Goal: Entertainment & Leisure: Browse casually

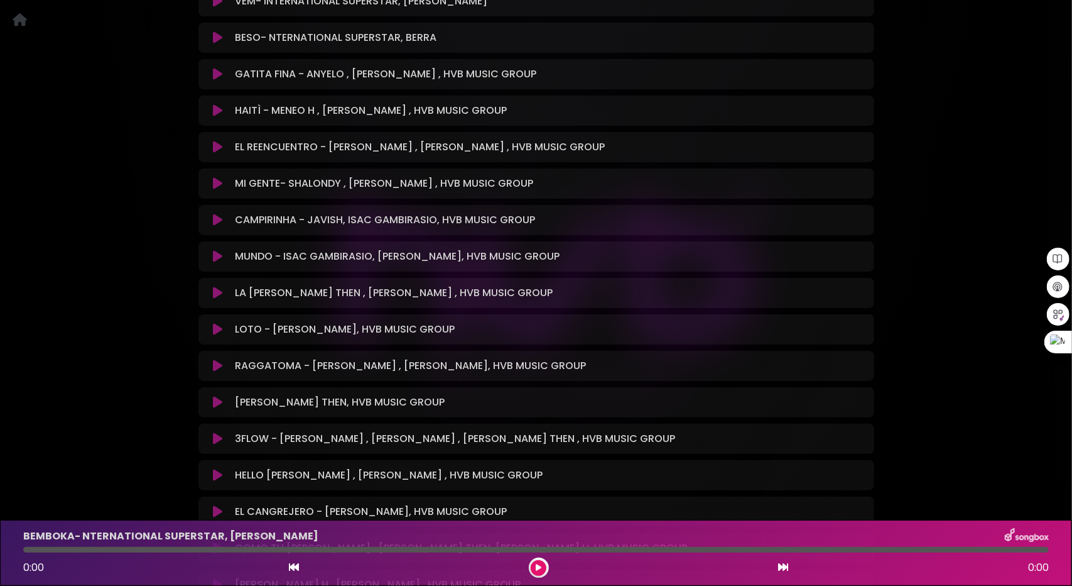
scroll to position [754, 0]
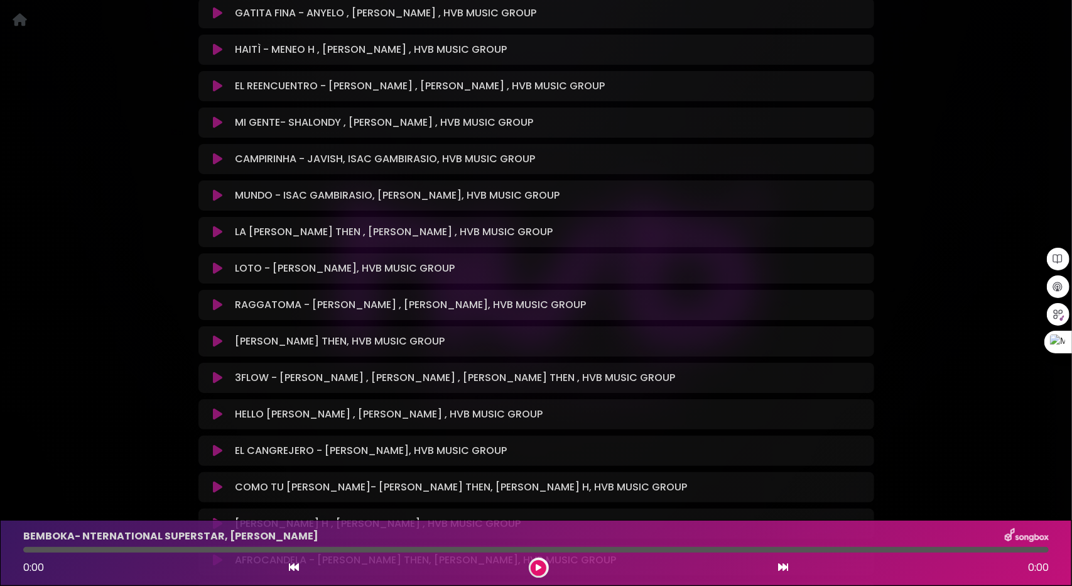
click at [219, 371] on icon at bounding box center [217, 377] width 9 height 13
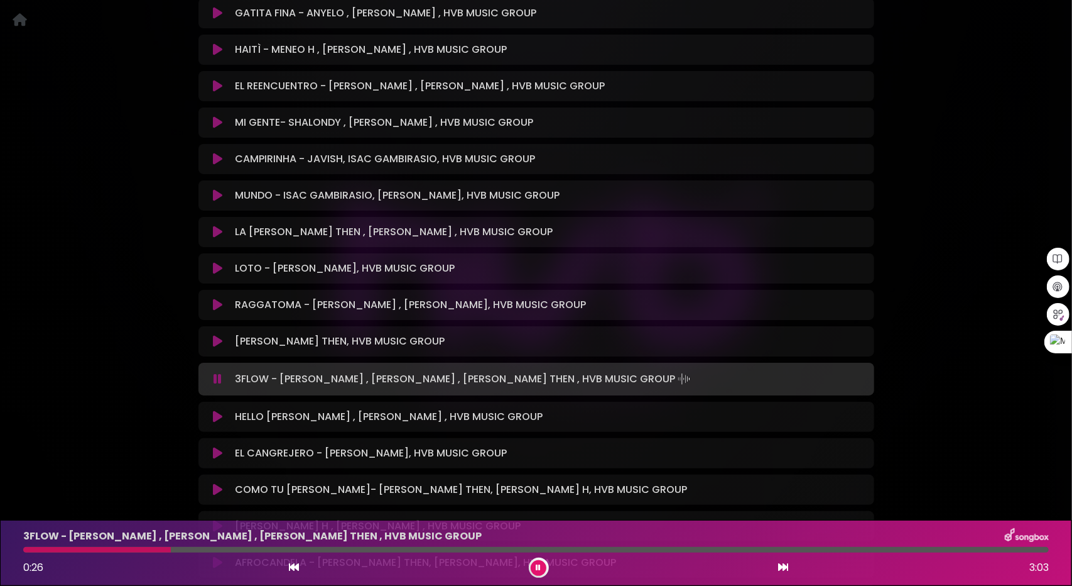
click at [219, 336] on div "[PERSON_NAME] THEN, HVB MUSIC GROUP Loading Track... Name" at bounding box center [537, 341] width 676 height 30
click at [217, 334] on div "[PERSON_NAME] THEN, HVB MUSIC GROUP Loading Track..." at bounding box center [536, 341] width 661 height 15
click at [215, 335] on icon at bounding box center [217, 341] width 9 height 13
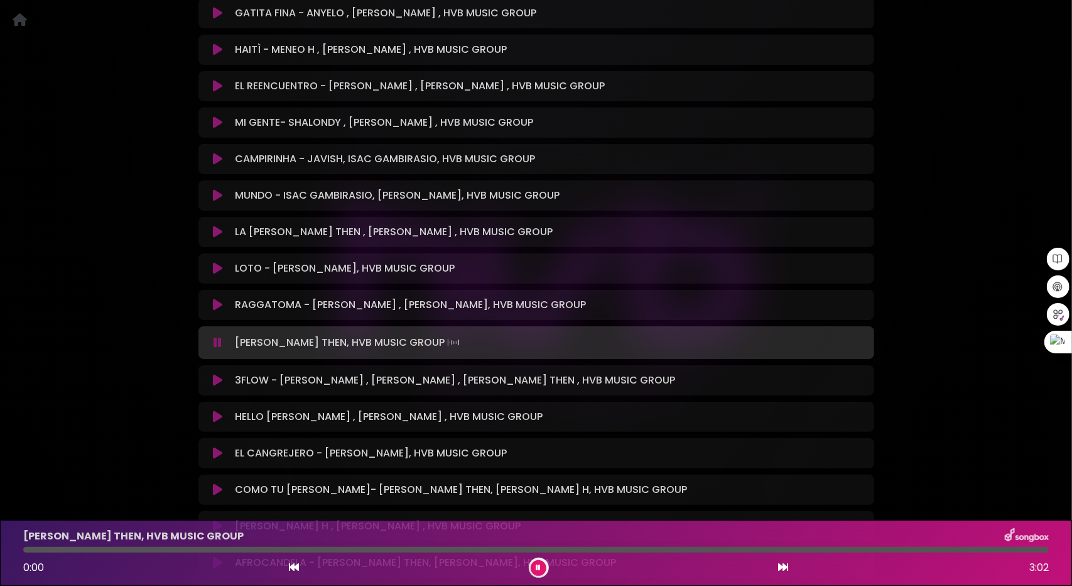
click at [215, 336] on icon at bounding box center [218, 342] width 8 height 13
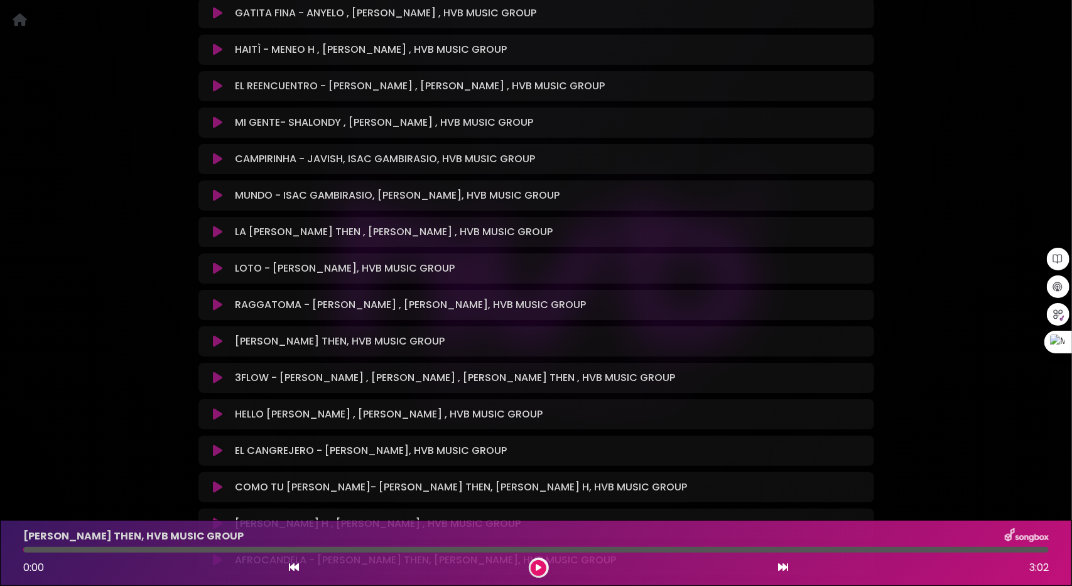
click at [215, 335] on icon at bounding box center [217, 341] width 9 height 13
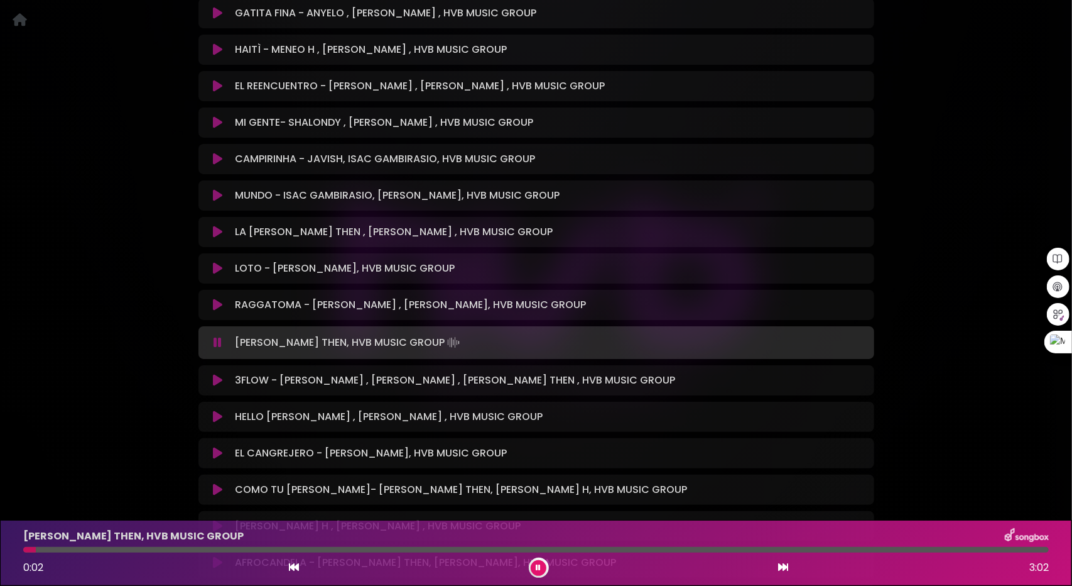
click at [86, 550] on div at bounding box center [536, 550] width 1026 height 6
click at [139, 548] on div at bounding box center [536, 550] width 1026 height 6
click at [261, 549] on div at bounding box center [536, 550] width 1026 height 6
click at [315, 550] on div at bounding box center [536, 550] width 1026 height 6
click at [538, 564] on icon at bounding box center [538, 568] width 5 height 8
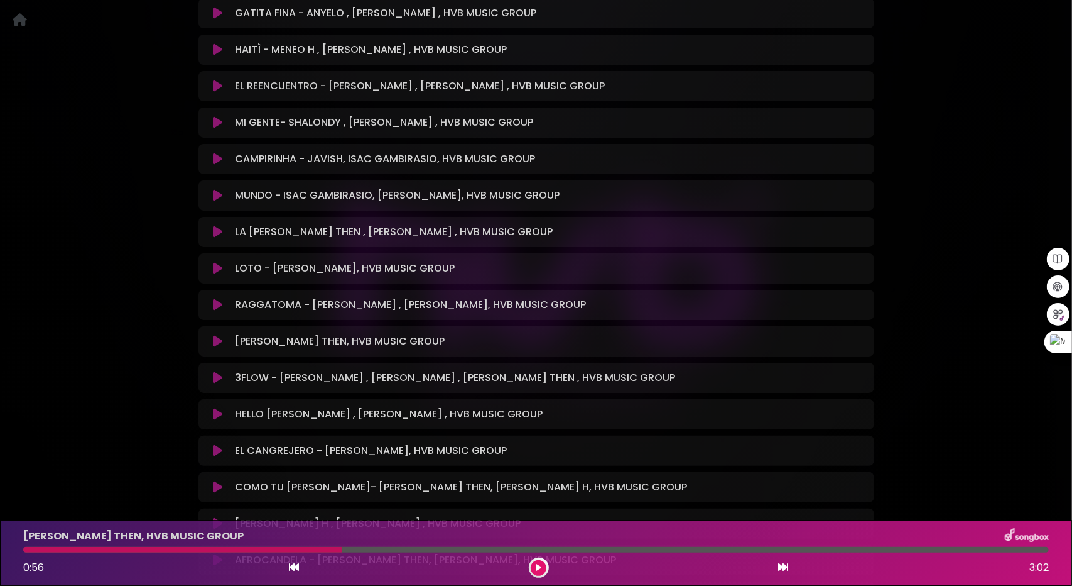
click at [215, 371] on icon at bounding box center [217, 377] width 9 height 13
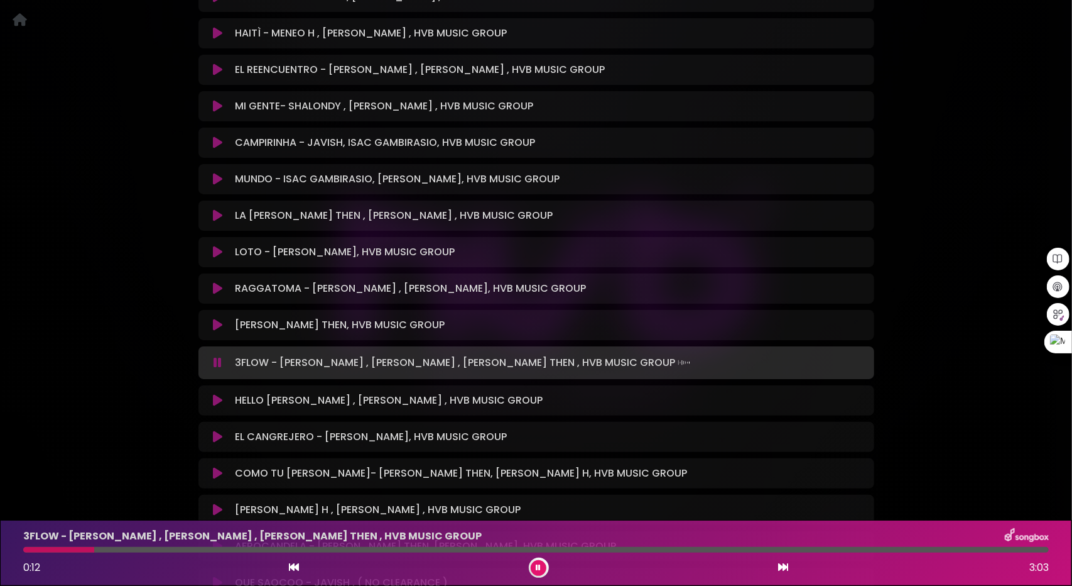
scroll to position [817, 0]
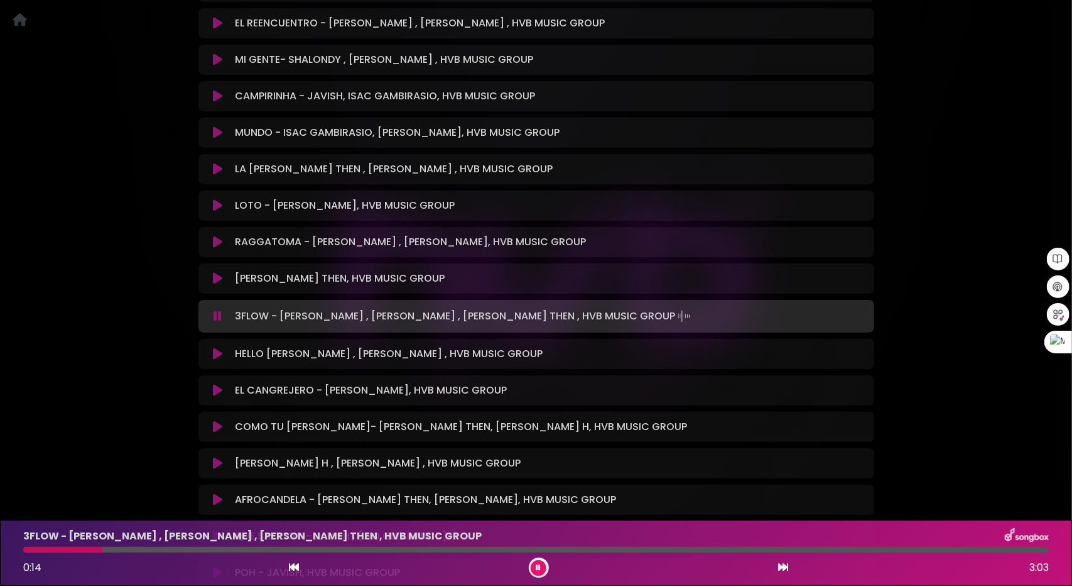
click at [215, 420] on icon at bounding box center [217, 426] width 9 height 13
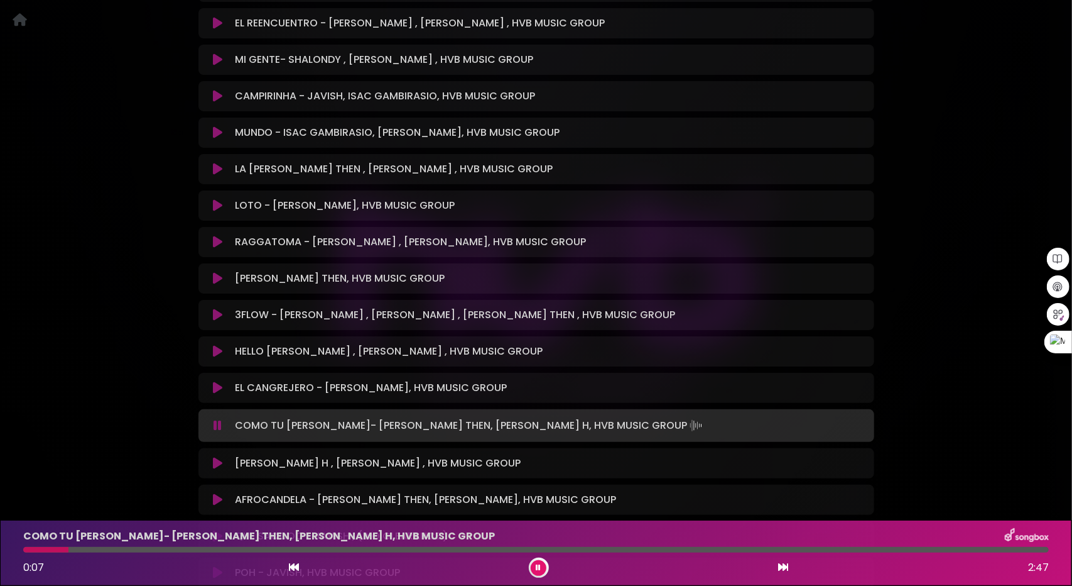
drag, startPoint x: 90, startPoint y: 548, endPoint x: 106, endPoint y: 550, distance: 15.3
click at [93, 548] on div at bounding box center [536, 550] width 1026 height 6
click at [153, 550] on div at bounding box center [536, 550] width 1026 height 6
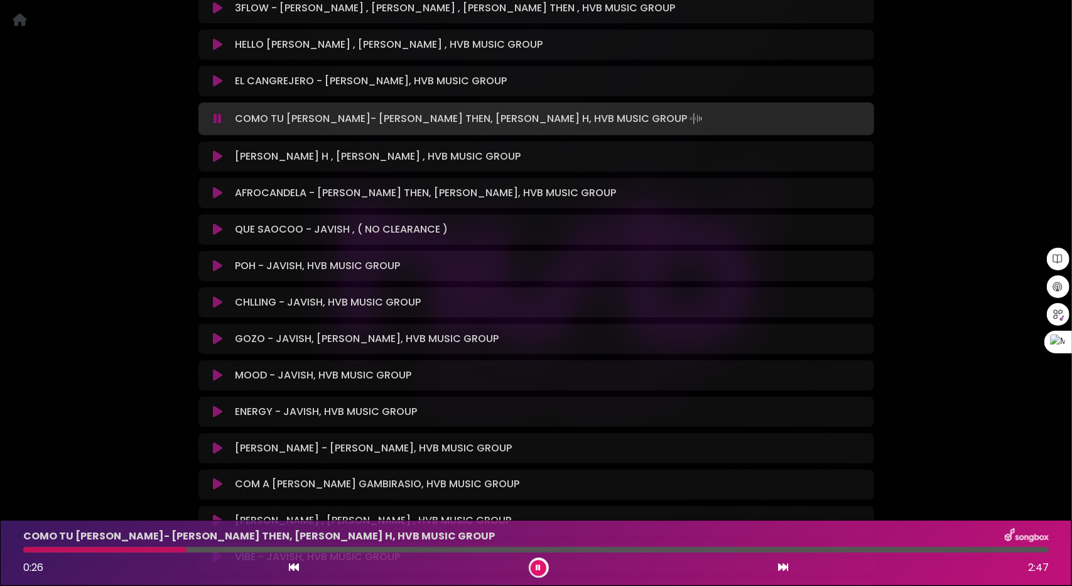
scroll to position [1194, 0]
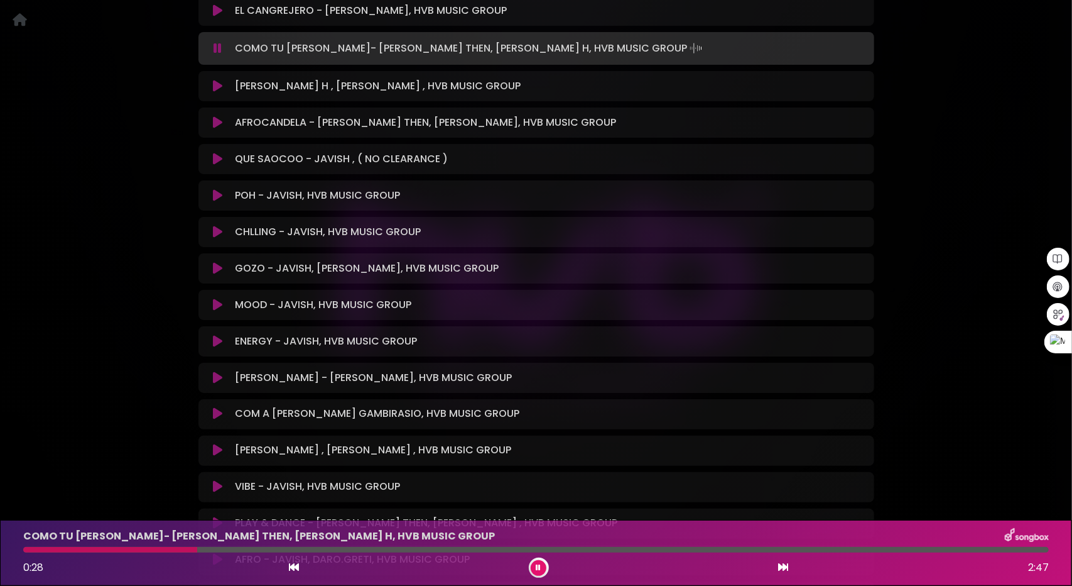
click at [215, 371] on icon at bounding box center [217, 377] width 9 height 13
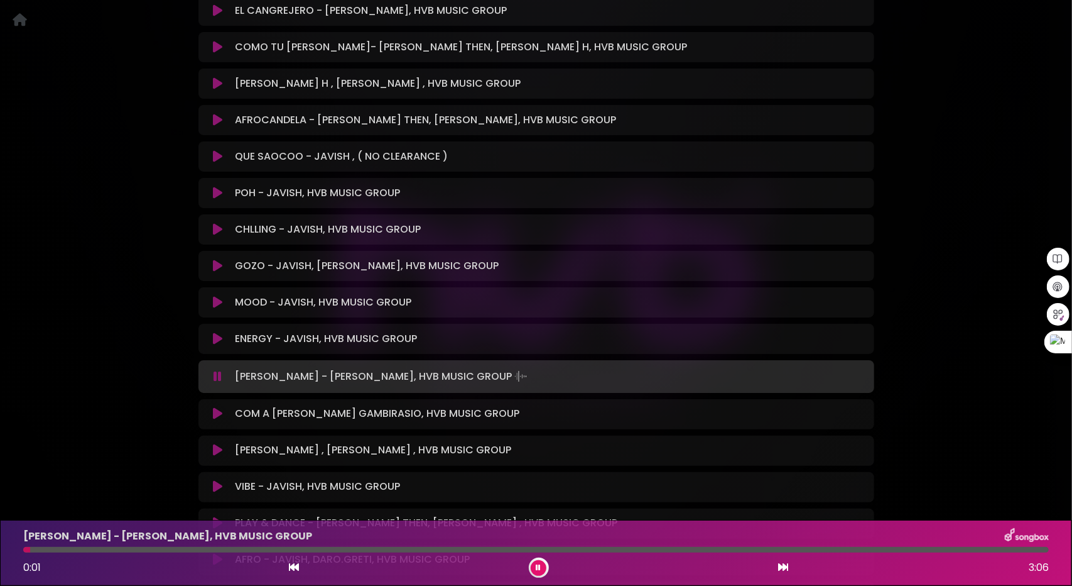
click at [106, 550] on div at bounding box center [536, 550] width 1026 height 6
click at [144, 547] on div at bounding box center [536, 550] width 1026 height 6
click at [534, 571] on button at bounding box center [539, 568] width 16 height 16
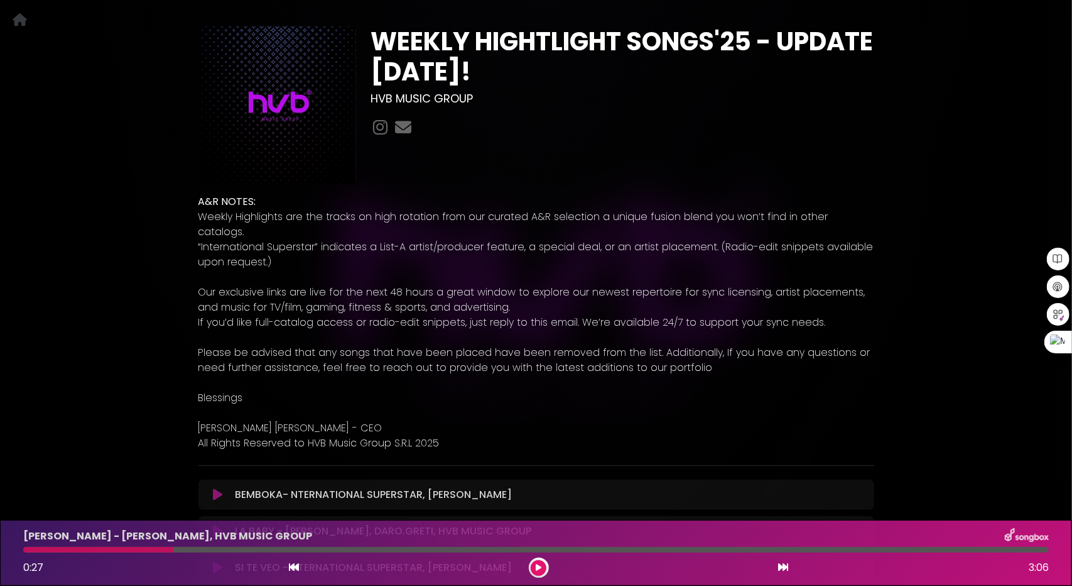
scroll to position [377, 0]
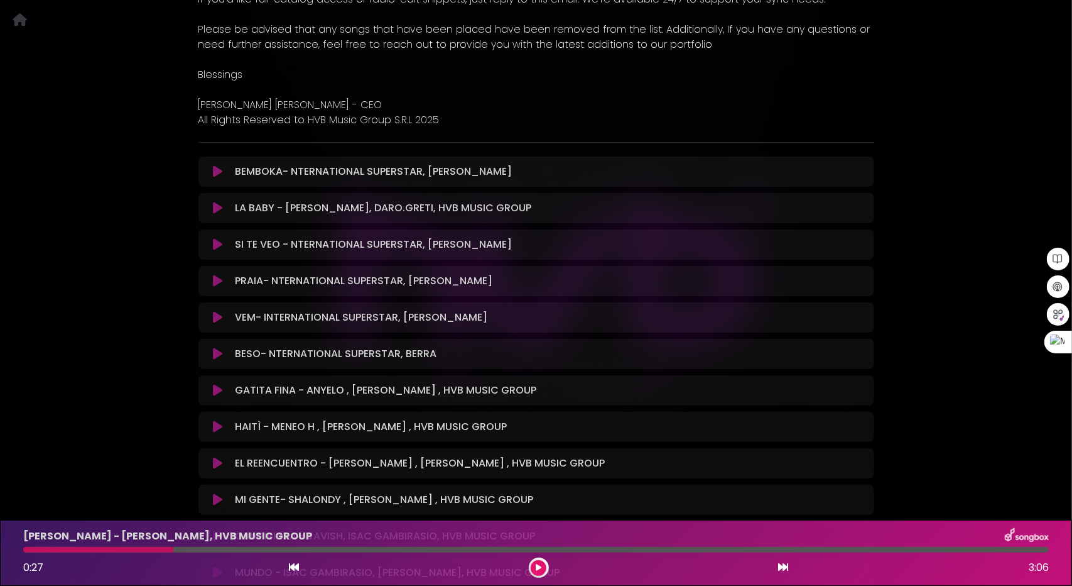
click at [218, 238] on icon at bounding box center [217, 244] width 9 height 13
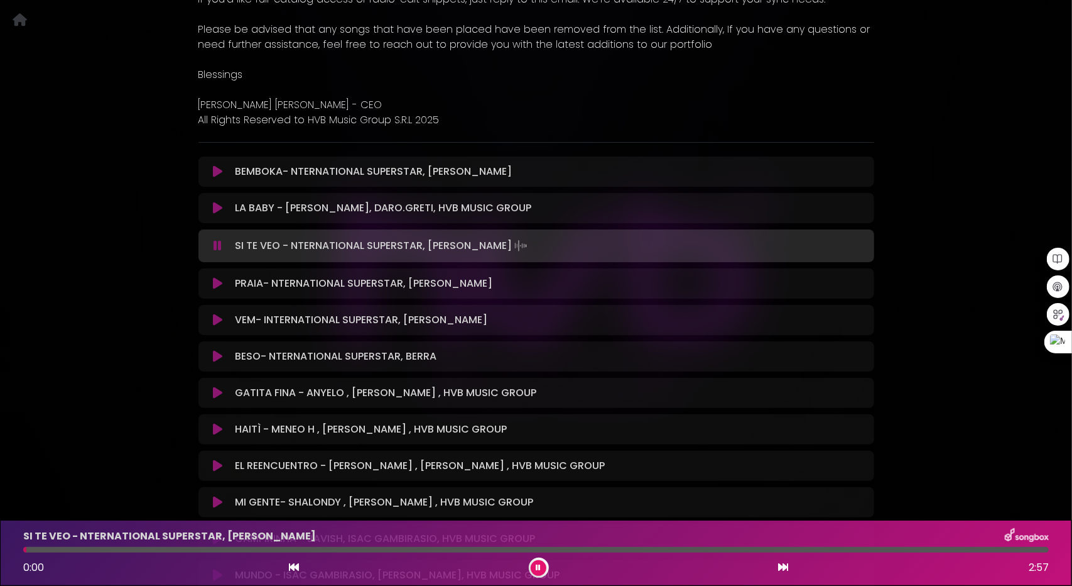
click at [218, 239] on icon at bounding box center [218, 245] width 8 height 13
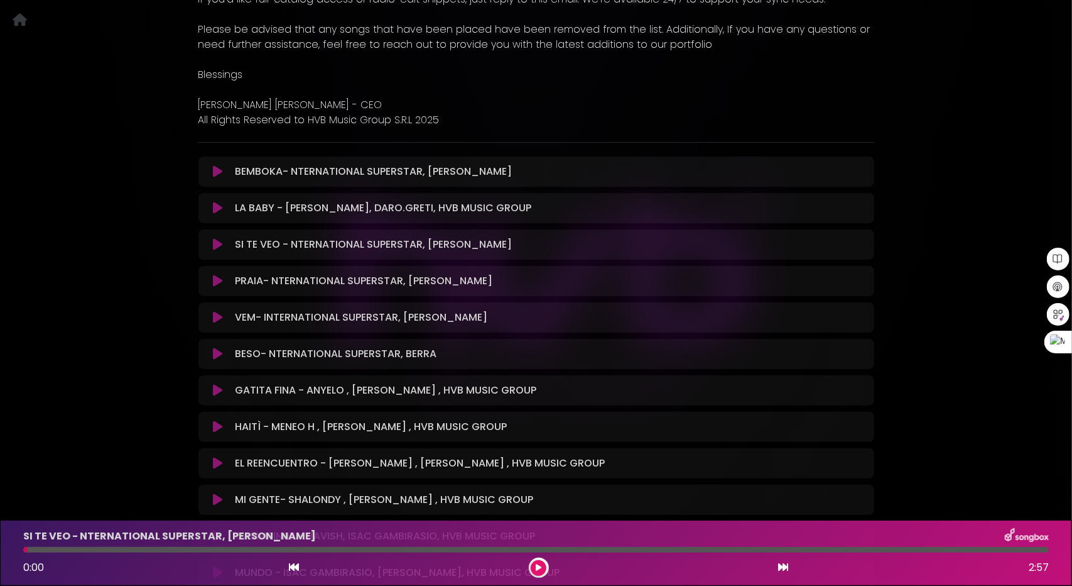
click at [217, 202] on icon at bounding box center [217, 208] width 9 height 13
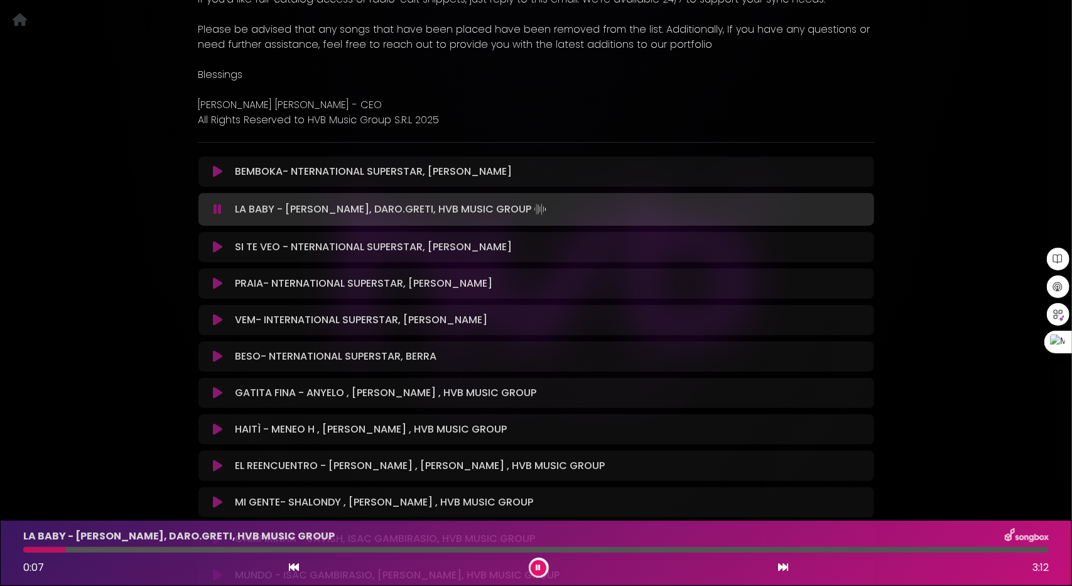
click at [537, 568] on icon at bounding box center [538, 568] width 5 height 8
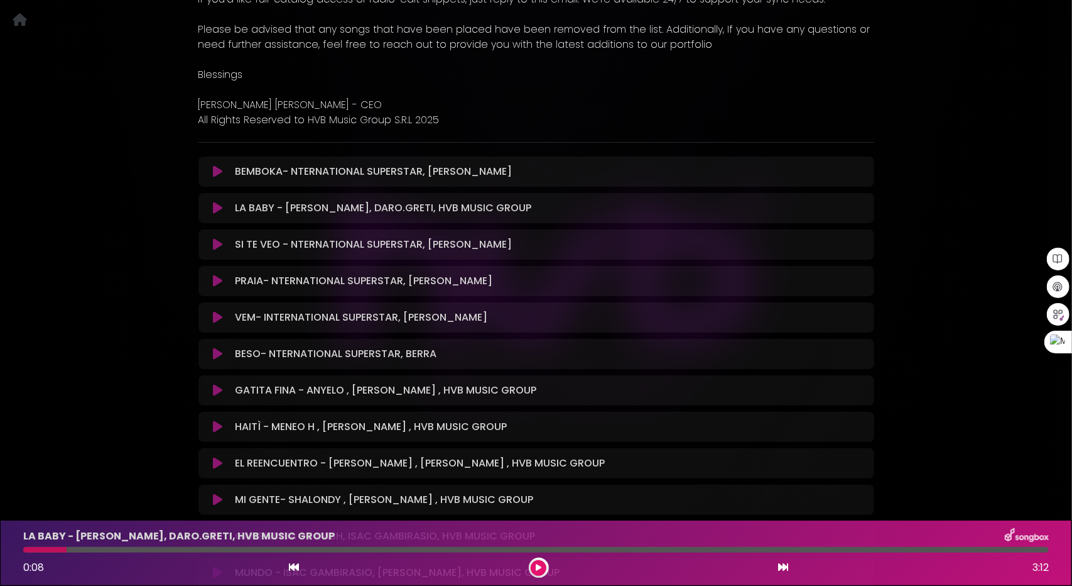
click at [216, 420] on icon at bounding box center [217, 426] width 9 height 13
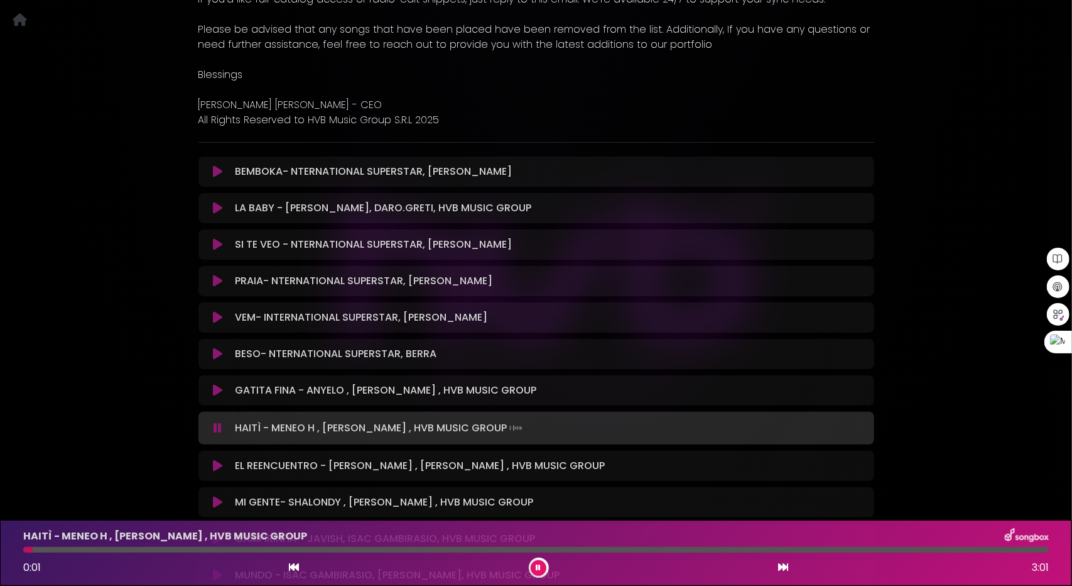
click at [219, 422] on icon at bounding box center [218, 428] width 8 height 13
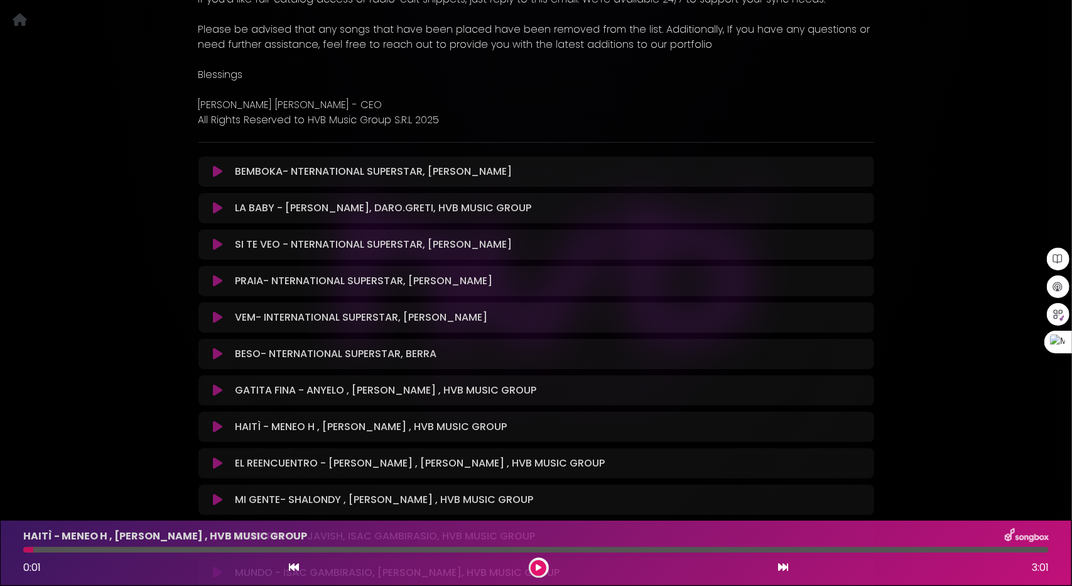
click at [221, 420] on icon at bounding box center [217, 426] width 9 height 13
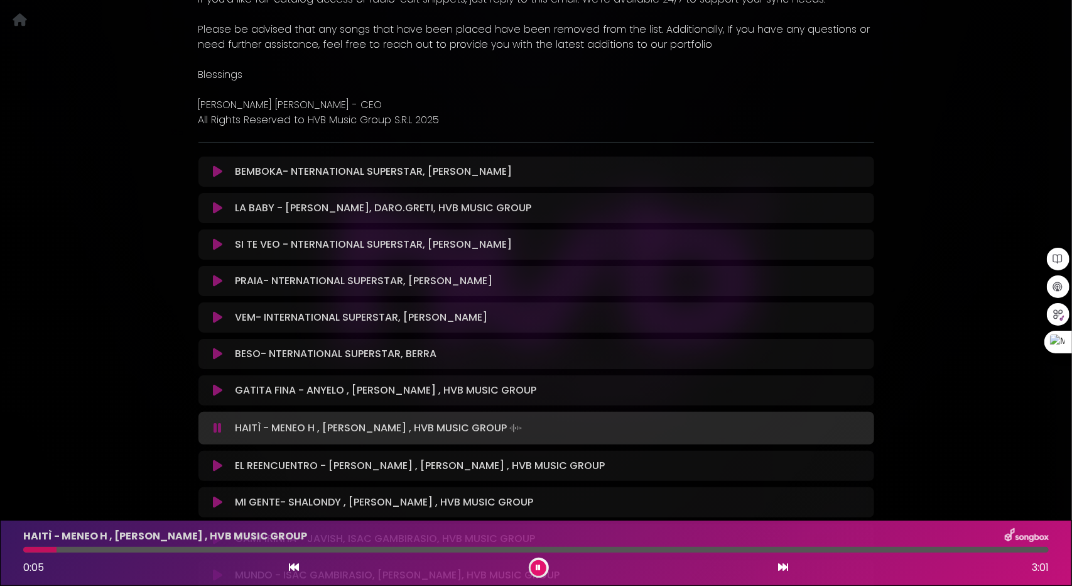
click at [109, 548] on div at bounding box center [536, 550] width 1026 height 6
drag, startPoint x: 150, startPoint y: 548, endPoint x: 170, endPoint y: 551, distance: 20.3
click at [152, 548] on div at bounding box center [536, 550] width 1026 height 6
click at [219, 422] on icon at bounding box center [218, 428] width 8 height 13
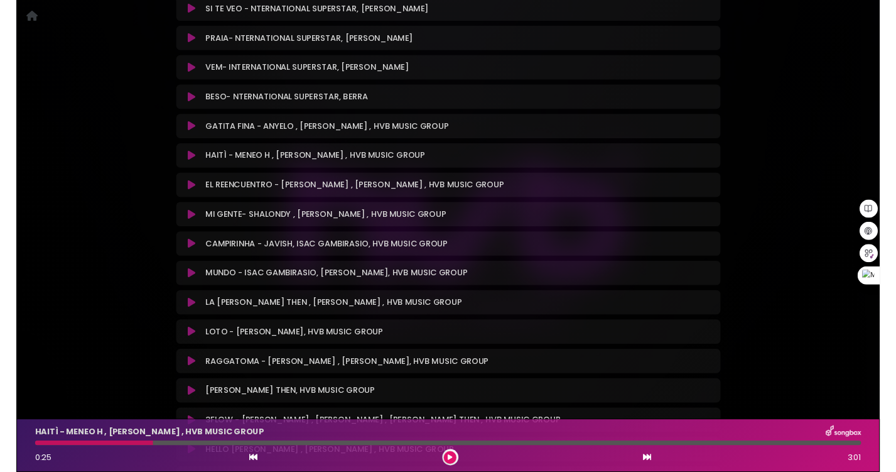
scroll to position [628, 0]
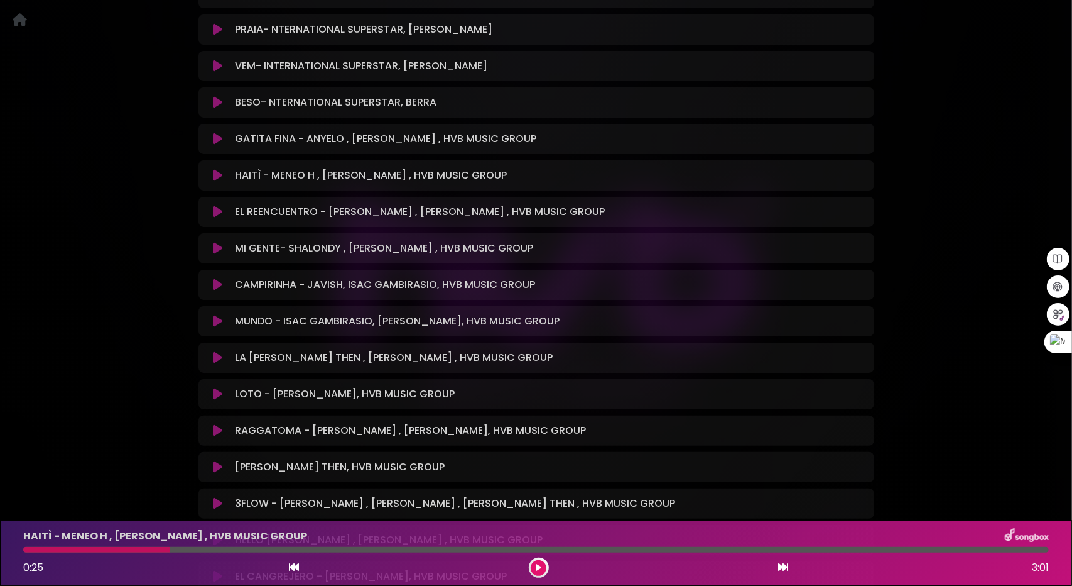
click at [217, 388] on icon at bounding box center [217, 394] width 9 height 13
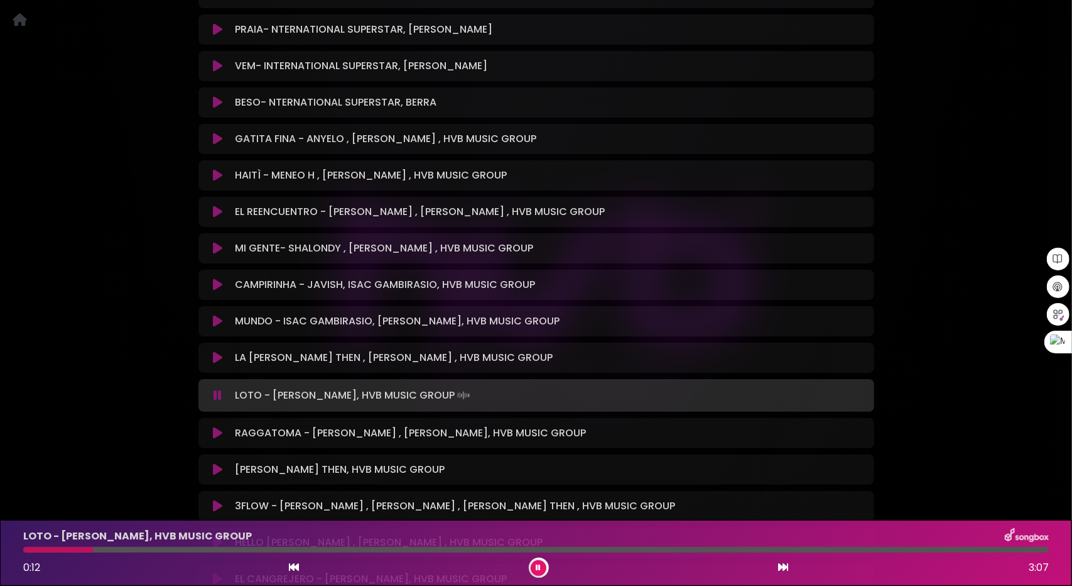
click at [548, 566] on div at bounding box center [539, 567] width 20 height 20
click at [515, 570] on div "0:14 3:07" at bounding box center [536, 567] width 1041 height 20
click at [542, 569] on button at bounding box center [539, 568] width 16 height 16
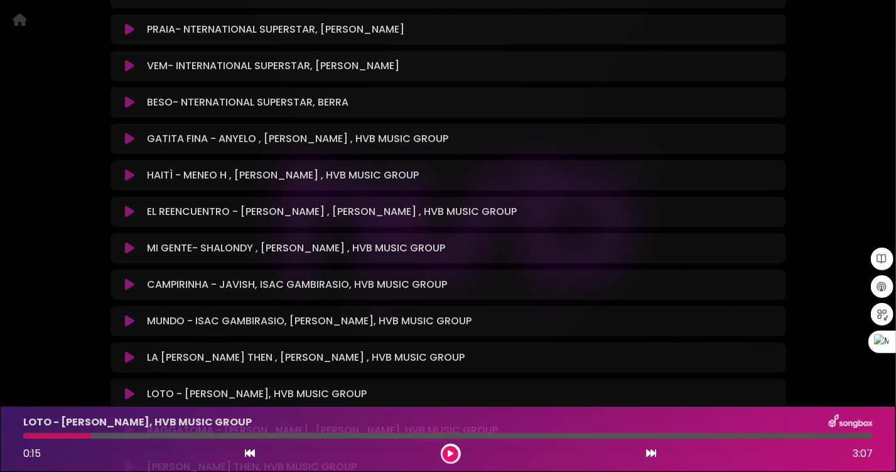
click at [129, 133] on icon at bounding box center [129, 139] width 9 height 13
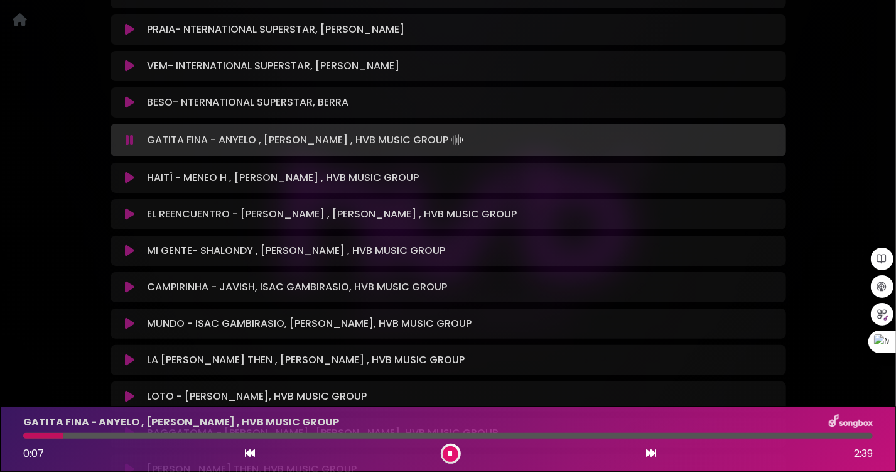
click at [63, 434] on div at bounding box center [448, 436] width 850 height 6
click at [452, 449] on button at bounding box center [451, 454] width 16 height 16
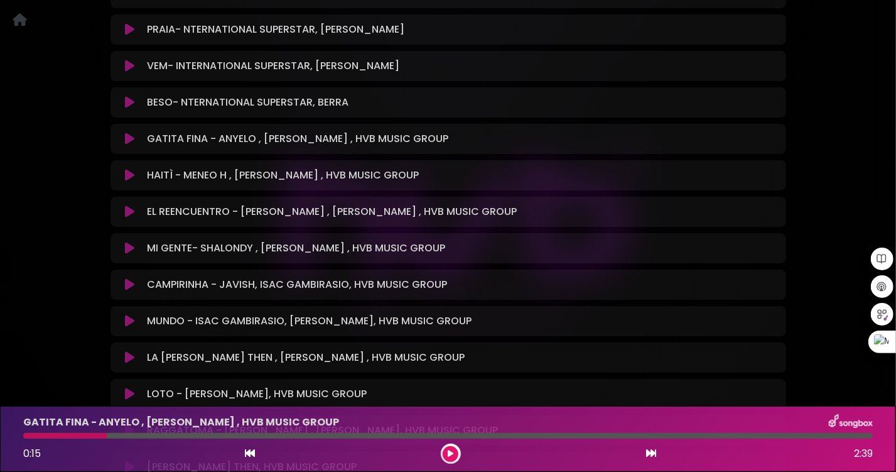
click at [128, 242] on icon at bounding box center [129, 248] width 9 height 13
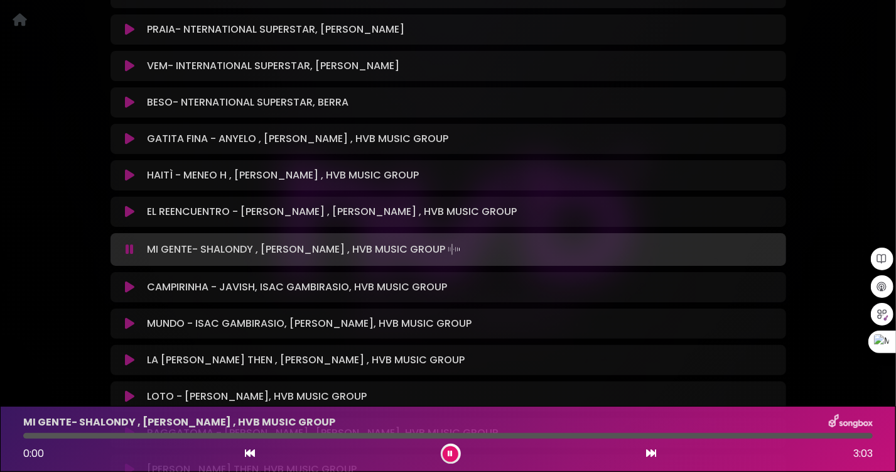
click at [128, 243] on icon at bounding box center [130, 249] width 8 height 13
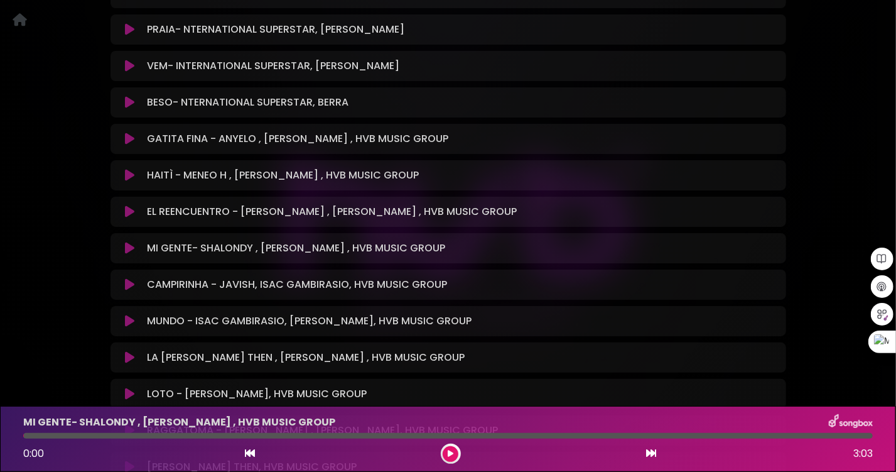
click at [130, 242] on icon at bounding box center [129, 248] width 9 height 13
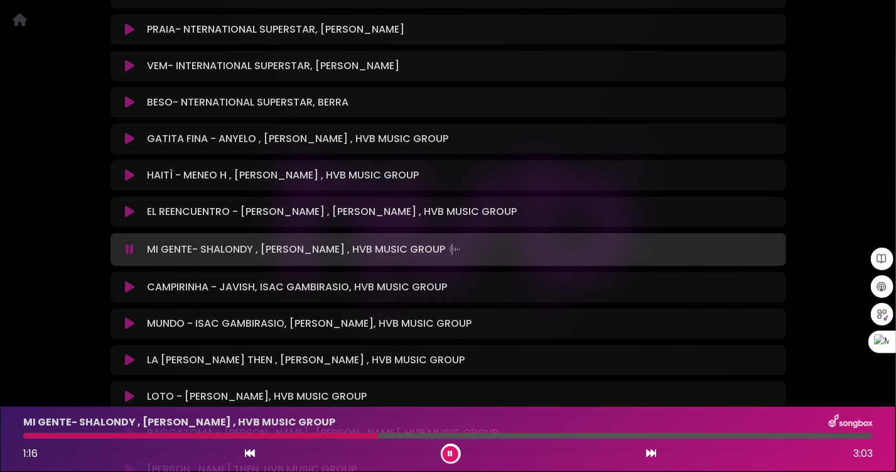
click at [131, 243] on icon at bounding box center [130, 249] width 8 height 13
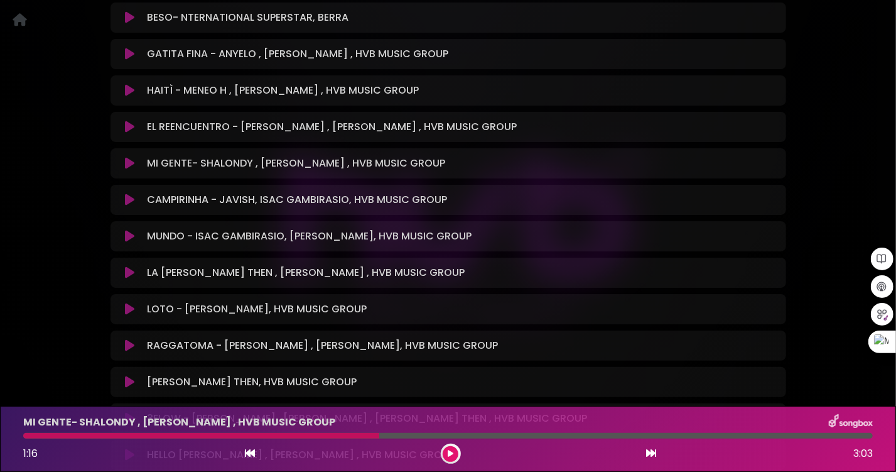
scroll to position [754, 0]
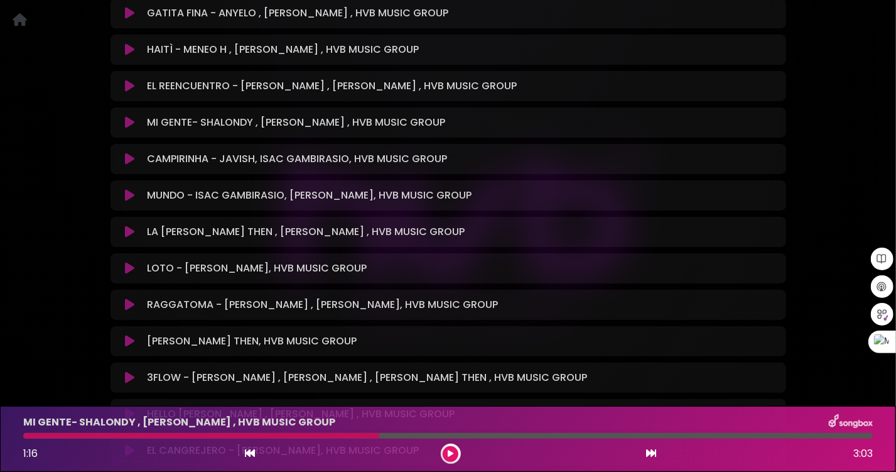
click at [130, 153] on icon at bounding box center [129, 159] width 9 height 13
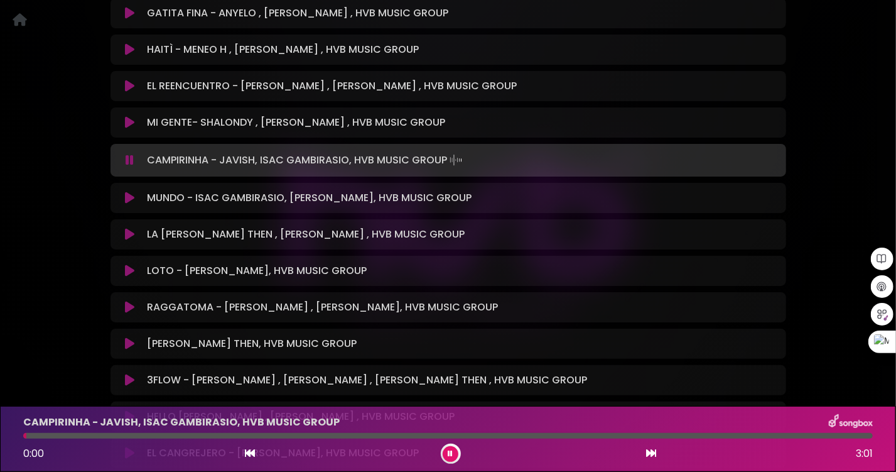
click at [63, 435] on div at bounding box center [448, 436] width 850 height 6
click at [116, 434] on div at bounding box center [448, 436] width 850 height 6
click at [126, 192] on icon at bounding box center [129, 198] width 9 height 13
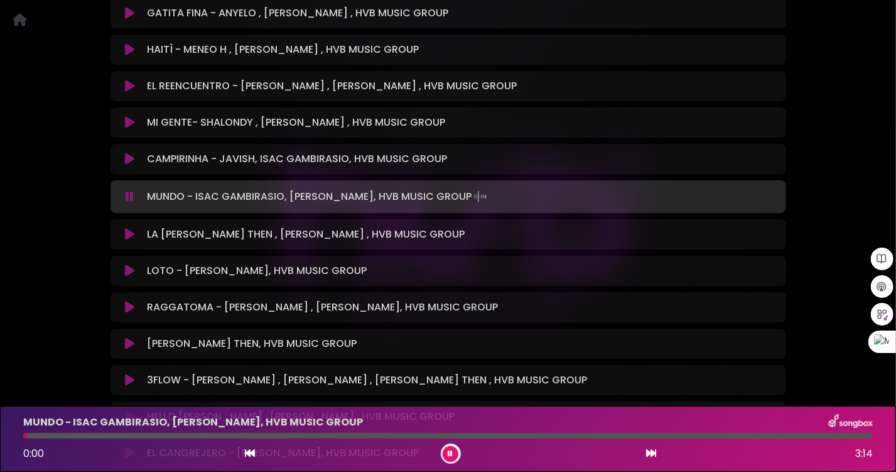
click at [107, 432] on div "MUNDO - ISAC GAMBIRASIO, [PERSON_NAME], HVB MUSIC GROUP 0:00 3:14" at bounding box center [448, 439] width 865 height 50
click at [107, 436] on div at bounding box center [448, 436] width 850 height 6
click at [132, 374] on icon at bounding box center [129, 380] width 9 height 13
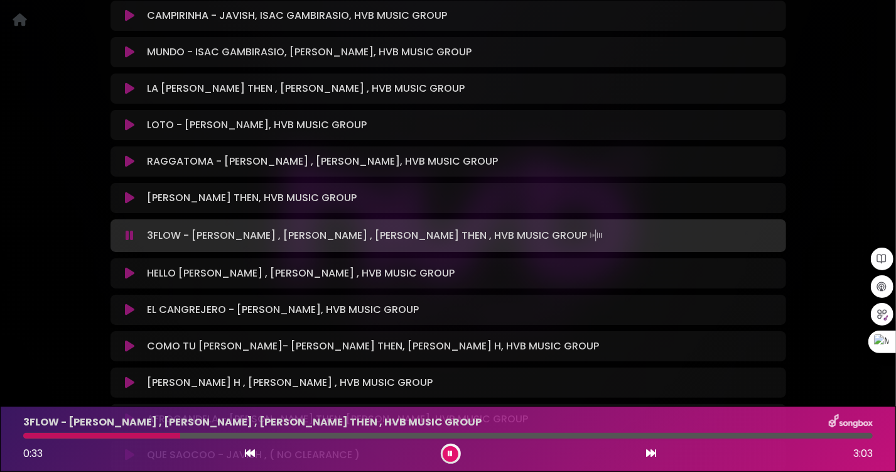
scroll to position [942, 0]
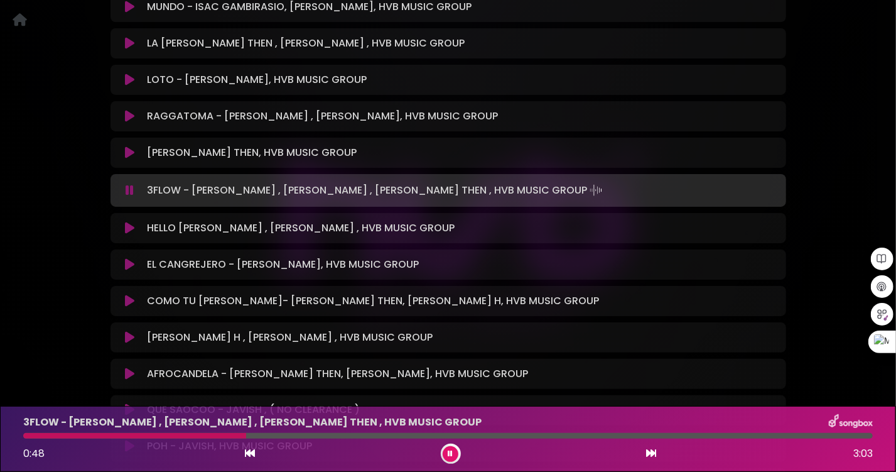
click at [129, 331] on icon at bounding box center [129, 337] width 9 height 13
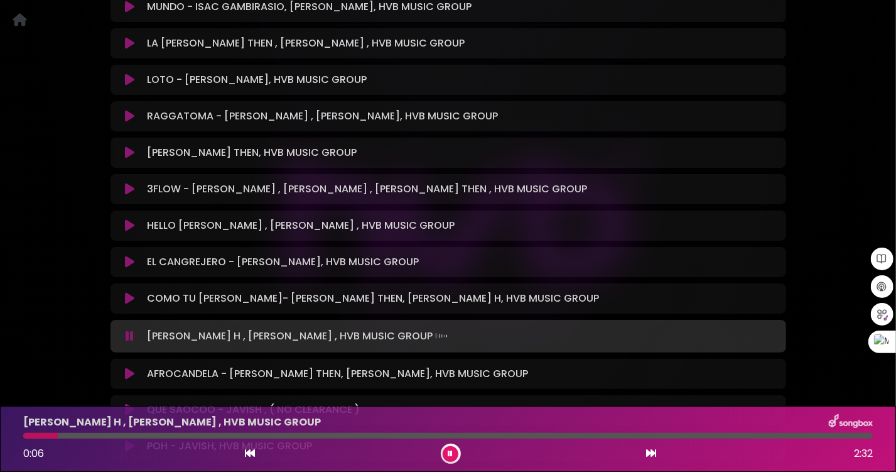
click at [58, 435] on div at bounding box center [448, 436] width 850 height 6
click at [99, 434] on div at bounding box center [448, 436] width 850 height 6
click at [133, 433] on div at bounding box center [448, 436] width 850 height 6
click at [187, 433] on div at bounding box center [448, 436] width 850 height 6
click at [268, 436] on div at bounding box center [448, 436] width 850 height 6
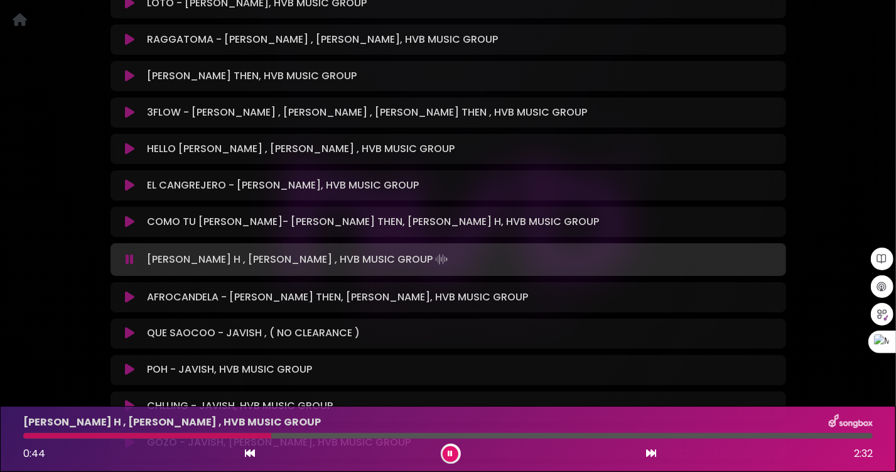
scroll to position [1068, 0]
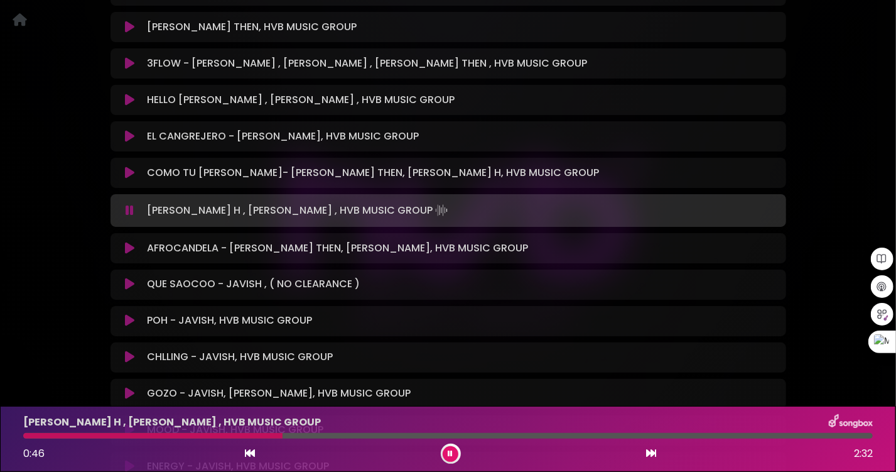
click at [129, 242] on icon at bounding box center [129, 248] width 9 height 13
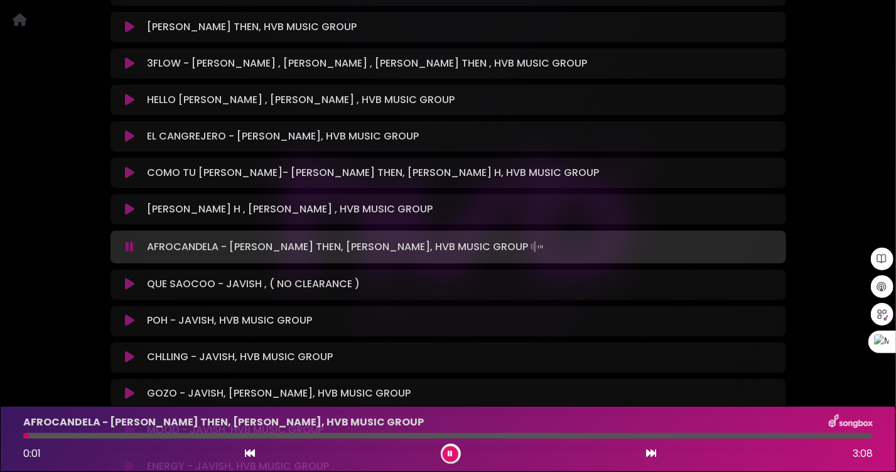
click at [129, 435] on div at bounding box center [448, 436] width 850 height 6
click at [199, 435] on div at bounding box center [448, 436] width 850 height 6
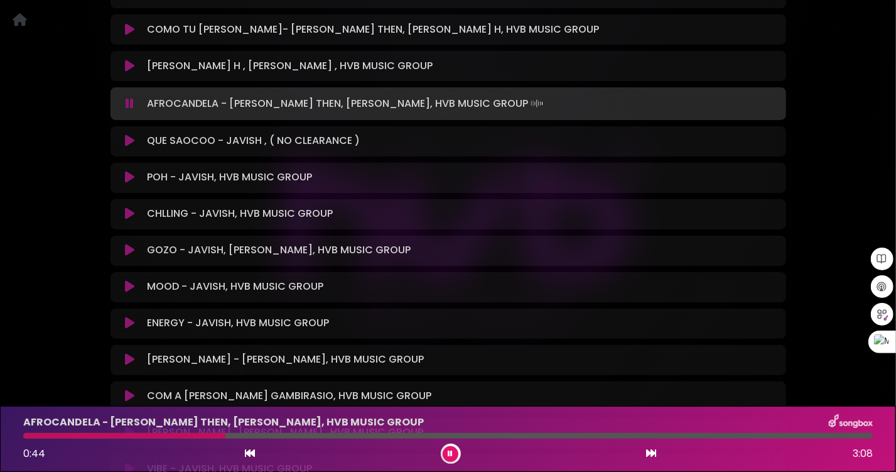
scroll to position [1256, 0]
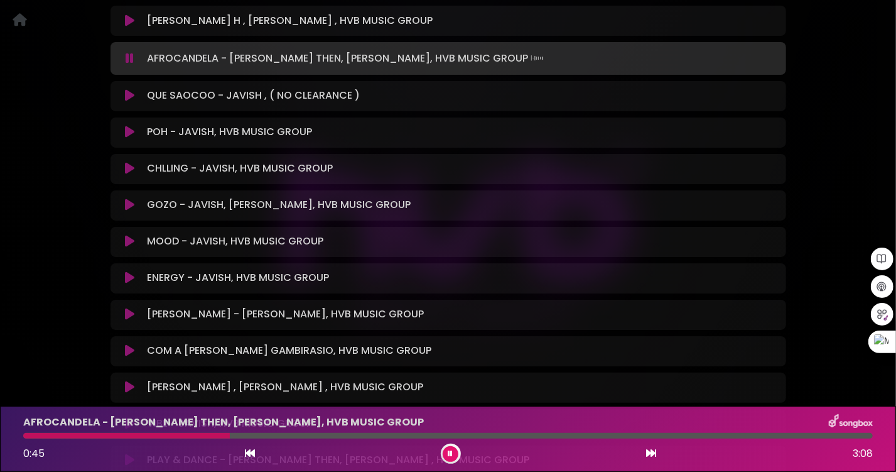
click at [130, 308] on icon at bounding box center [129, 314] width 9 height 13
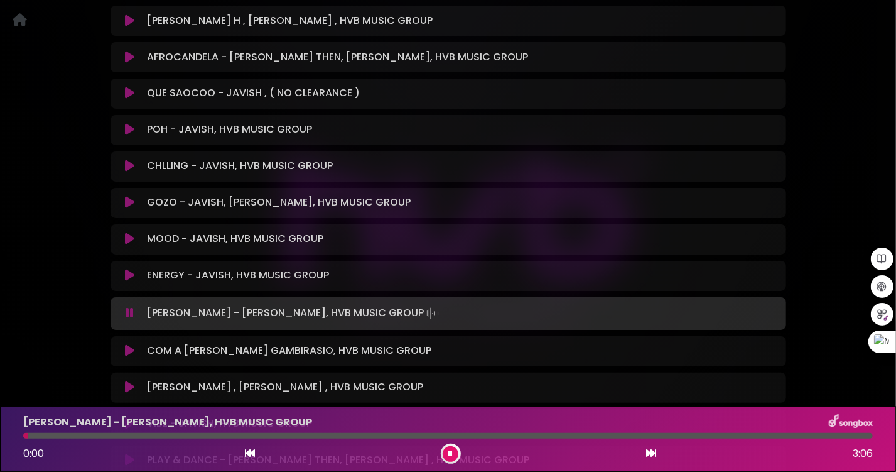
click at [103, 435] on div at bounding box center [448, 436] width 850 height 6
click at [182, 435] on div at bounding box center [448, 436] width 850 height 6
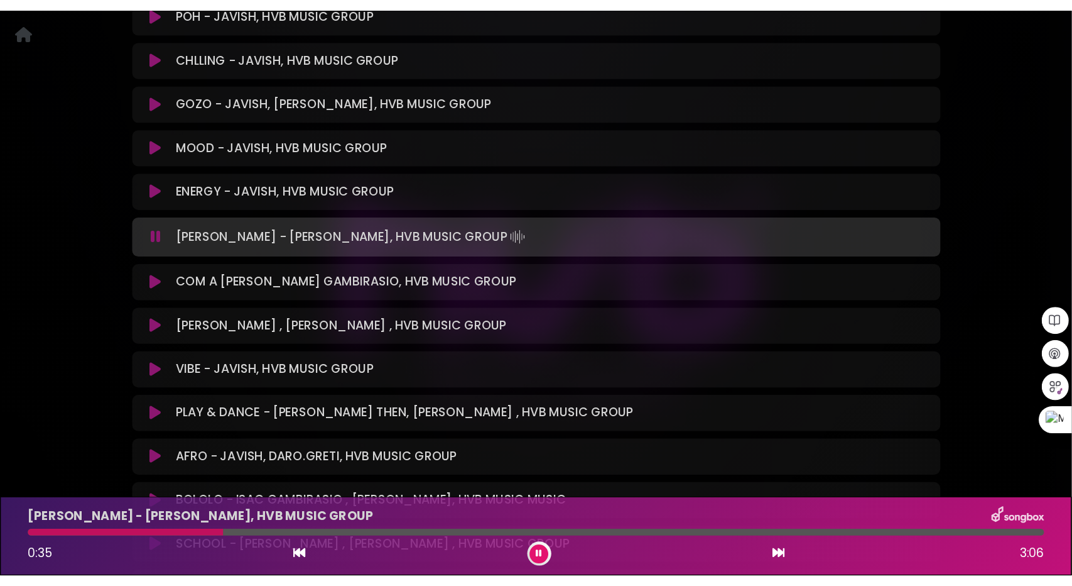
scroll to position [1382, 0]
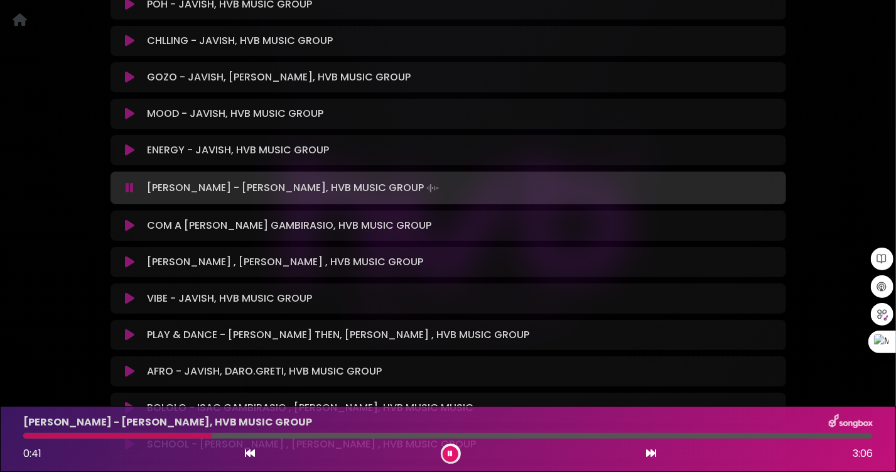
click at [270, 437] on div at bounding box center [448, 436] width 850 height 6
click at [359, 440] on div "[PERSON_NAME] - [PERSON_NAME], HVB MUSIC GROUP 0:54 3:06" at bounding box center [448, 439] width 865 height 50
click at [361, 432] on div "[PERSON_NAME] - [PERSON_NAME], HVB MUSIC GROUP 0:58 3:06" at bounding box center [448, 439] width 865 height 50
click at [366, 437] on div at bounding box center [448, 436] width 850 height 6
click at [408, 438] on div at bounding box center [448, 436] width 850 height 6
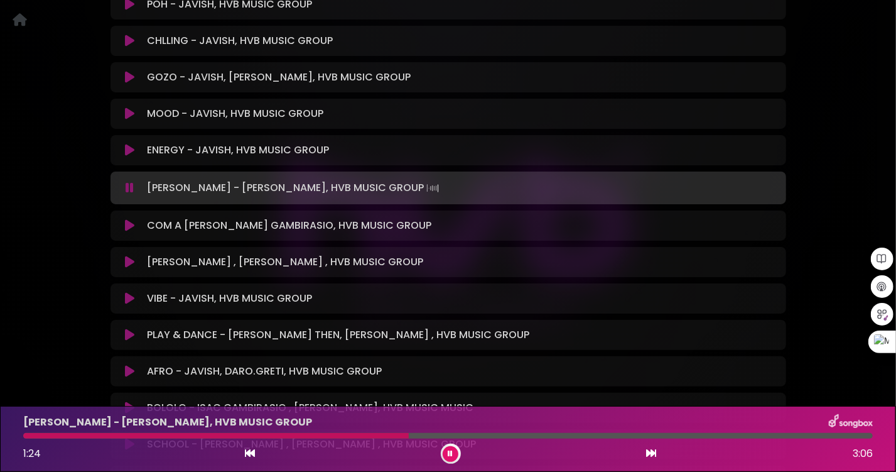
click at [449, 435] on div at bounding box center [448, 436] width 850 height 6
click at [499, 438] on div at bounding box center [448, 436] width 850 height 6
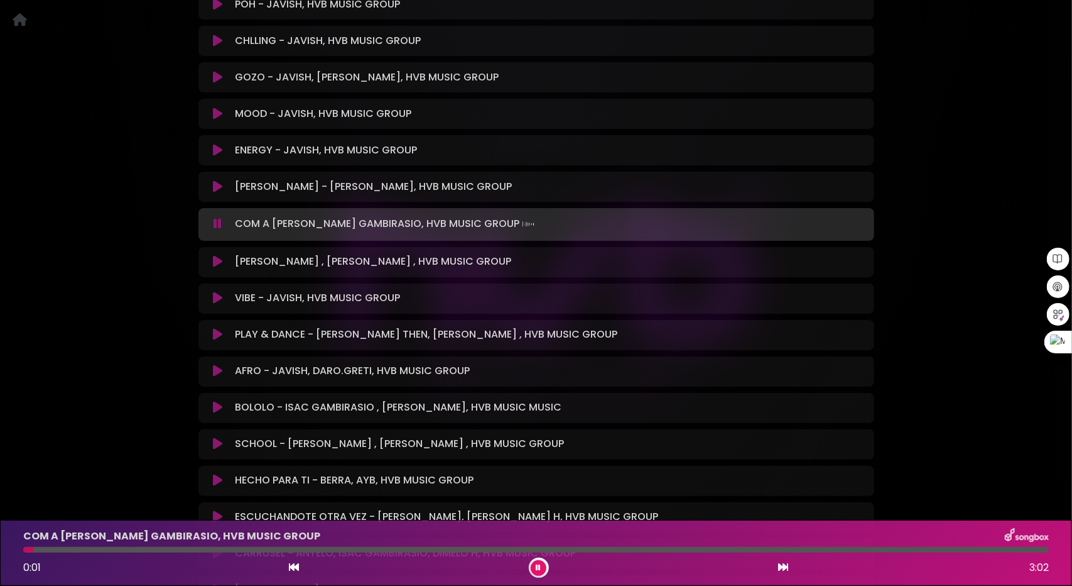
click at [147, 552] on div at bounding box center [536, 550] width 1026 height 6
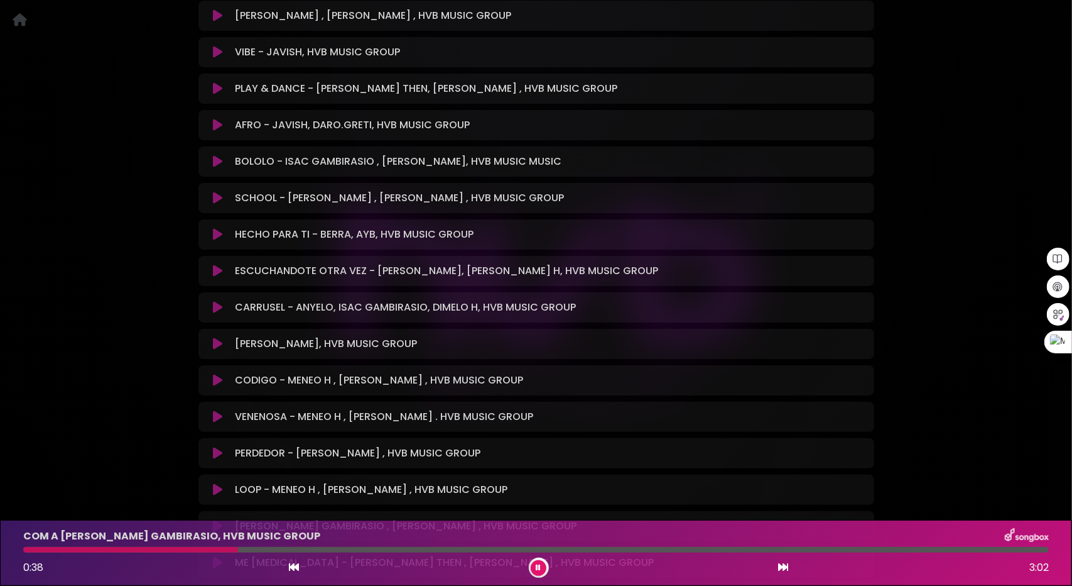
scroll to position [1633, 0]
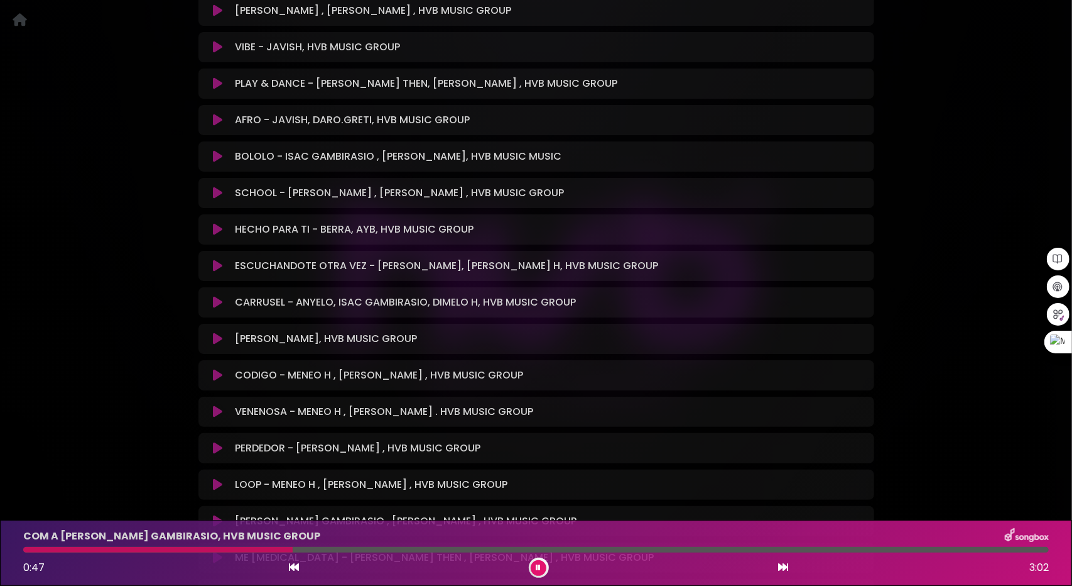
click at [217, 296] on icon at bounding box center [217, 302] width 9 height 13
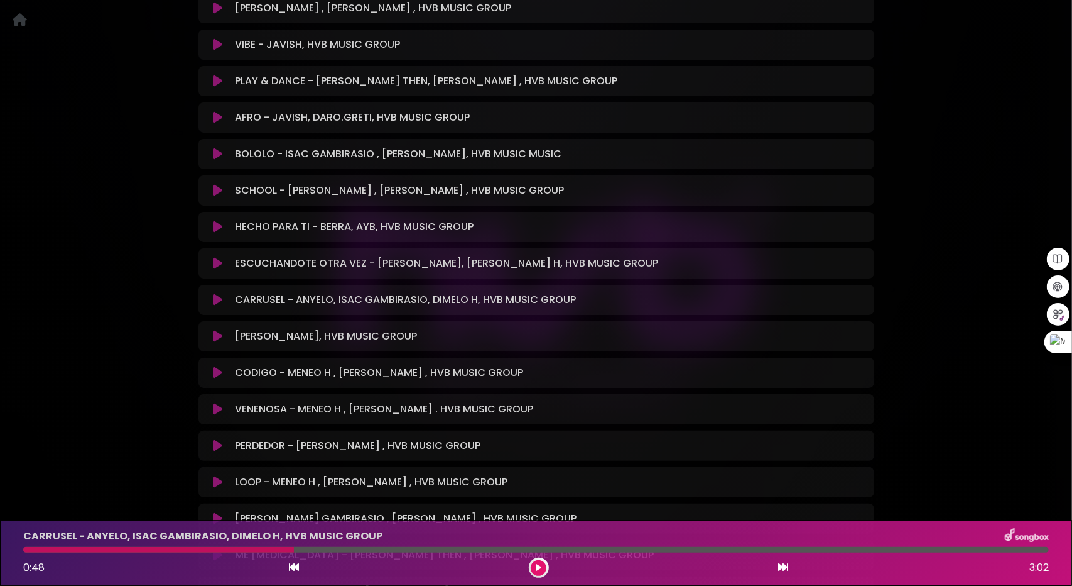
scroll to position [1631, 0]
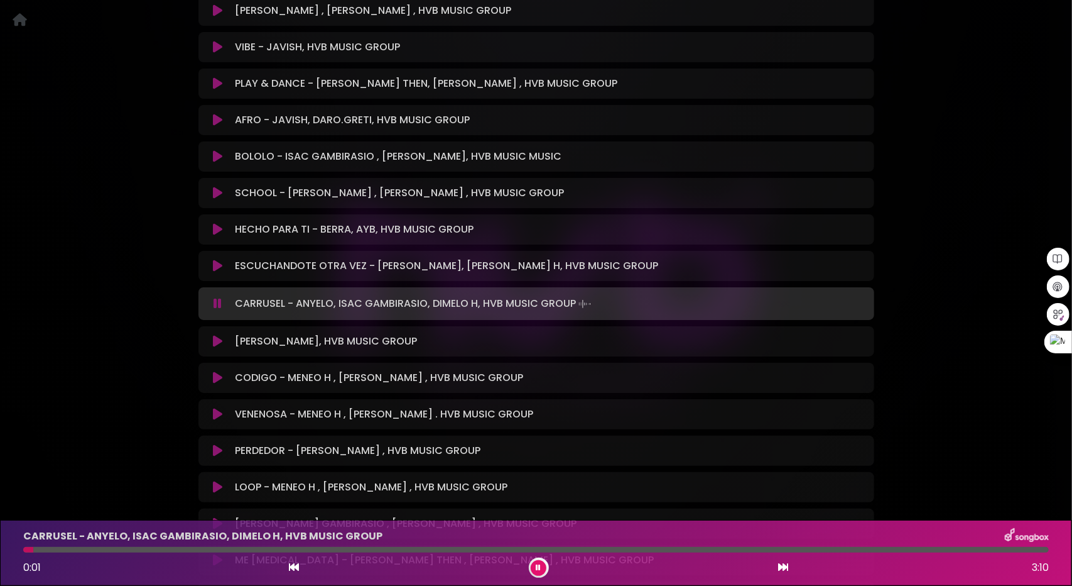
click at [112, 551] on div at bounding box center [536, 550] width 1026 height 6
click at [165, 550] on div at bounding box center [536, 550] width 1026 height 6
click at [283, 547] on div at bounding box center [536, 550] width 1026 height 6
click at [215, 371] on icon at bounding box center [217, 377] width 9 height 13
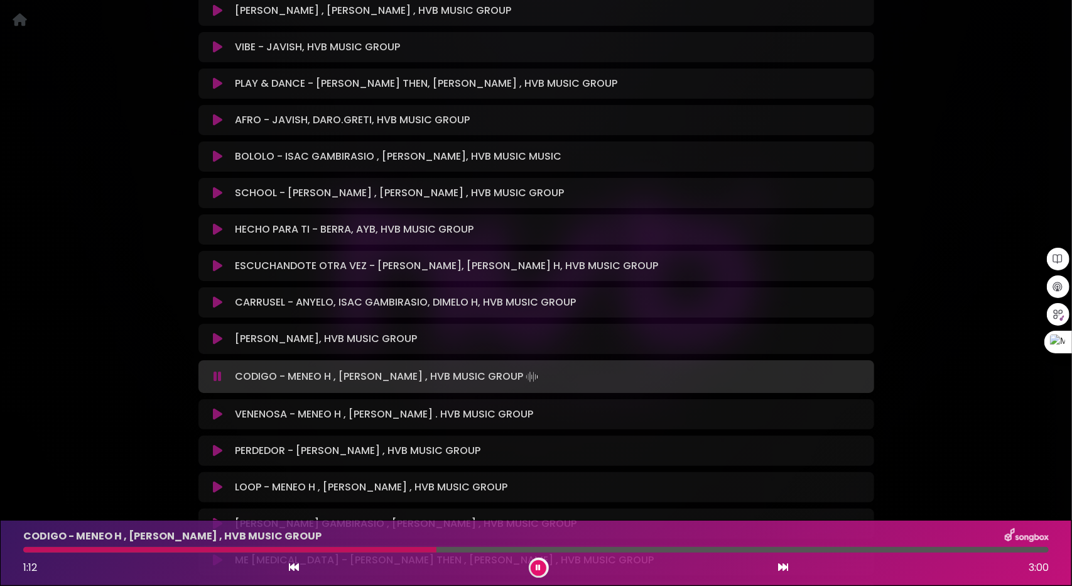
click at [216, 408] on icon at bounding box center [217, 414] width 9 height 13
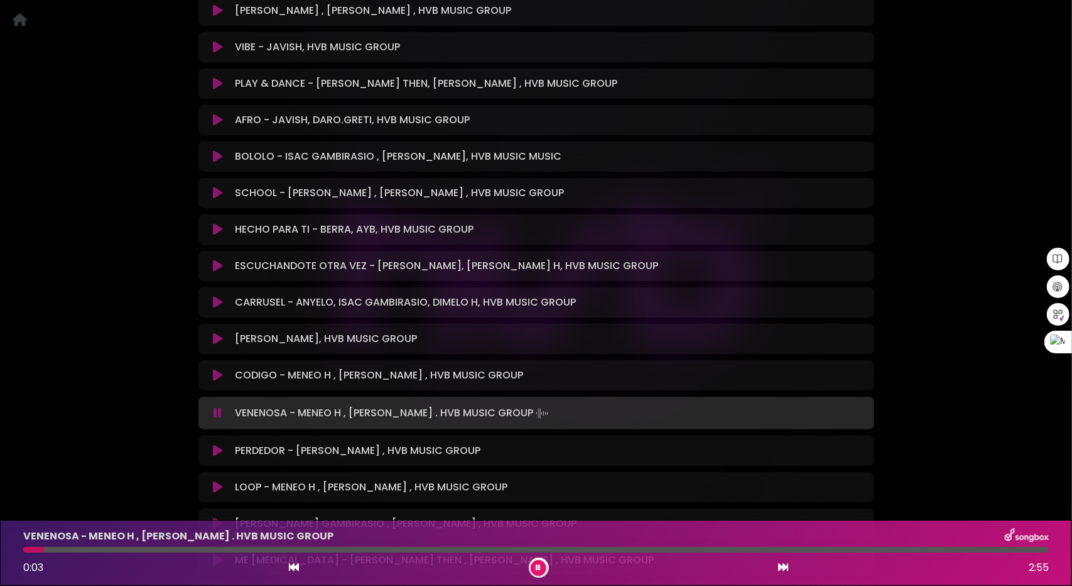
click at [112, 550] on div at bounding box center [536, 550] width 1026 height 6
click at [158, 547] on div at bounding box center [536, 550] width 1026 height 6
click at [212, 551] on div at bounding box center [536, 550] width 1026 height 6
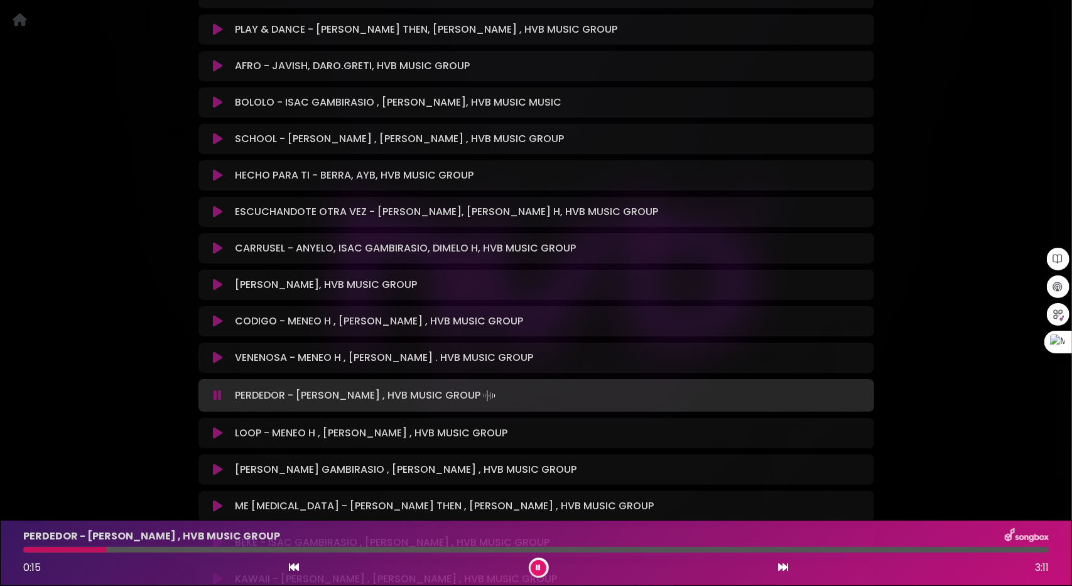
scroll to position [1882, 0]
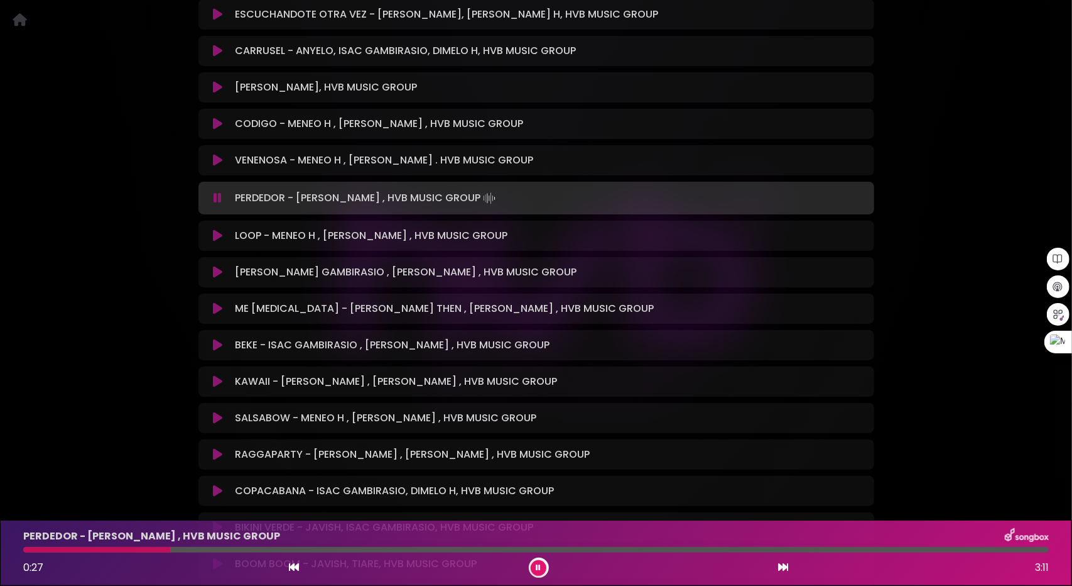
click at [214, 548] on div at bounding box center [536, 550] width 1026 height 6
click at [537, 562] on button at bounding box center [539, 568] width 16 height 16
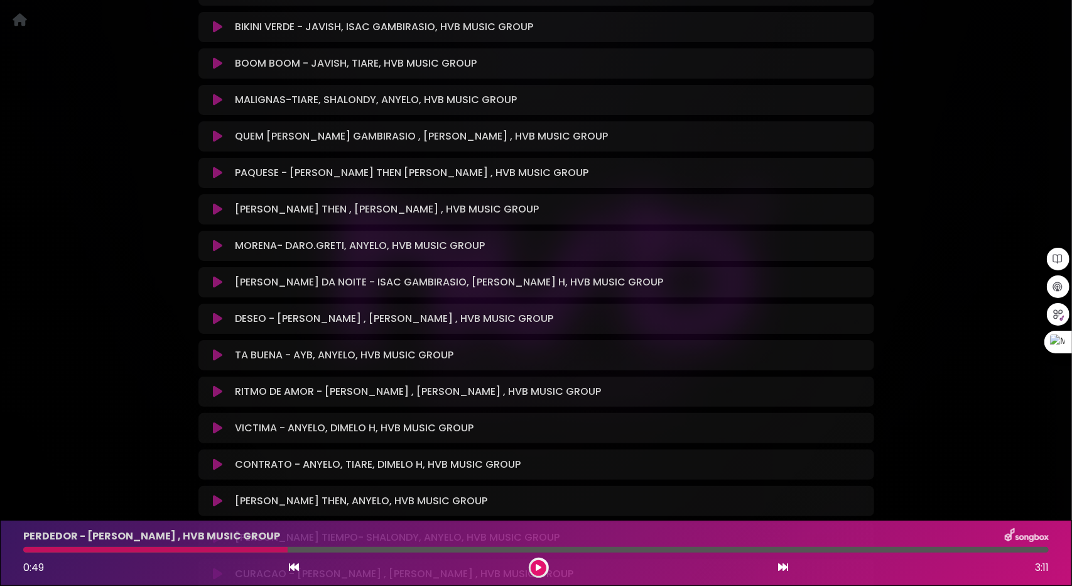
scroll to position [2385, 0]
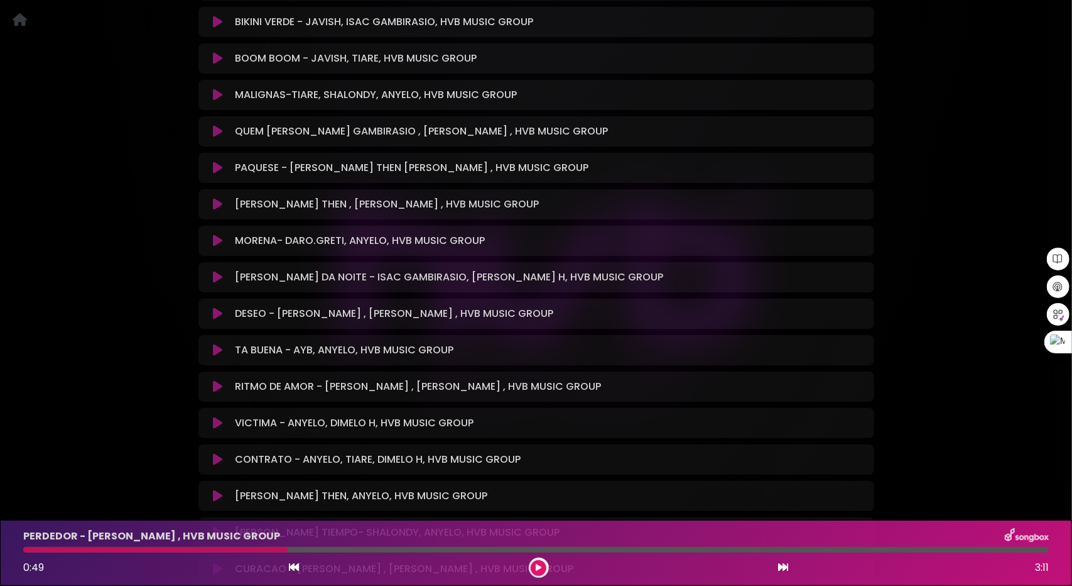
click at [217, 344] on icon at bounding box center [217, 350] width 9 height 13
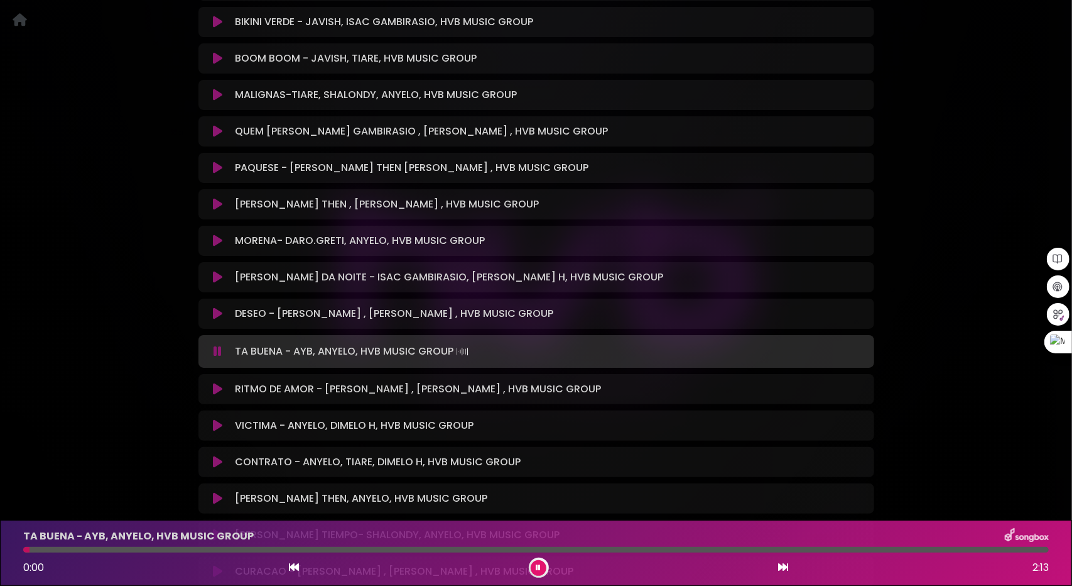
click at [77, 546] on div "TA BUENA - AYB, ANYELO, HVB MUSIC GROUP 0:00 2:13" at bounding box center [536, 553] width 1041 height 50
click at [89, 550] on div at bounding box center [536, 550] width 1026 height 6
click at [141, 548] on div at bounding box center [536, 550] width 1026 height 6
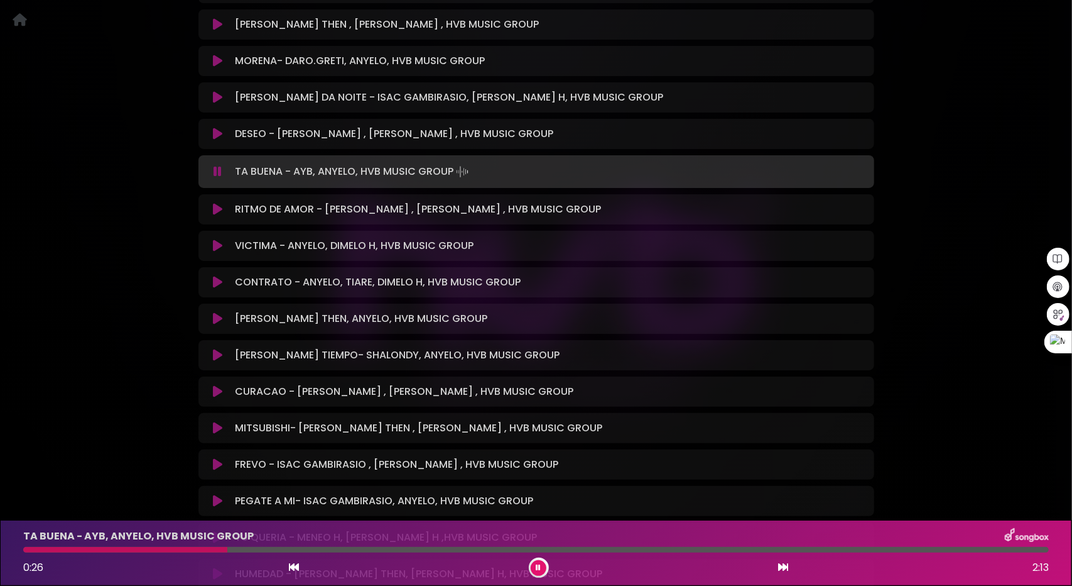
scroll to position [2573, 0]
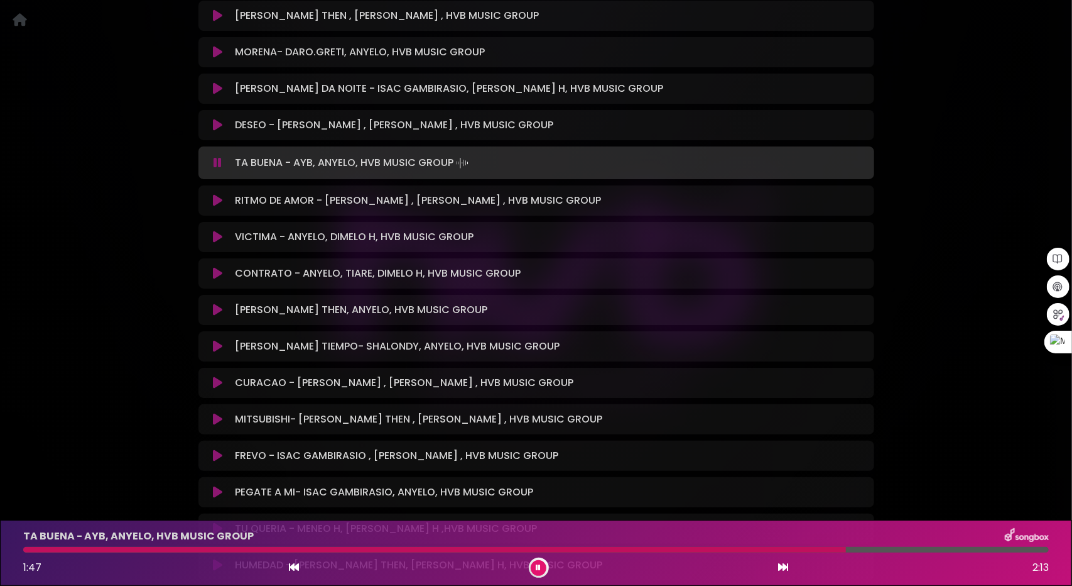
click at [217, 303] on icon at bounding box center [217, 309] width 9 height 13
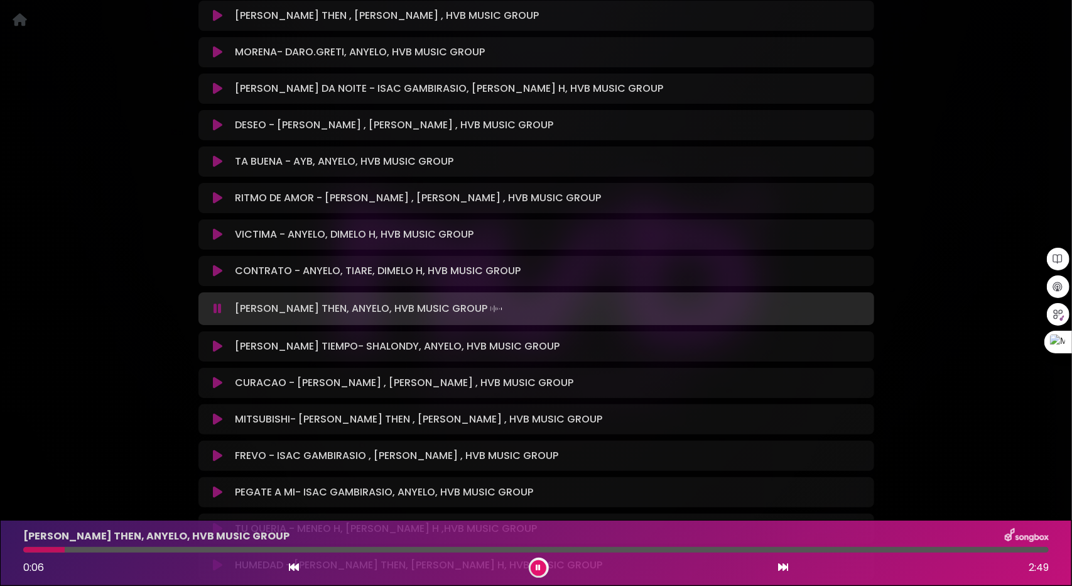
click at [119, 546] on div "[PERSON_NAME] THEN, ANYELO, HVB MUSIC GROUP 0:06 2:49" at bounding box center [536, 553] width 1041 height 50
click at [132, 550] on div at bounding box center [536, 550] width 1026 height 6
click at [178, 550] on div at bounding box center [536, 550] width 1026 height 6
click at [320, 550] on div at bounding box center [536, 550] width 1026 height 6
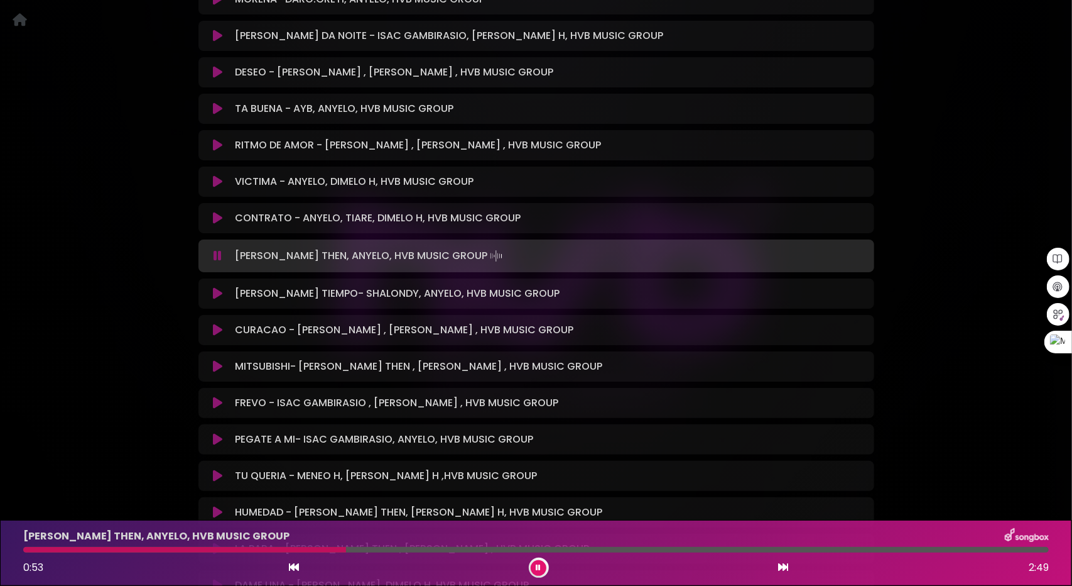
scroll to position [2636, 0]
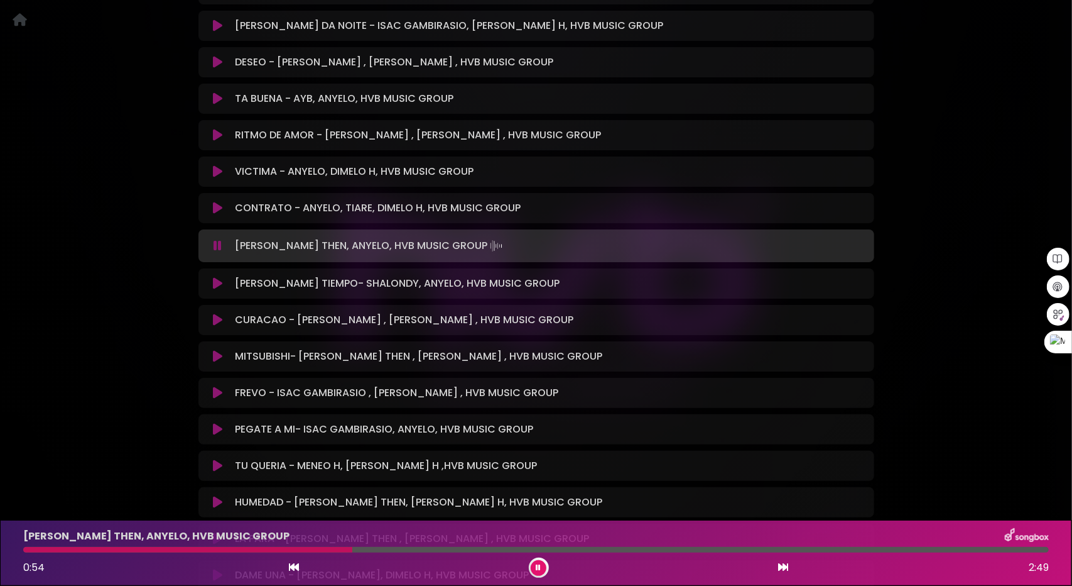
drag, startPoint x: 400, startPoint y: 553, endPoint x: 413, endPoint y: 553, distance: 13.8
click at [400, 553] on div "[PERSON_NAME] THEN, ANYELO, HVB MUSIC GROUP 0:54 2:49" at bounding box center [536, 553] width 1041 height 50
click at [435, 547] on div at bounding box center [536, 550] width 1026 height 6
click at [212, 423] on button at bounding box center [218, 429] width 25 height 13
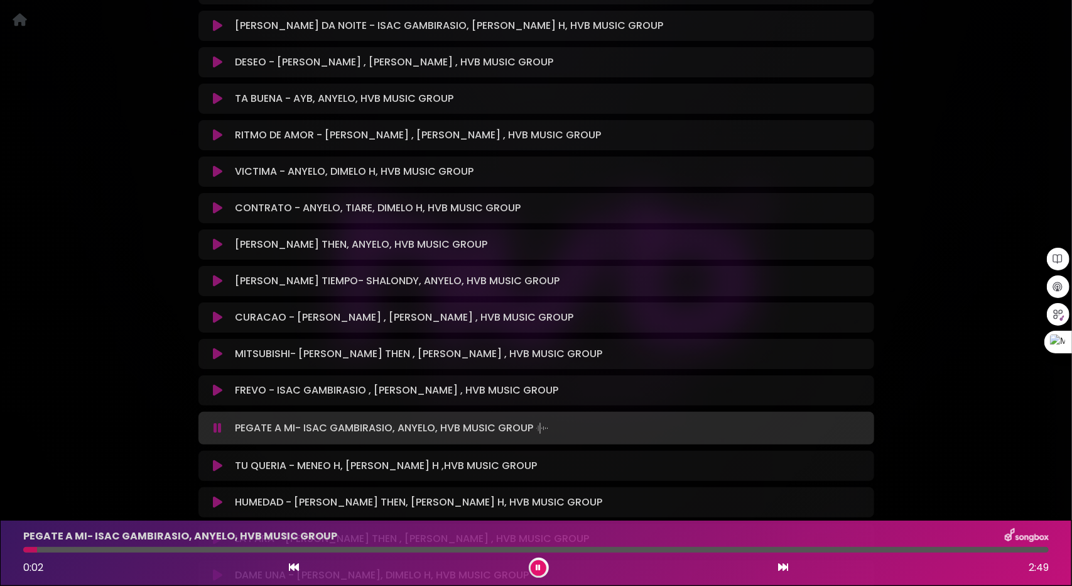
click at [220, 496] on icon at bounding box center [217, 502] width 9 height 13
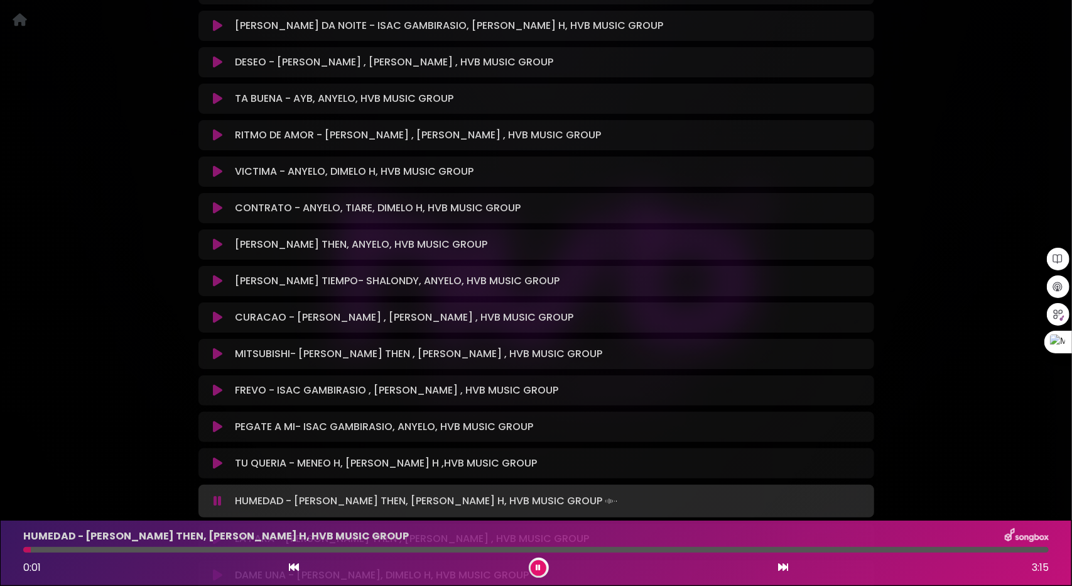
click at [126, 550] on div at bounding box center [536, 550] width 1026 height 6
click at [133, 548] on div at bounding box center [536, 550] width 1026 height 6
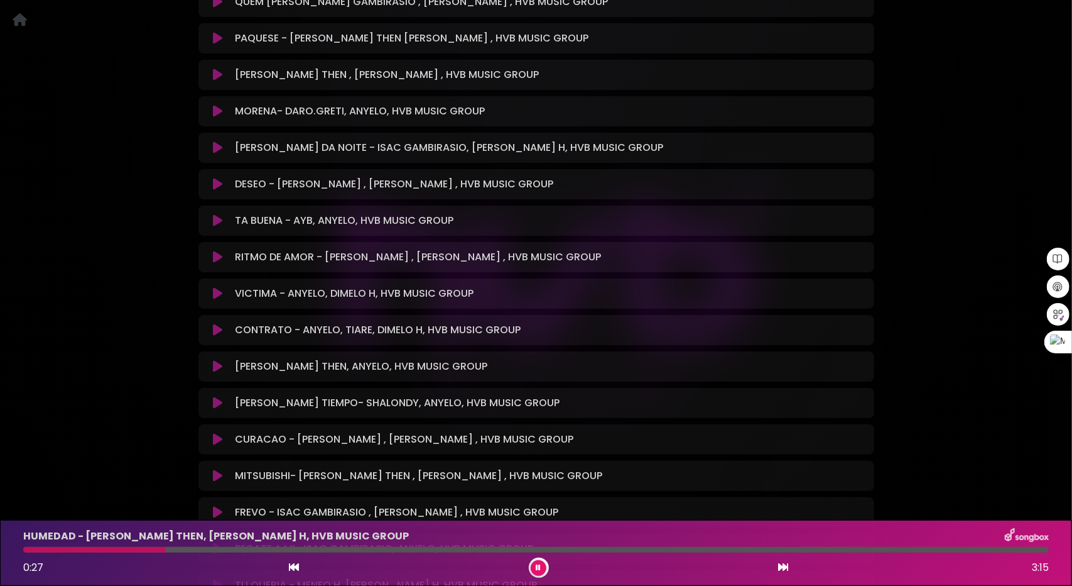
scroll to position [2510, 0]
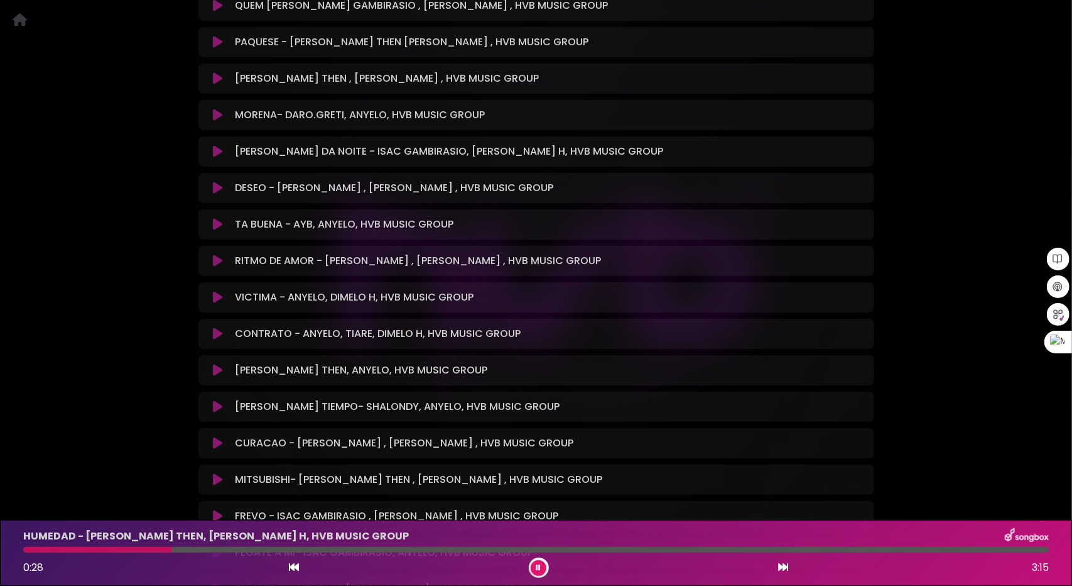
click at [217, 254] on icon at bounding box center [217, 260] width 9 height 13
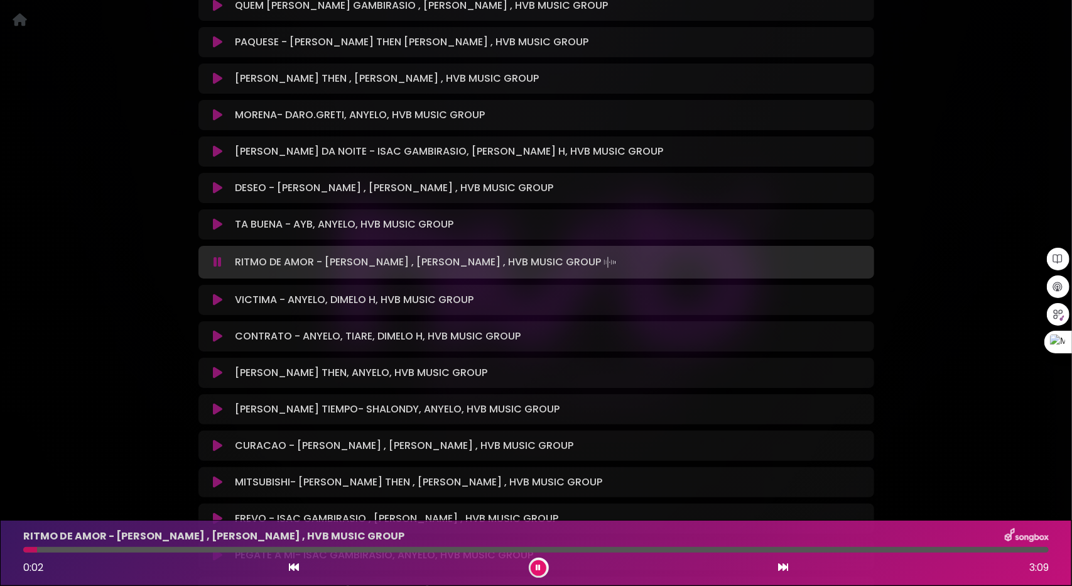
click at [103, 550] on div at bounding box center [536, 550] width 1026 height 6
click at [198, 548] on div at bounding box center [536, 550] width 1026 height 6
click at [261, 548] on div at bounding box center [536, 550] width 1026 height 6
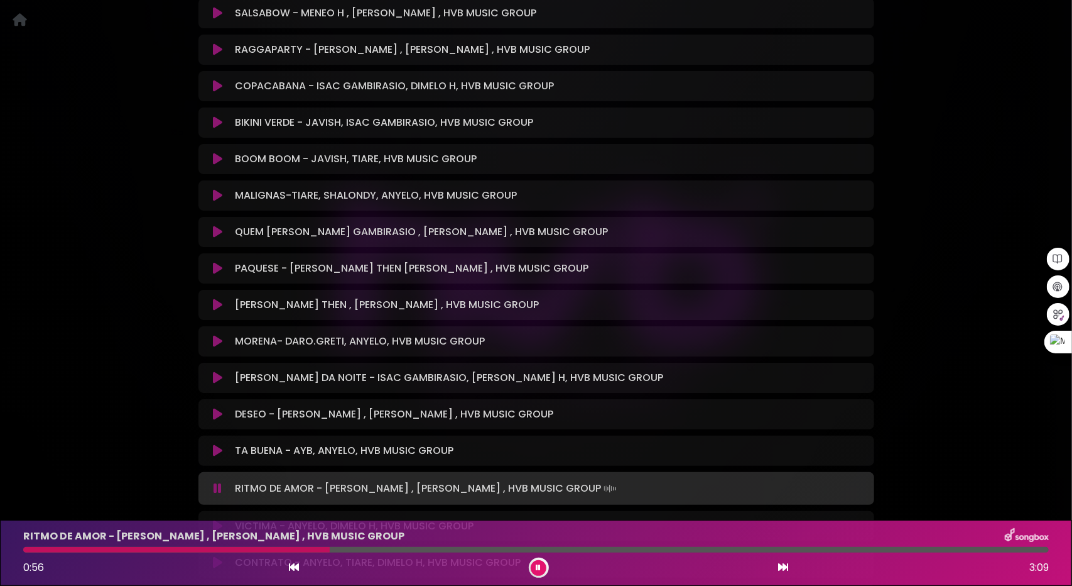
scroll to position [2259, 0]
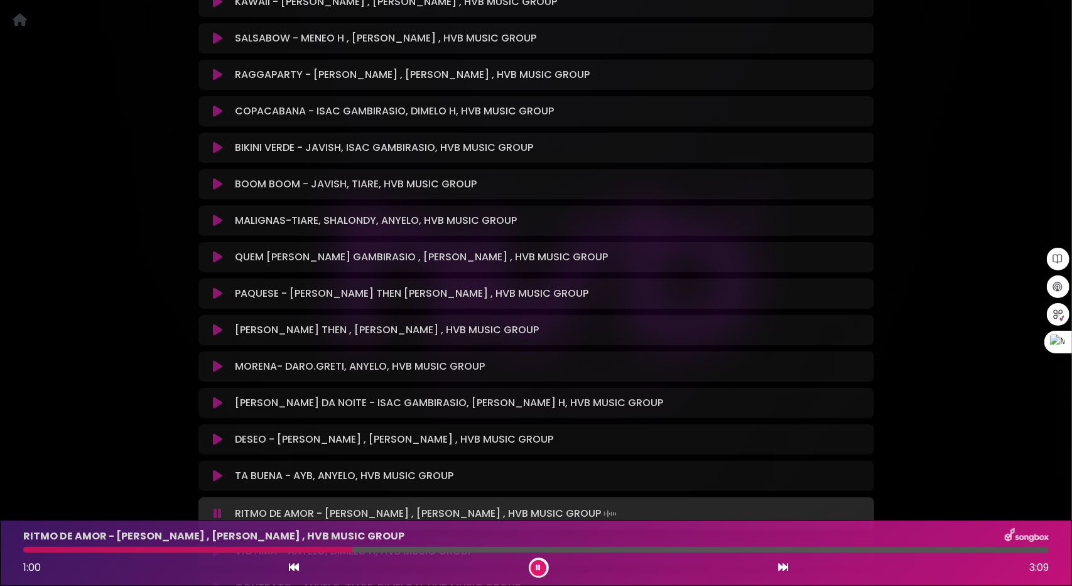
click at [216, 251] on icon at bounding box center [217, 257] width 9 height 13
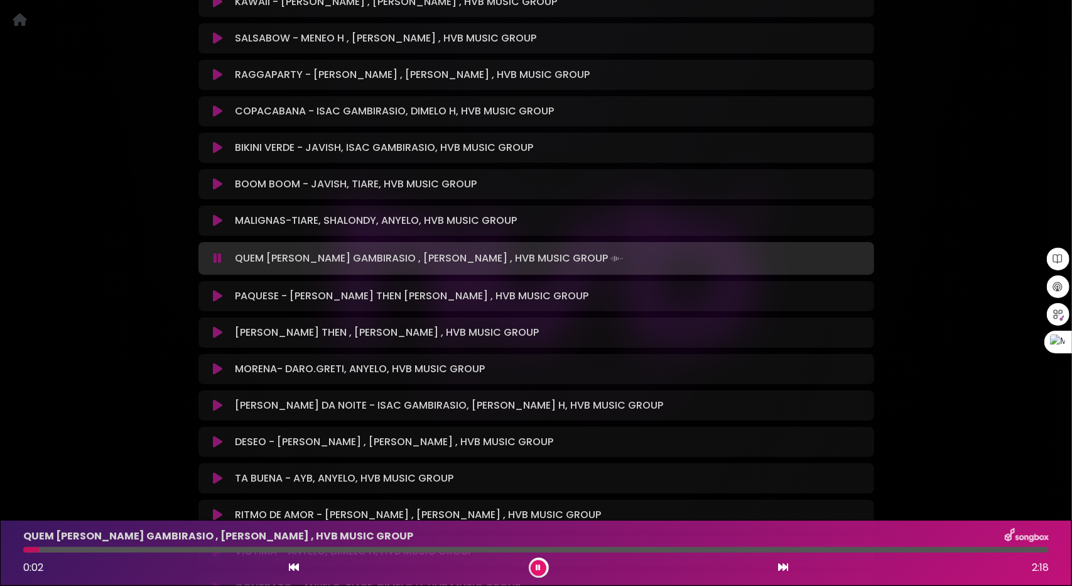
click at [216, 290] on icon at bounding box center [217, 296] width 9 height 13
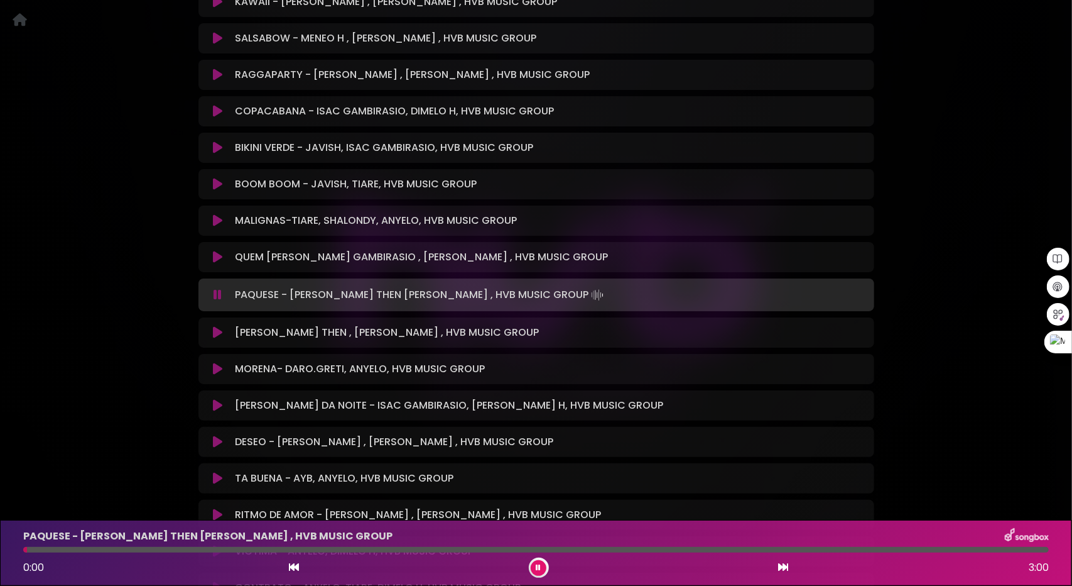
click at [85, 548] on div at bounding box center [536, 550] width 1026 height 6
click at [120, 546] on div "PAQUESE - [PERSON_NAME] THEN [PERSON_NAME] , HVB MUSIC GROUP 0:11 3:00" at bounding box center [536, 553] width 1041 height 50
click at [157, 546] on div "PAQUESE - [PERSON_NAME] THEN [PERSON_NAME] , HVB MUSIC GROUP 0:12 3:00" at bounding box center [536, 553] width 1041 height 50
click at [182, 548] on div at bounding box center [536, 550] width 1026 height 6
click at [226, 548] on div at bounding box center [536, 550] width 1026 height 6
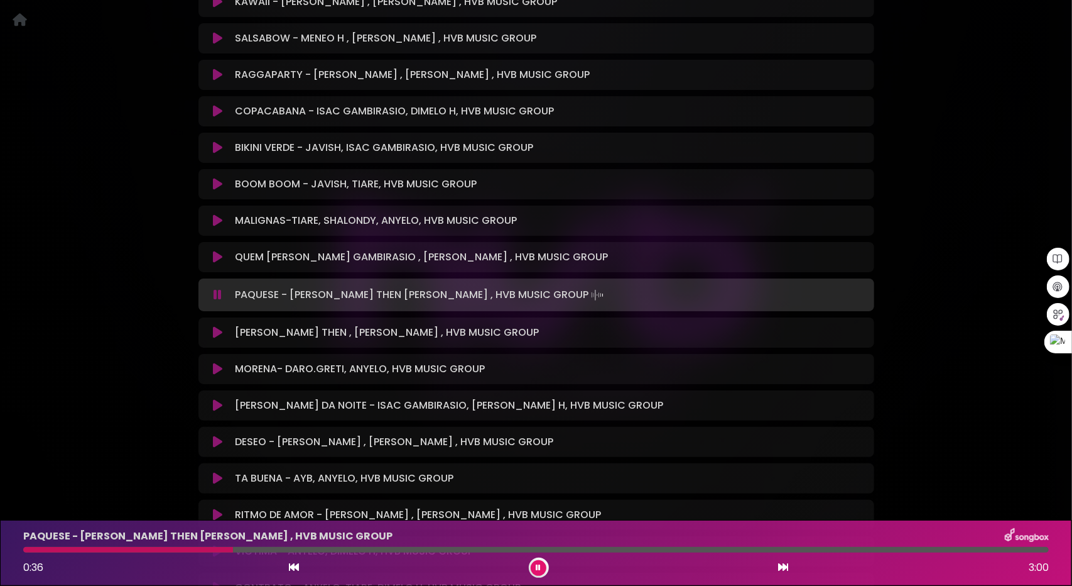
click at [222, 362] on button at bounding box center [218, 368] width 25 height 13
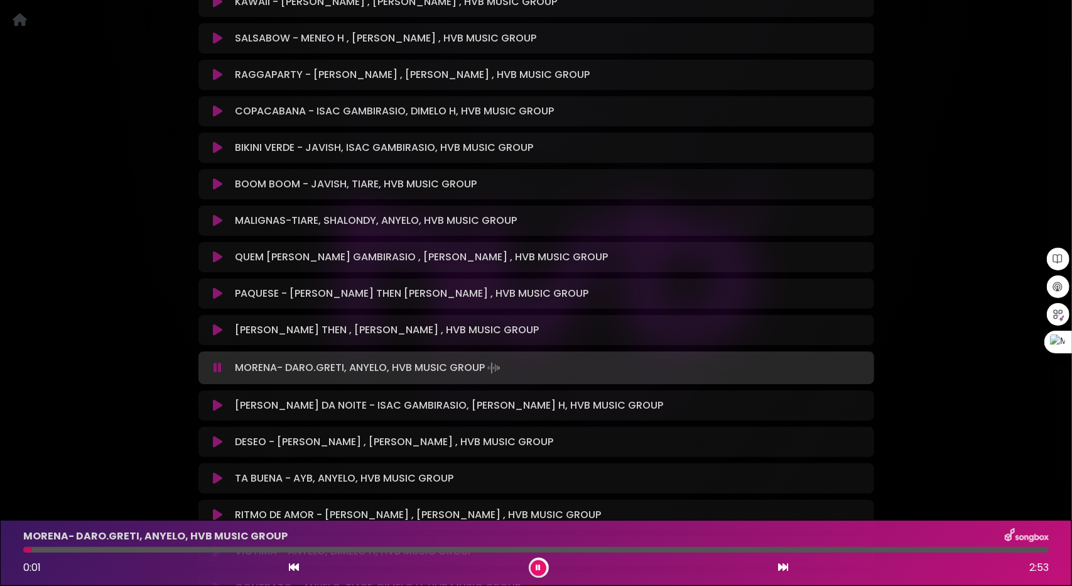
click at [77, 545] on div "MORENA- DARO.GRETI, ANYELO, HVB MUSIC GROUP 0:01 2:53" at bounding box center [536, 553] width 1041 height 50
click at [89, 551] on div at bounding box center [536, 550] width 1026 height 6
click at [202, 547] on div at bounding box center [536, 550] width 1026 height 6
click at [325, 550] on div at bounding box center [536, 550] width 1026 height 6
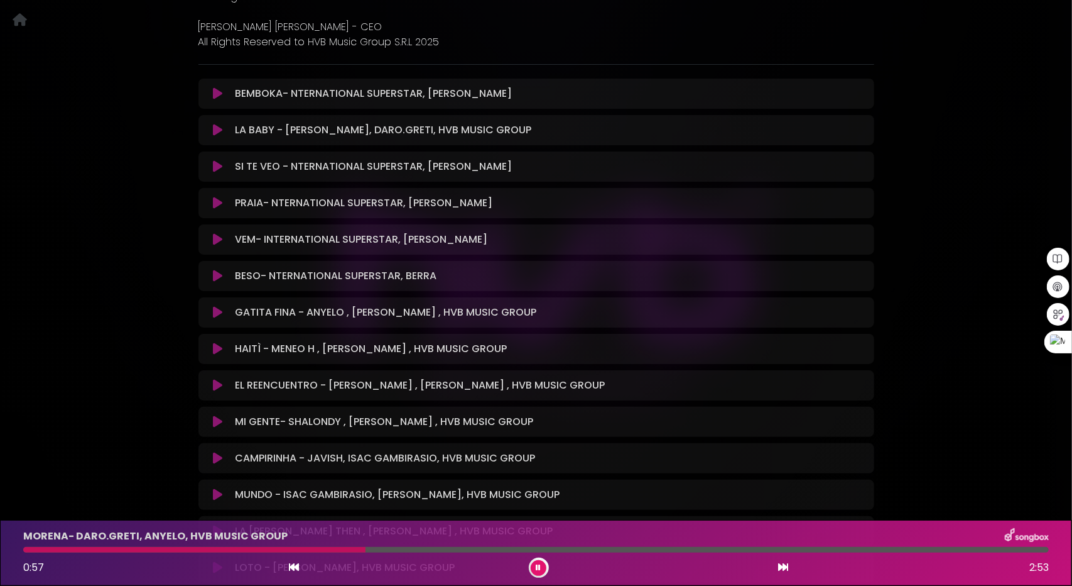
scroll to position [500, 0]
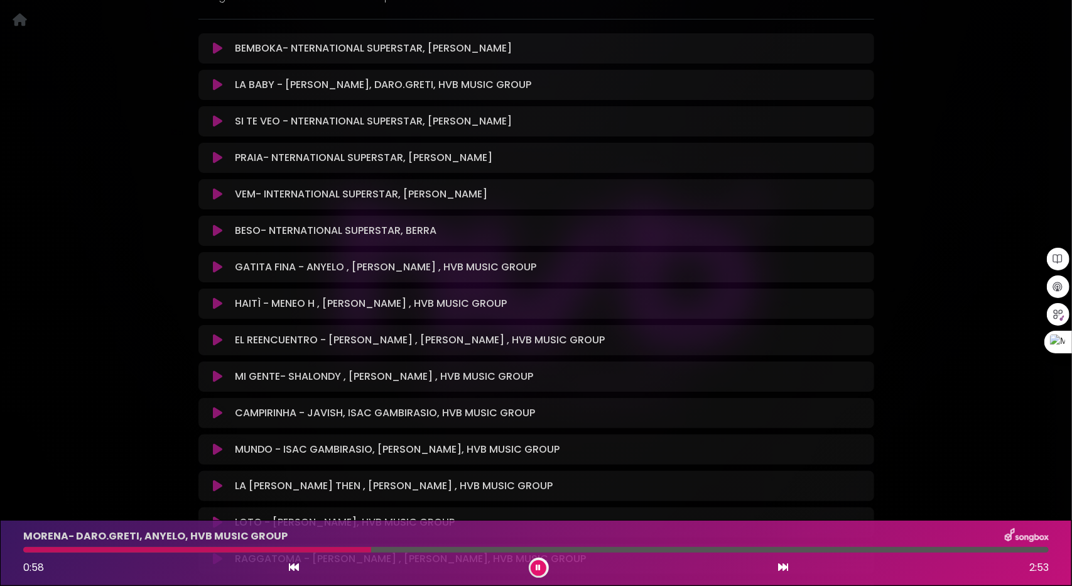
click at [217, 334] on icon at bounding box center [217, 340] width 9 height 13
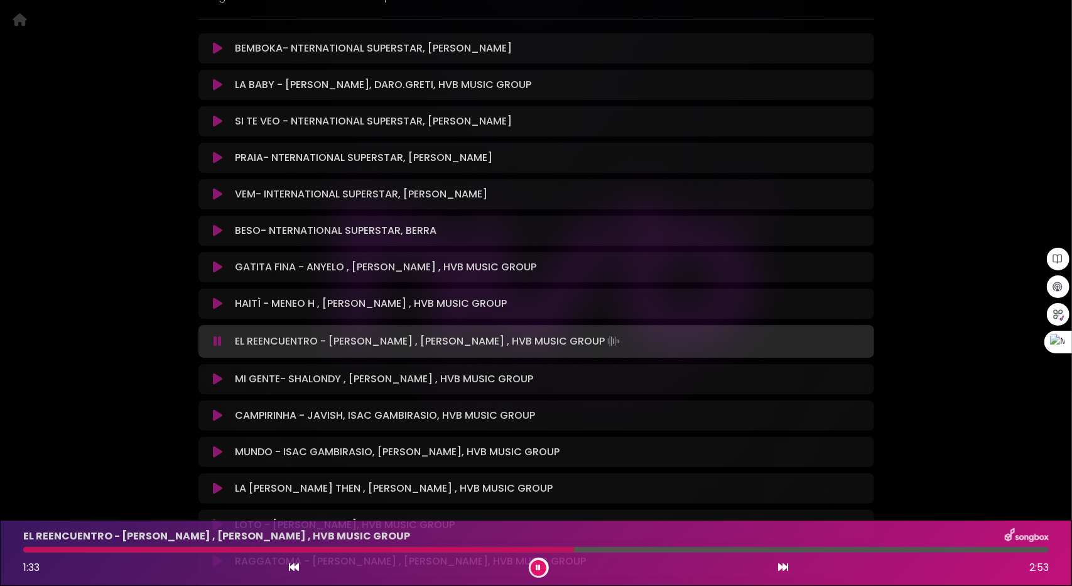
click at [217, 261] on icon at bounding box center [217, 267] width 9 height 13
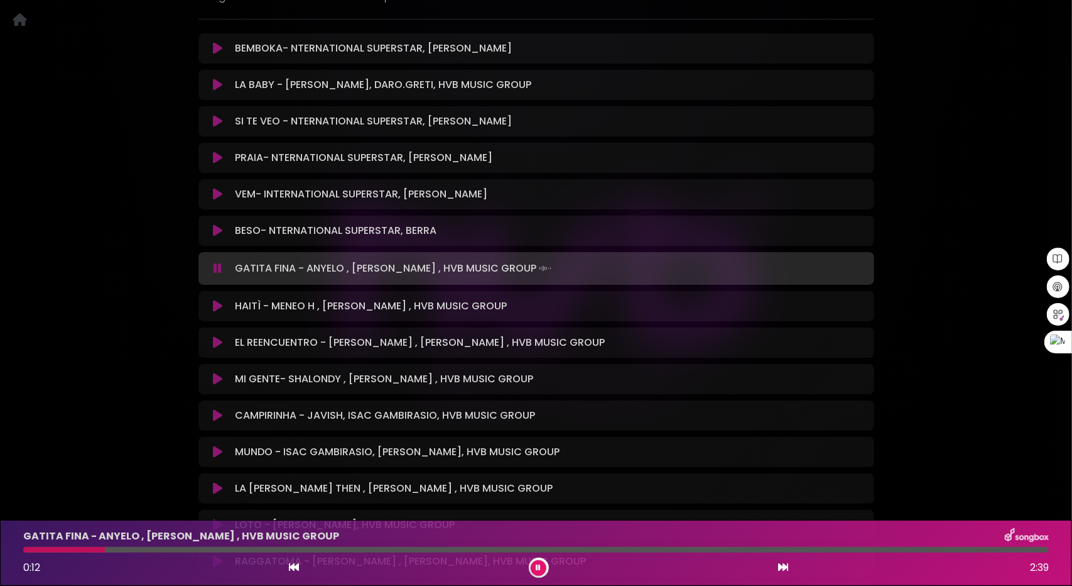
click at [106, 548] on div at bounding box center [536, 550] width 1026 height 6
click at [194, 550] on div at bounding box center [536, 550] width 1026 height 6
click at [275, 548] on div at bounding box center [536, 550] width 1026 height 6
click at [543, 566] on button at bounding box center [539, 568] width 16 height 16
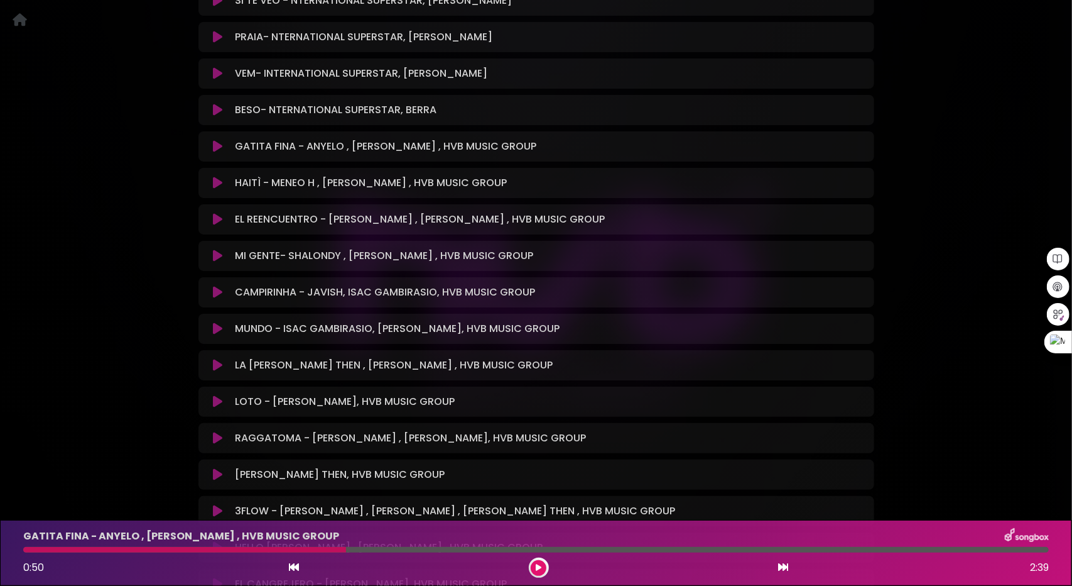
scroll to position [689, 0]
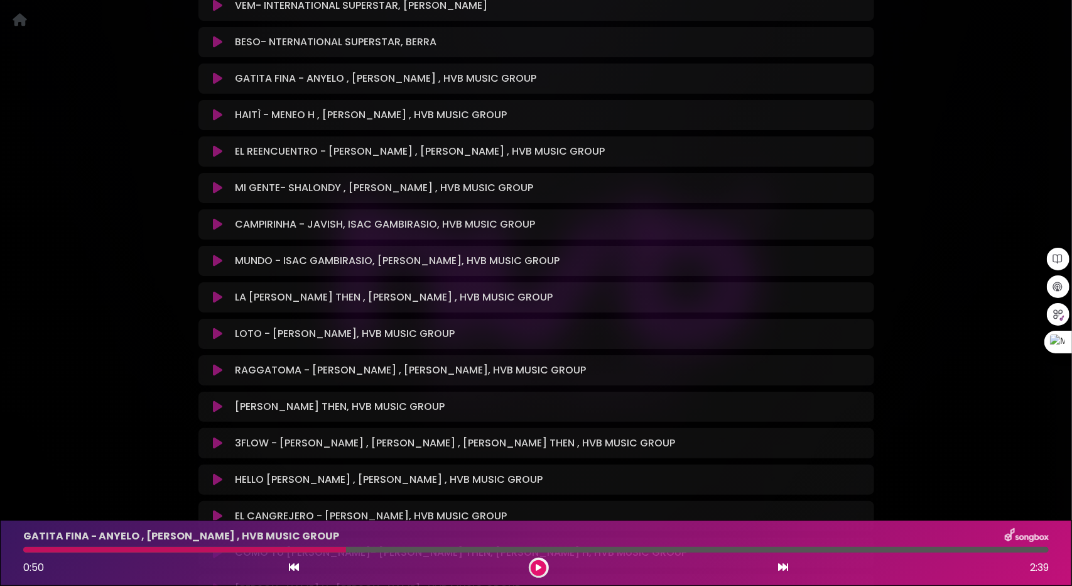
click at [217, 327] on icon at bounding box center [217, 333] width 9 height 13
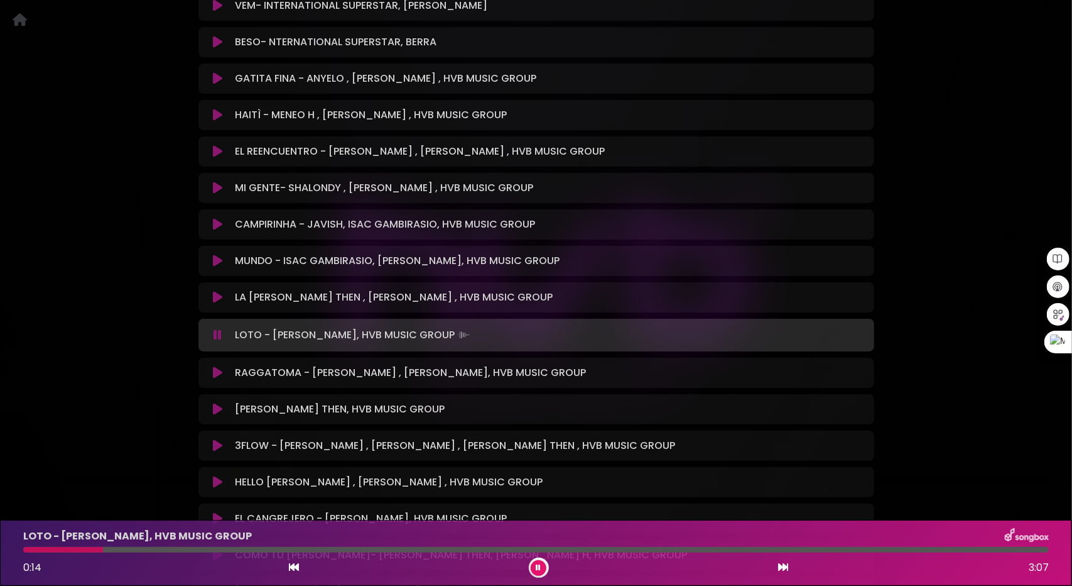
click at [538, 565] on icon at bounding box center [538, 568] width 5 height 8
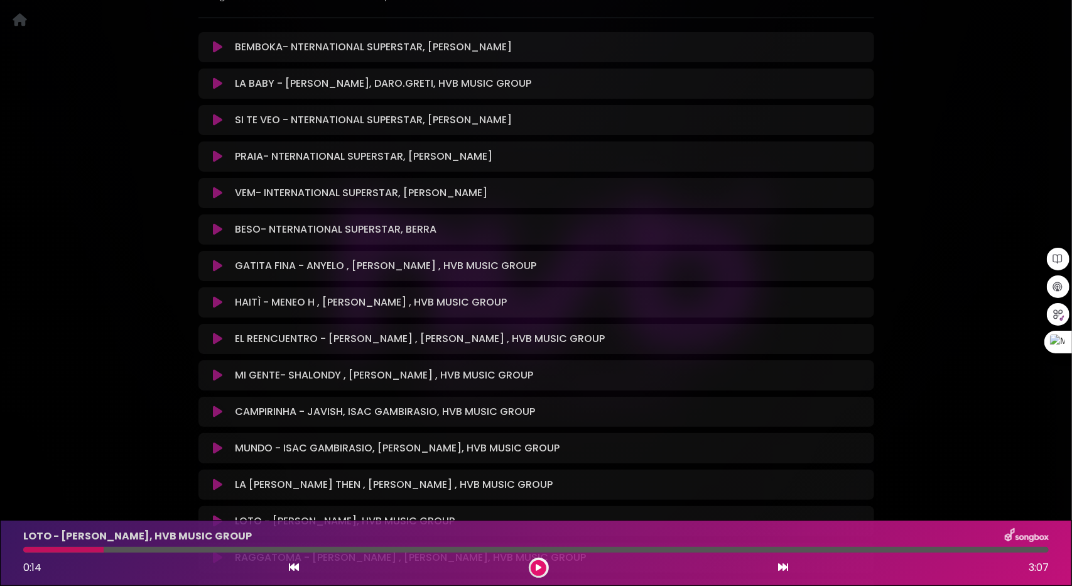
scroll to position [500, 0]
click at [217, 224] on icon at bounding box center [217, 230] width 9 height 13
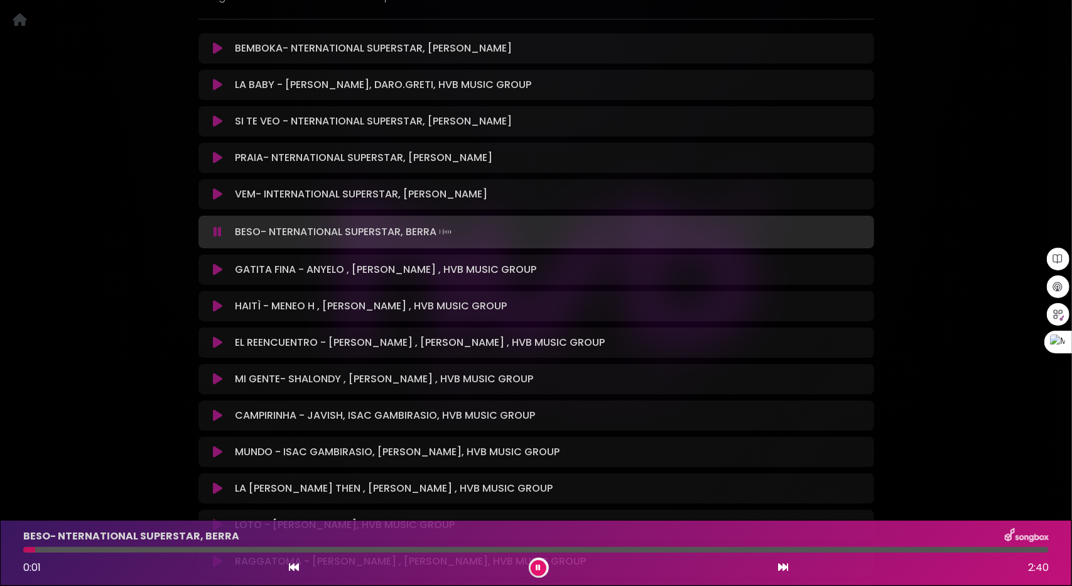
click at [111, 549] on div at bounding box center [536, 550] width 1026 height 6
click at [221, 115] on icon at bounding box center [217, 121] width 9 height 13
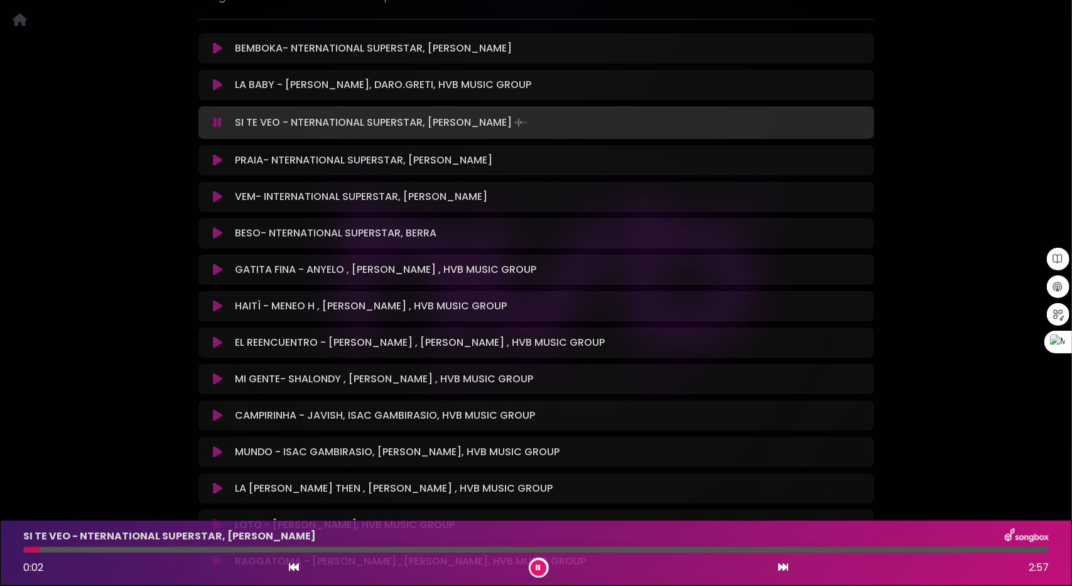
click at [215, 42] on icon at bounding box center [217, 48] width 9 height 13
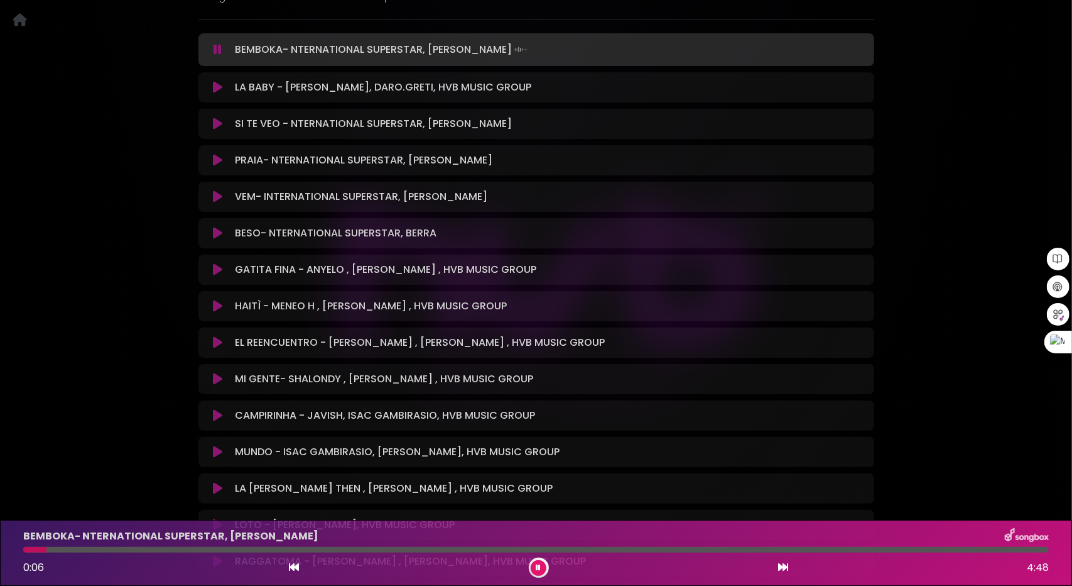
click at [118, 550] on div at bounding box center [536, 550] width 1026 height 6
click at [165, 550] on div at bounding box center [536, 550] width 1026 height 6
click at [215, 546] on div "BEMBOKA- NTERNATIONAL SUPERSTAR, [PERSON_NAME] 0:40 4:48" at bounding box center [536, 553] width 1041 height 50
click at [231, 547] on div at bounding box center [536, 550] width 1026 height 6
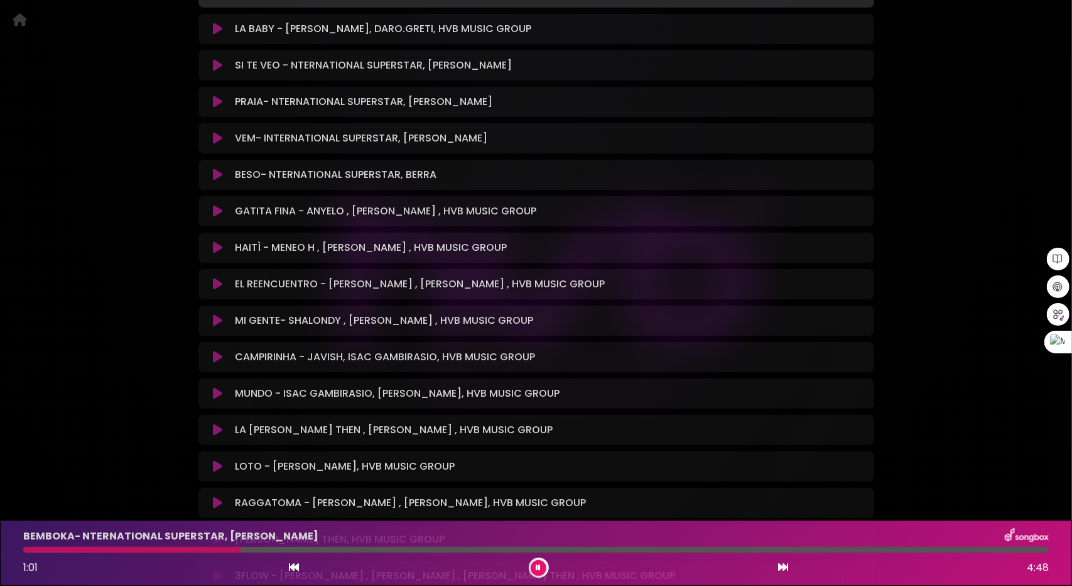
scroll to position [563, 0]
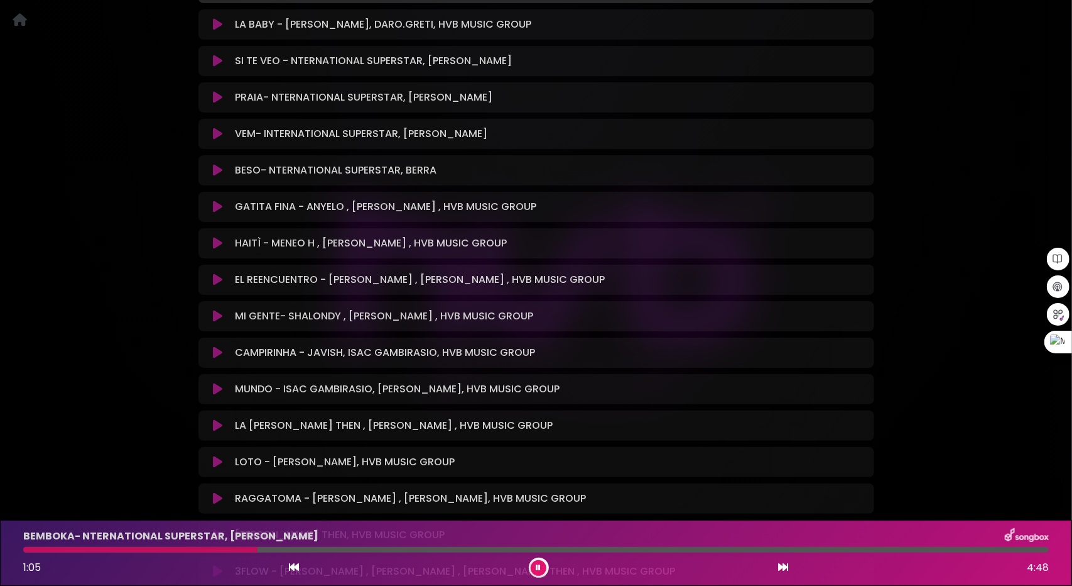
click at [214, 419] on button at bounding box center [218, 425] width 25 height 13
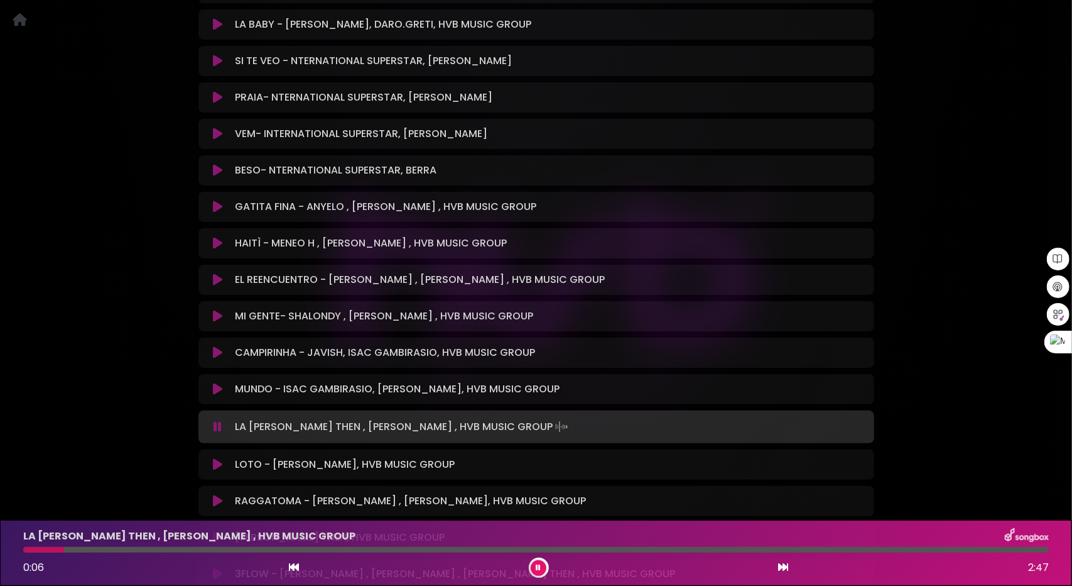
click at [538, 565] on icon at bounding box center [538, 568] width 5 height 8
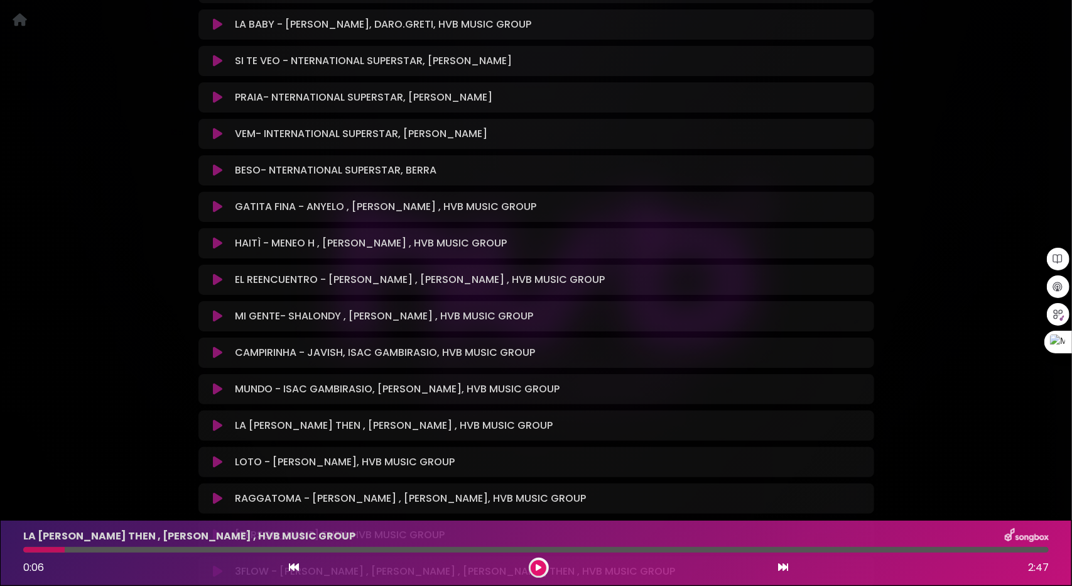
scroll to position [623, 0]
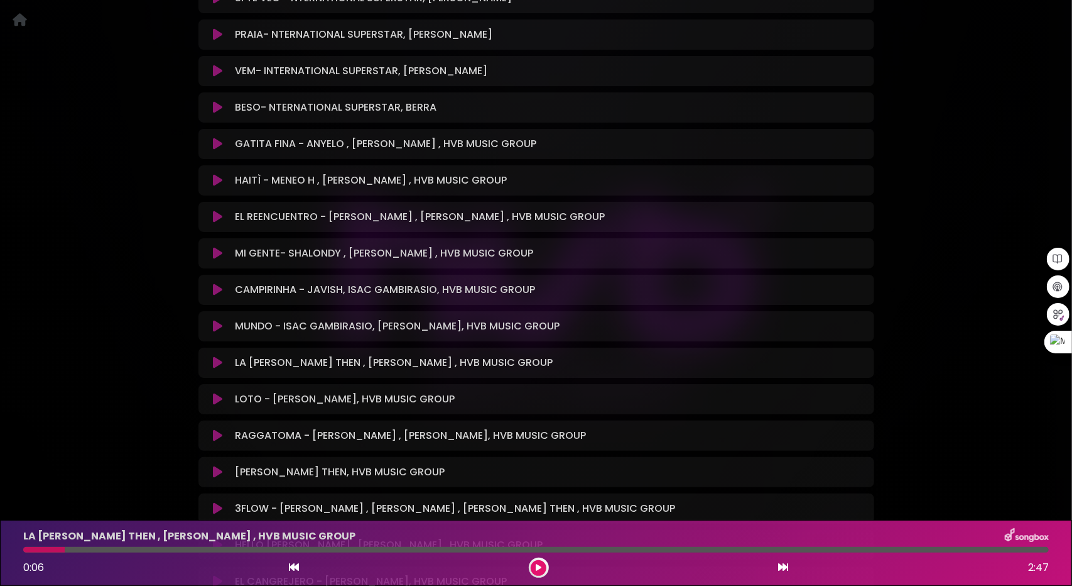
click at [217, 356] on icon at bounding box center [217, 362] width 9 height 13
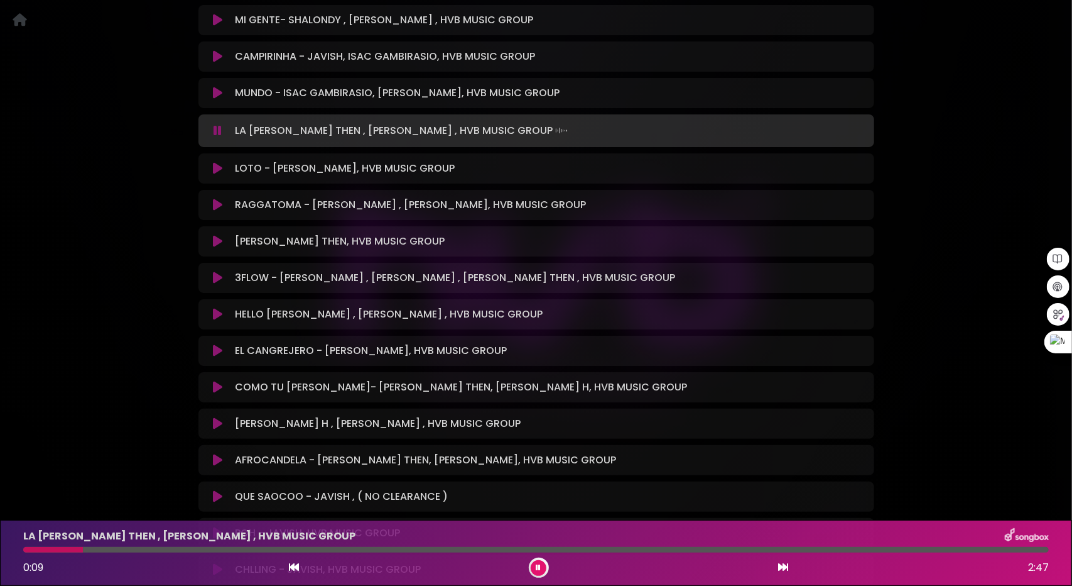
scroll to position [874, 0]
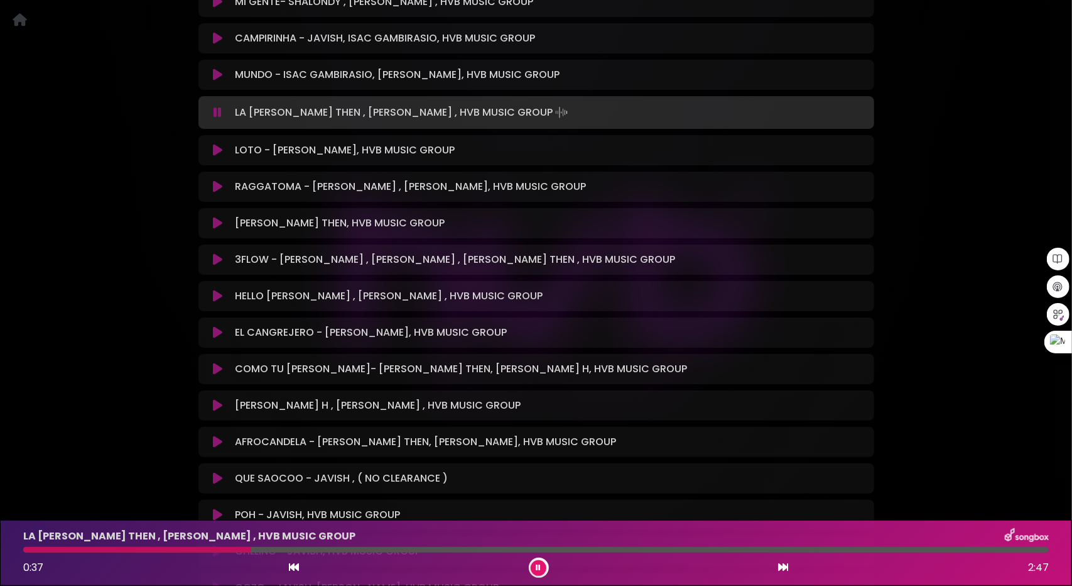
click at [536, 570] on icon at bounding box center [538, 568] width 5 height 8
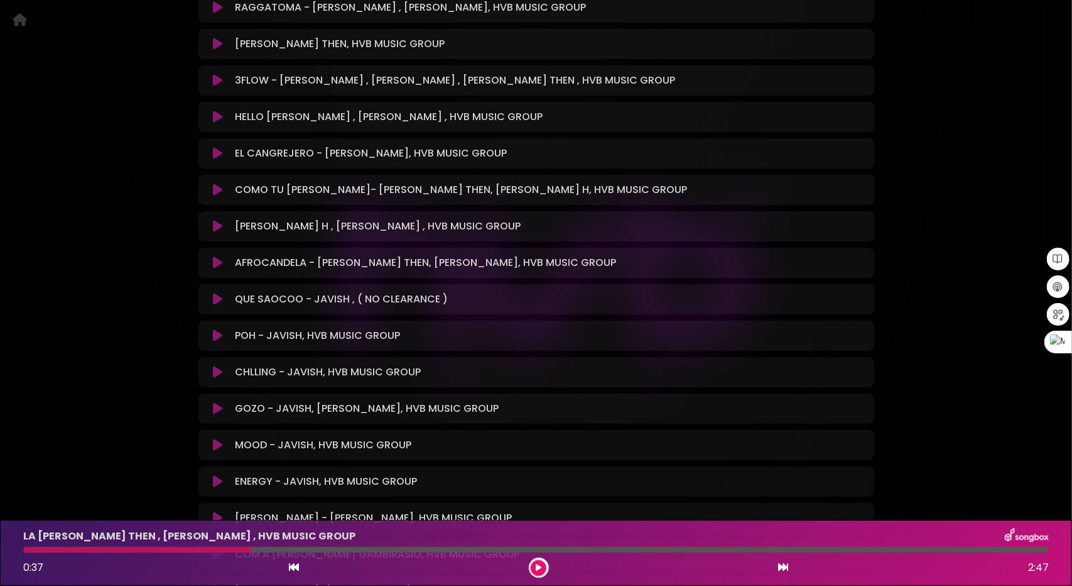
scroll to position [1000, 0]
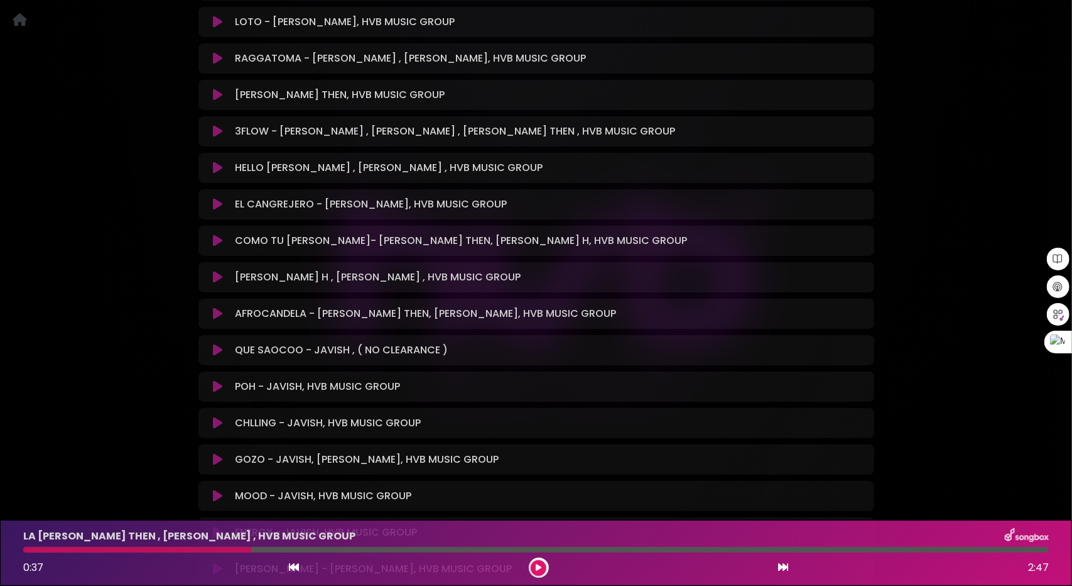
click at [214, 234] on icon at bounding box center [217, 240] width 9 height 13
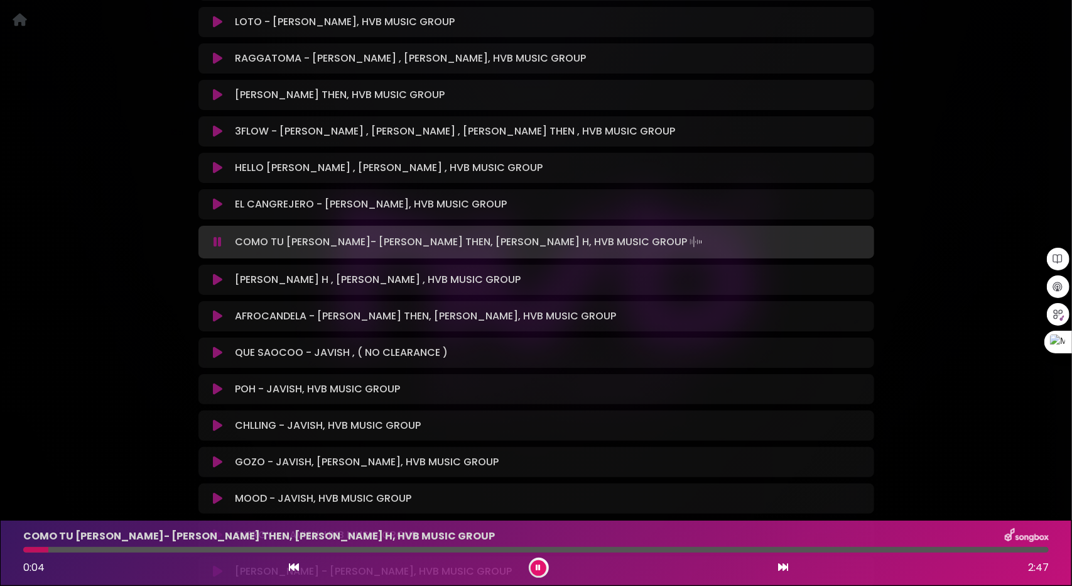
click at [218, 236] on icon at bounding box center [218, 242] width 8 height 13
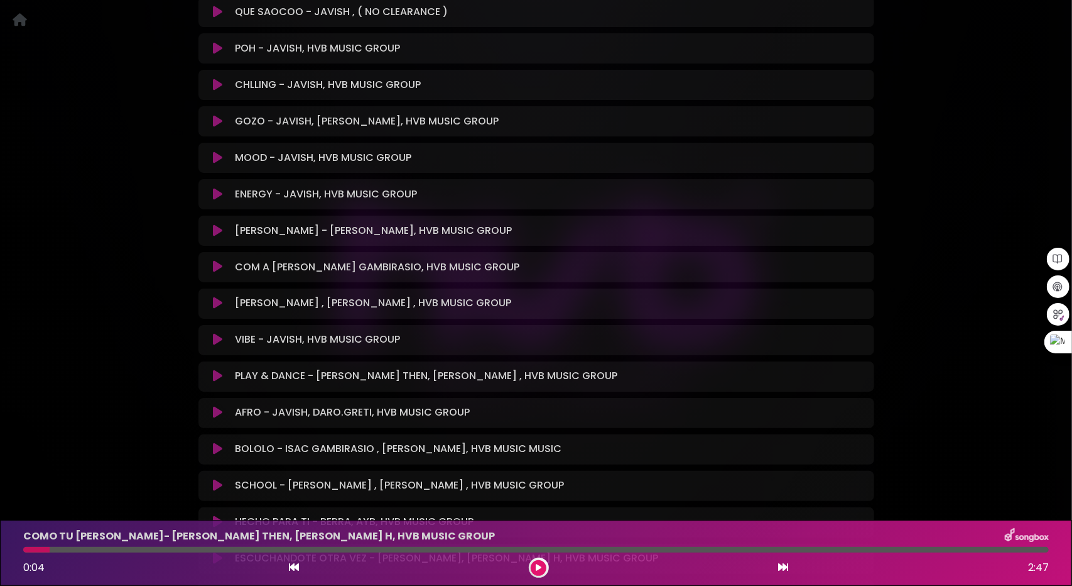
scroll to position [1377, 0]
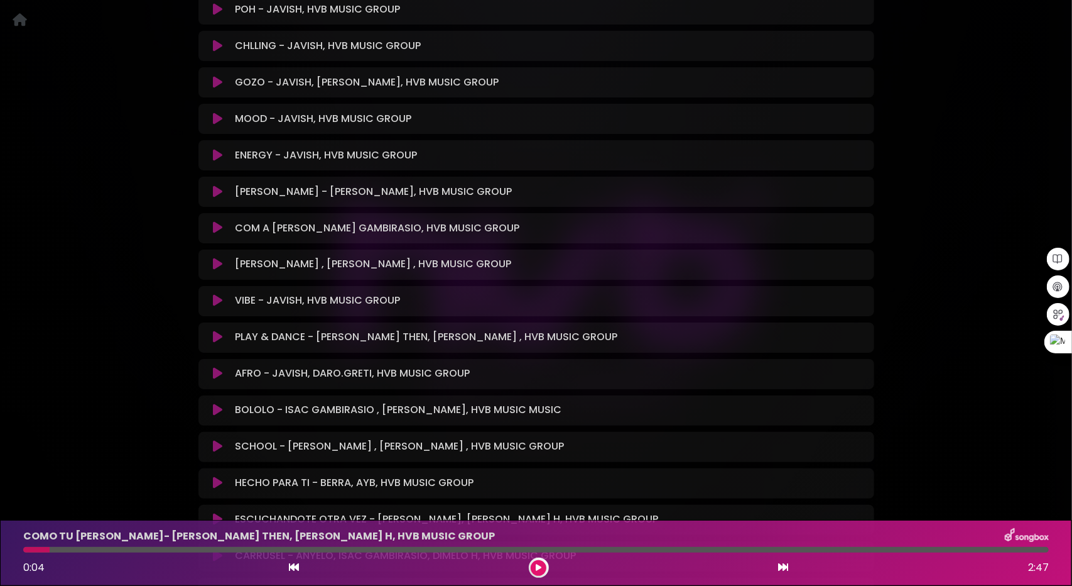
click at [215, 185] on icon at bounding box center [217, 191] width 9 height 13
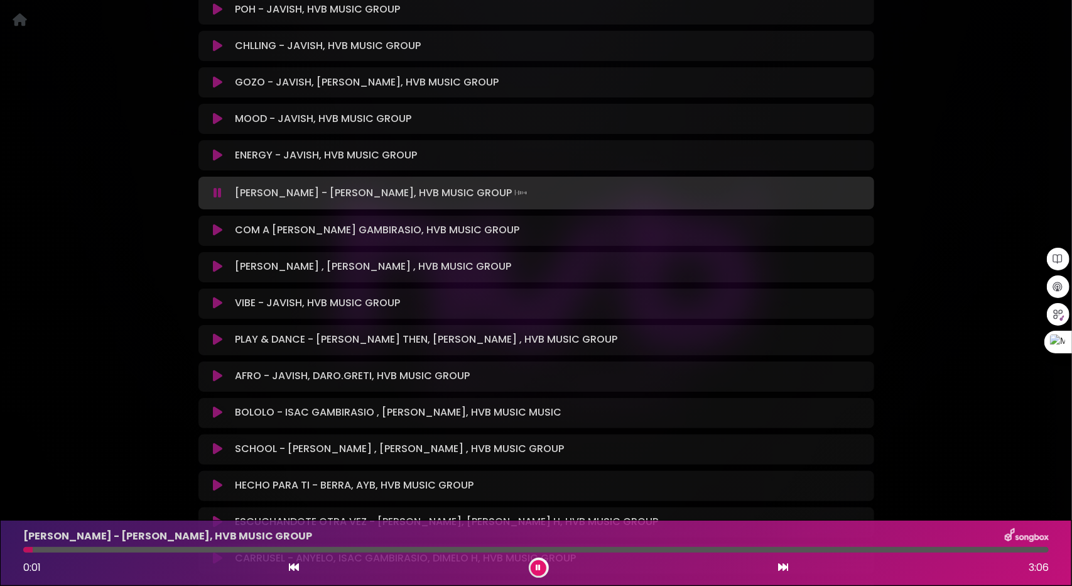
click at [127, 551] on div at bounding box center [536, 550] width 1026 height 6
click at [260, 548] on div at bounding box center [536, 550] width 1026 height 6
click at [391, 550] on div at bounding box center [536, 550] width 1026 height 6
click at [473, 550] on div at bounding box center [536, 550] width 1026 height 6
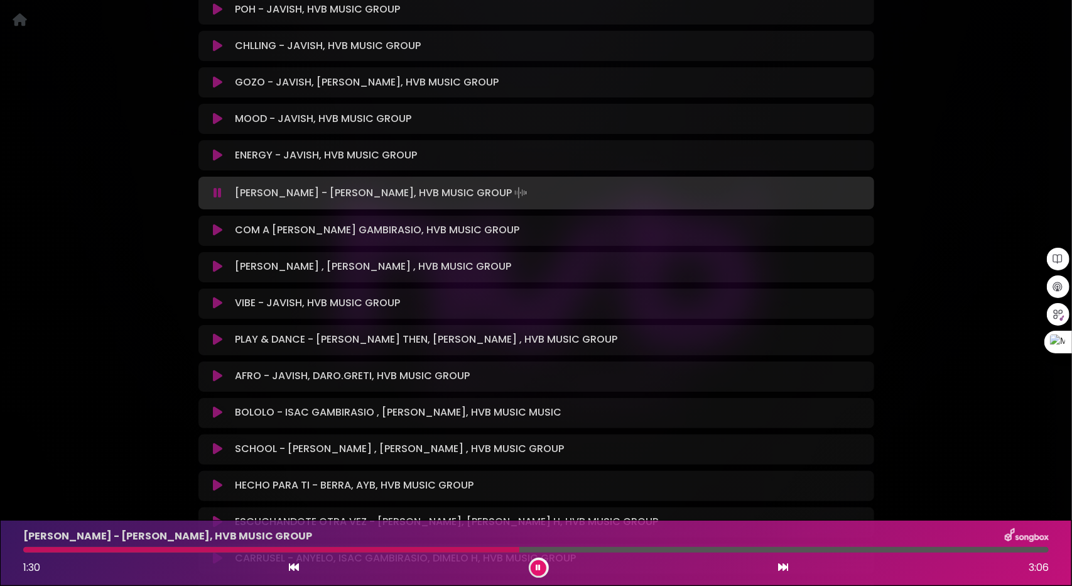
click at [214, 479] on icon at bounding box center [217, 485] width 9 height 13
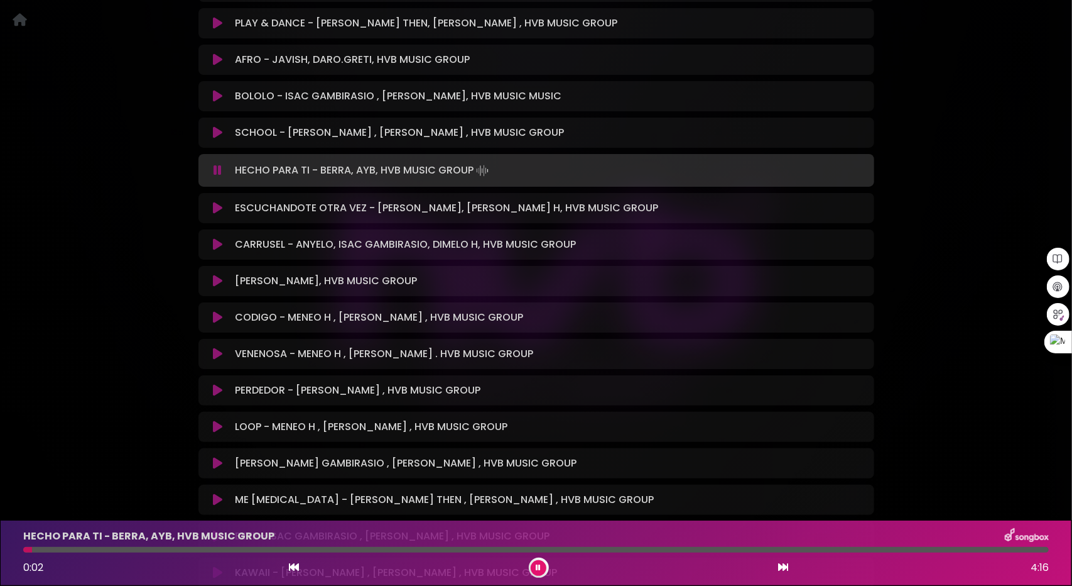
scroll to position [1754, 0]
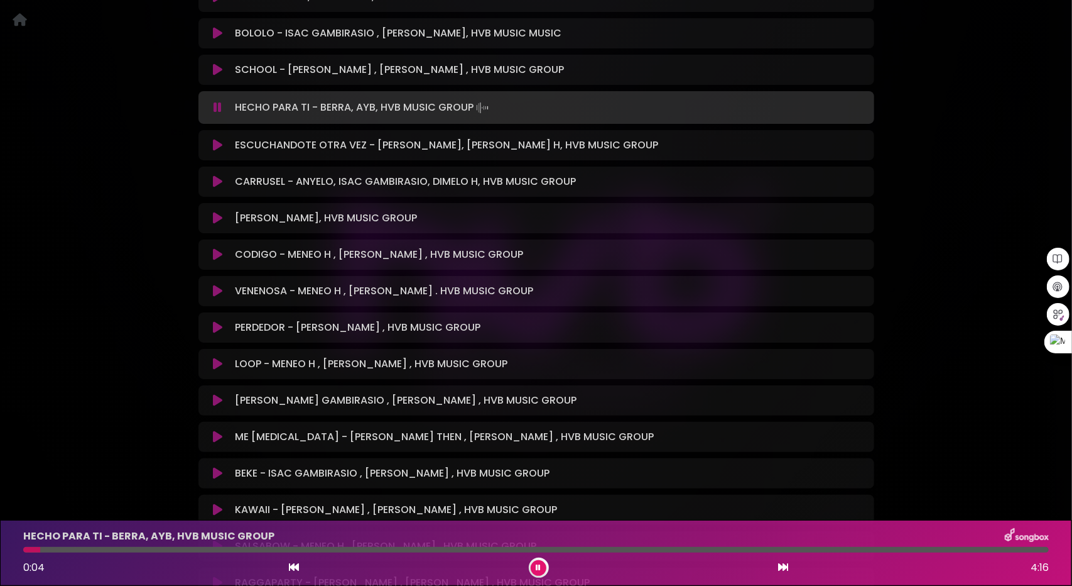
click at [217, 394] on icon at bounding box center [217, 400] width 9 height 13
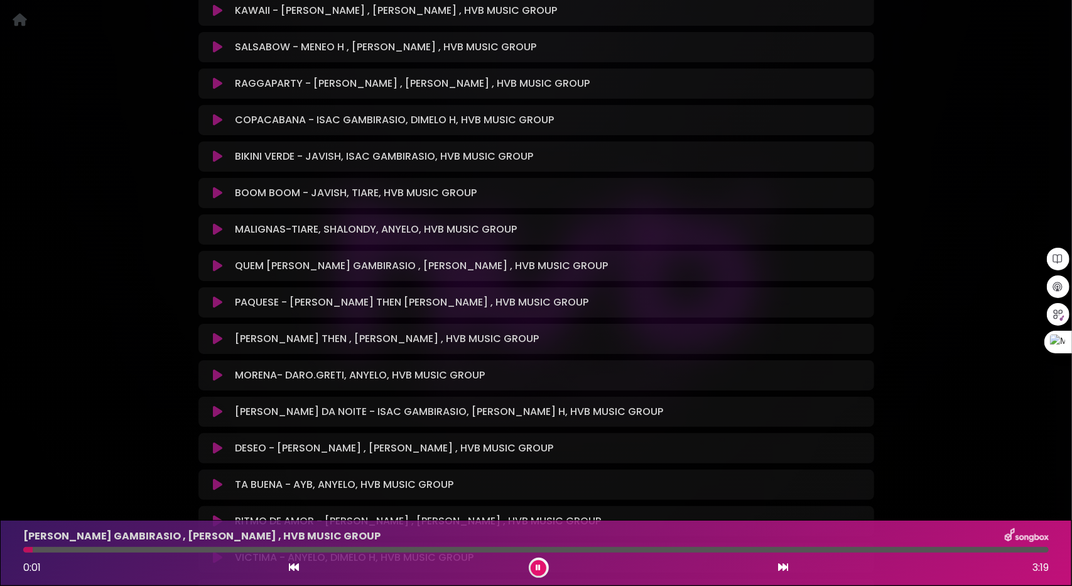
scroll to position [2257, 0]
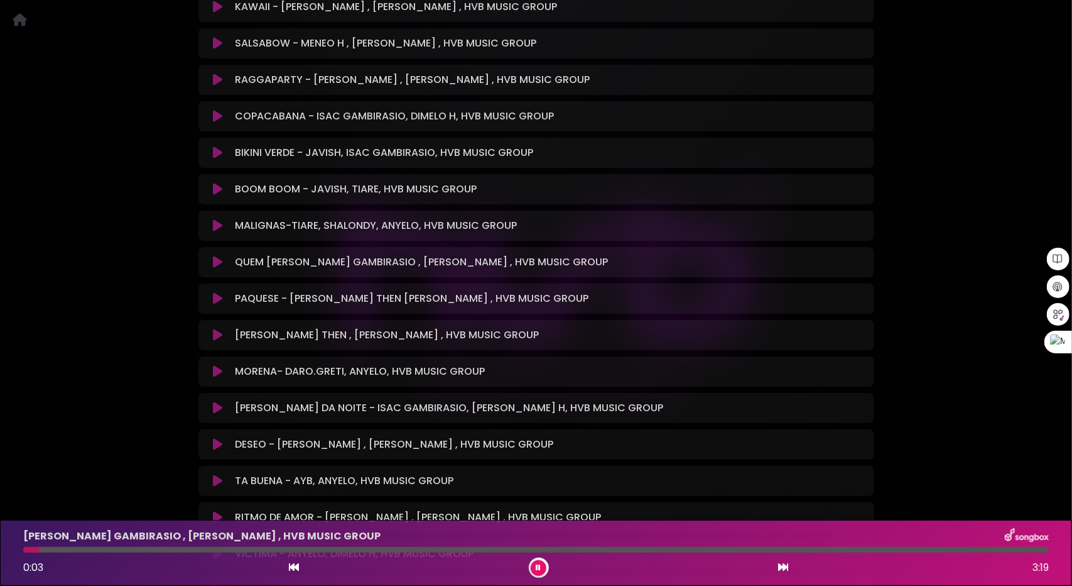
click at [214, 365] on icon at bounding box center [217, 371] width 9 height 13
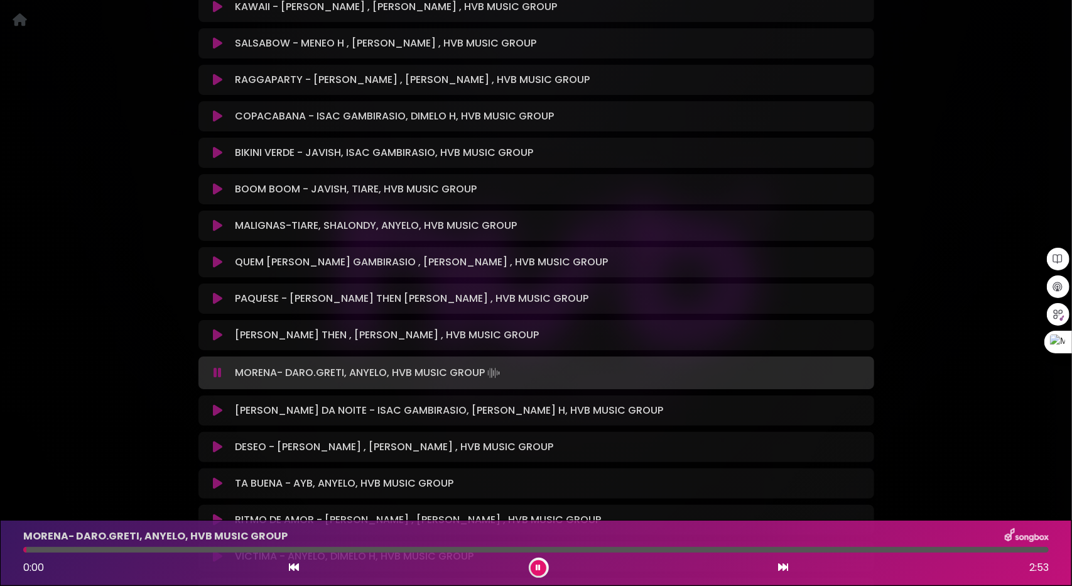
click at [210, 404] on button at bounding box center [218, 410] width 25 height 13
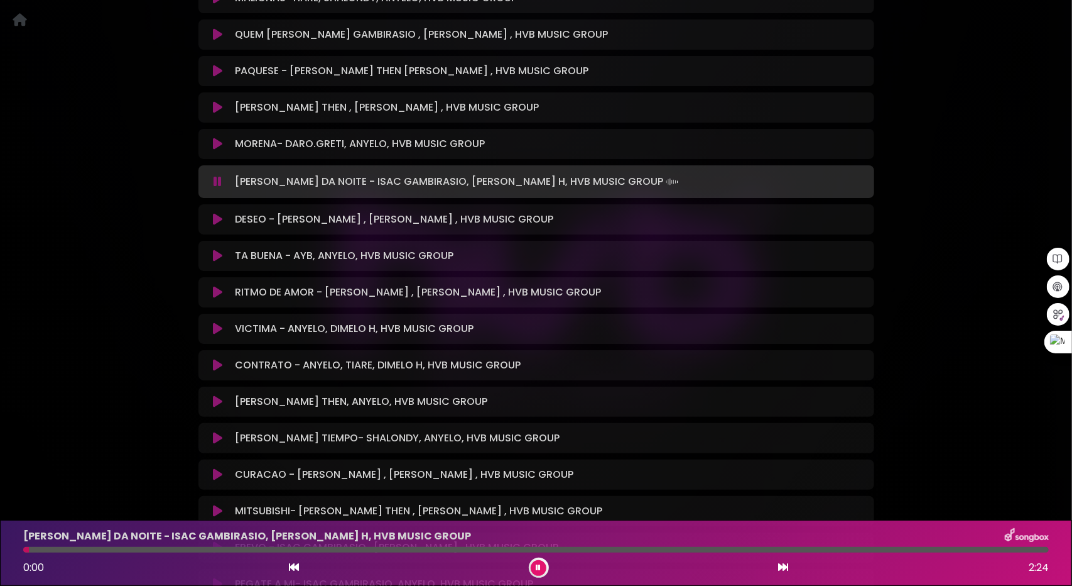
scroll to position [2568, 0]
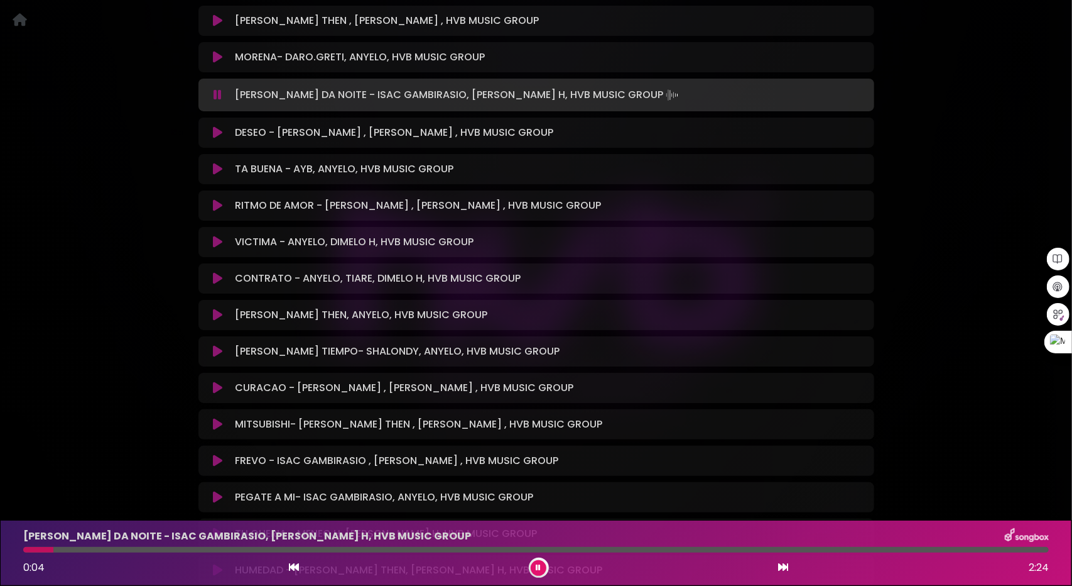
click at [214, 345] on icon at bounding box center [217, 351] width 9 height 13
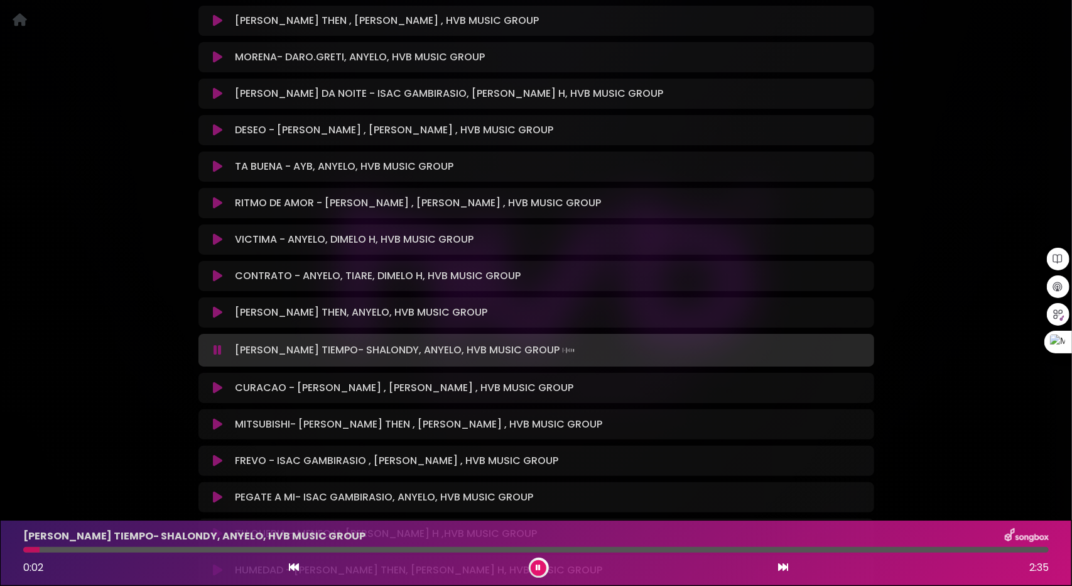
click at [110, 551] on div at bounding box center [536, 550] width 1026 height 6
click at [217, 381] on icon at bounding box center [217, 387] width 9 height 13
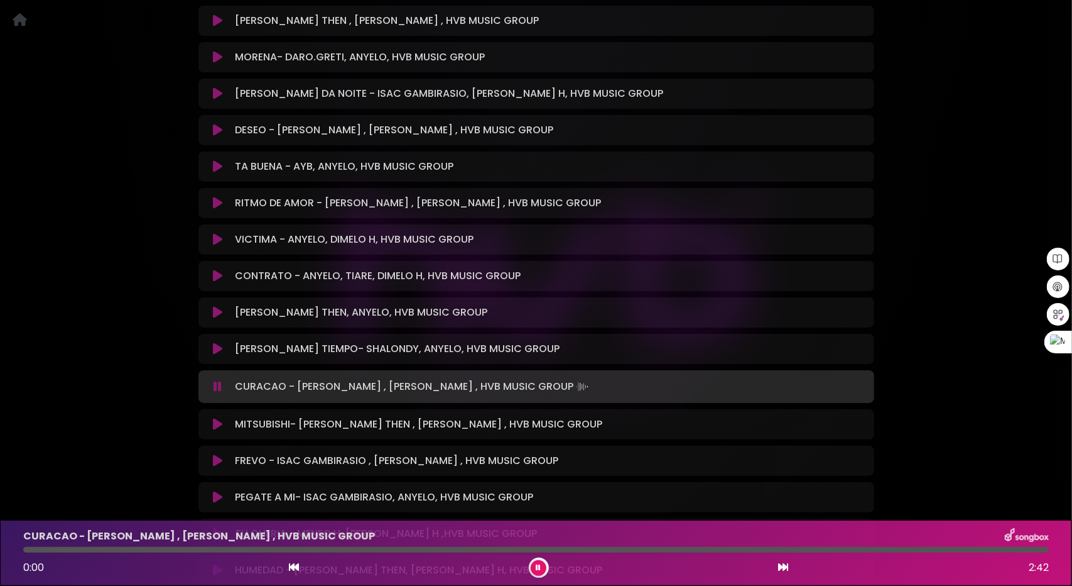
click at [215, 418] on icon at bounding box center [217, 424] width 9 height 13
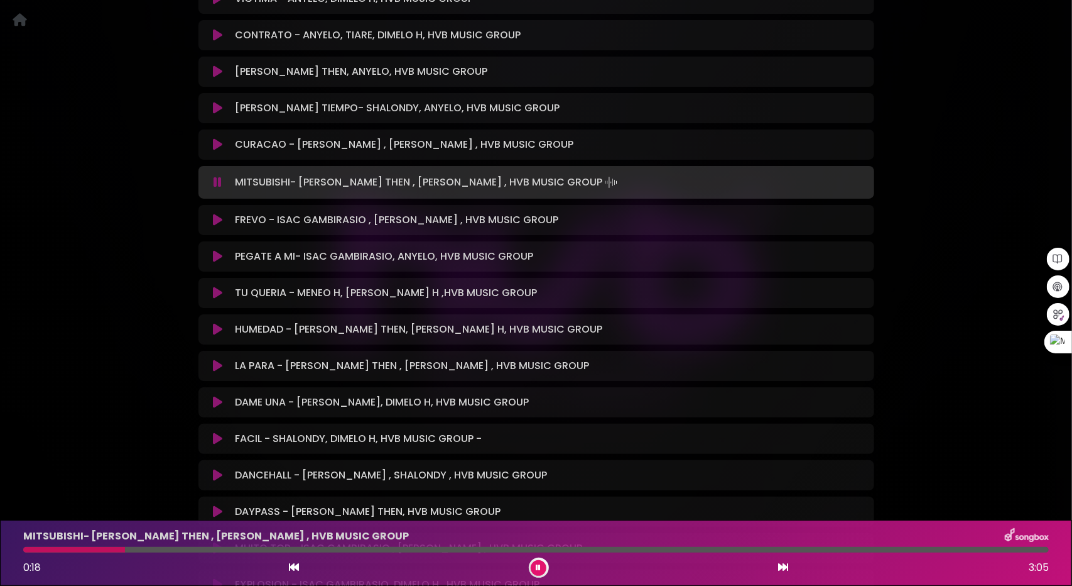
scroll to position [2819, 0]
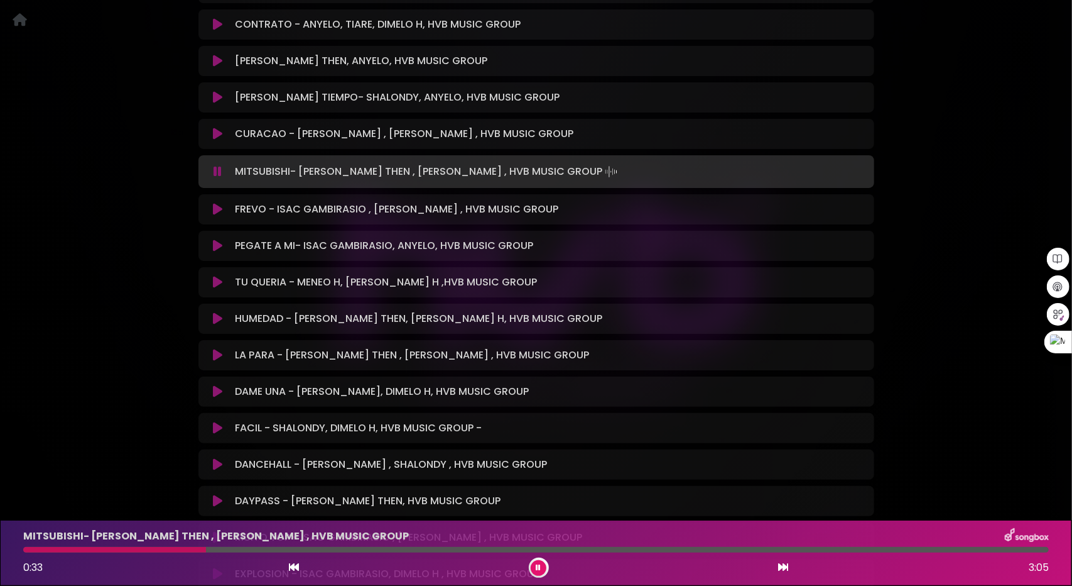
click at [206, 548] on div at bounding box center [536, 550] width 1026 height 6
click at [255, 548] on div at bounding box center [536, 550] width 1026 height 6
click at [215, 203] on icon at bounding box center [217, 209] width 9 height 13
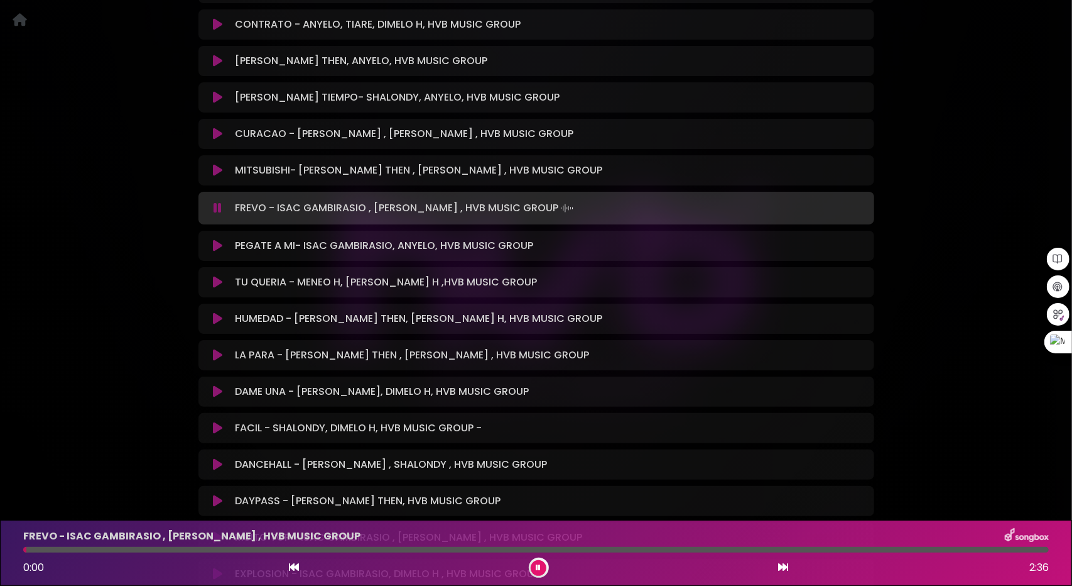
click at [220, 239] on icon at bounding box center [217, 245] width 9 height 13
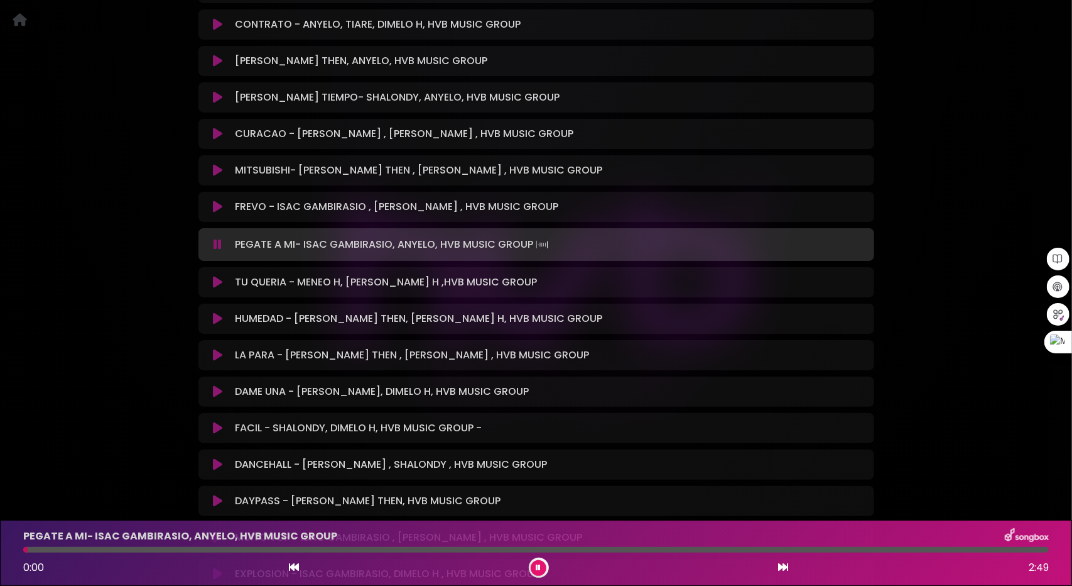
click at [214, 276] on icon at bounding box center [217, 282] width 9 height 13
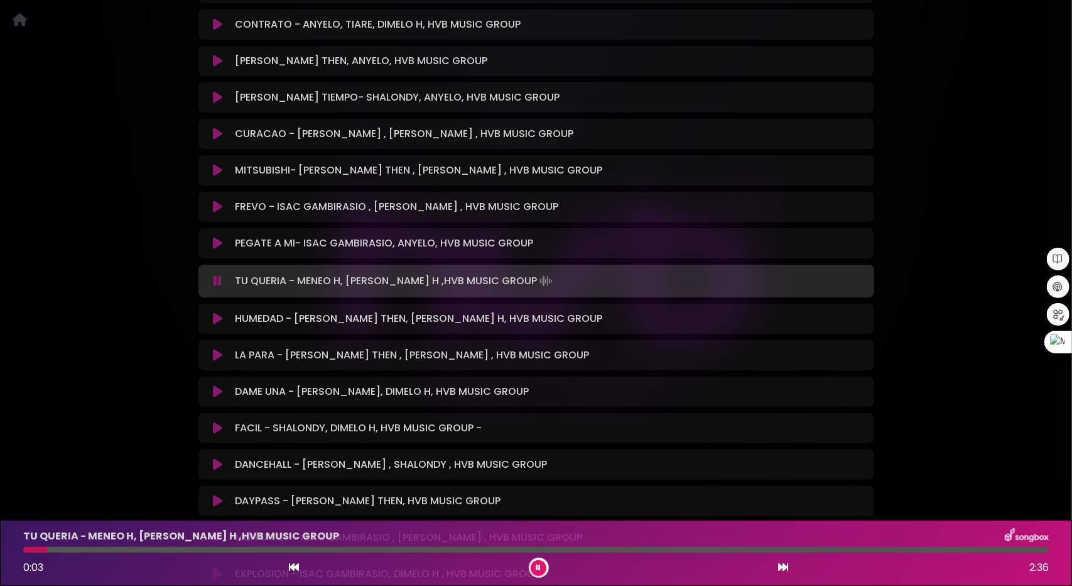
click at [111, 547] on div at bounding box center [536, 550] width 1026 height 6
click at [230, 549] on div at bounding box center [536, 550] width 1026 height 6
click at [216, 458] on icon at bounding box center [217, 464] width 9 height 13
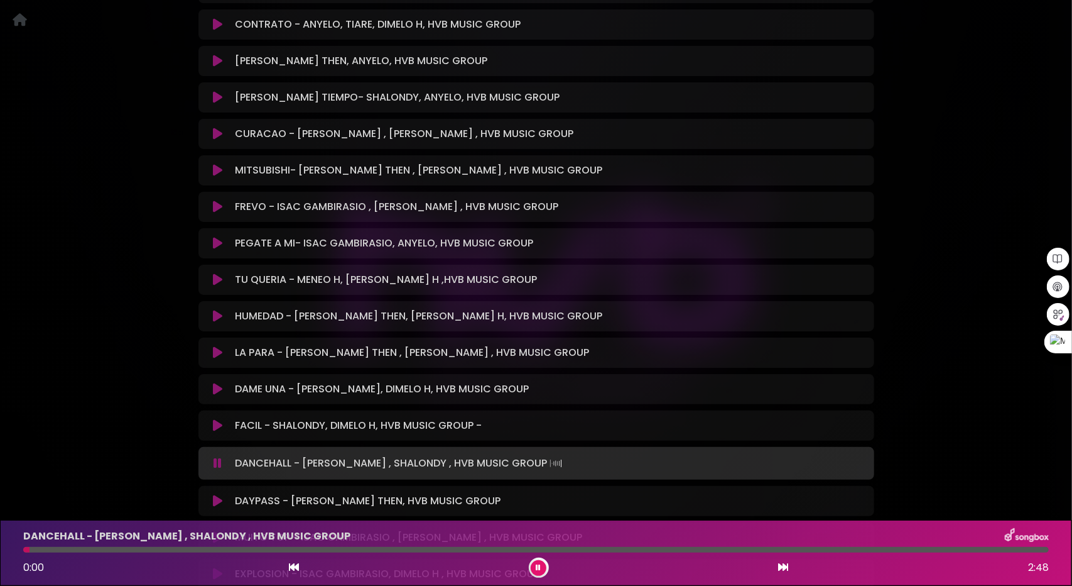
click at [72, 550] on div at bounding box center [536, 550] width 1026 height 6
click at [143, 549] on div at bounding box center [536, 550] width 1026 height 6
click at [214, 548] on div at bounding box center [536, 550] width 1026 height 6
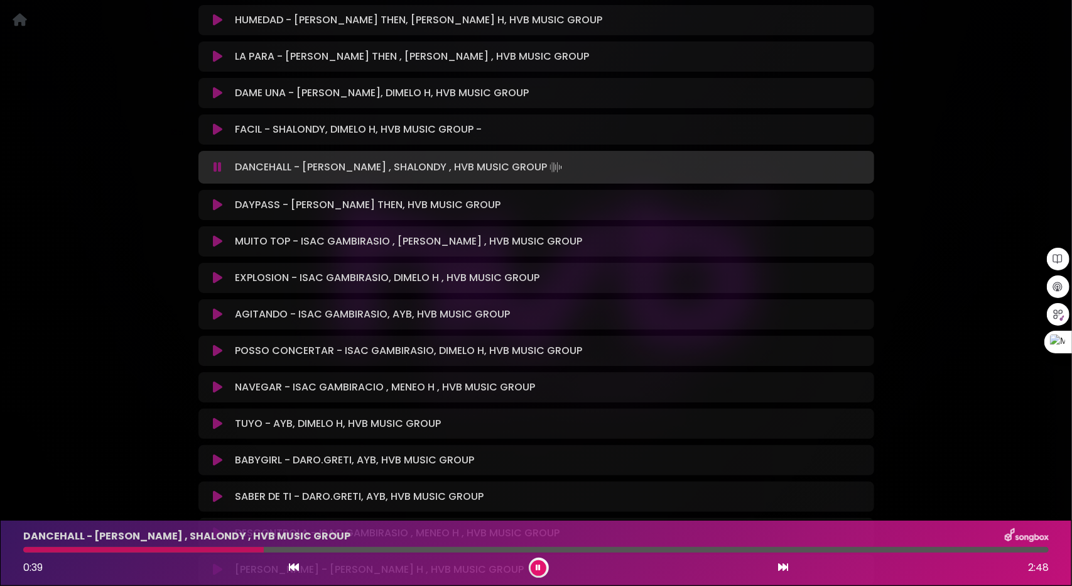
scroll to position [3134, 0]
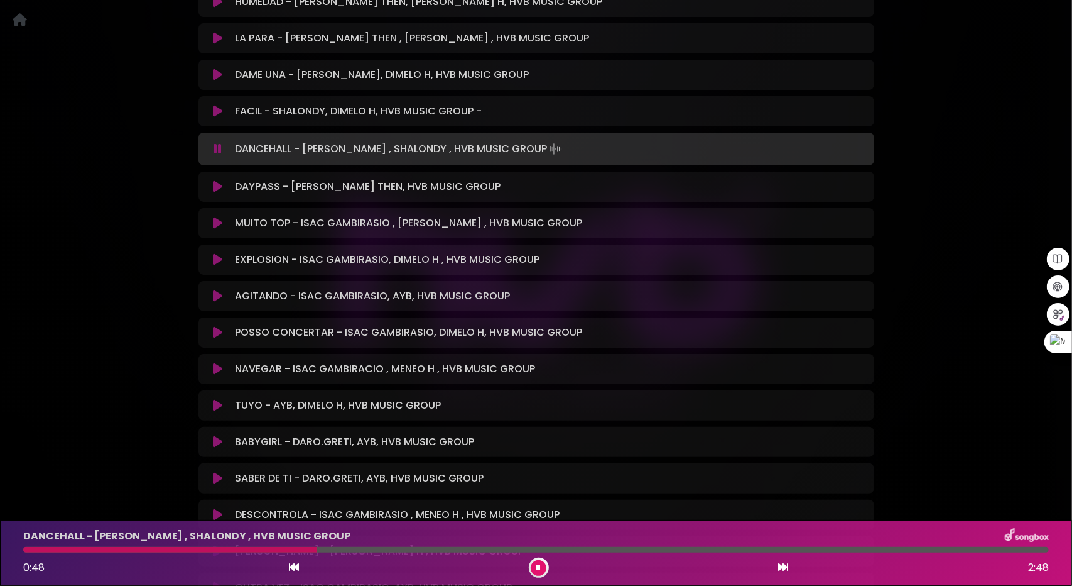
click at [211, 180] on button at bounding box center [218, 186] width 25 height 13
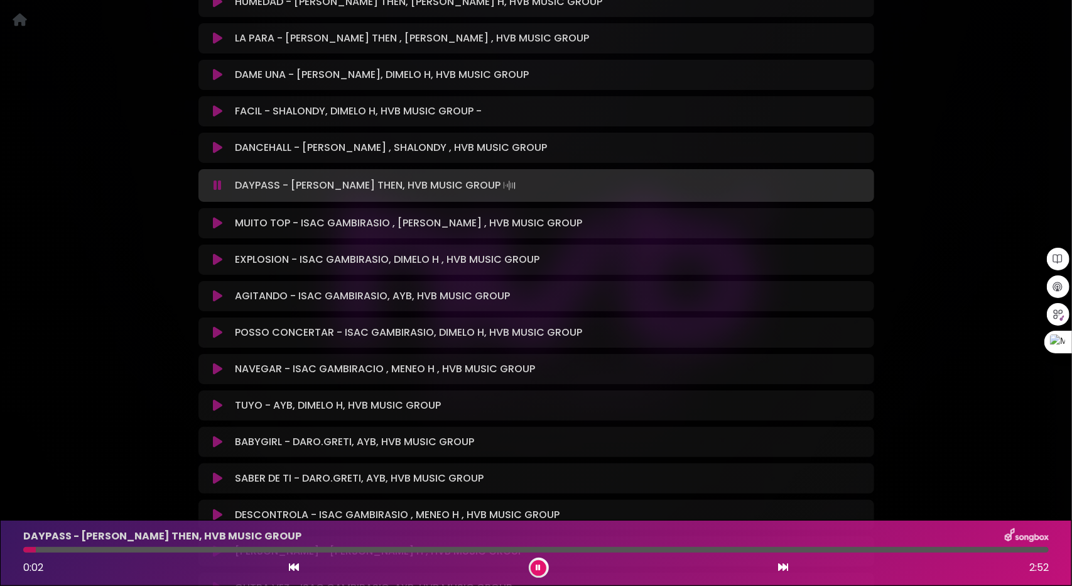
click at [112, 548] on div at bounding box center [536, 550] width 1026 height 6
click at [158, 548] on div at bounding box center [536, 550] width 1026 height 6
click at [240, 547] on div at bounding box center [536, 550] width 1026 height 6
click at [219, 290] on icon at bounding box center [217, 296] width 9 height 13
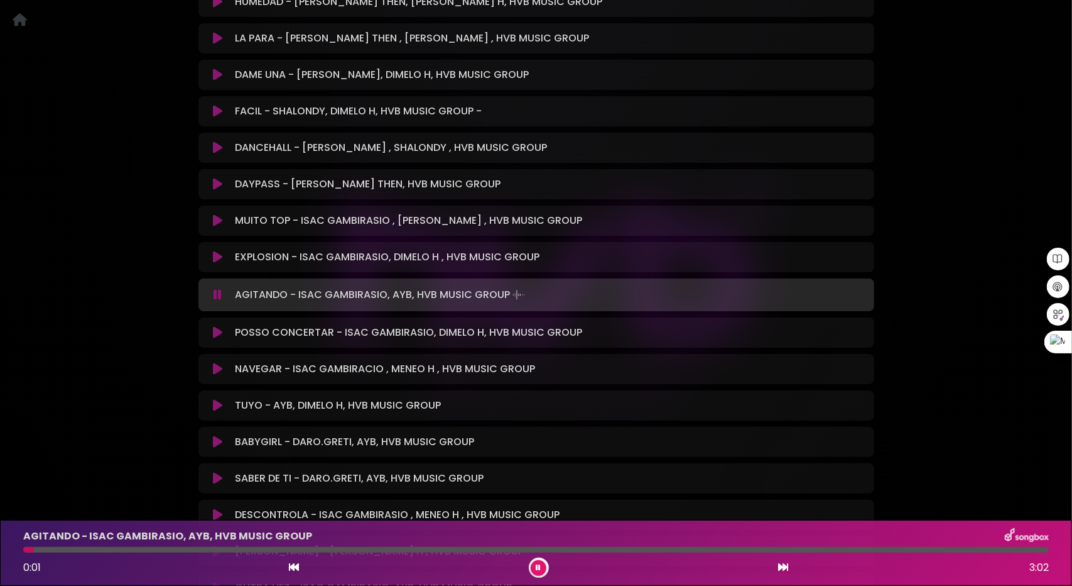
click at [217, 326] on icon at bounding box center [217, 332] width 9 height 13
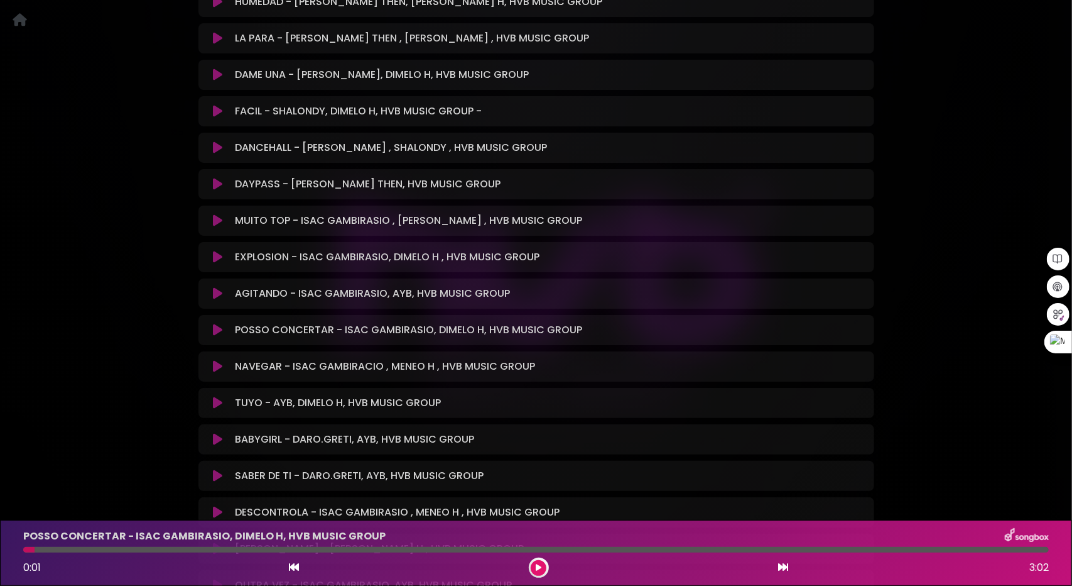
click at [217, 324] on icon at bounding box center [217, 330] width 9 height 13
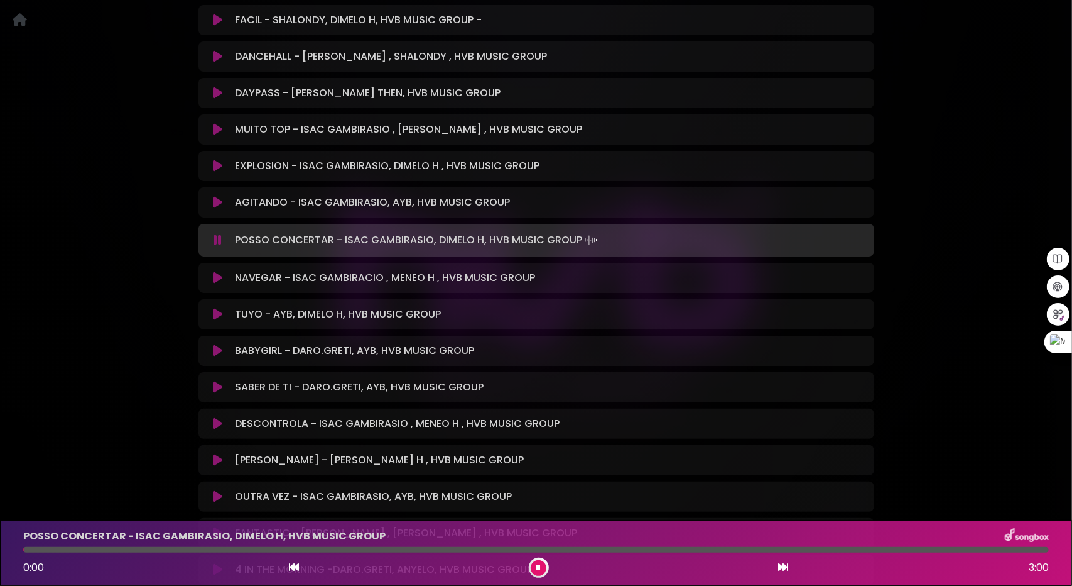
scroll to position [3259, 0]
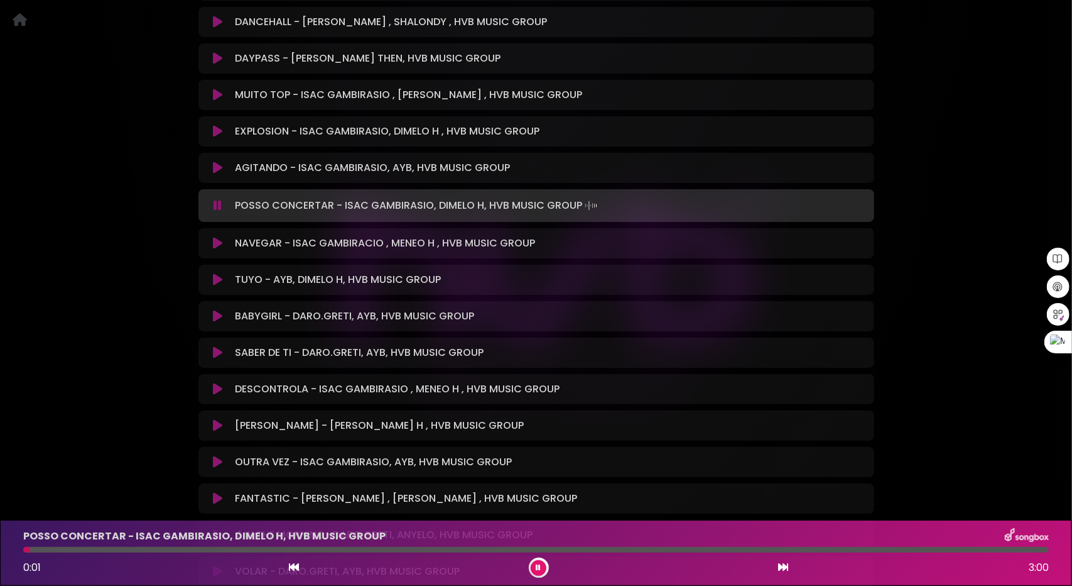
click at [219, 273] on icon at bounding box center [217, 279] width 9 height 13
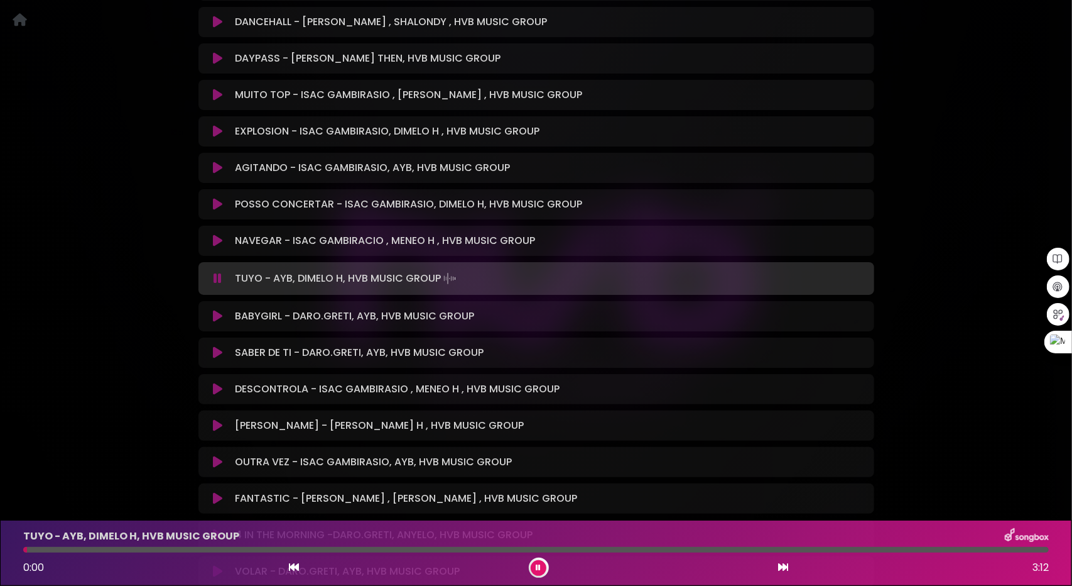
click at [216, 383] on icon at bounding box center [217, 389] width 9 height 13
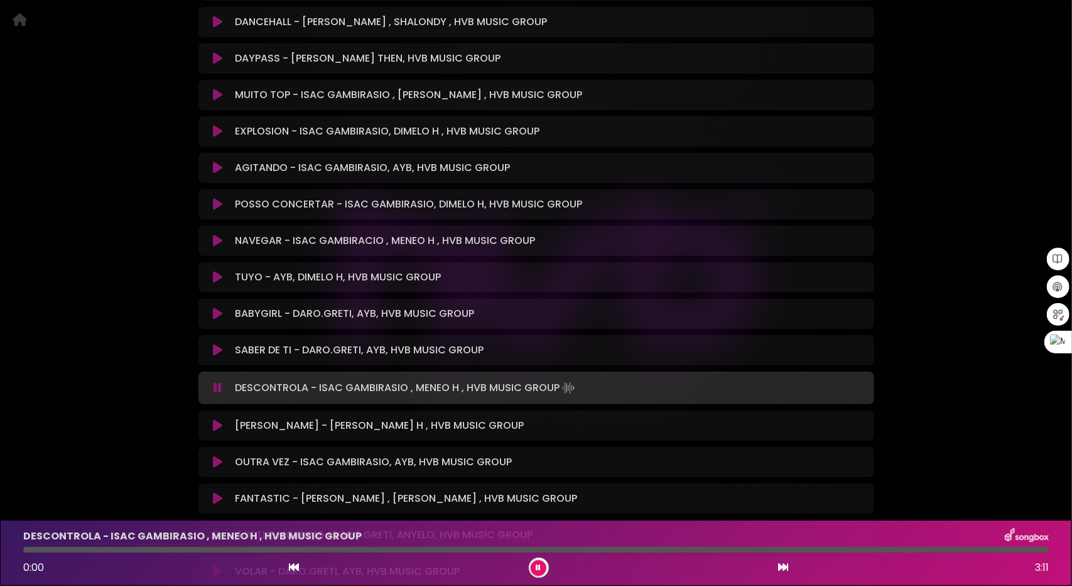
click at [216, 381] on icon at bounding box center [218, 387] width 8 height 13
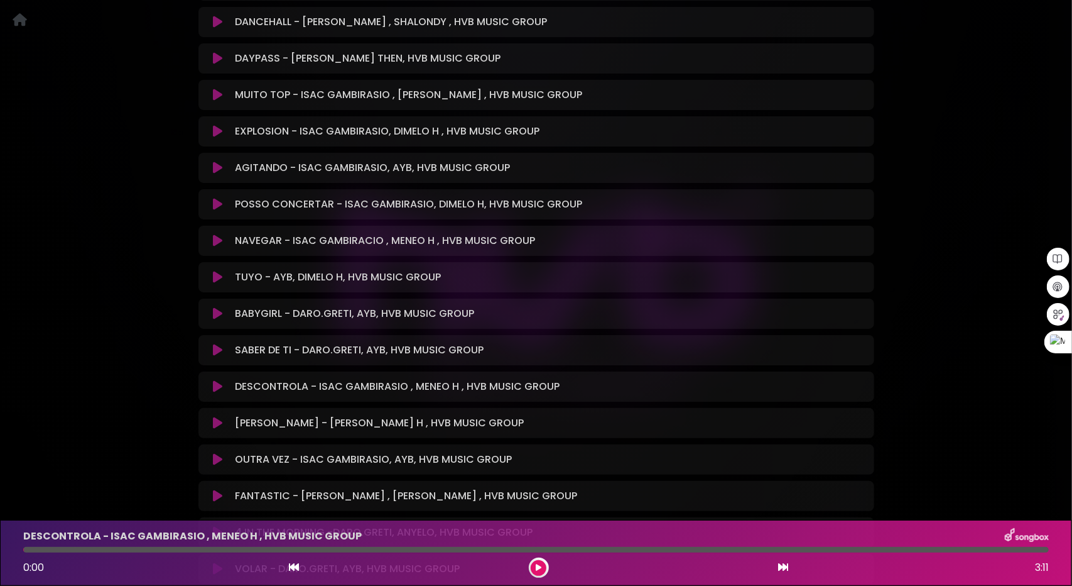
click at [220, 380] on icon at bounding box center [217, 386] width 9 height 13
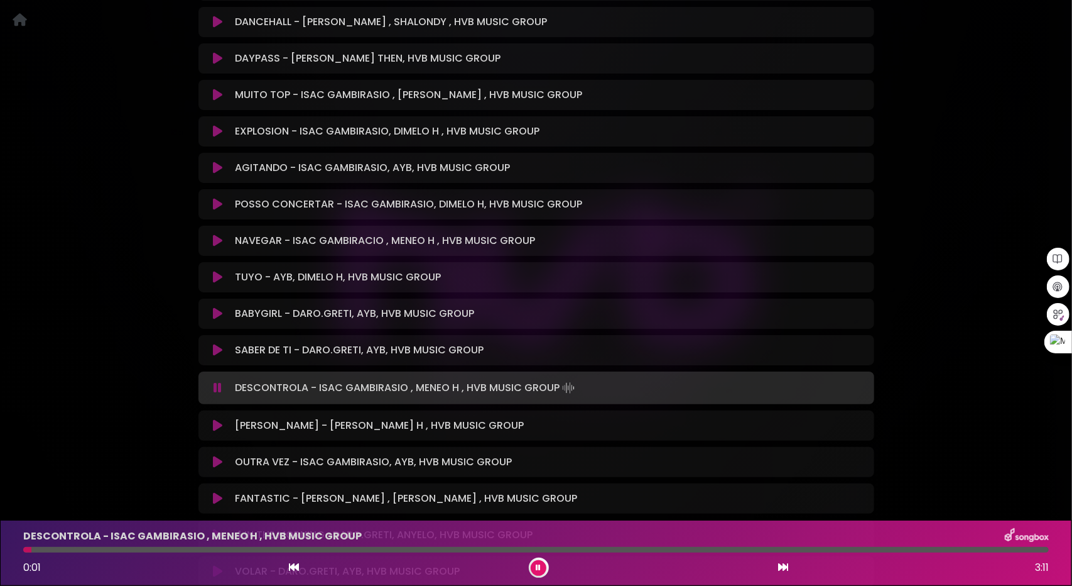
click at [153, 546] on div "DESCONTROLA - ISAC GAMBIRASIO , MENEO H , HVB MUSIC GROUP 0:01 3:11" at bounding box center [536, 553] width 1041 height 50
click at [175, 550] on div at bounding box center [536, 550] width 1026 height 6
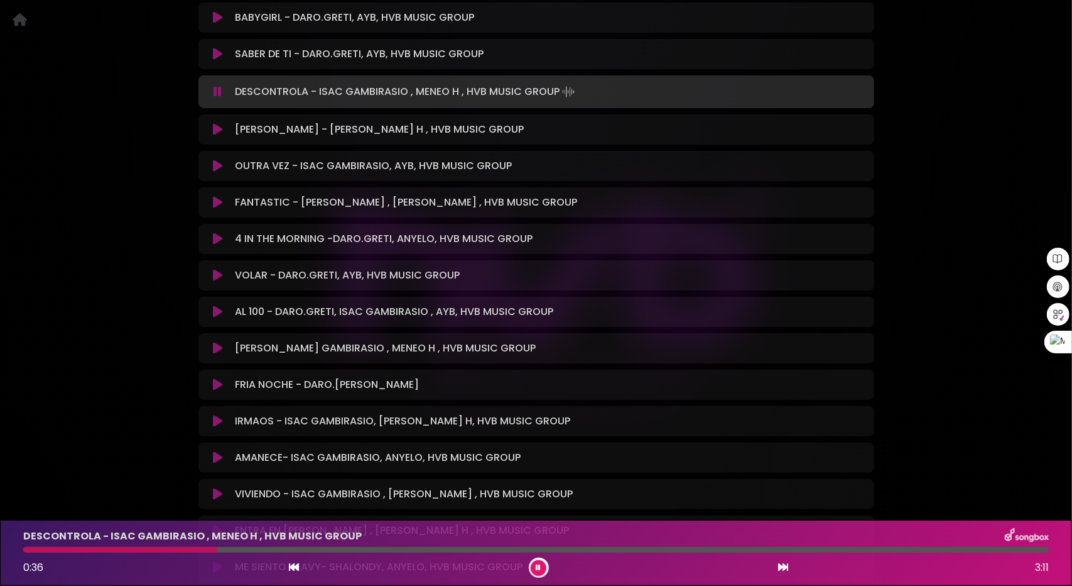
scroll to position [3510, 0]
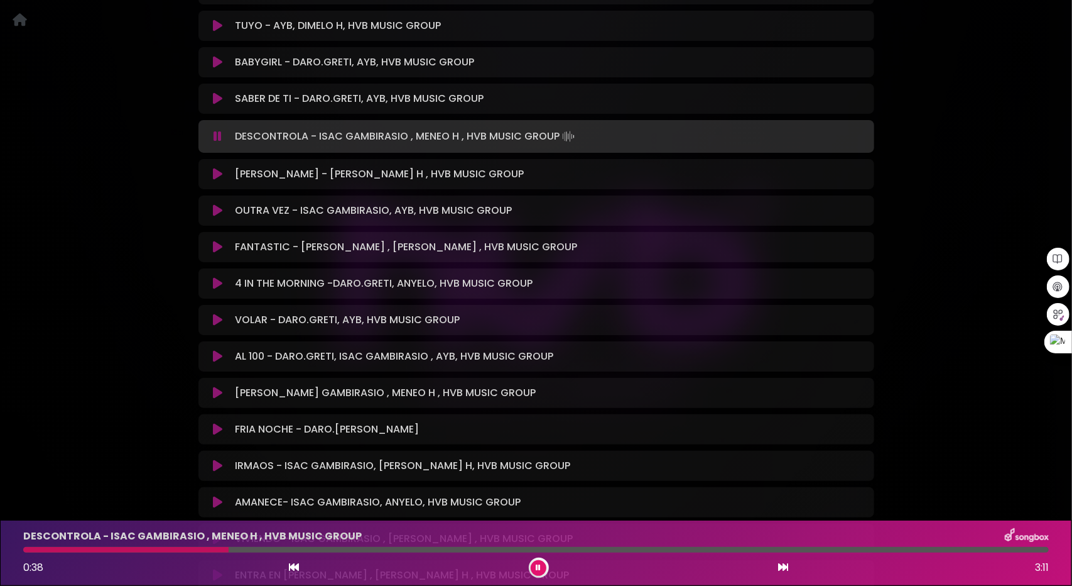
click at [216, 204] on icon at bounding box center [217, 210] width 9 height 13
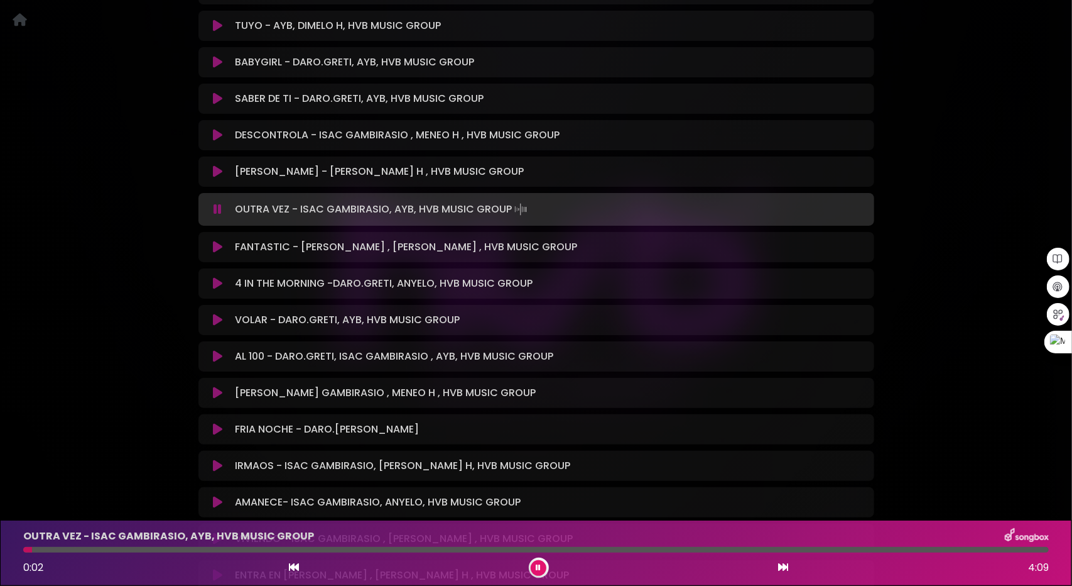
click at [136, 548] on div at bounding box center [536, 550] width 1026 height 6
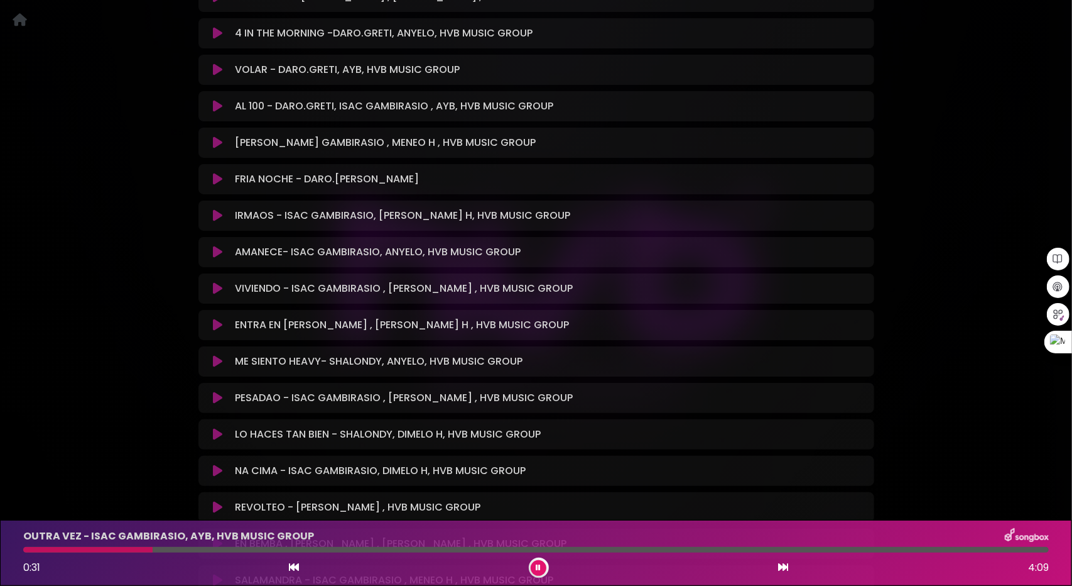
scroll to position [3762, 0]
click at [216, 427] on icon at bounding box center [217, 433] width 9 height 13
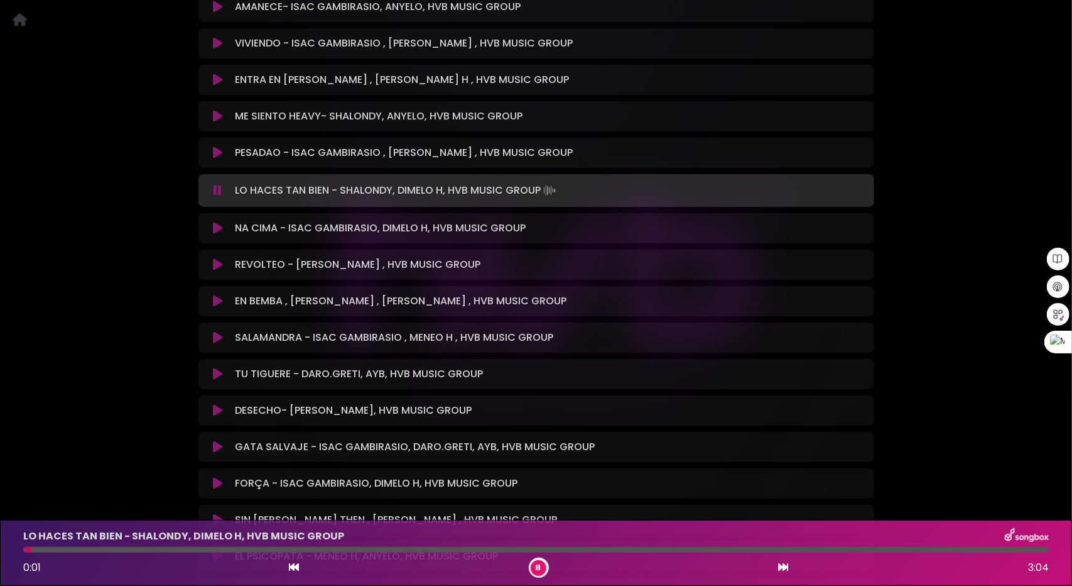
scroll to position [4011, 0]
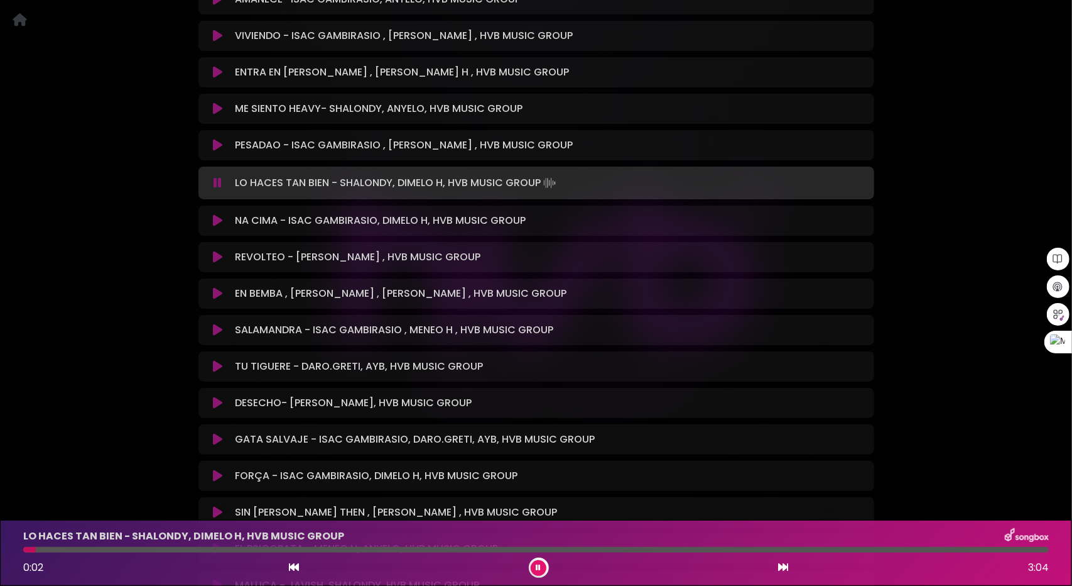
click at [212, 287] on button at bounding box center [218, 293] width 25 height 13
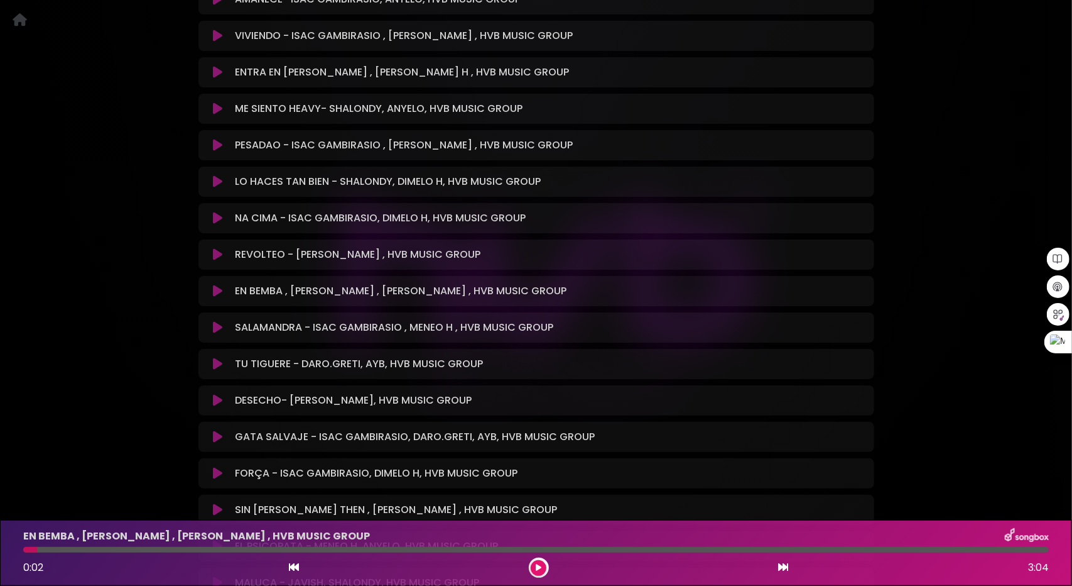
click at [213, 285] on icon at bounding box center [217, 291] width 9 height 13
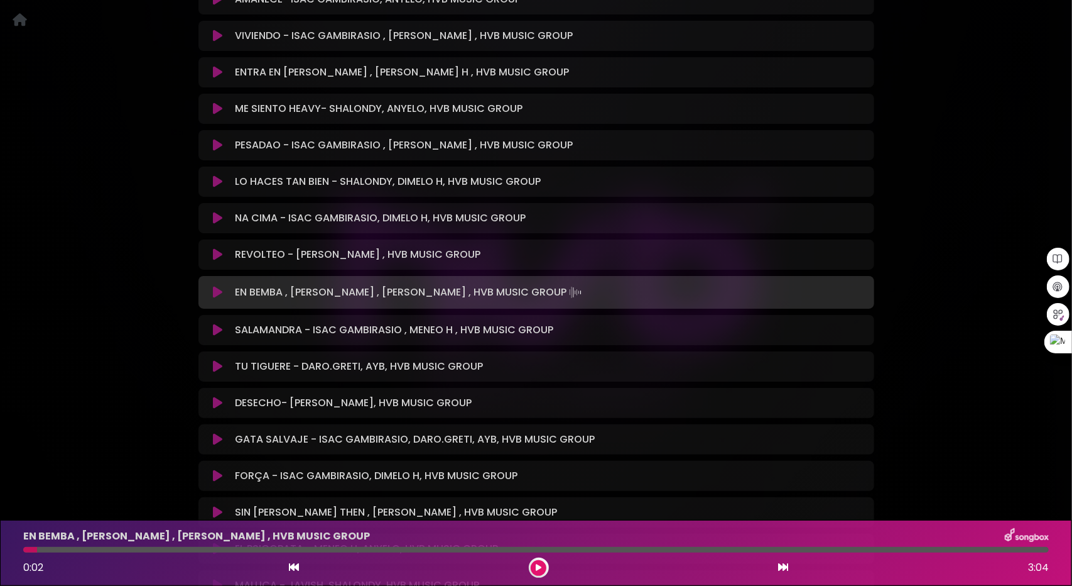
click at [215, 286] on icon at bounding box center [217, 292] width 9 height 13
drag, startPoint x: 88, startPoint y: 548, endPoint x: 95, endPoint y: 549, distance: 7.6
click at [88, 548] on div at bounding box center [536, 550] width 1026 height 6
click at [104, 547] on div at bounding box center [536, 550] width 1026 height 6
click at [107, 550] on div at bounding box center [536, 550] width 1026 height 6
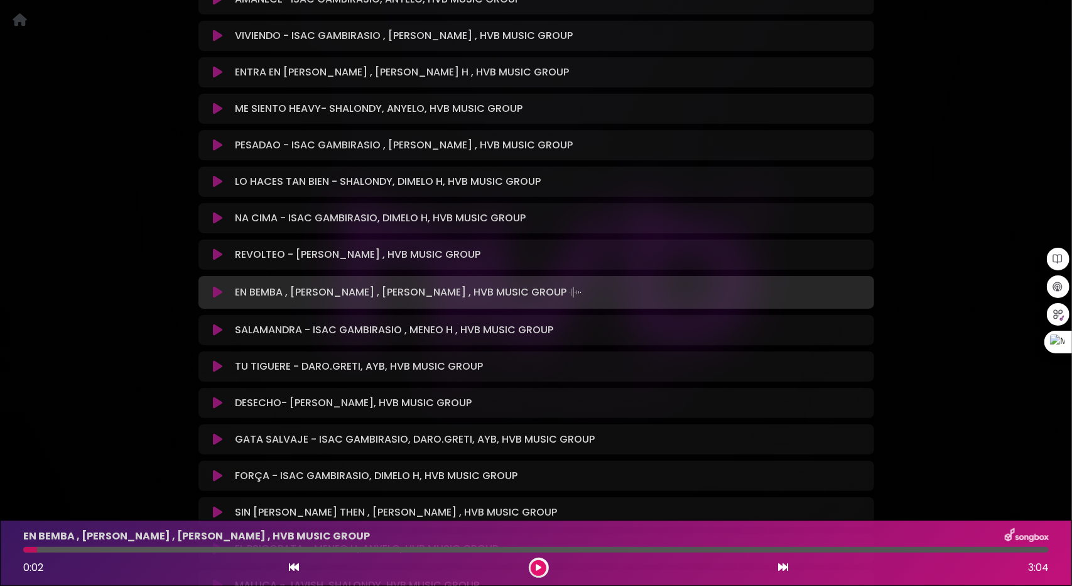
drag, startPoint x: 175, startPoint y: 547, endPoint x: 182, endPoint y: 547, distance: 7.5
click at [175, 547] on div at bounding box center [536, 550] width 1026 height 6
click at [535, 570] on button at bounding box center [539, 568] width 16 height 16
click at [535, 574] on button at bounding box center [539, 568] width 16 height 16
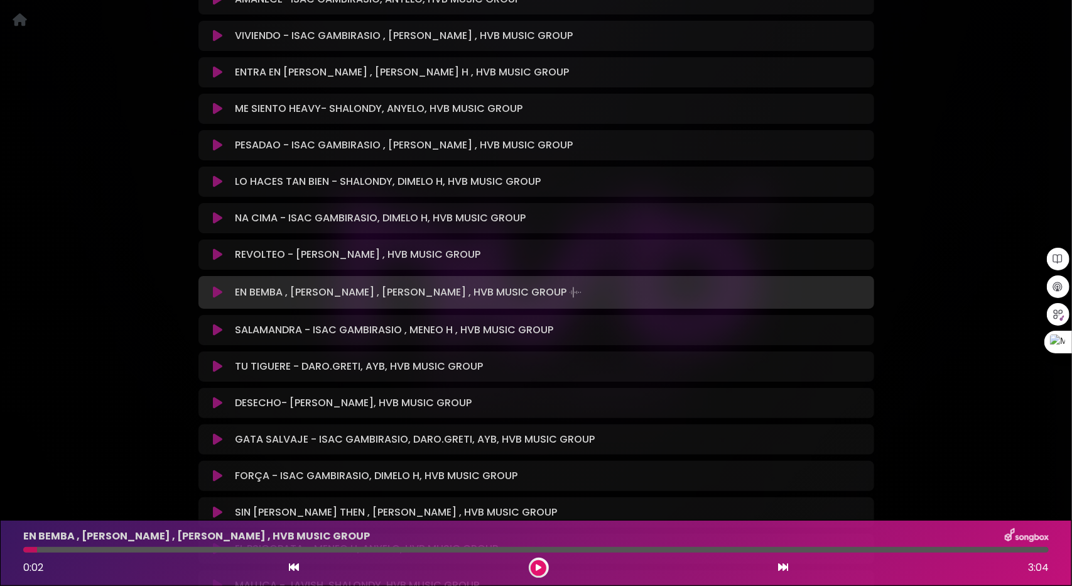
click at [217, 324] on icon at bounding box center [217, 330] width 9 height 13
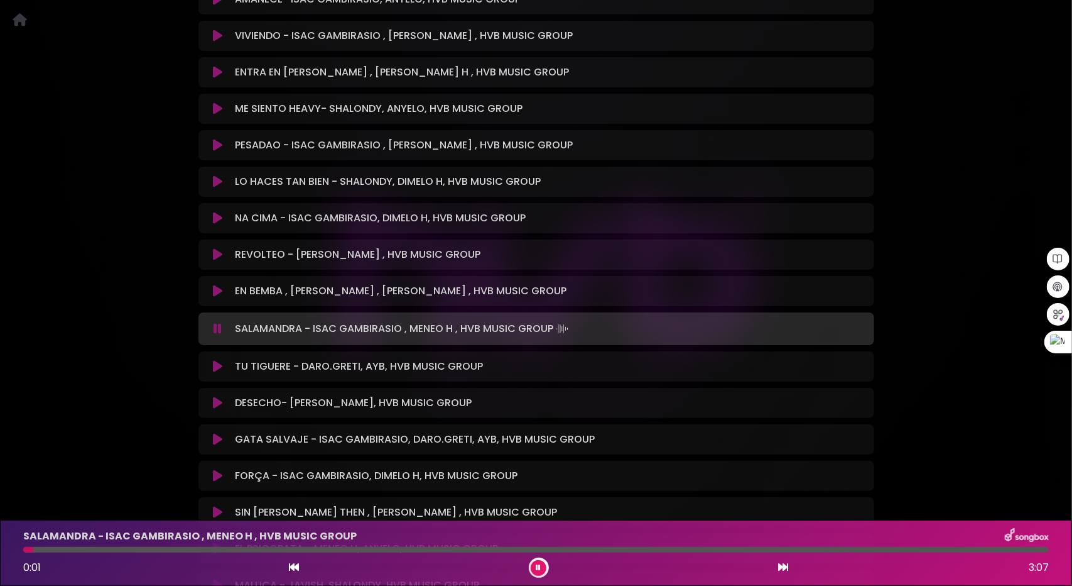
click at [60, 547] on div at bounding box center [536, 550] width 1026 height 6
click at [78, 549] on div at bounding box center [536, 550] width 1026 height 6
click at [221, 360] on icon at bounding box center [217, 366] width 9 height 13
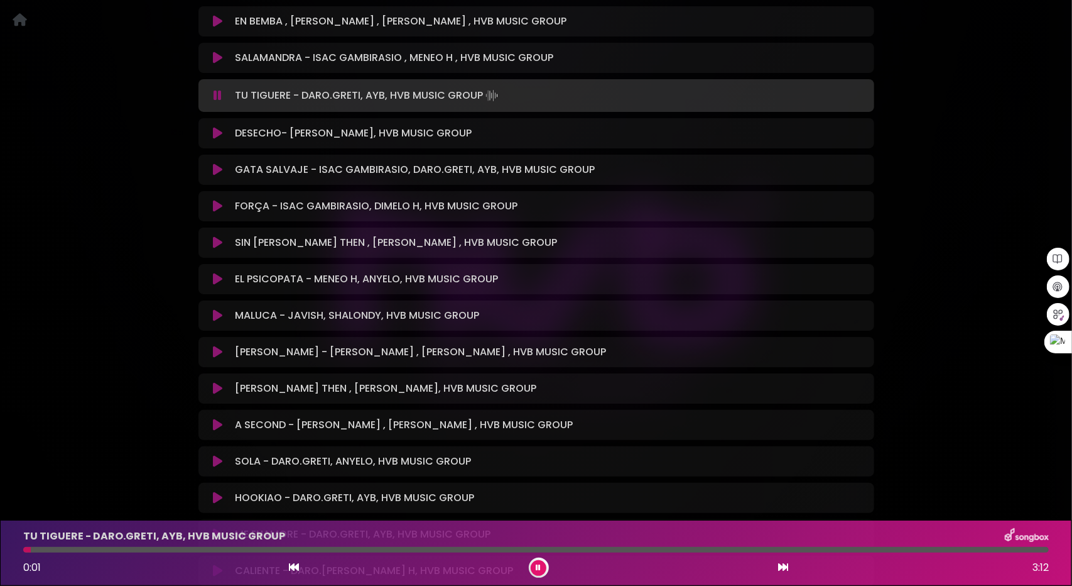
scroll to position [4325, 0]
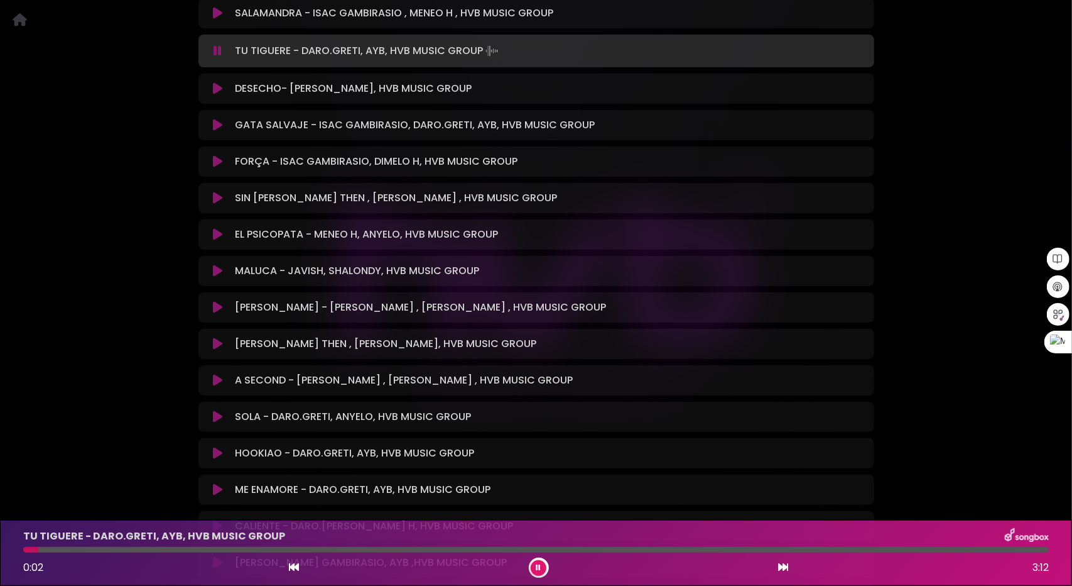
click at [216, 337] on icon at bounding box center [217, 343] width 9 height 13
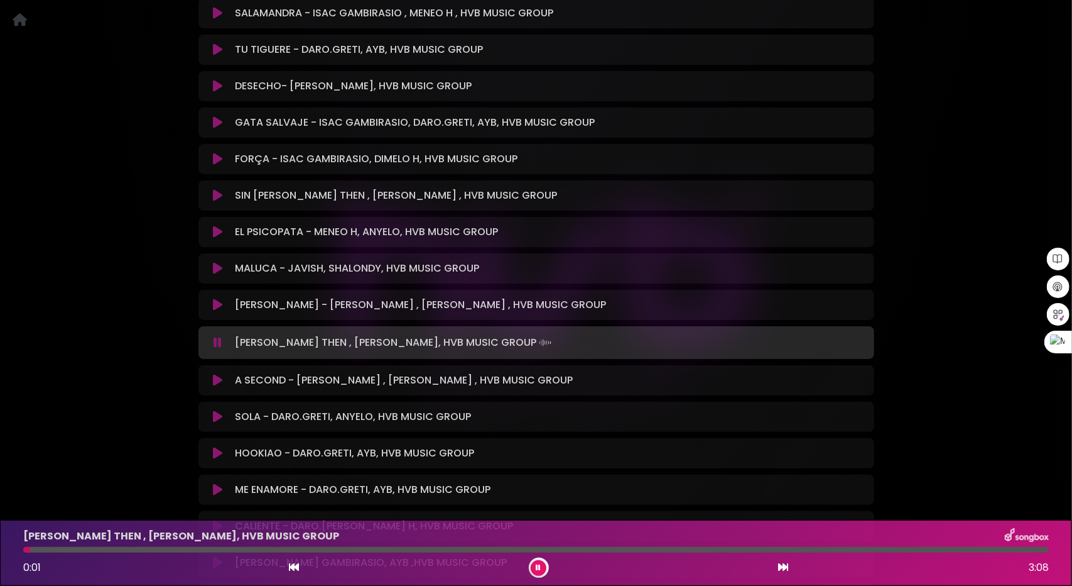
click at [53, 548] on div at bounding box center [536, 550] width 1026 height 6
click at [316, 551] on div at bounding box center [536, 550] width 1026 height 6
click at [385, 549] on div at bounding box center [536, 550] width 1026 height 6
click at [537, 564] on icon at bounding box center [538, 568] width 5 height 8
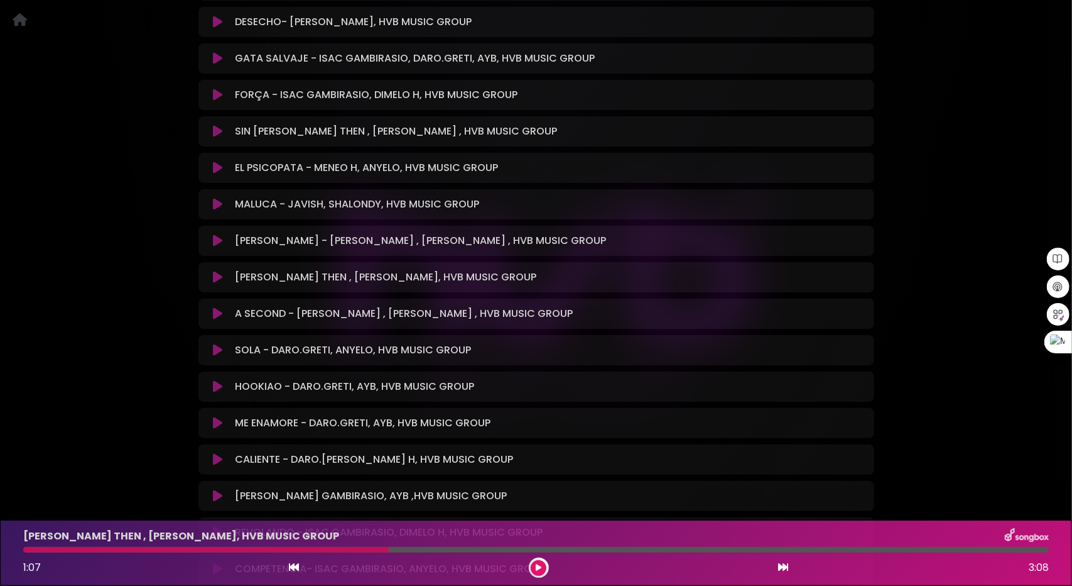
scroll to position [4450, 0]
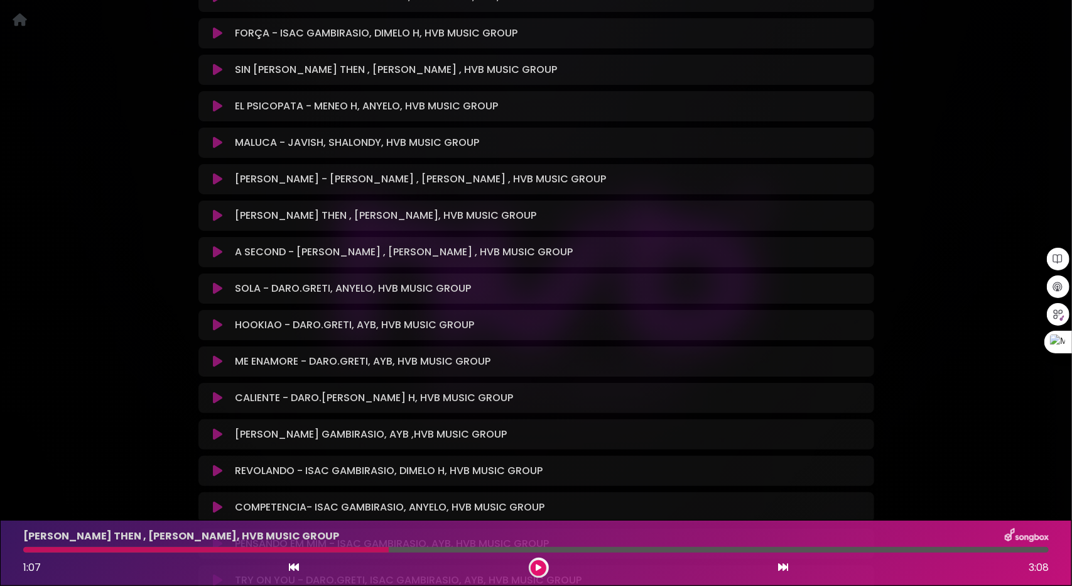
click at [215, 391] on icon at bounding box center [217, 397] width 9 height 13
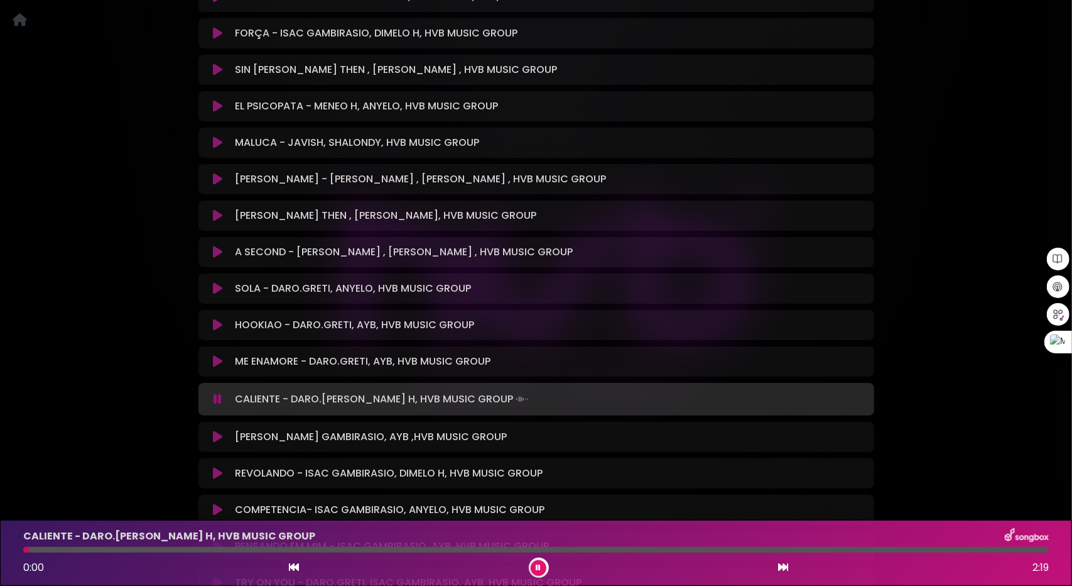
click at [216, 209] on icon at bounding box center [217, 215] width 9 height 13
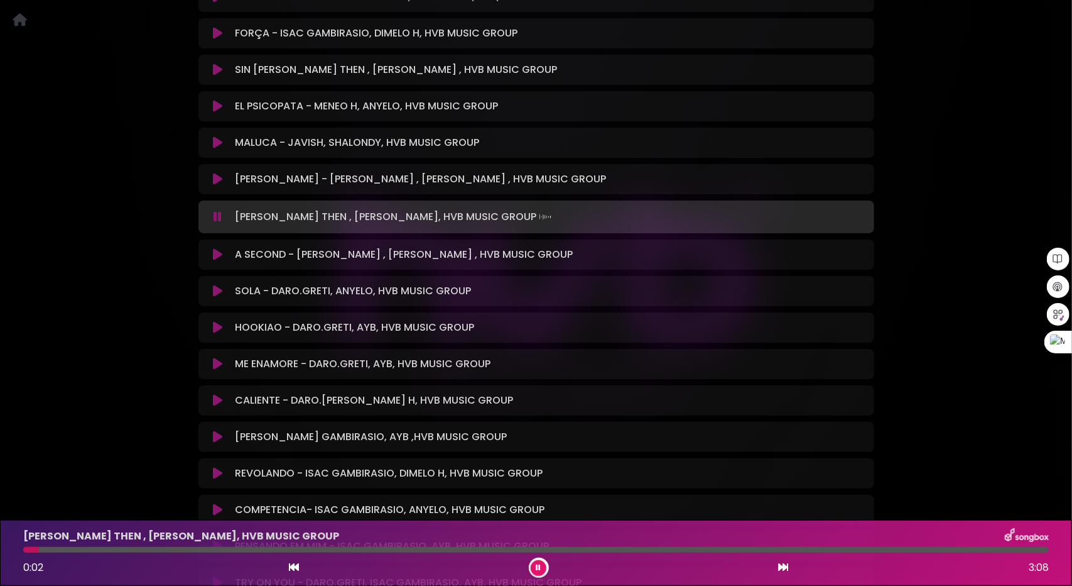
click at [217, 248] on icon at bounding box center [217, 254] width 9 height 13
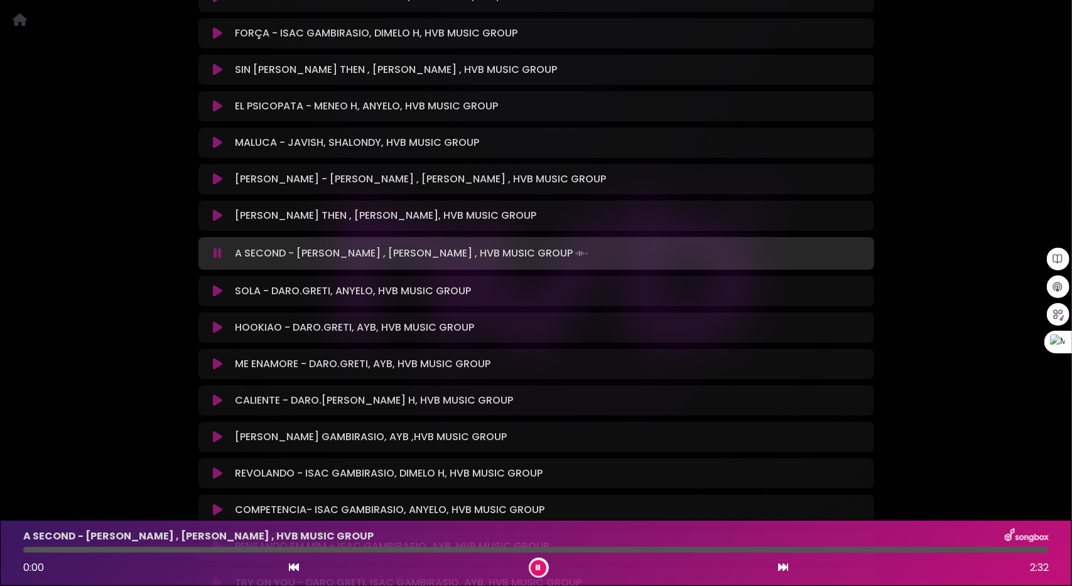
click at [217, 247] on icon at bounding box center [218, 253] width 8 height 13
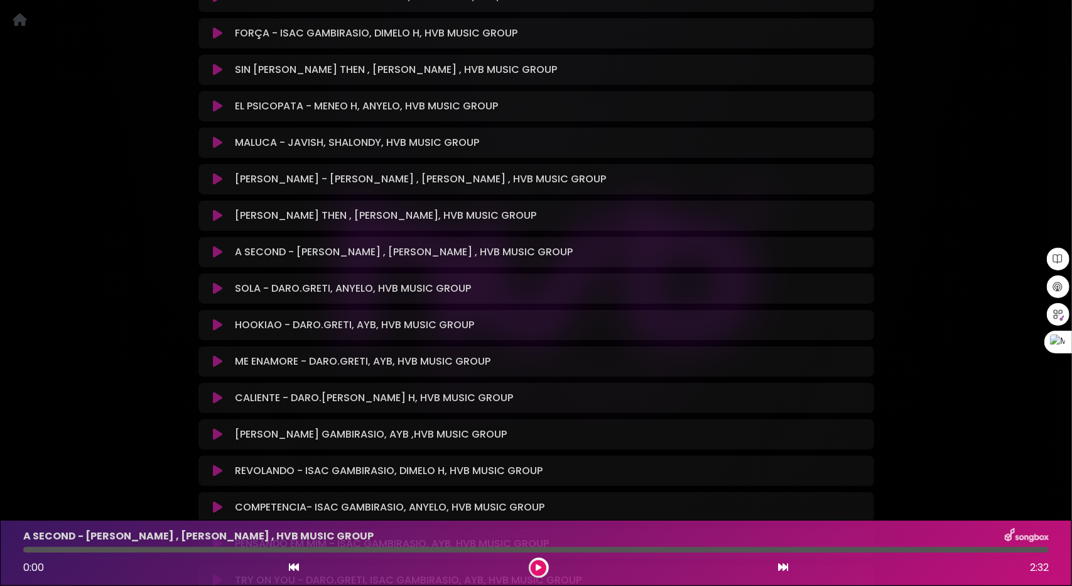
click at [219, 246] on icon at bounding box center [217, 252] width 9 height 13
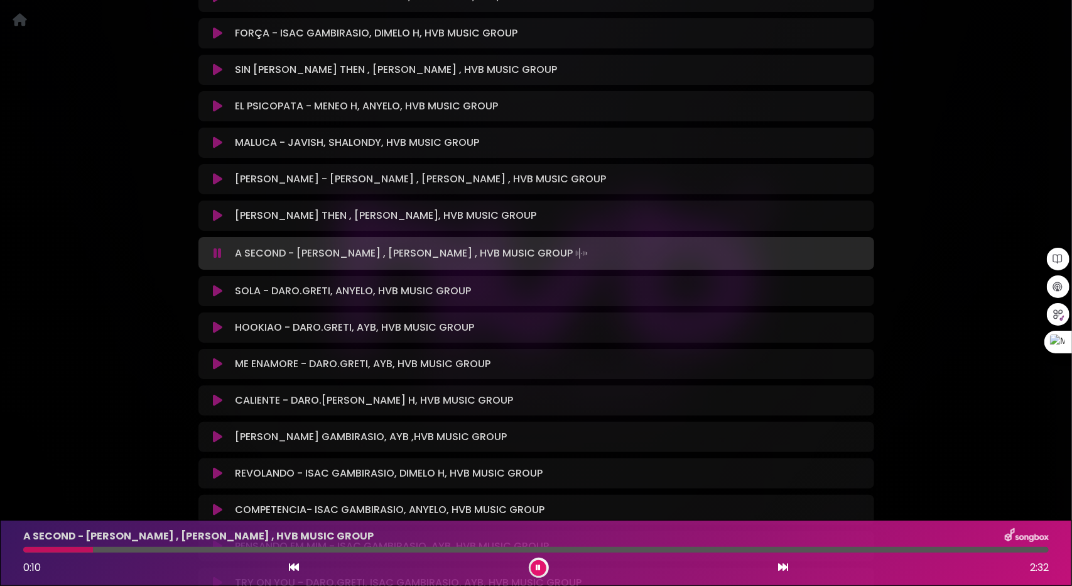
click at [93, 548] on div at bounding box center [536, 550] width 1026 height 6
click at [175, 551] on div at bounding box center [536, 550] width 1026 height 6
click at [219, 394] on icon at bounding box center [217, 400] width 9 height 13
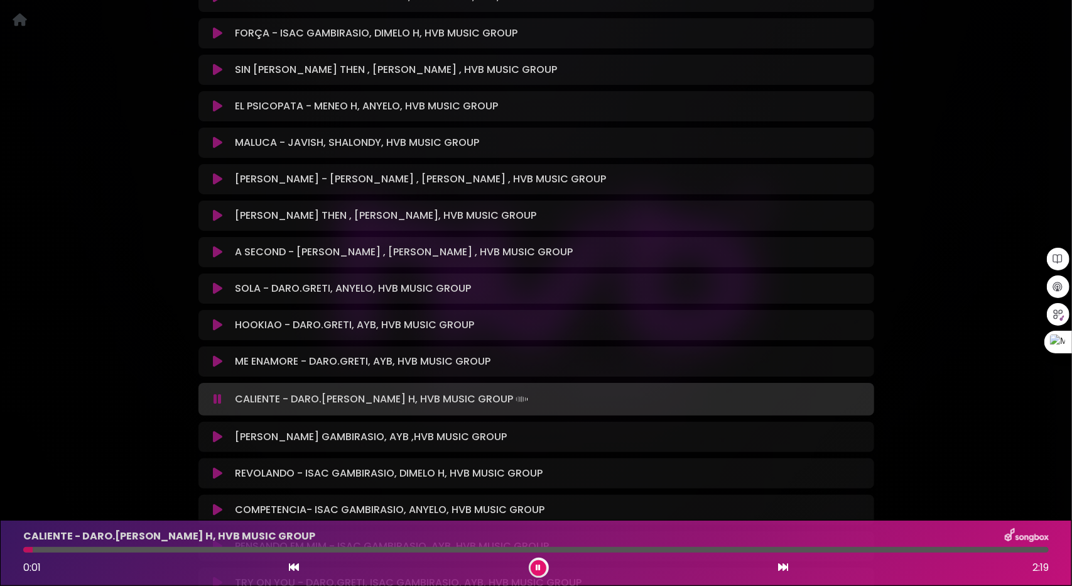
click at [131, 547] on div at bounding box center [536, 550] width 1026 height 6
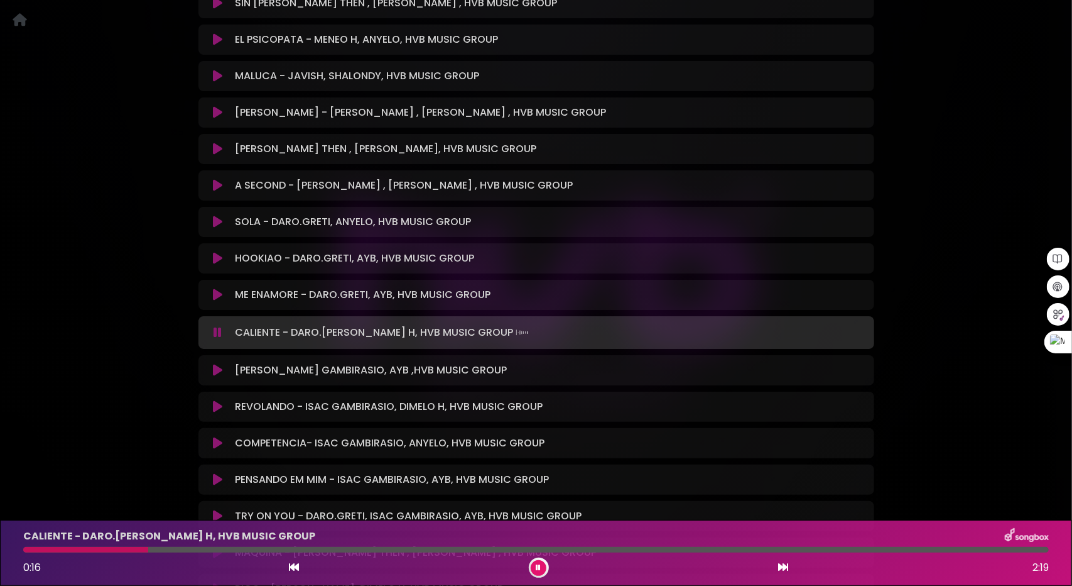
scroll to position [4576, 0]
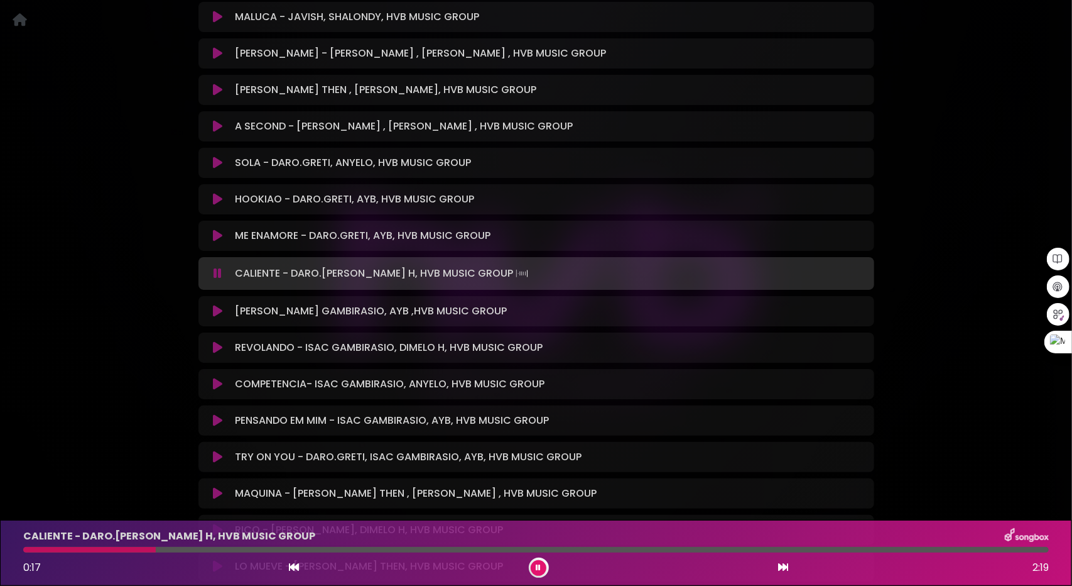
click at [219, 341] on icon at bounding box center [217, 347] width 9 height 13
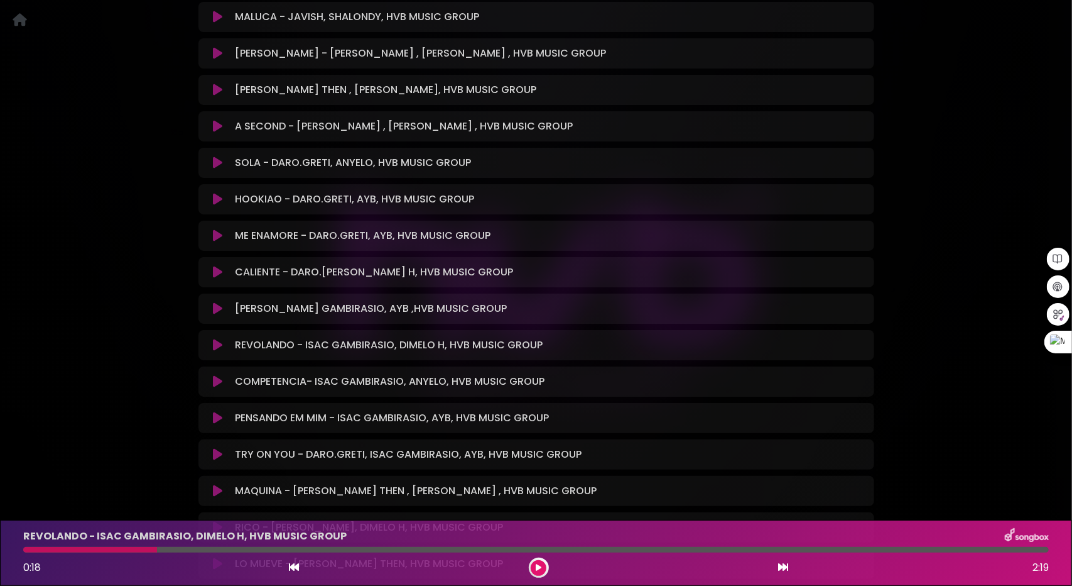
click at [219, 337] on div "REVOLANDO - ISAC GAMBIRASIO, DIMELO H, HVB MUSIC GROUP Loading Track..." at bounding box center [536, 344] width 661 height 15
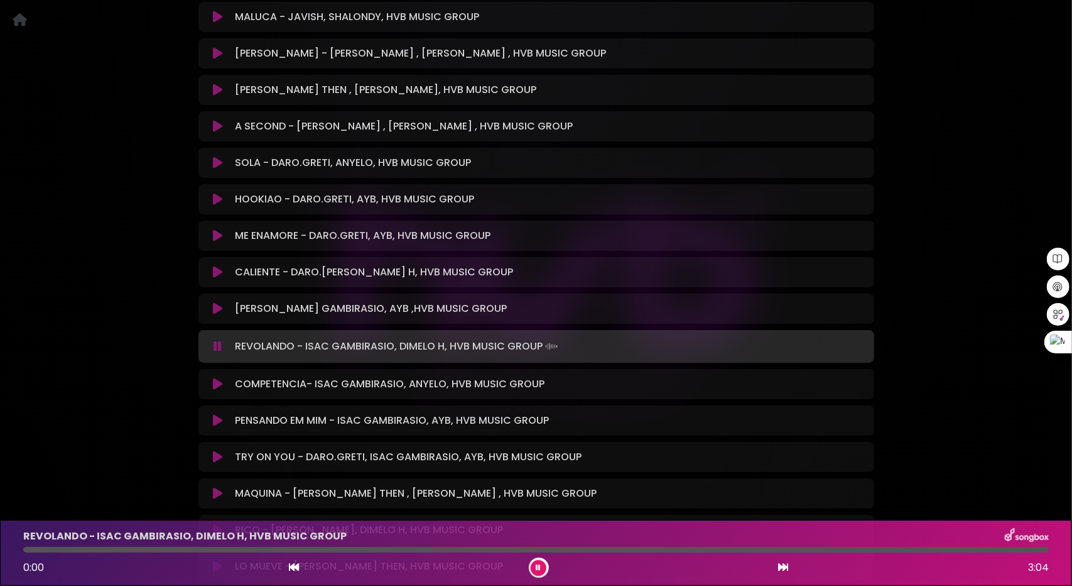
click at [219, 414] on icon at bounding box center [217, 420] width 9 height 13
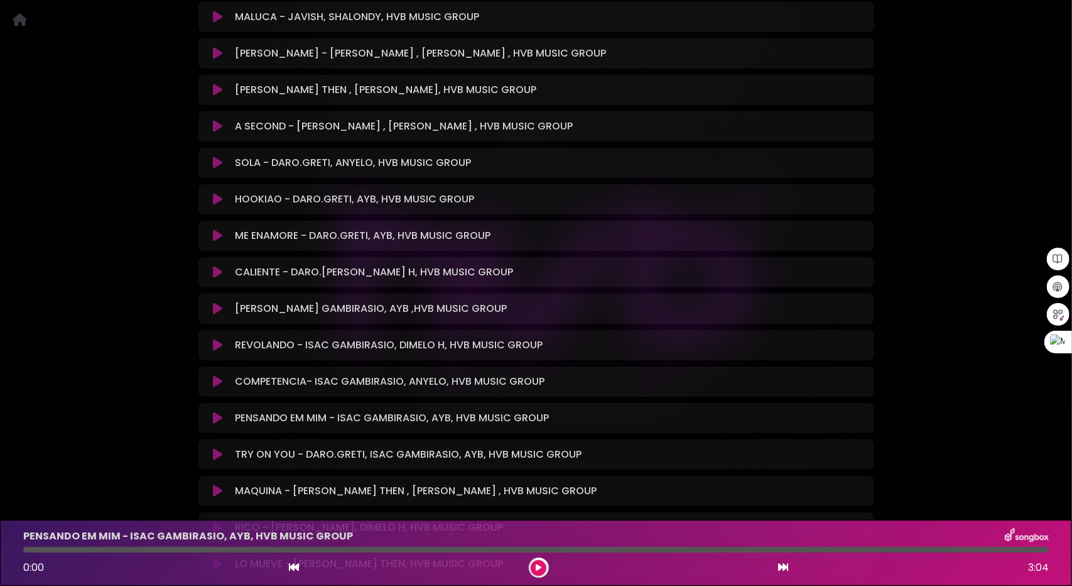
click at [216, 411] on icon at bounding box center [217, 417] width 9 height 13
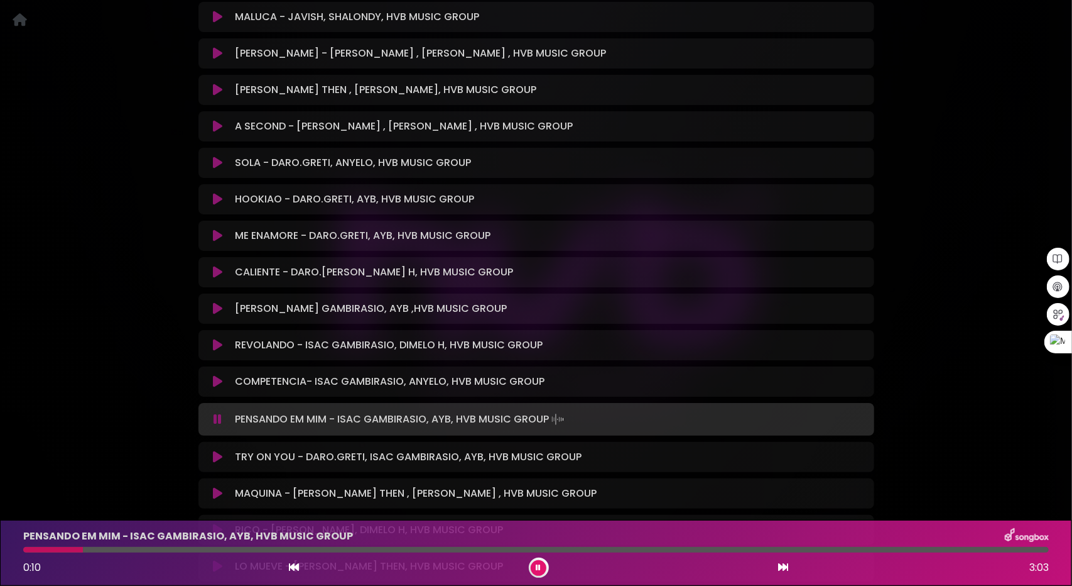
click at [83, 547] on div at bounding box center [536, 550] width 1026 height 6
click at [150, 549] on div at bounding box center [536, 550] width 1026 height 6
click at [239, 548] on div at bounding box center [536, 550] width 1026 height 6
click at [284, 548] on div at bounding box center [536, 550] width 1026 height 6
click at [325, 550] on div at bounding box center [536, 550] width 1026 height 6
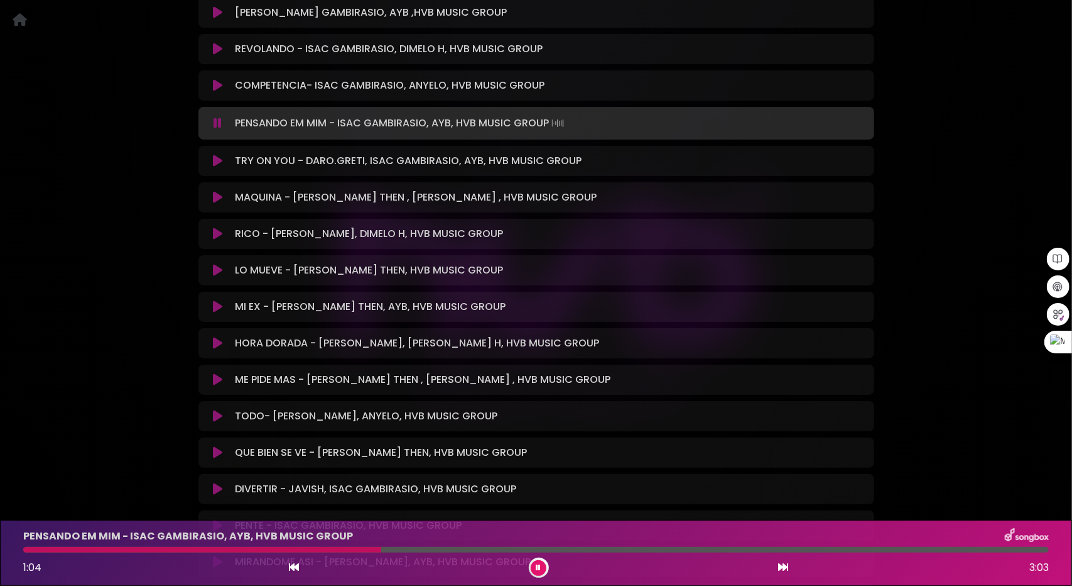
scroll to position [4764, 0]
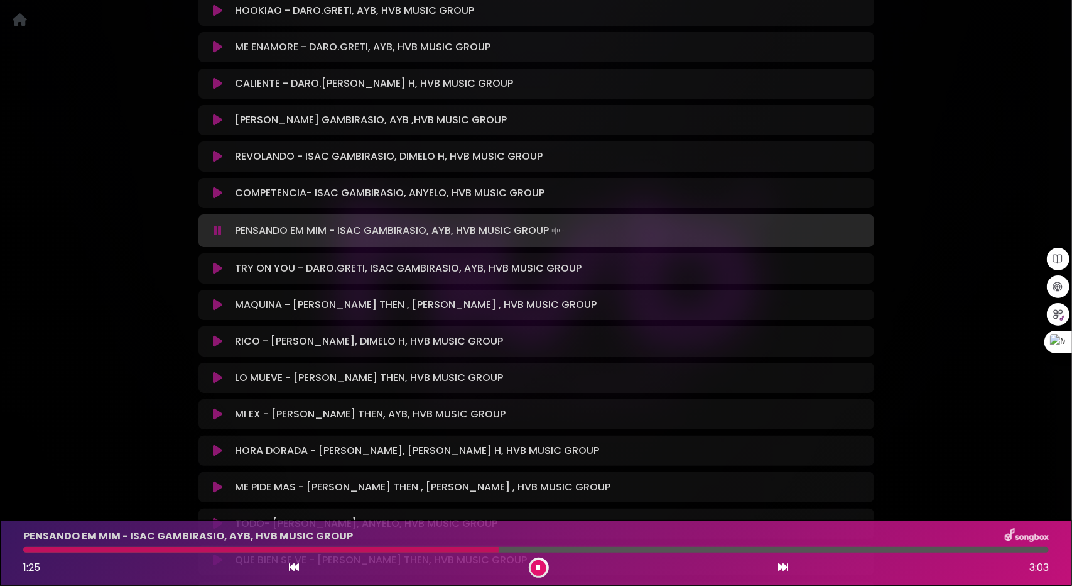
click at [594, 547] on div at bounding box center [536, 550] width 1026 height 6
click at [601, 550] on div at bounding box center [536, 550] width 1026 height 6
click at [636, 549] on div at bounding box center [536, 550] width 1026 height 6
click at [684, 547] on div at bounding box center [536, 550] width 1026 height 6
click at [540, 562] on button at bounding box center [539, 568] width 16 height 16
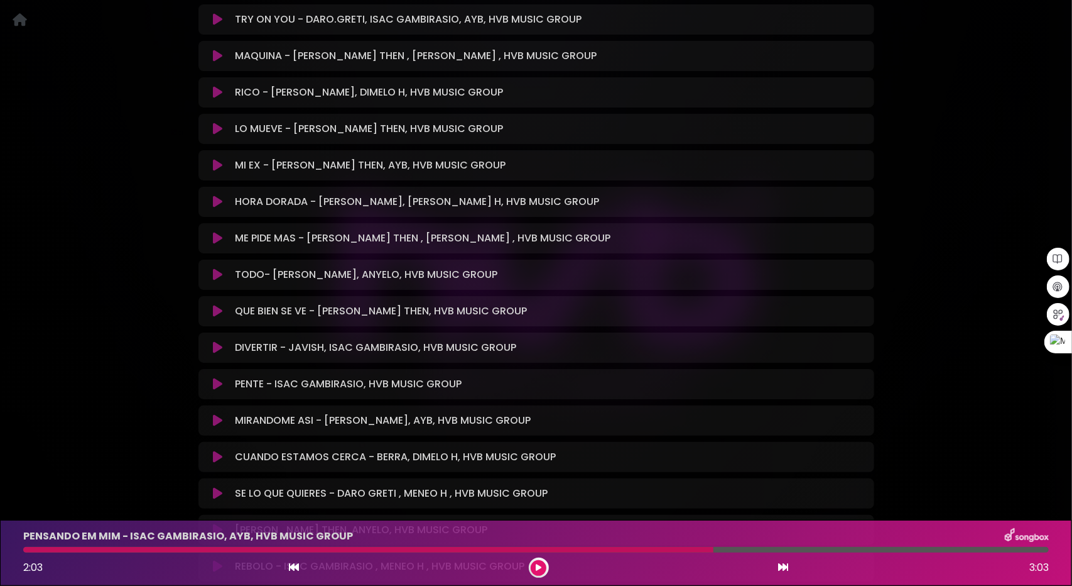
scroll to position [5016, 0]
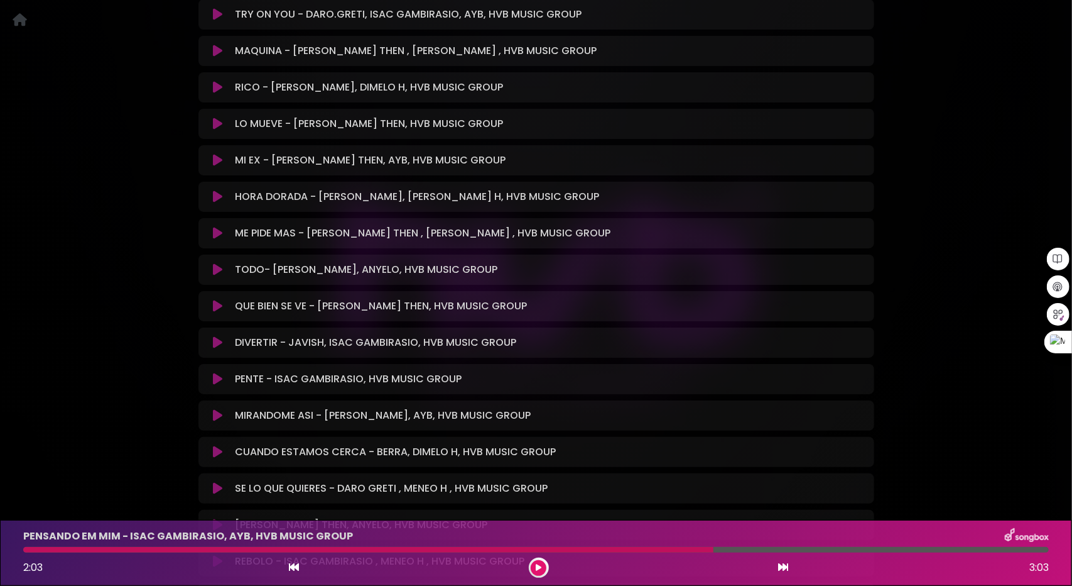
click at [214, 263] on icon at bounding box center [217, 269] width 9 height 13
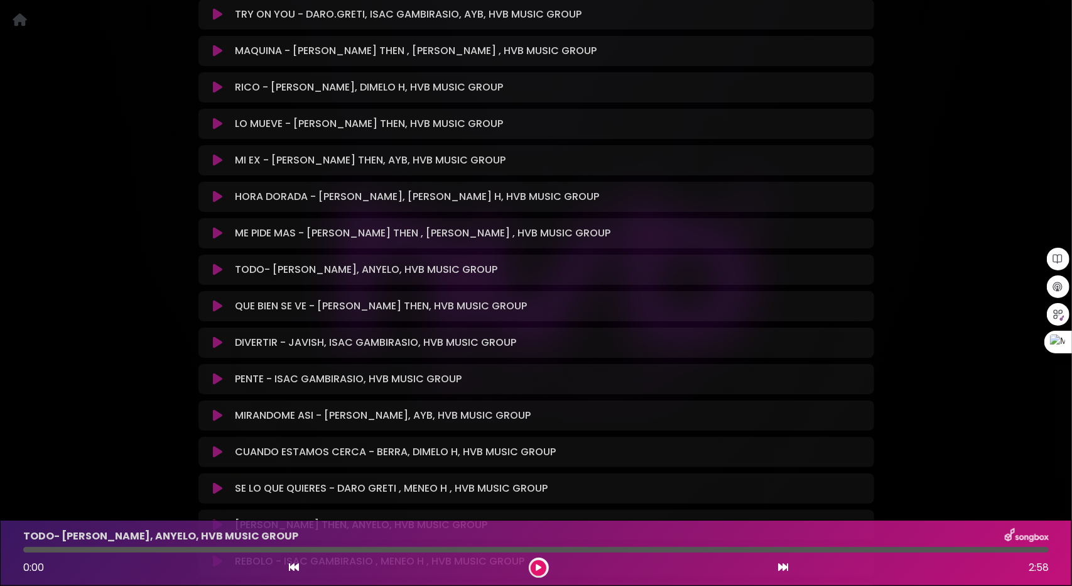
click at [214, 263] on icon at bounding box center [217, 269] width 9 height 13
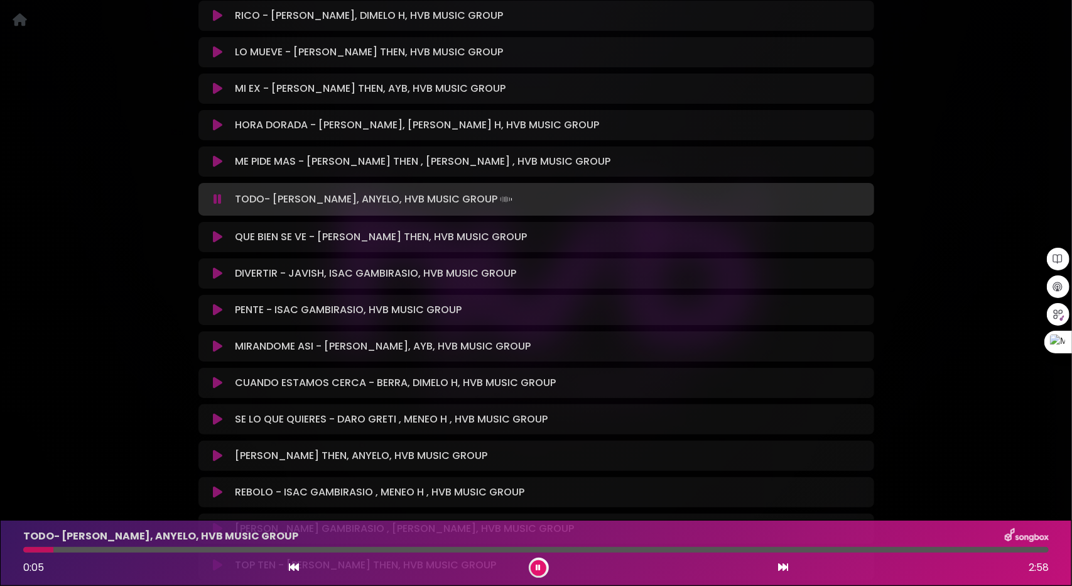
scroll to position [5141, 0]
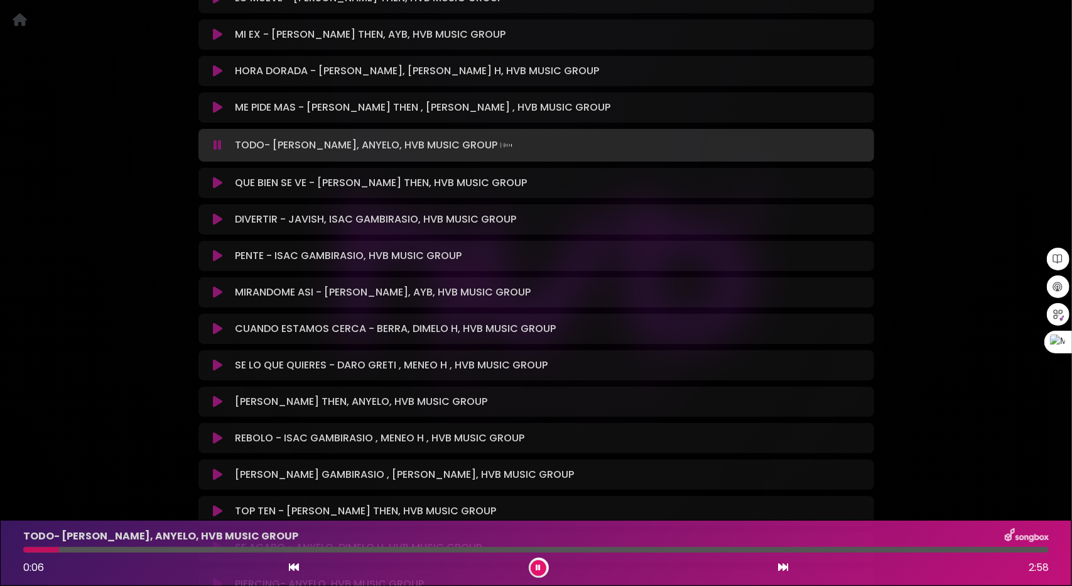
click at [219, 286] on icon at bounding box center [217, 292] width 9 height 13
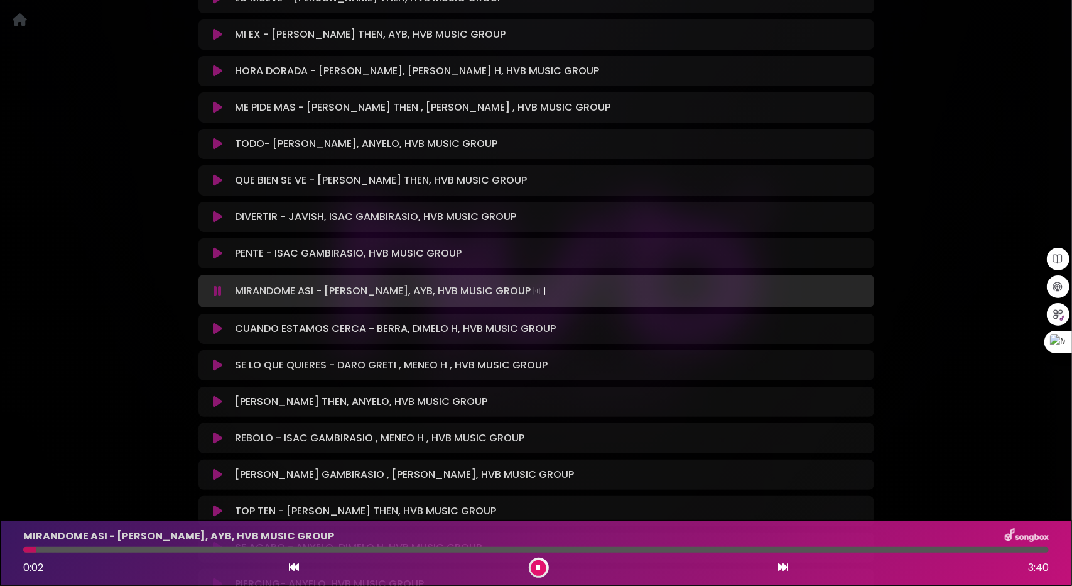
click at [214, 322] on icon at bounding box center [217, 328] width 9 height 13
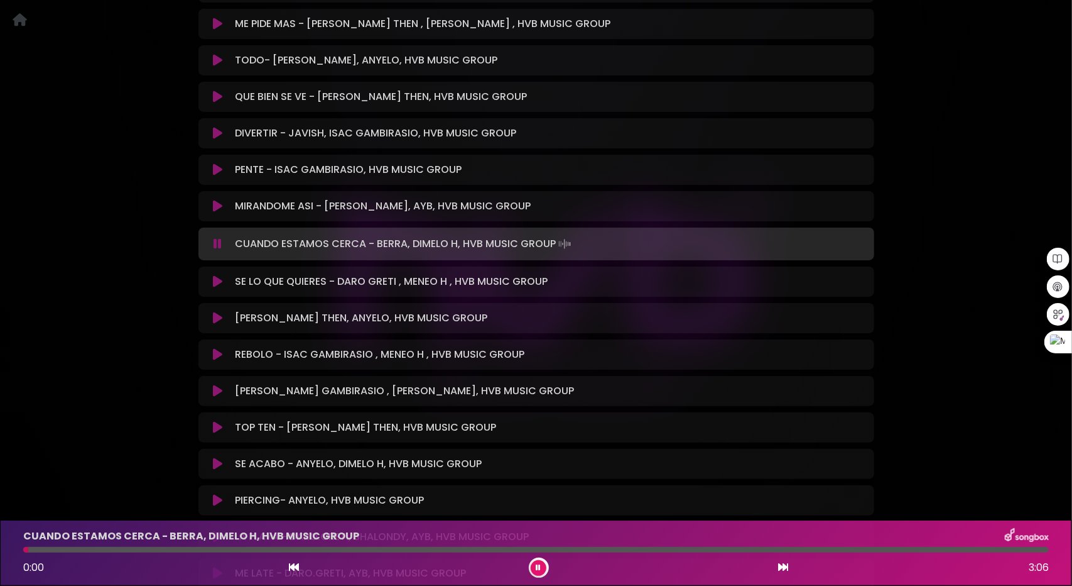
scroll to position [5267, 0]
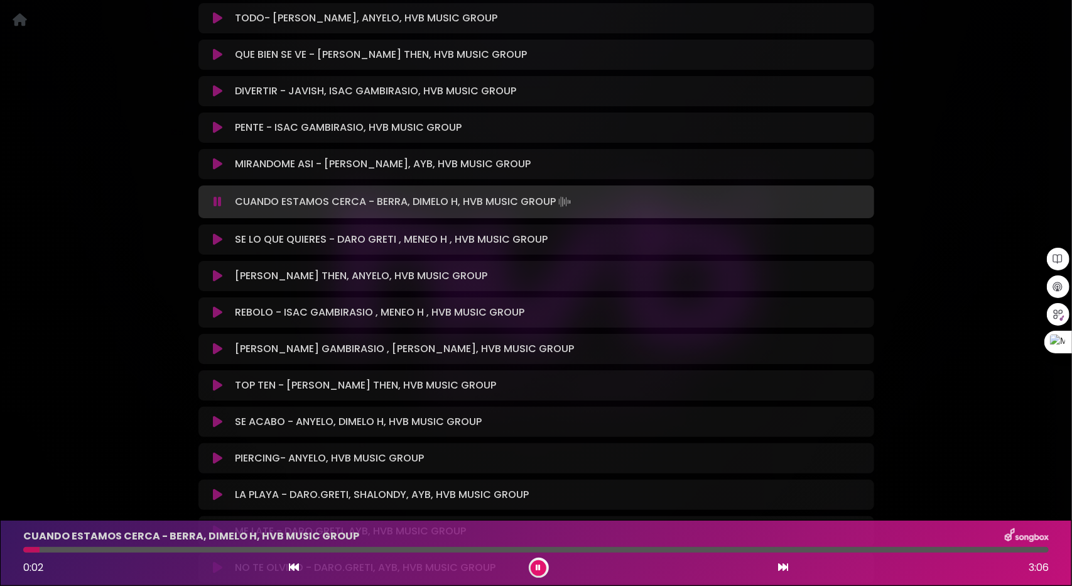
click at [221, 379] on icon at bounding box center [217, 385] width 9 height 13
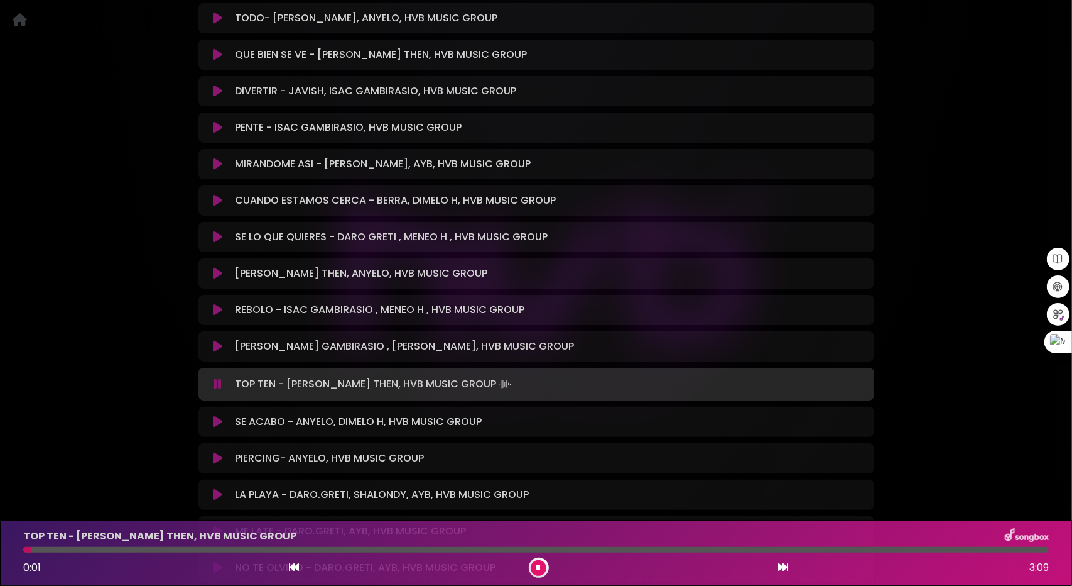
click at [98, 549] on div at bounding box center [536, 550] width 1026 height 6
drag, startPoint x: 136, startPoint y: 548, endPoint x: 151, endPoint y: 550, distance: 15.8
click at [137, 548] on div at bounding box center [536, 550] width 1026 height 6
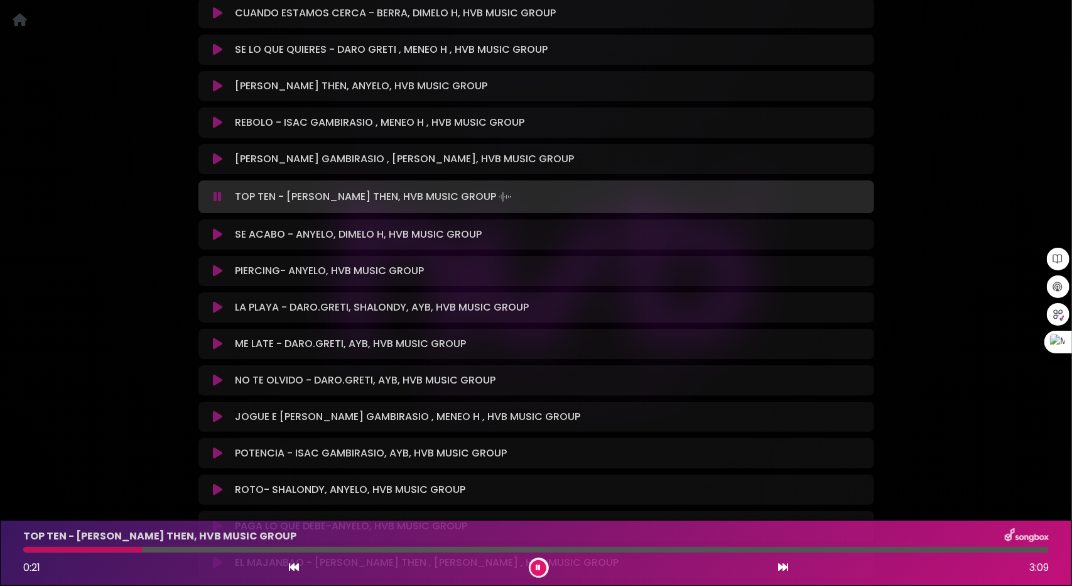
scroll to position [5455, 0]
click at [210, 300] on button at bounding box center [218, 306] width 25 height 13
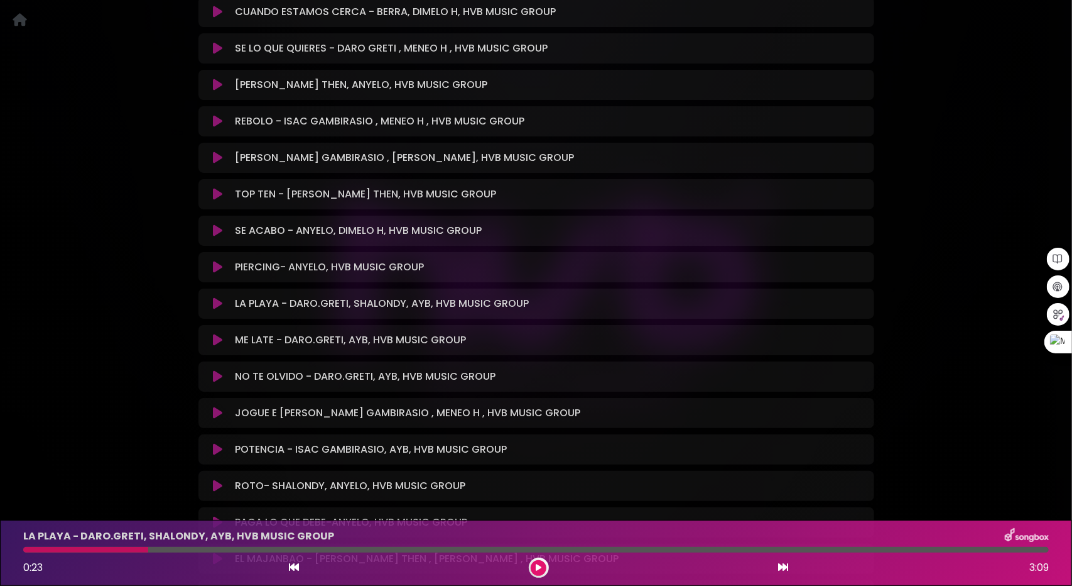
click at [212, 297] on button at bounding box center [218, 303] width 25 height 13
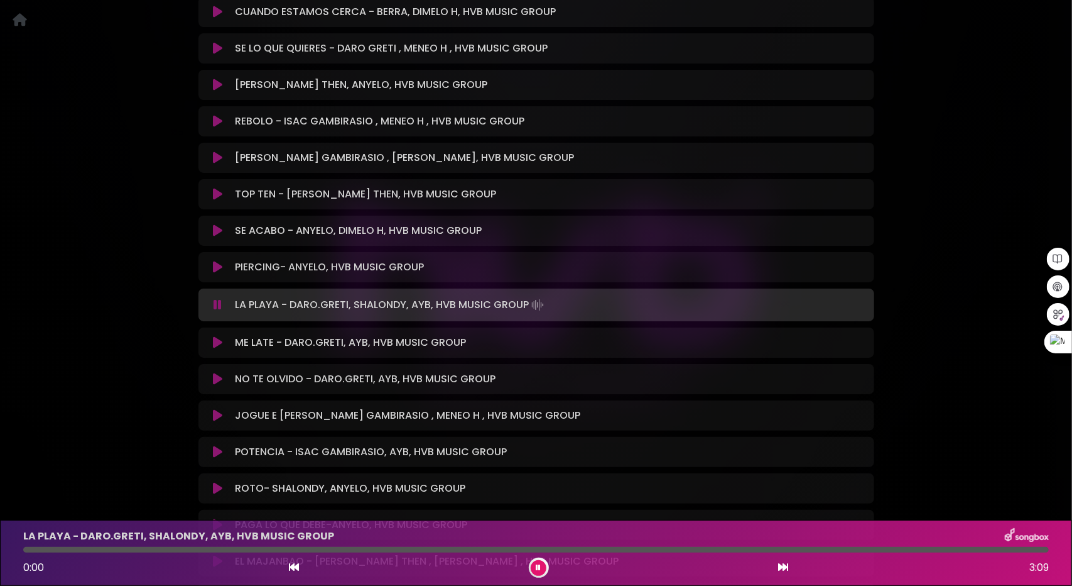
click at [214, 336] on icon at bounding box center [217, 342] width 9 height 13
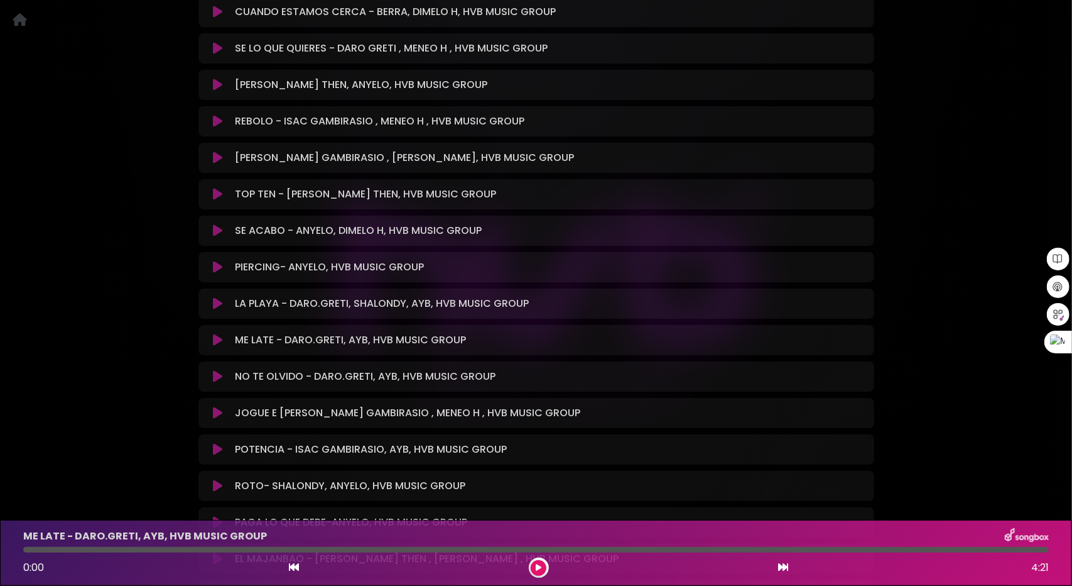
click at [213, 334] on icon at bounding box center [217, 340] width 9 height 13
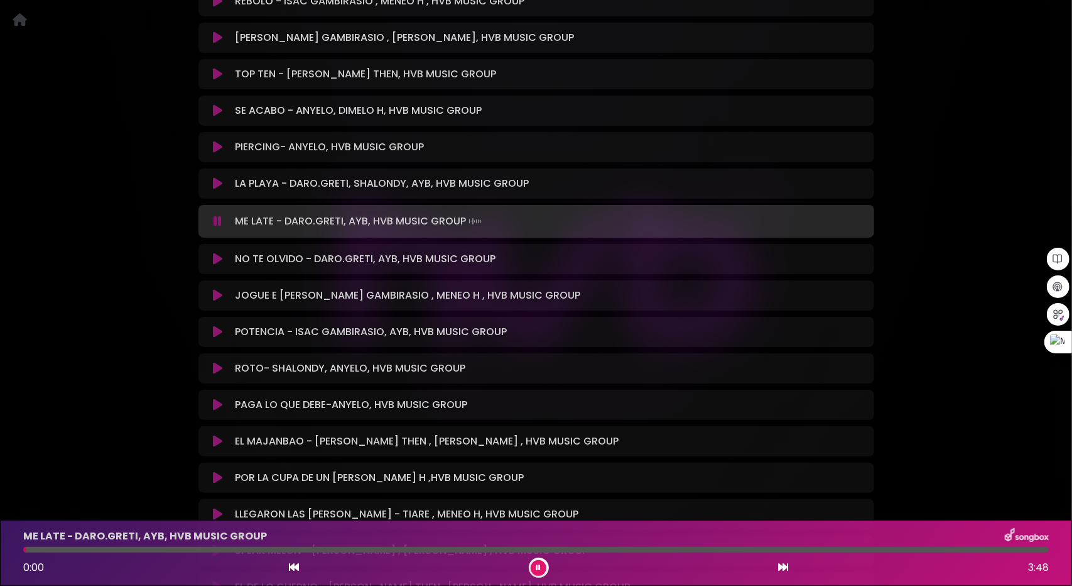
scroll to position [5581, 0]
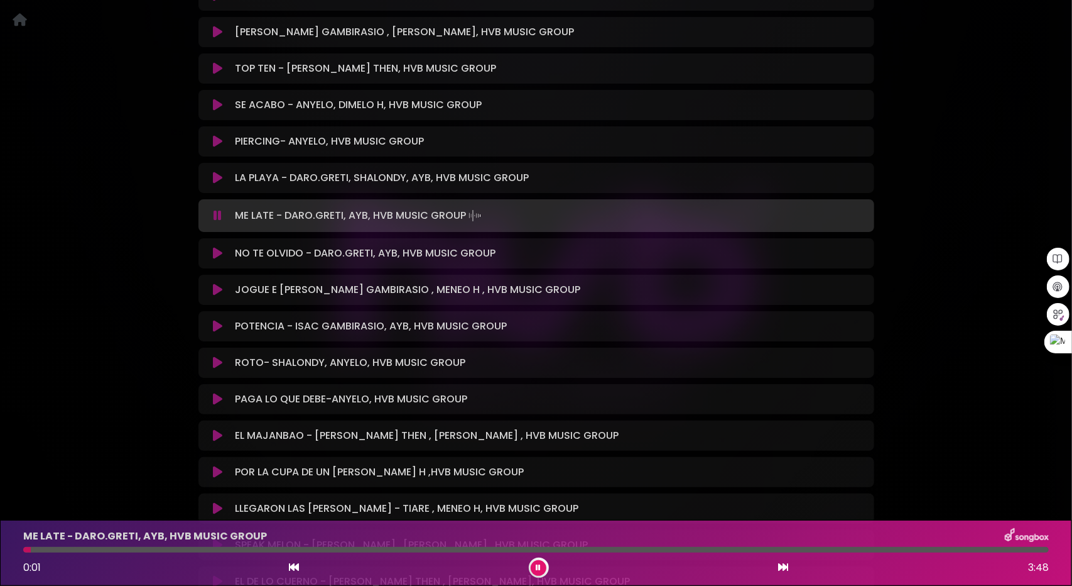
click at [212, 356] on button at bounding box center [218, 362] width 25 height 13
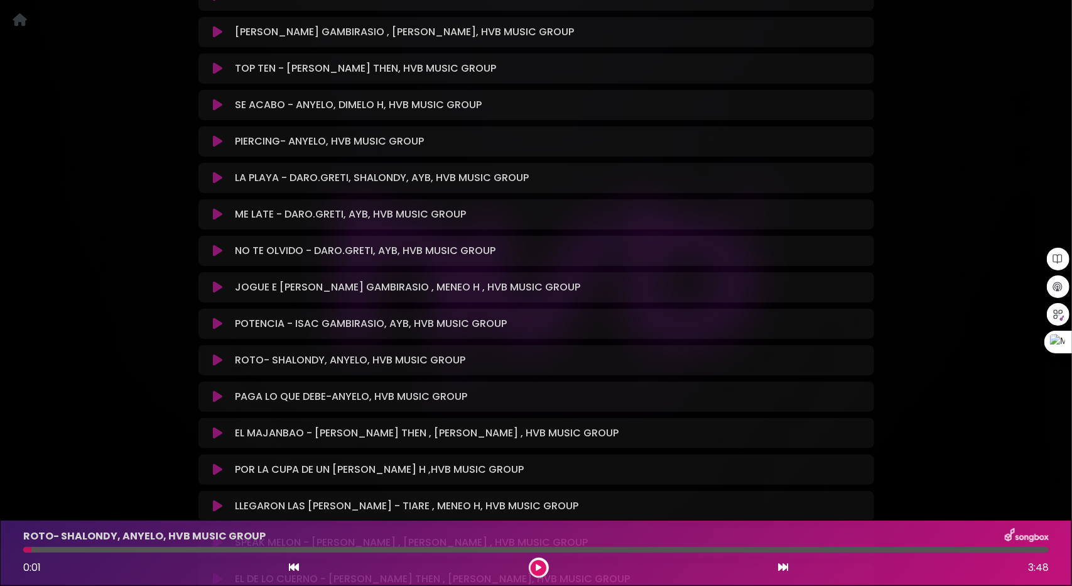
click at [215, 281] on icon at bounding box center [217, 287] width 9 height 13
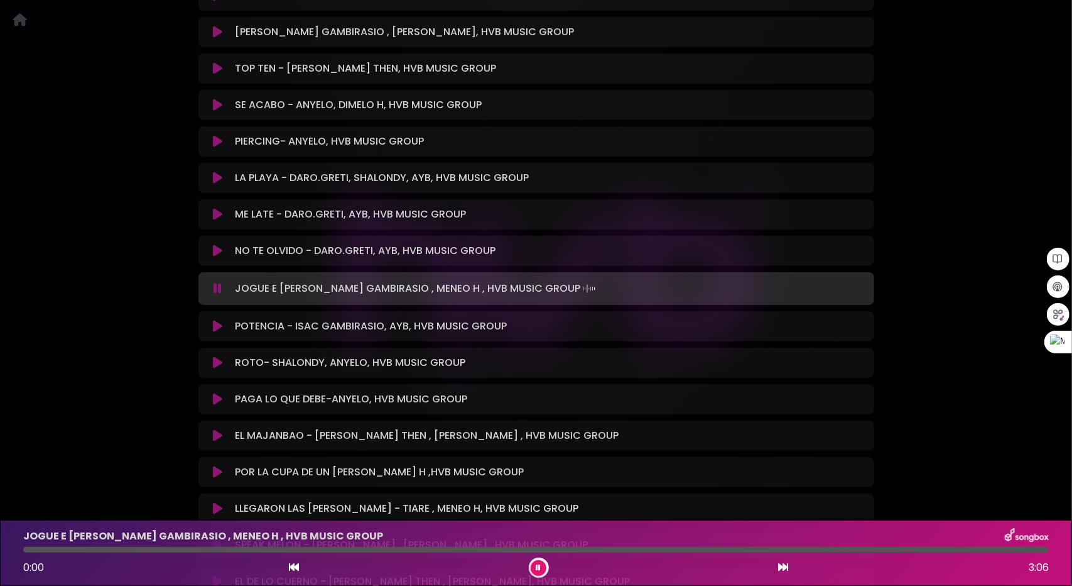
click at [135, 548] on div at bounding box center [536, 550] width 1026 height 6
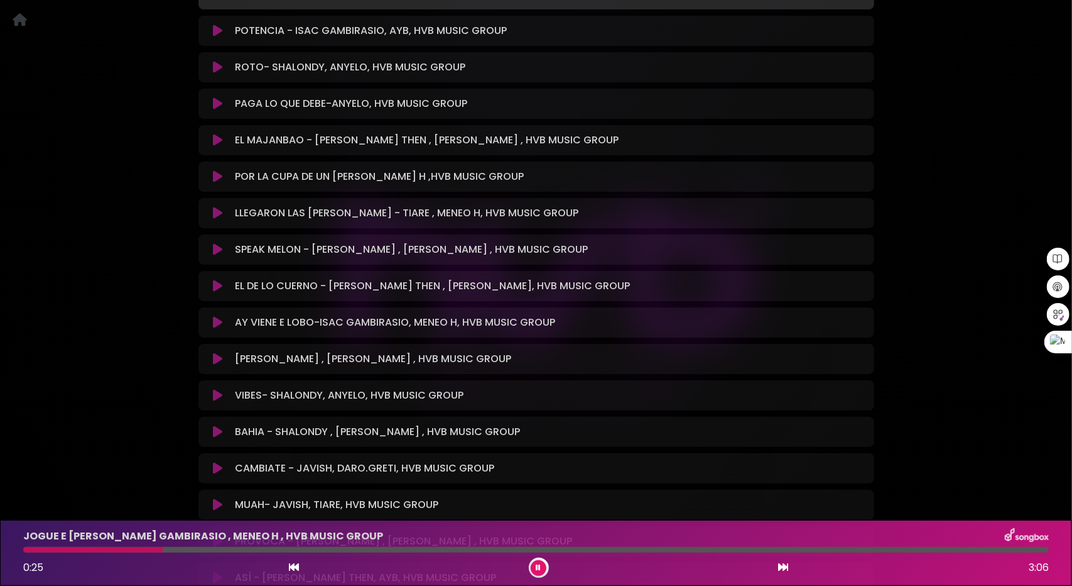
scroll to position [5832, 0]
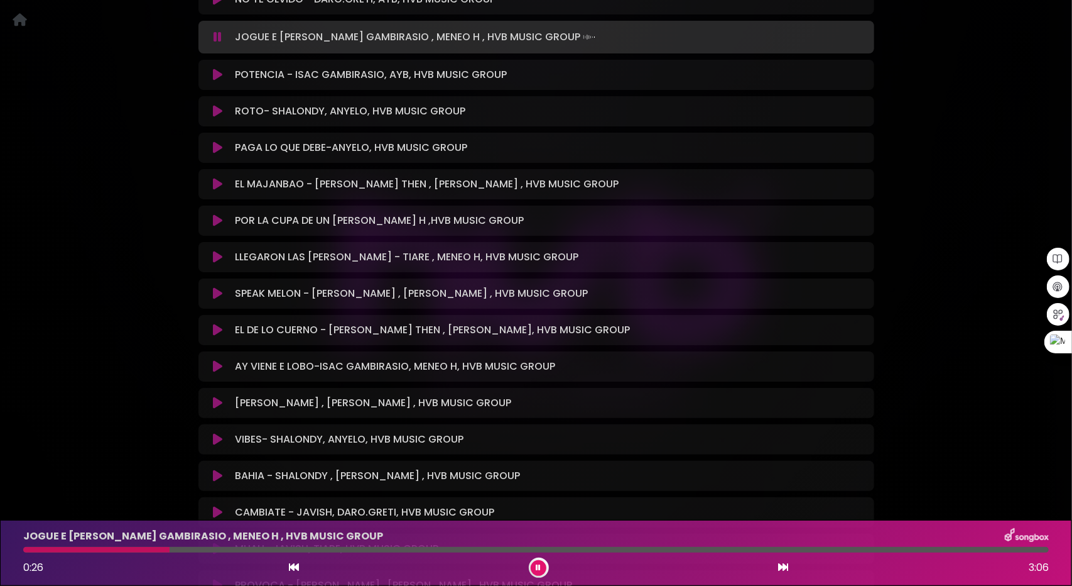
click at [217, 396] on icon at bounding box center [217, 402] width 9 height 13
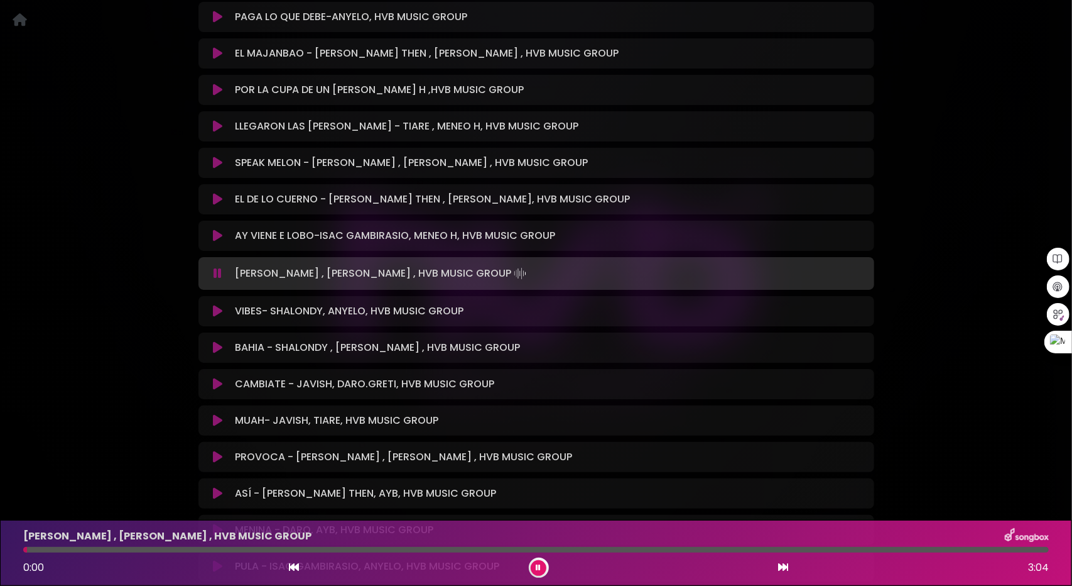
scroll to position [6021, 0]
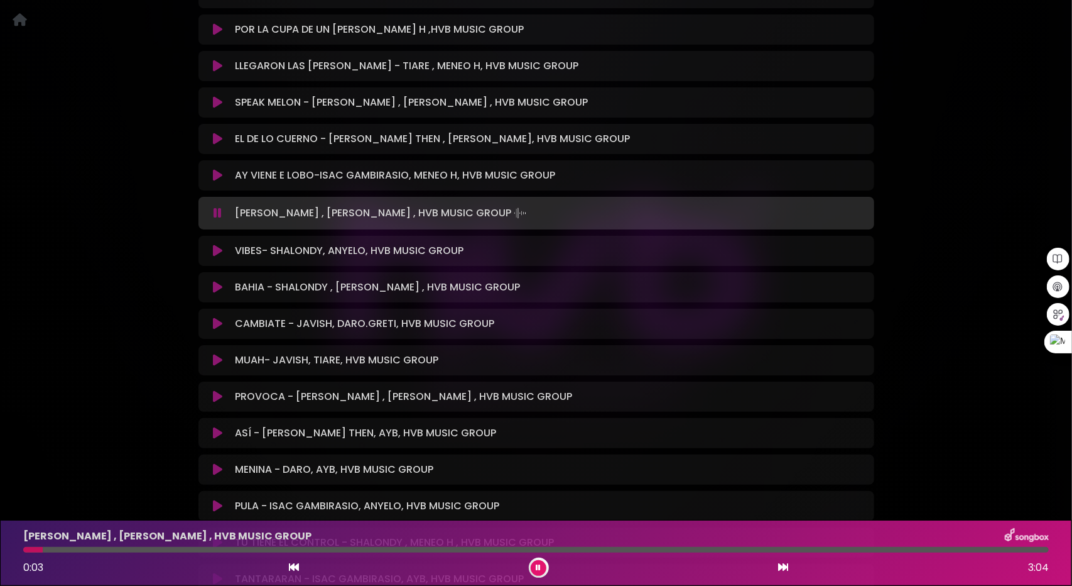
click at [74, 548] on div at bounding box center [536, 550] width 1026 height 6
click at [218, 244] on icon at bounding box center [217, 250] width 9 height 13
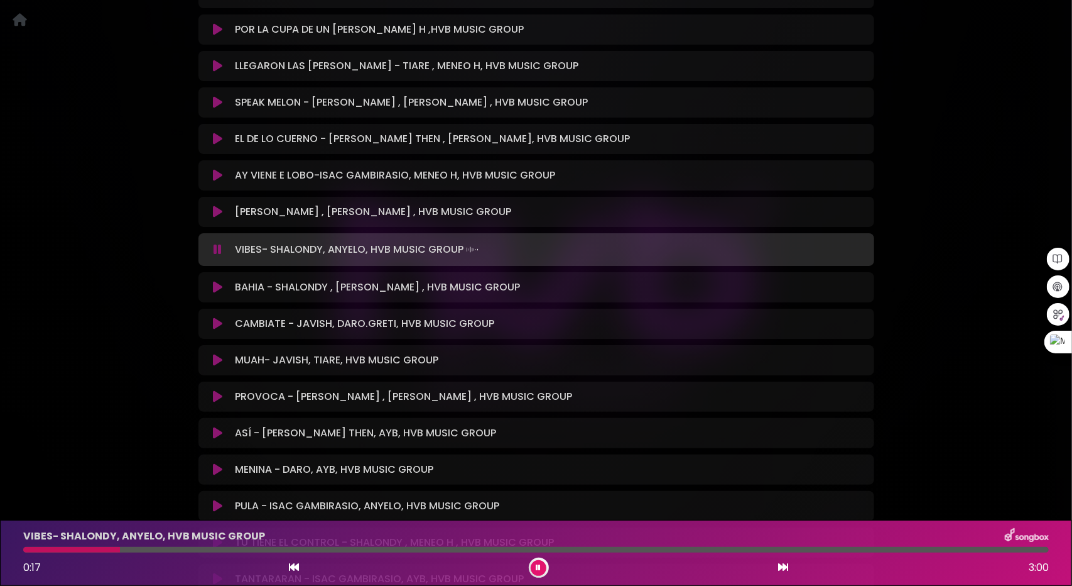
click at [121, 548] on div at bounding box center [536, 550] width 1026 height 6
click at [219, 281] on icon at bounding box center [217, 287] width 9 height 13
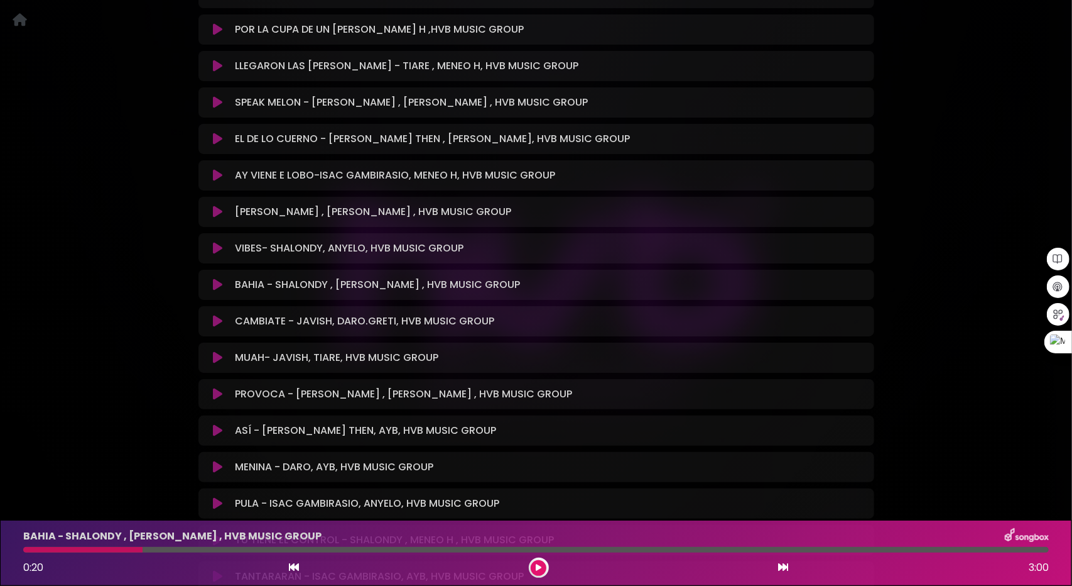
click at [214, 278] on icon at bounding box center [217, 284] width 9 height 13
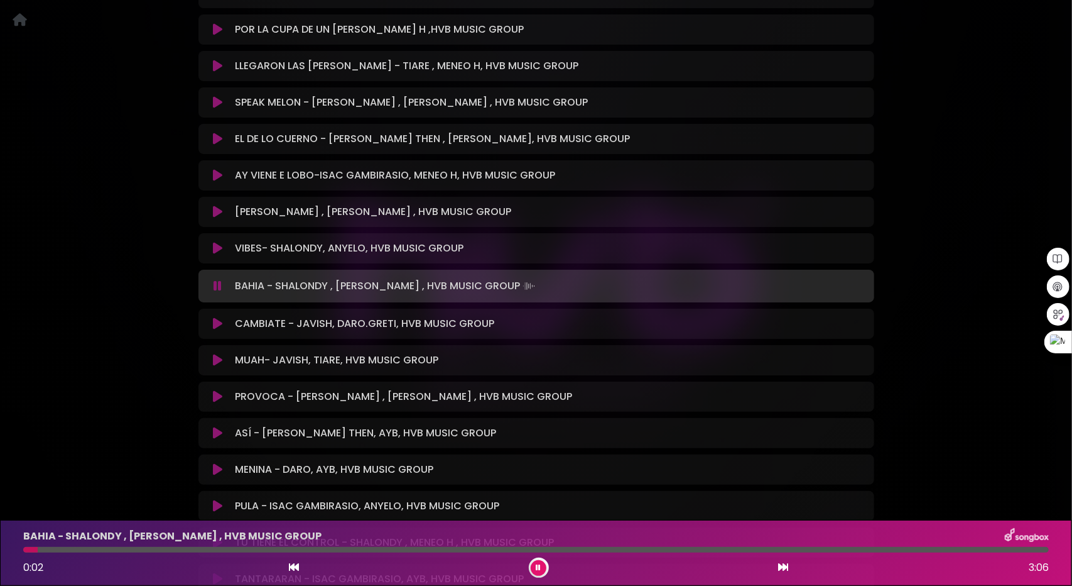
click at [138, 548] on div at bounding box center [536, 550] width 1026 height 6
click at [215, 317] on icon at bounding box center [217, 323] width 9 height 13
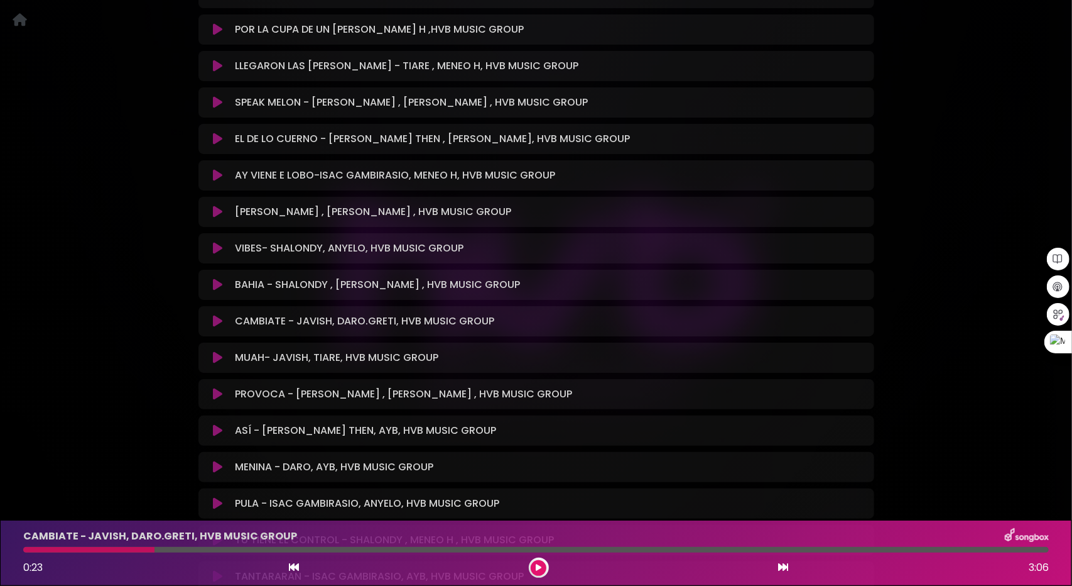
click at [215, 315] on icon at bounding box center [217, 321] width 9 height 13
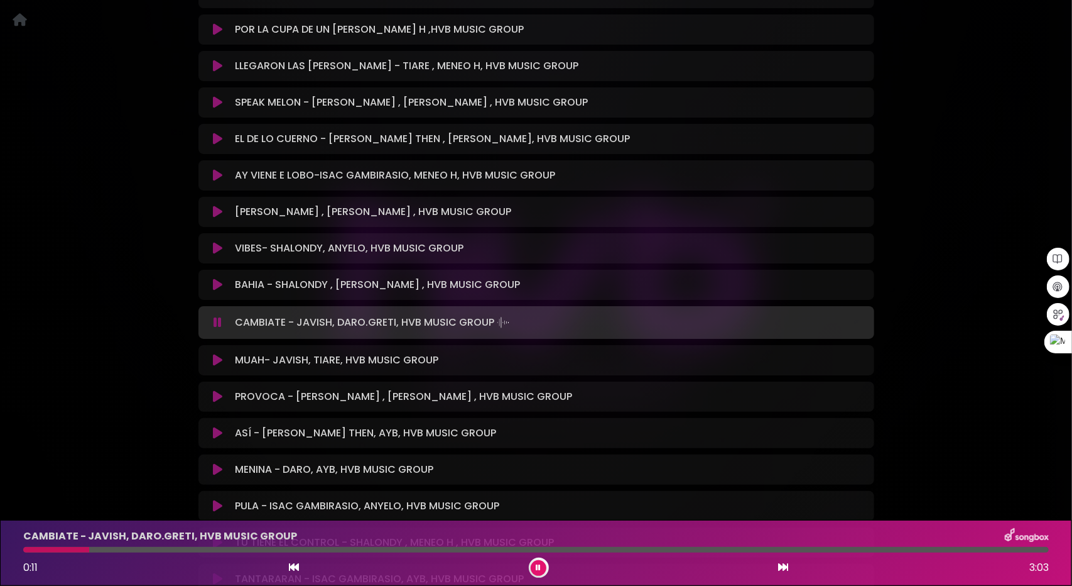
drag, startPoint x: 89, startPoint y: 551, endPoint x: 98, endPoint y: 553, distance: 9.0
click at [89, 551] on div at bounding box center [536, 550] width 1026 height 6
click at [175, 548] on div at bounding box center [536, 550] width 1026 height 6
drag, startPoint x: 234, startPoint y: 548, endPoint x: 249, endPoint y: 548, distance: 15.7
click at [234, 548] on div at bounding box center [536, 550] width 1026 height 6
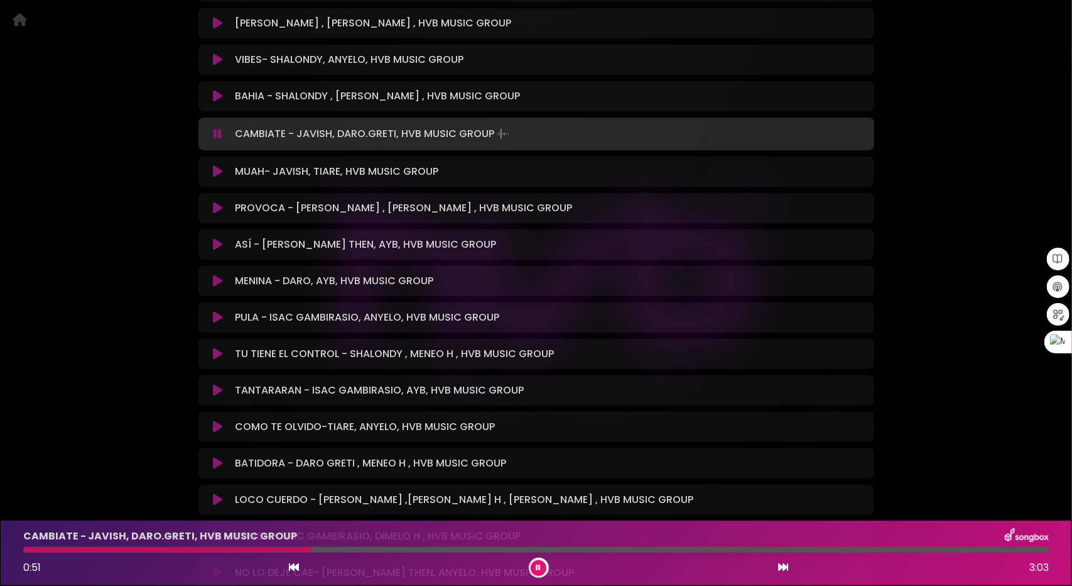
scroll to position [6146, 0]
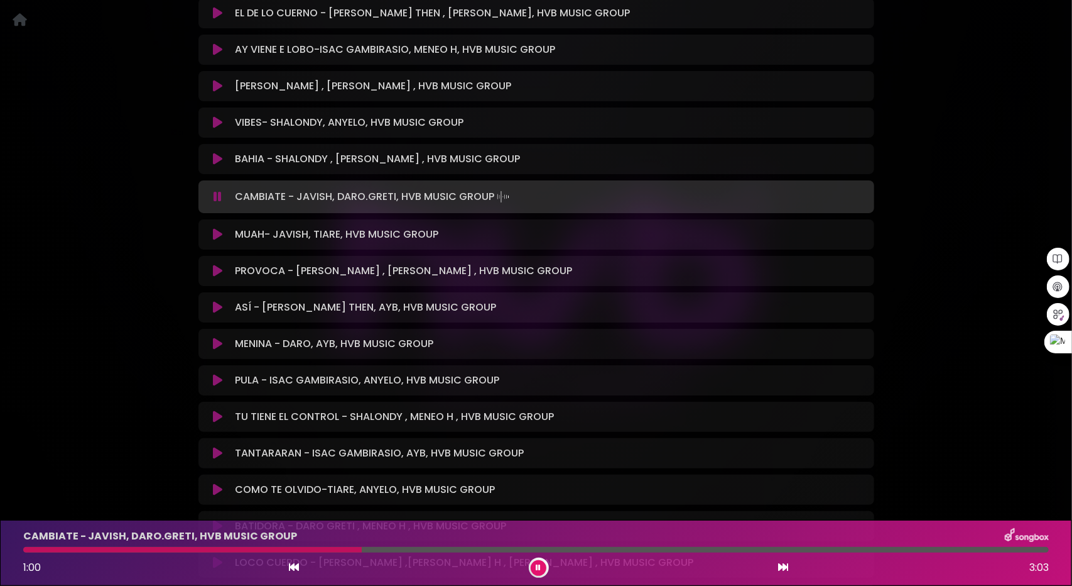
click at [406, 552] on div "CAMBIATE - JAVISH, DARO.GRETI, HVB MUSIC GROUP 1:00 3:03" at bounding box center [536, 553] width 1041 height 50
click at [217, 264] on icon at bounding box center [217, 270] width 9 height 13
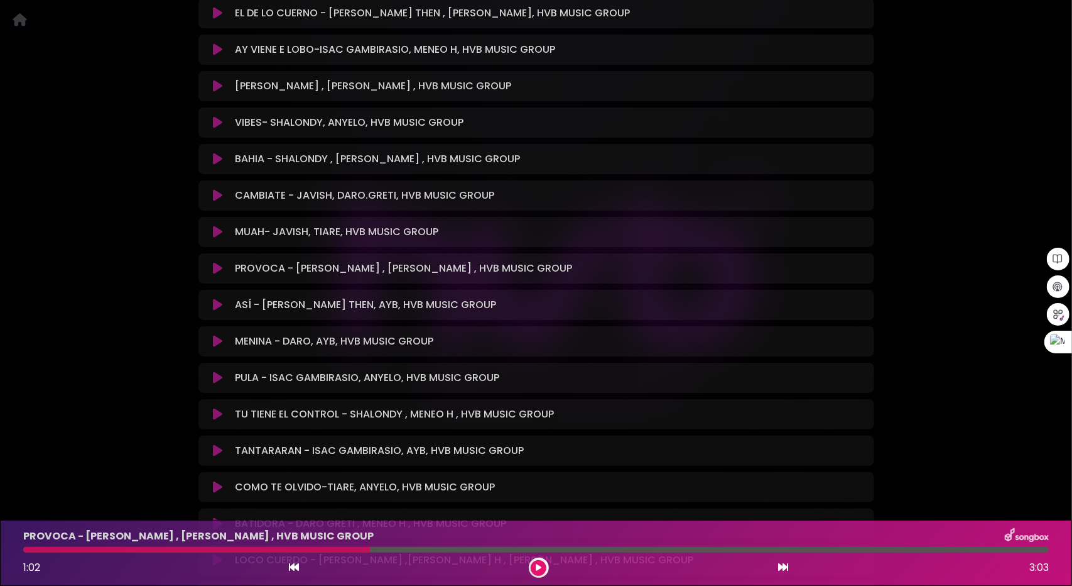
click at [217, 262] on icon at bounding box center [217, 268] width 9 height 13
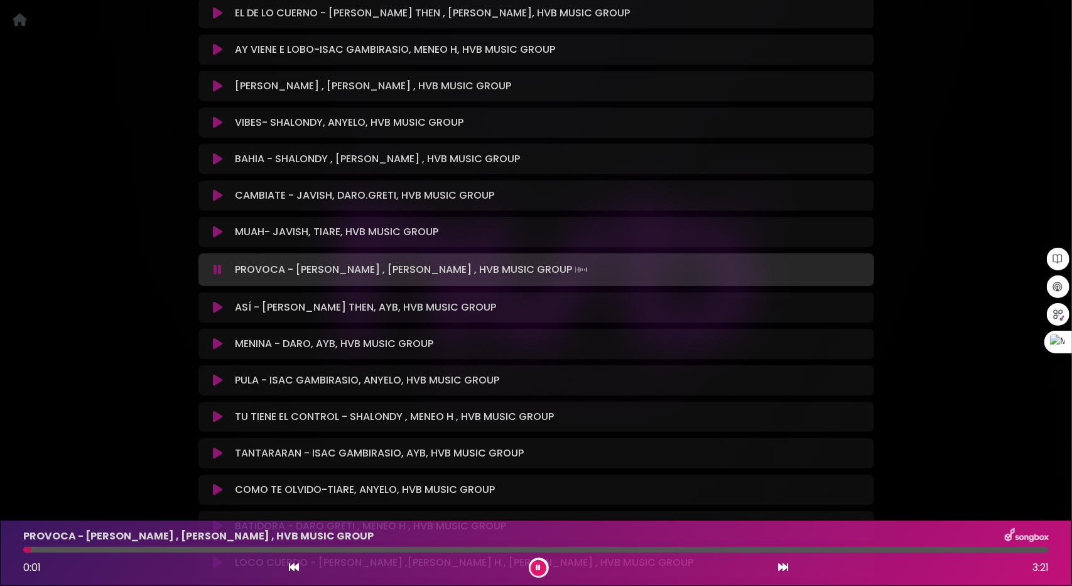
click at [94, 549] on div at bounding box center [536, 550] width 1026 height 6
click at [151, 548] on div at bounding box center [536, 550] width 1026 height 6
click at [249, 550] on div at bounding box center [536, 550] width 1026 height 6
click at [213, 374] on icon at bounding box center [217, 380] width 9 height 13
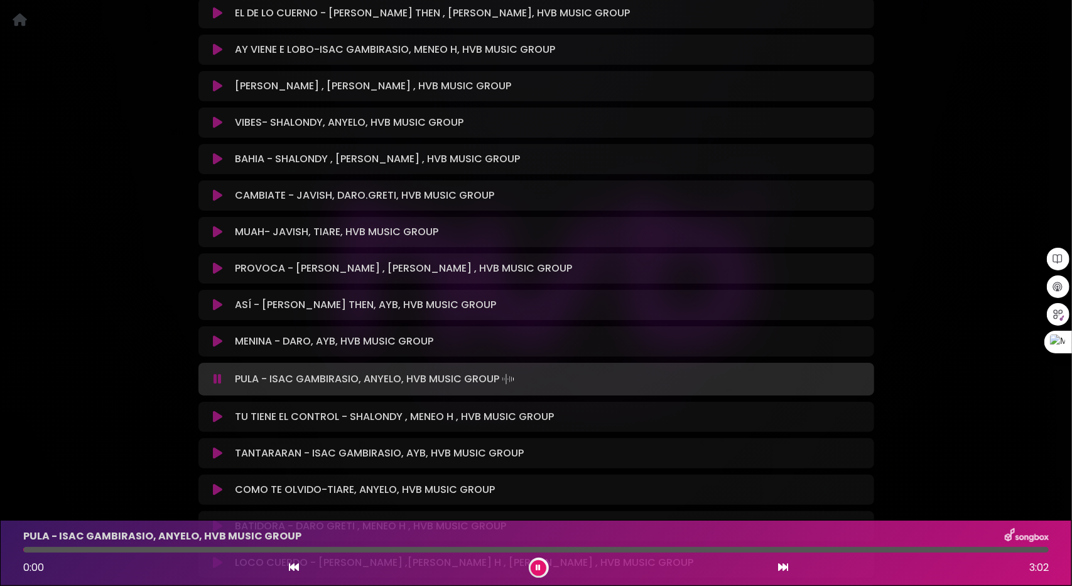
click at [214, 335] on icon at bounding box center [217, 341] width 9 height 13
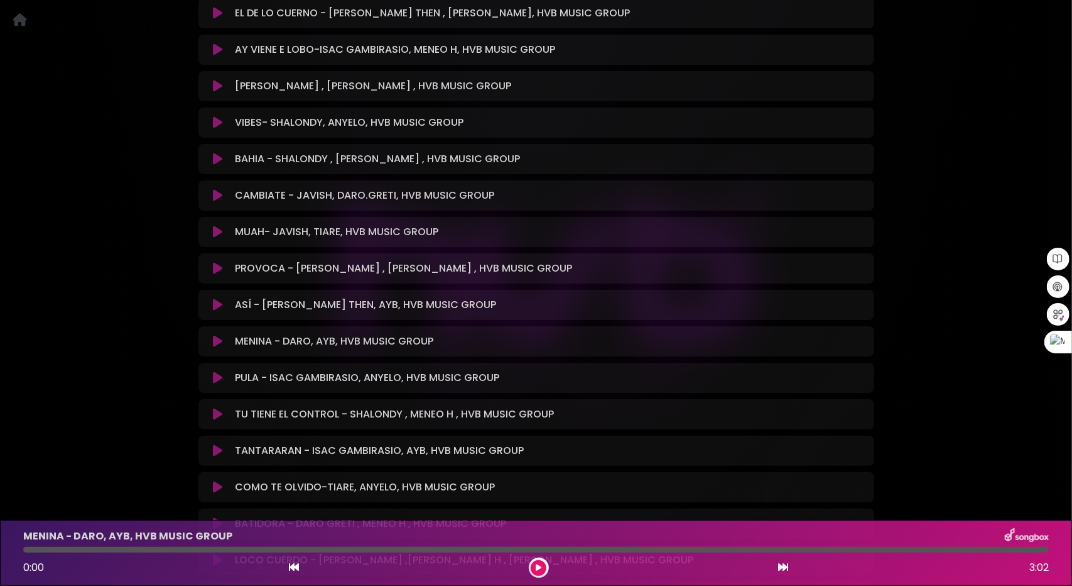
click at [215, 335] on icon at bounding box center [217, 341] width 9 height 13
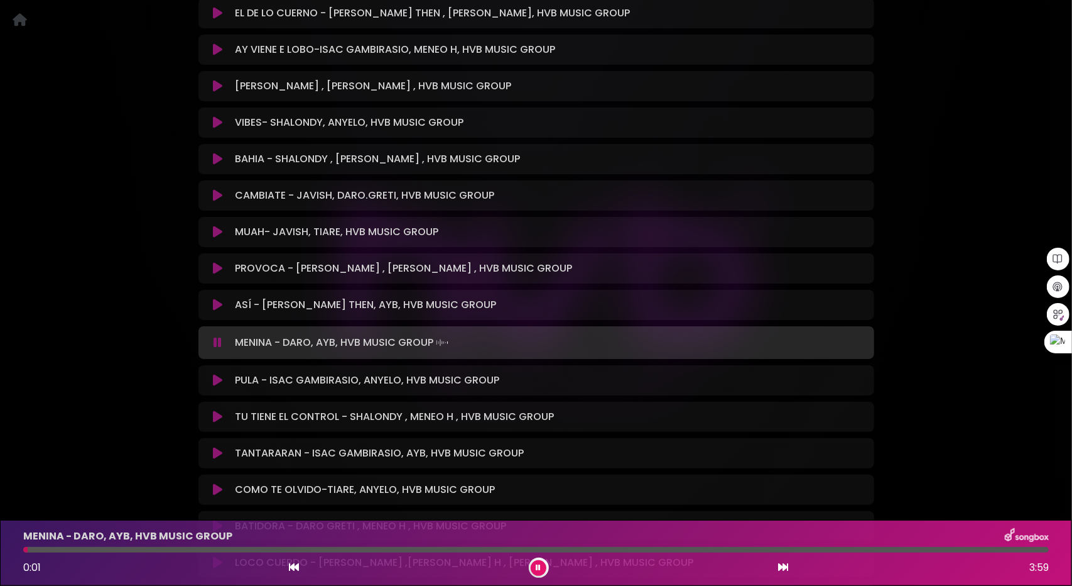
click at [85, 548] on div at bounding box center [536, 550] width 1026 height 6
click at [127, 552] on div "MENINA - DARO, AYB, HVB MUSIC GROUP 0:14 3:59" at bounding box center [536, 553] width 1041 height 50
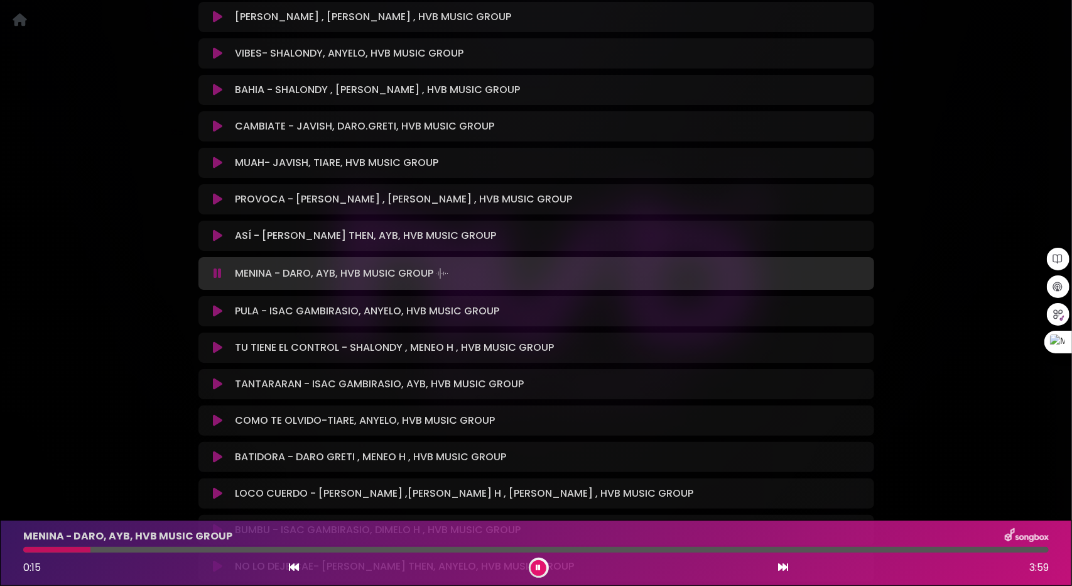
scroll to position [6272, 0]
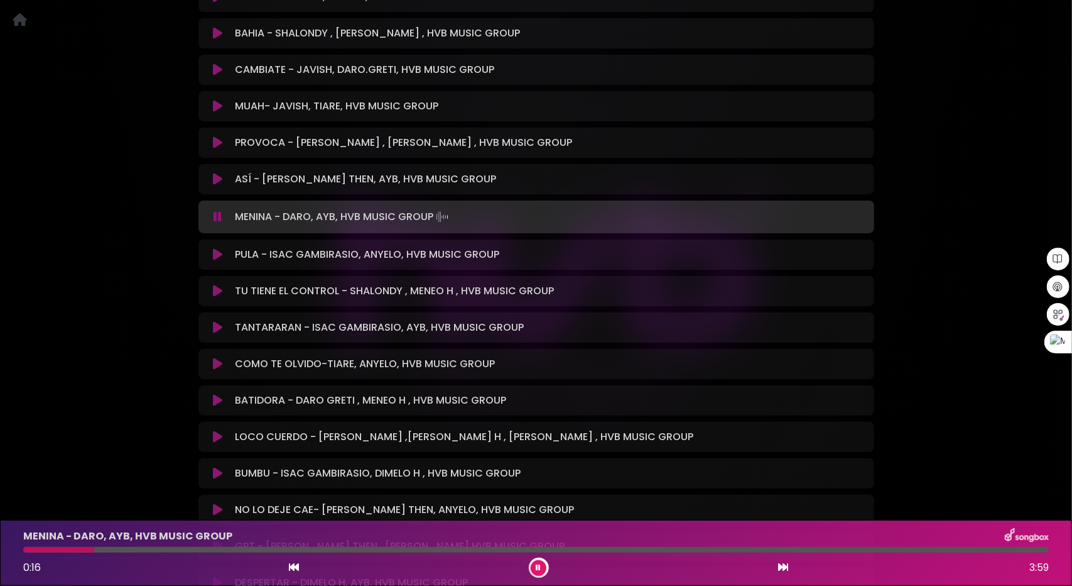
click at [218, 285] on icon at bounding box center [217, 291] width 9 height 13
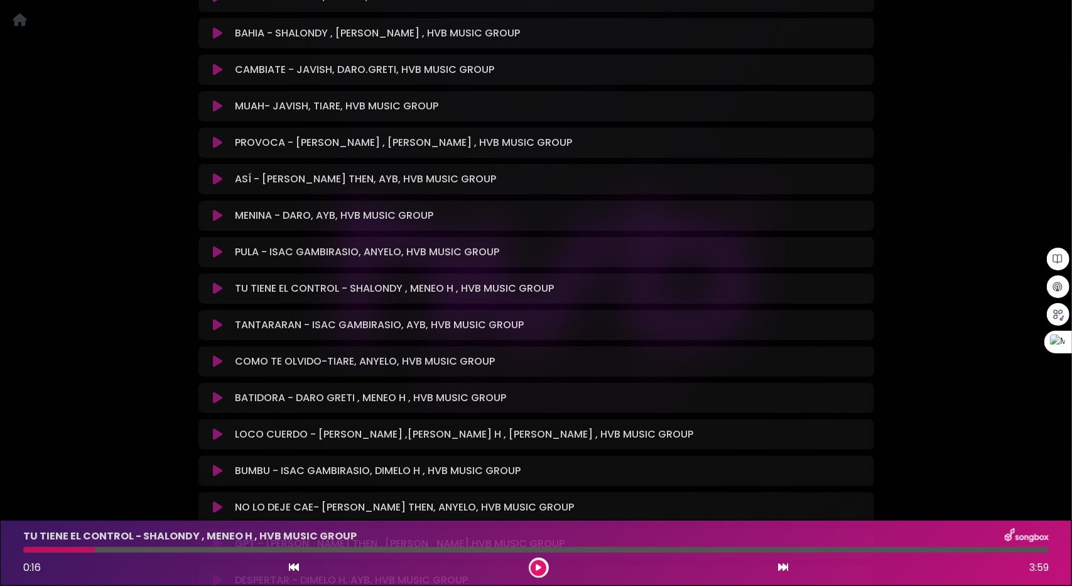
click at [218, 282] on icon at bounding box center [217, 288] width 9 height 13
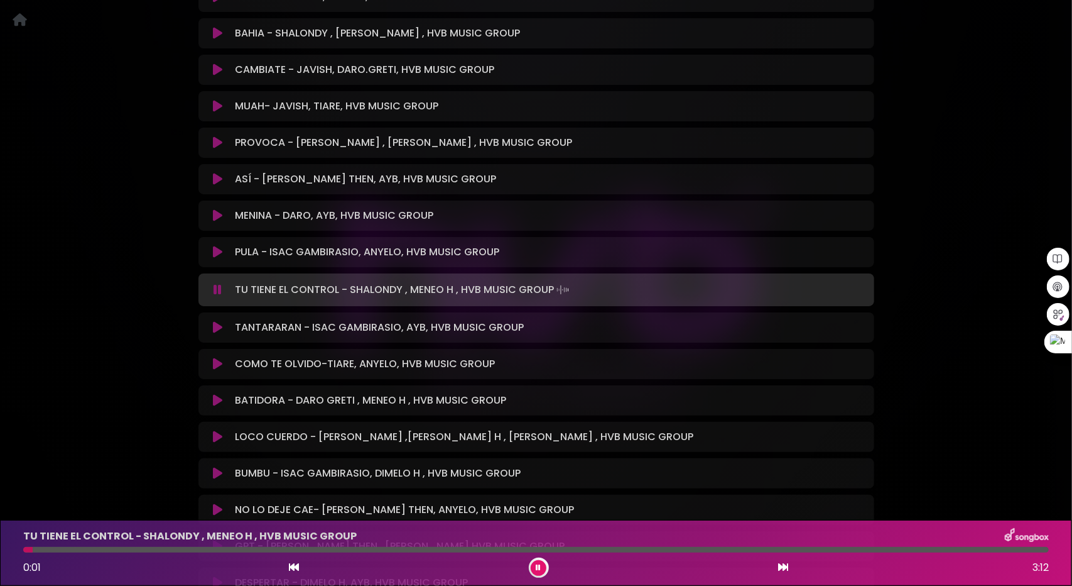
click at [218, 357] on icon at bounding box center [217, 363] width 9 height 13
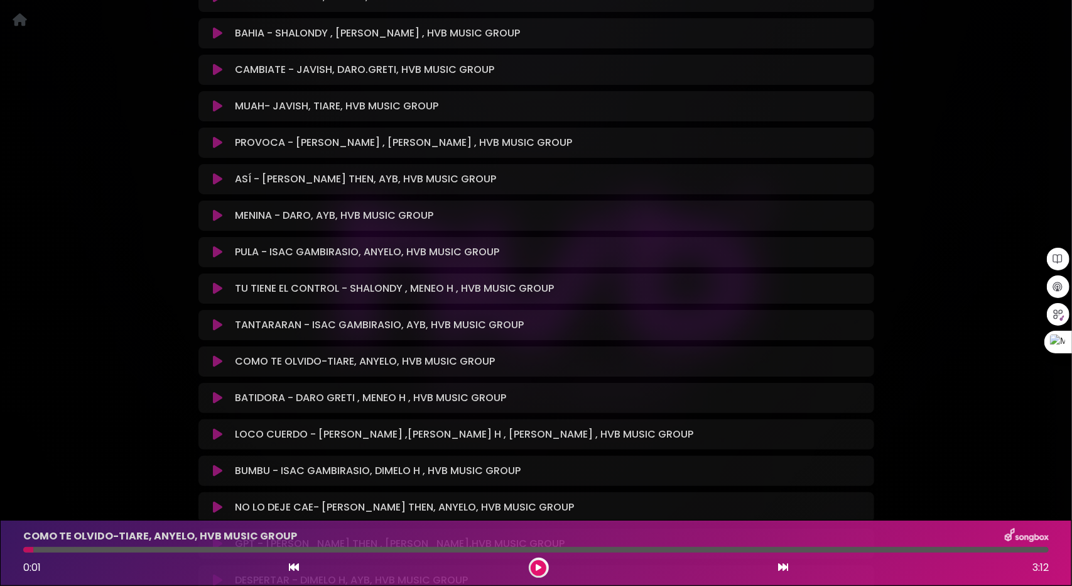
click at [218, 355] on icon at bounding box center [217, 361] width 9 height 13
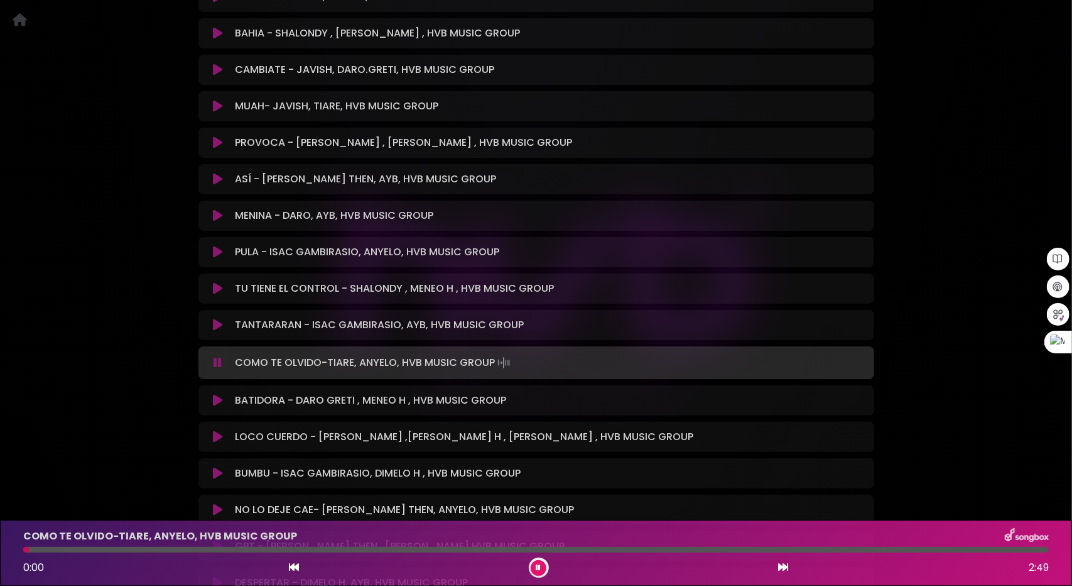
click at [87, 550] on div at bounding box center [536, 550] width 1026 height 6
click at [162, 545] on div "COMO TE OLVIDO-TIARE, ANYELO, HVB MUSIC GROUP 0:13 2:49" at bounding box center [536, 553] width 1041 height 50
click at [180, 548] on div at bounding box center [536, 550] width 1026 height 6
click at [211, 549] on div at bounding box center [536, 550] width 1026 height 6
click at [217, 430] on icon at bounding box center [217, 436] width 9 height 13
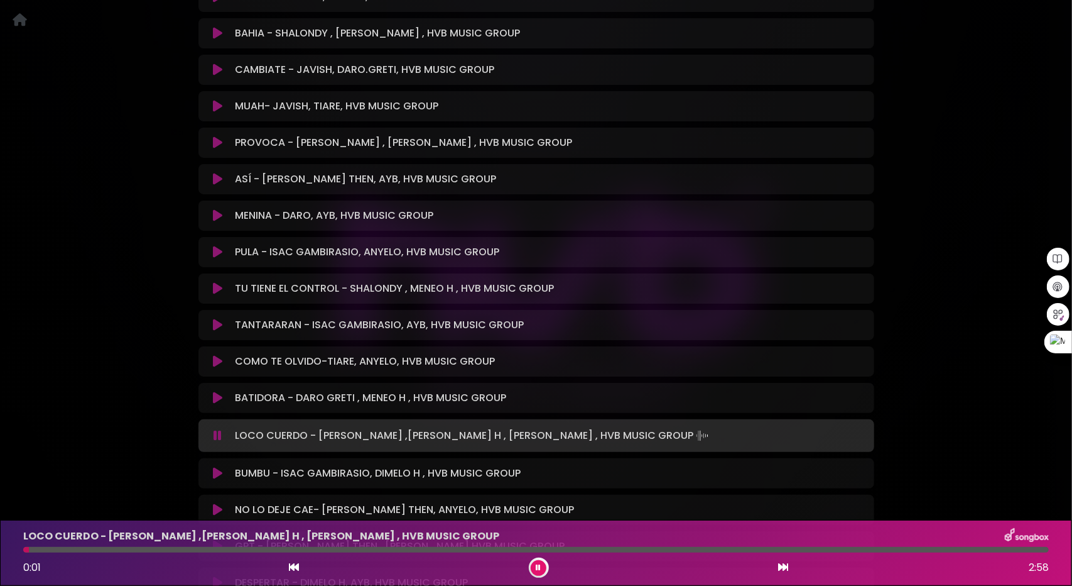
click at [69, 547] on div at bounding box center [536, 550] width 1026 height 6
click at [133, 548] on div at bounding box center [536, 550] width 1026 height 6
click at [202, 550] on div at bounding box center [536, 550] width 1026 height 6
click at [215, 467] on icon at bounding box center [217, 473] width 9 height 13
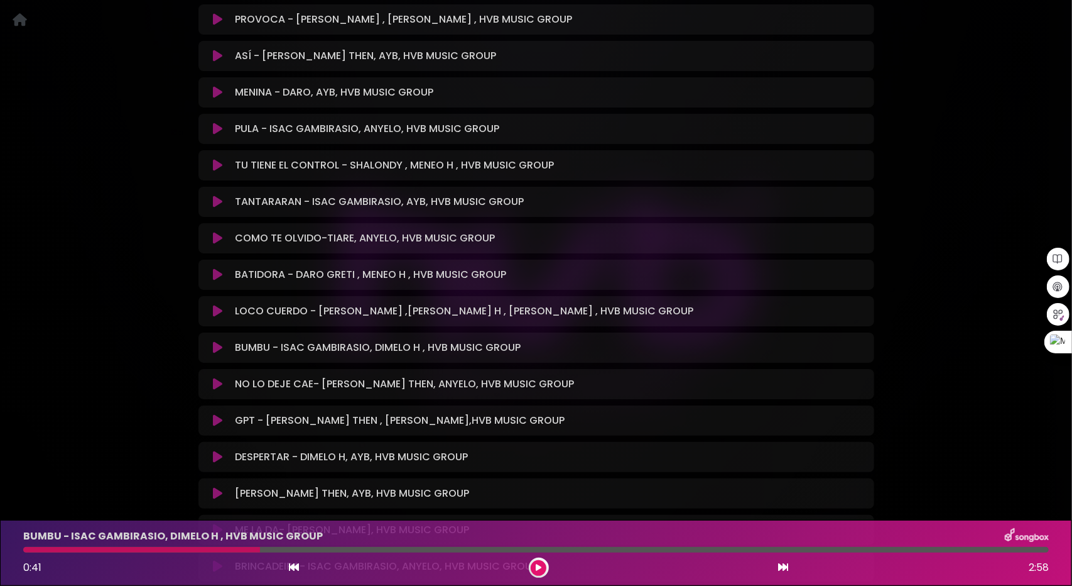
scroll to position [6398, 0]
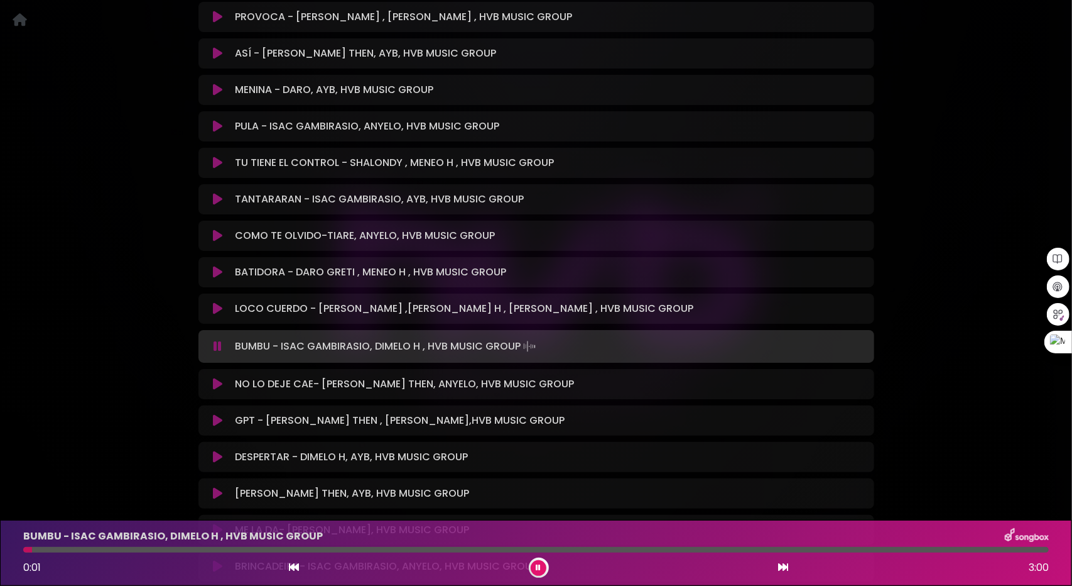
click at [94, 547] on div at bounding box center [536, 550] width 1026 height 6
click at [159, 546] on div "BUMBU - ISAC GAMBIRASIO, DIMELO H , HVB MUSIC GROUP 0:14 3:00" at bounding box center [536, 553] width 1041 height 50
click at [193, 547] on div at bounding box center [536, 550] width 1026 height 6
click at [221, 378] on icon at bounding box center [217, 384] width 9 height 13
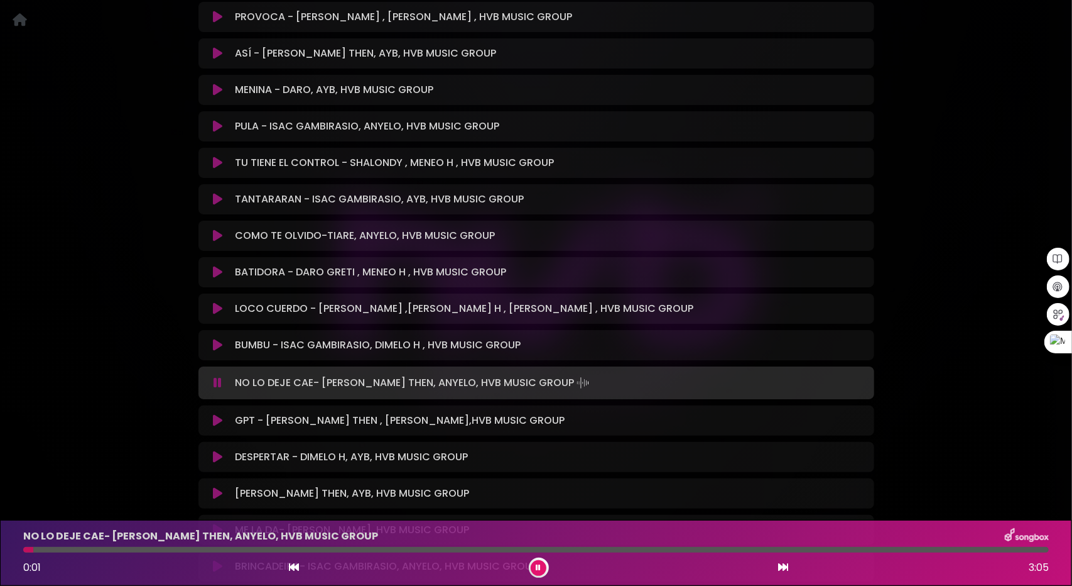
click at [130, 547] on div at bounding box center [536, 550] width 1026 height 6
click at [217, 414] on icon at bounding box center [217, 420] width 9 height 13
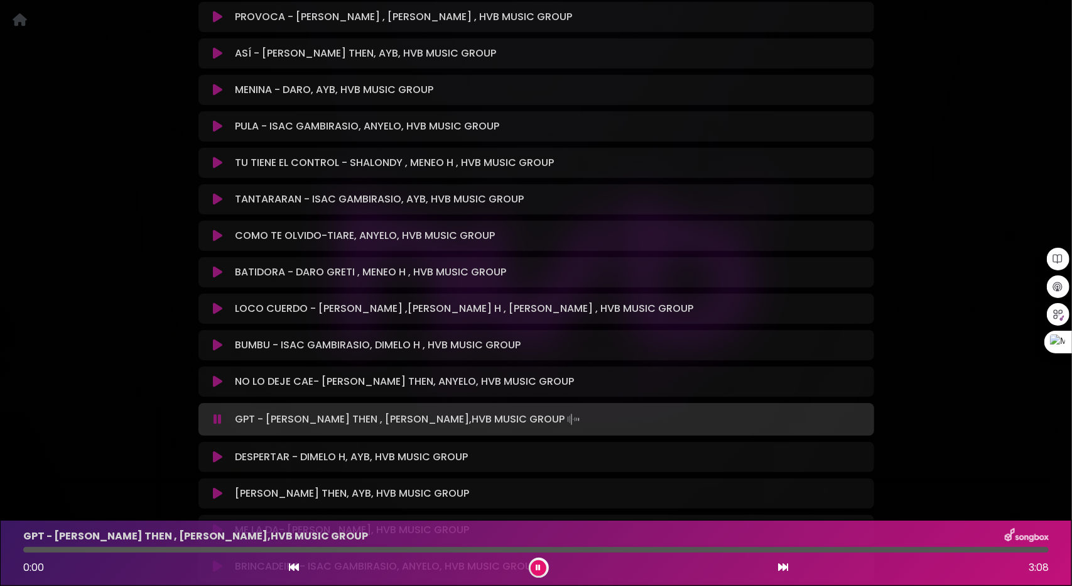
click at [218, 413] on icon at bounding box center [218, 419] width 8 height 13
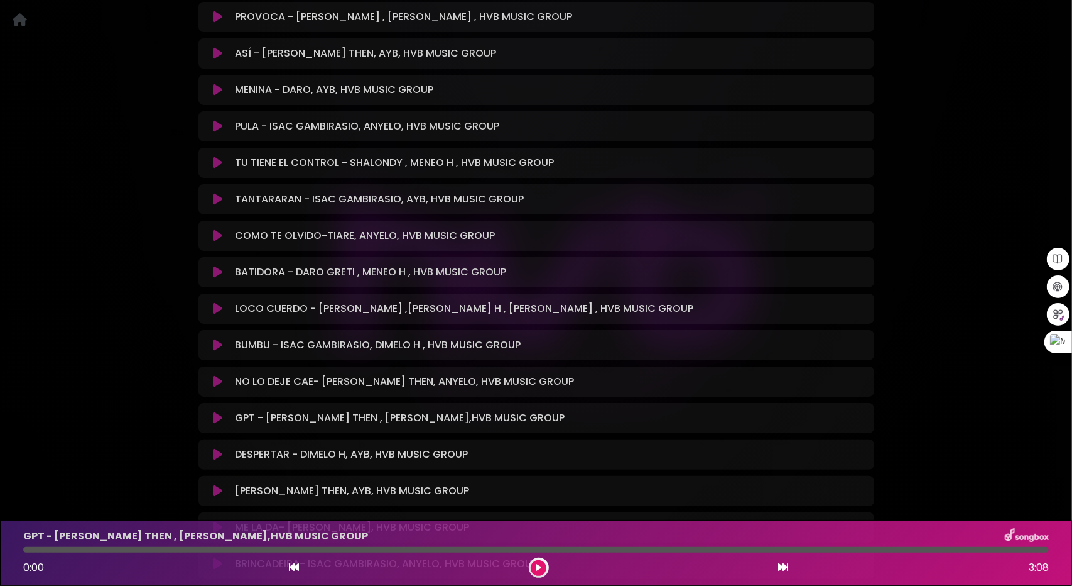
click at [217, 411] on icon at bounding box center [217, 417] width 9 height 13
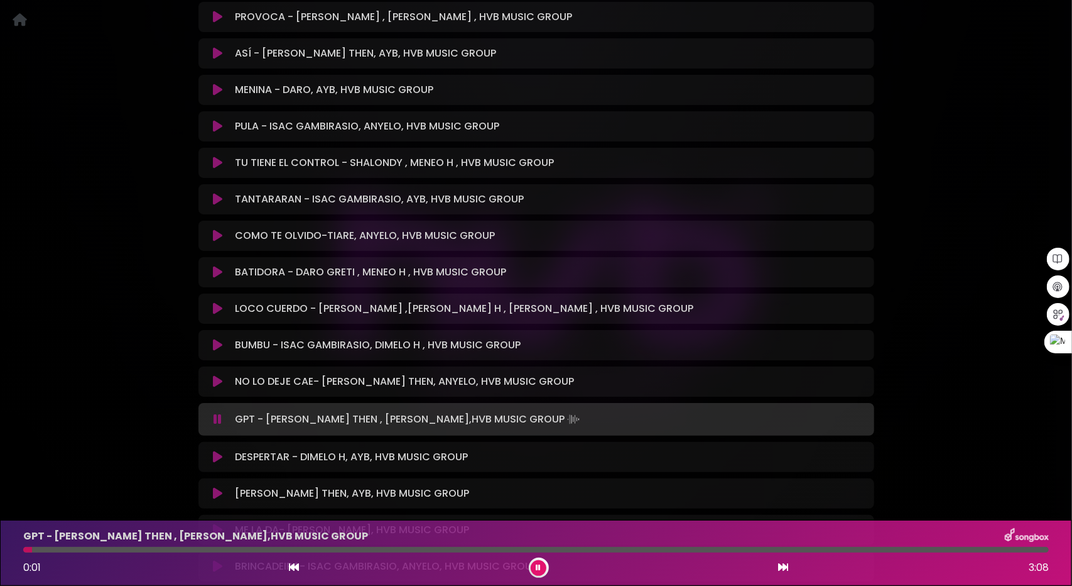
click at [67, 549] on div at bounding box center [536, 550] width 1026 height 6
click at [145, 549] on div at bounding box center [536, 550] width 1026 height 6
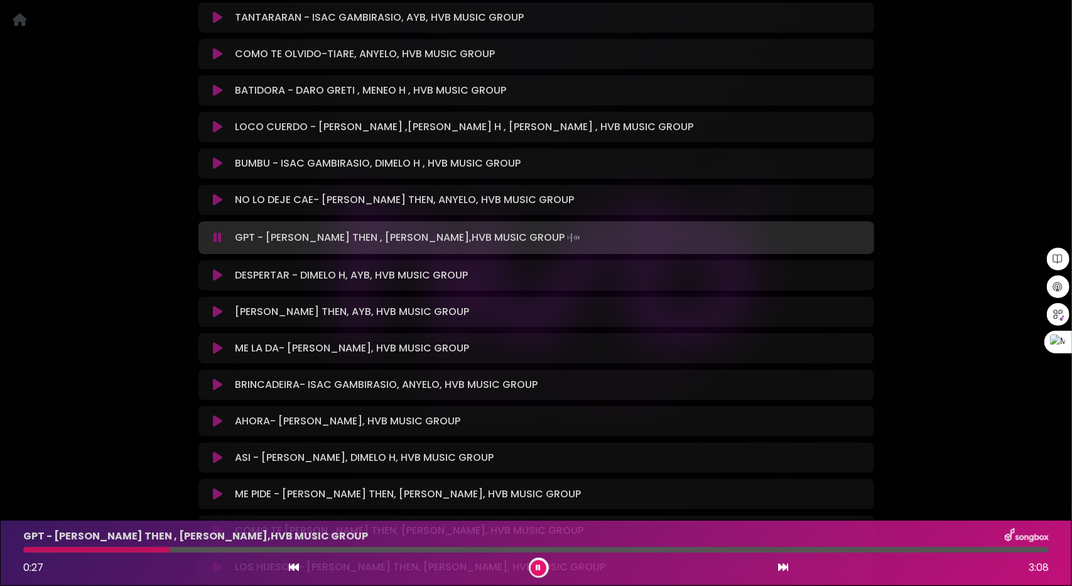
scroll to position [6586, 0]
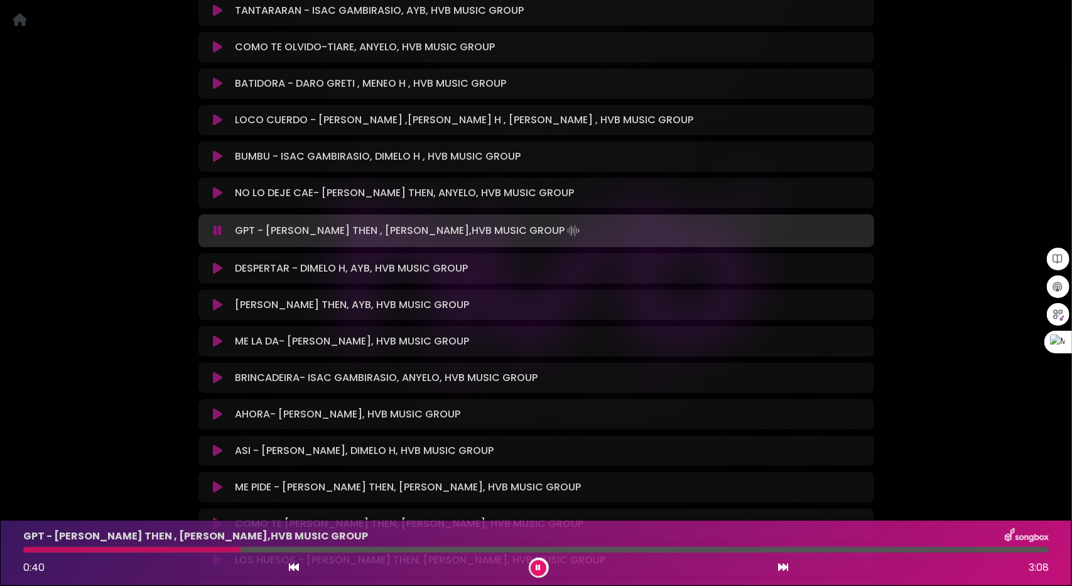
click at [308, 552] on div at bounding box center [536, 550] width 1026 height 6
click at [326, 552] on div at bounding box center [536, 550] width 1026 height 6
click at [366, 546] on div "GPT - [PERSON_NAME] THEN , [PERSON_NAME],HVB MUSIC GROUP 0:56 3:08" at bounding box center [536, 553] width 1041 height 50
click at [211, 262] on button at bounding box center [218, 268] width 25 height 13
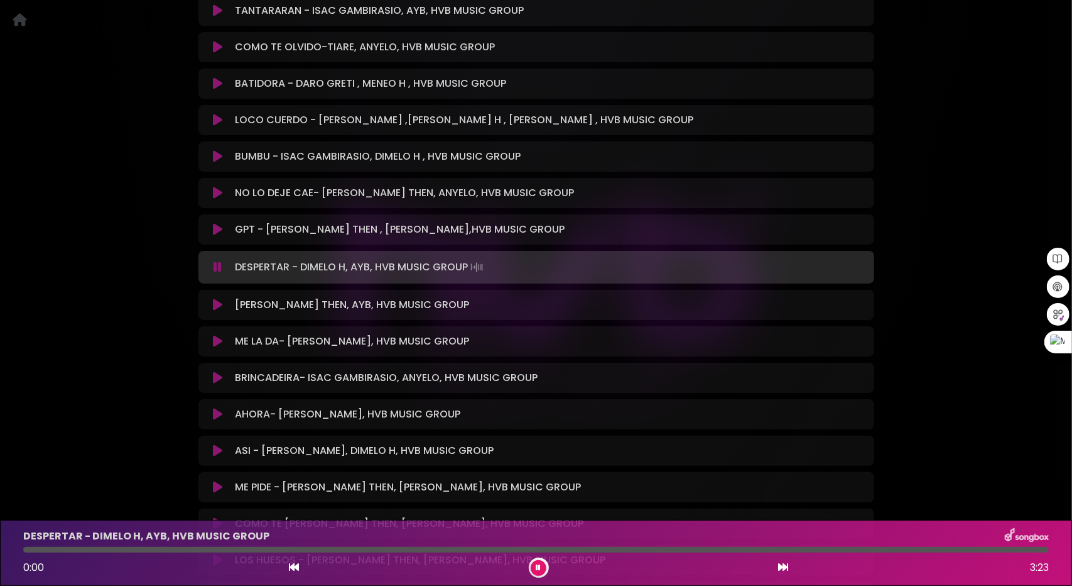
click at [215, 261] on icon at bounding box center [218, 267] width 8 height 13
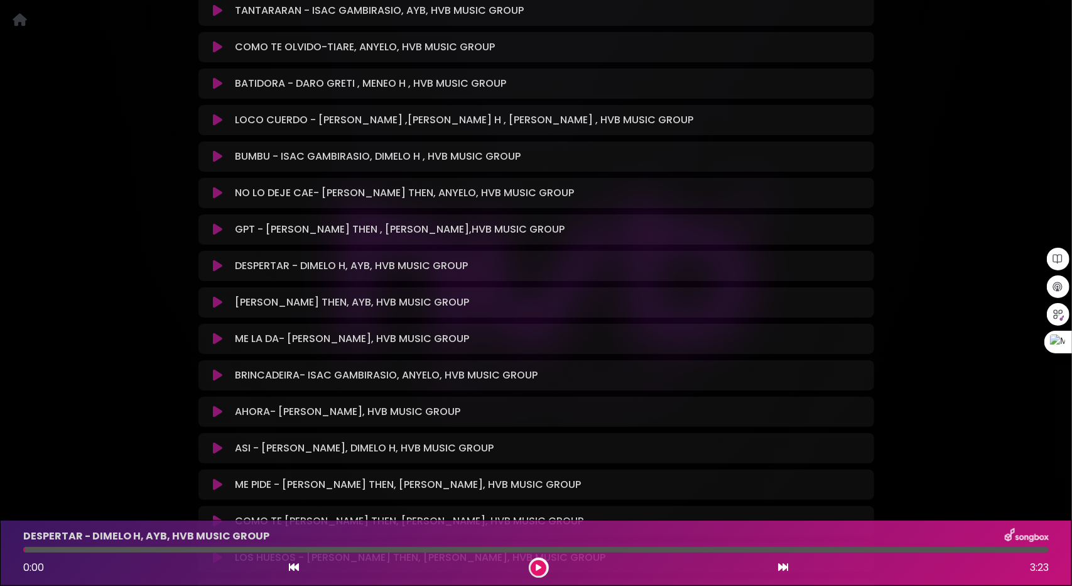
click at [216, 258] on div "DESPERTAR - DIMELO H, AYB, HVB MUSIC GROUP Loading Track..." at bounding box center [536, 265] width 661 height 15
click at [216, 259] on icon at bounding box center [217, 265] width 9 height 13
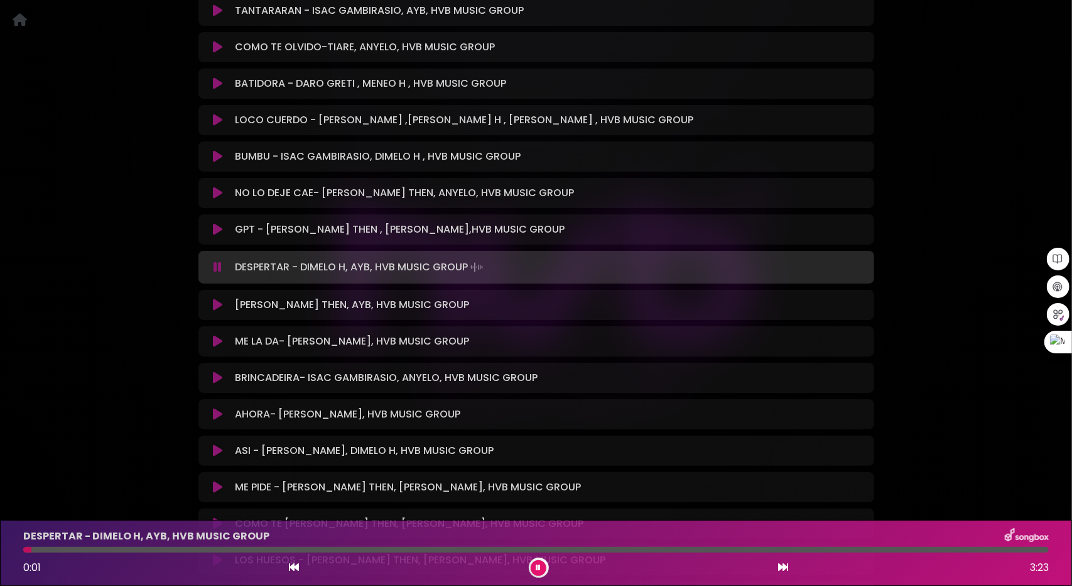
click at [119, 549] on div at bounding box center [536, 550] width 1026 height 6
click at [215, 298] on icon at bounding box center [217, 304] width 9 height 13
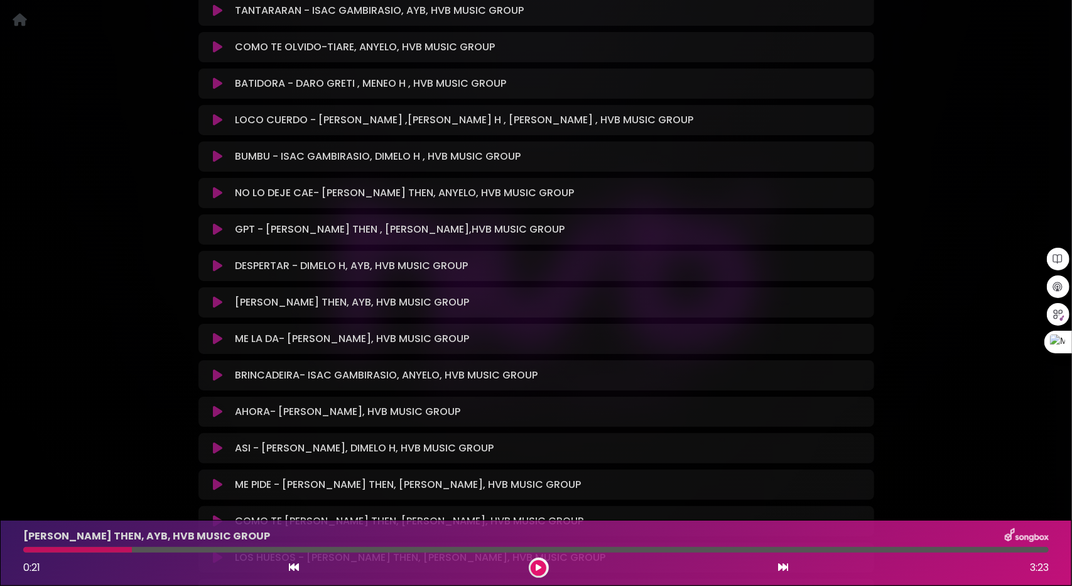
click at [219, 296] on icon at bounding box center [217, 302] width 9 height 13
click at [215, 296] on icon at bounding box center [217, 302] width 9 height 13
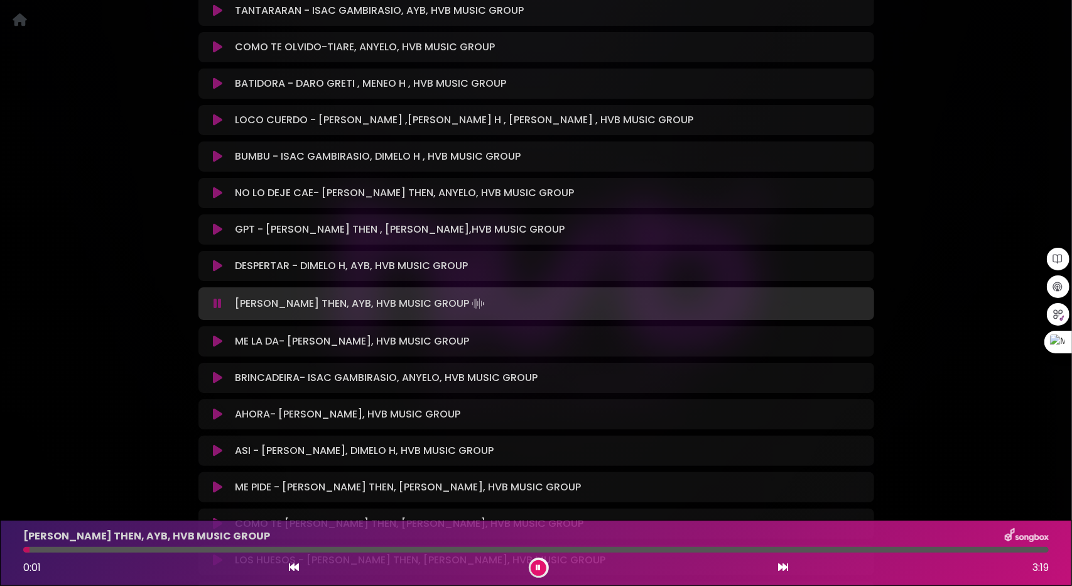
click at [94, 550] on div at bounding box center [536, 550] width 1026 height 6
click at [219, 444] on icon at bounding box center [217, 450] width 9 height 13
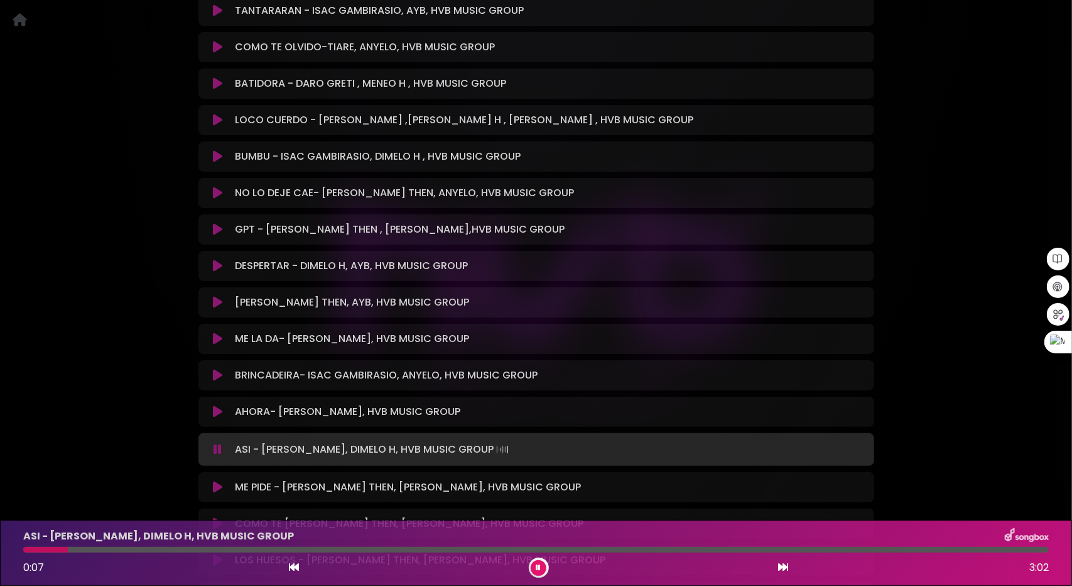
click at [68, 550] on div at bounding box center [536, 550] width 1026 height 6
click at [107, 547] on div at bounding box center [536, 550] width 1026 height 6
click at [139, 548] on div at bounding box center [536, 550] width 1026 height 6
click at [242, 548] on div at bounding box center [536, 550] width 1026 height 6
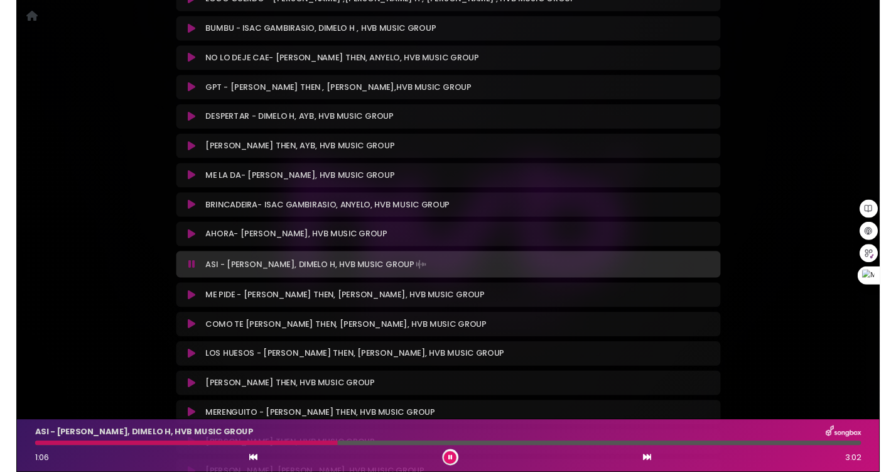
scroll to position [6712, 0]
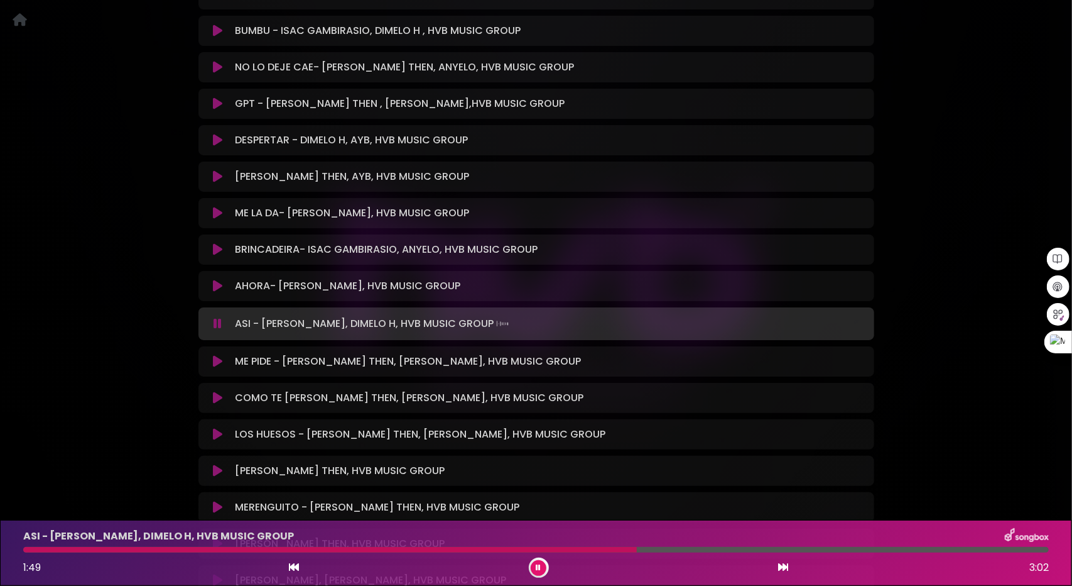
click at [538, 574] on button at bounding box center [539, 568] width 16 height 16
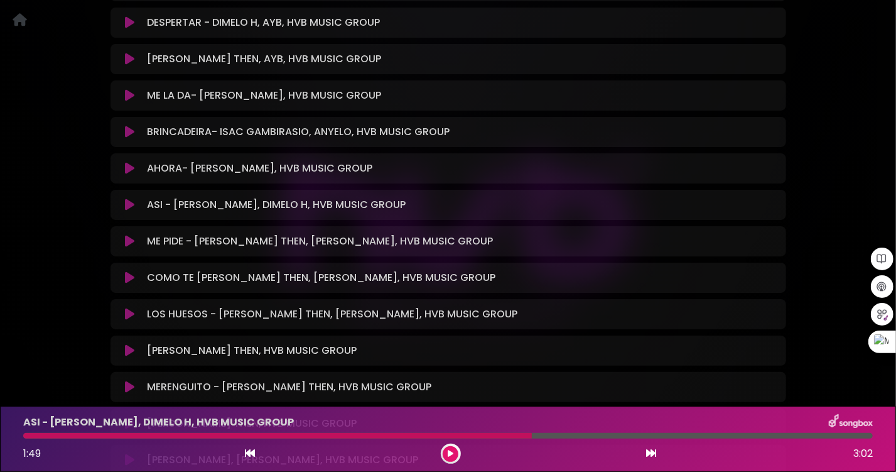
scroll to position [6838, 0]
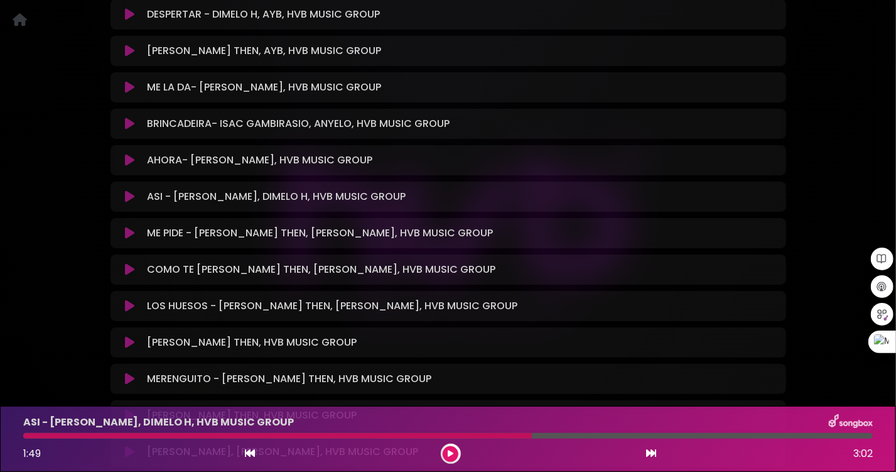
click at [128, 263] on icon at bounding box center [129, 269] width 9 height 13
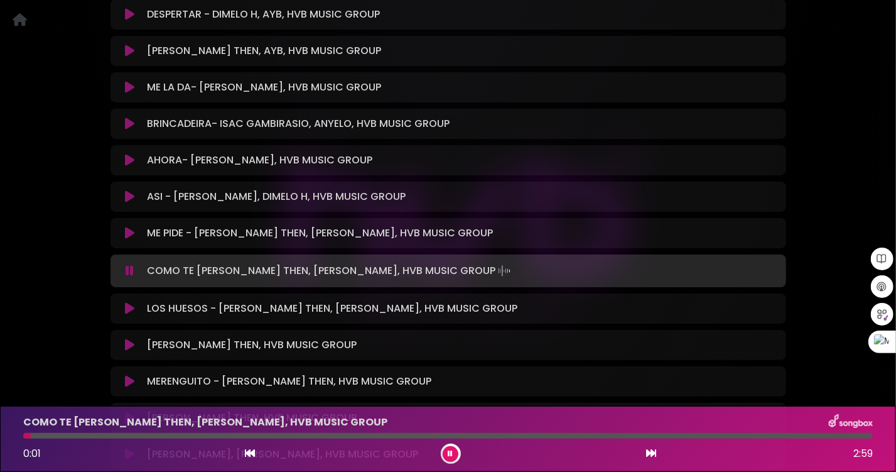
click at [89, 436] on div at bounding box center [448, 436] width 850 height 6
click at [121, 436] on div at bounding box center [448, 436] width 850 height 6
click at [128, 302] on icon at bounding box center [129, 308] width 9 height 13
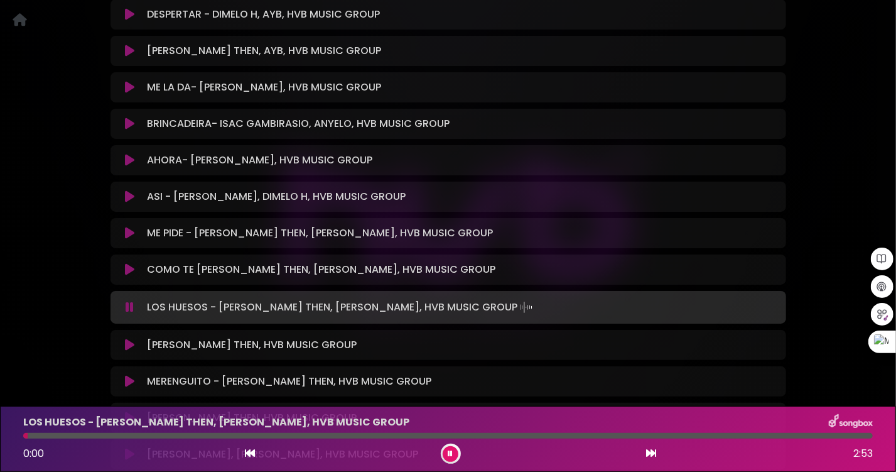
click at [78, 436] on div at bounding box center [448, 436] width 850 height 6
click at [117, 435] on div at bounding box center [448, 436] width 850 height 6
click at [147, 435] on div at bounding box center [448, 436] width 850 height 6
click at [206, 435] on div at bounding box center [448, 436] width 850 height 6
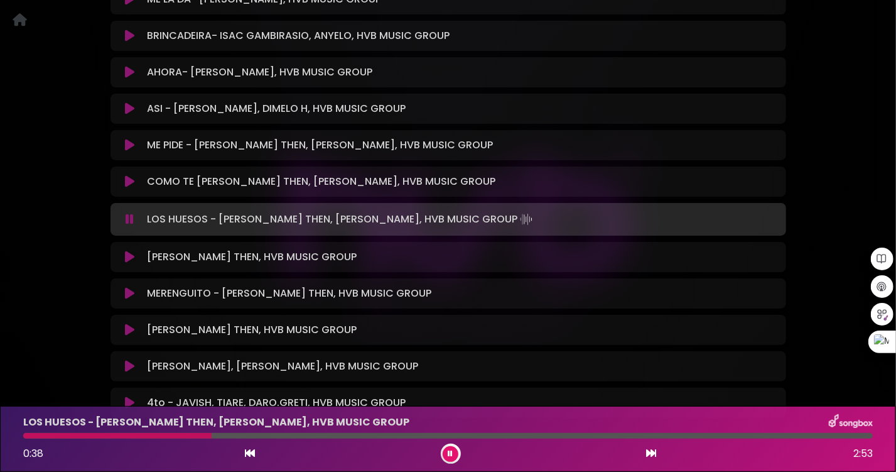
scroll to position [7002, 0]
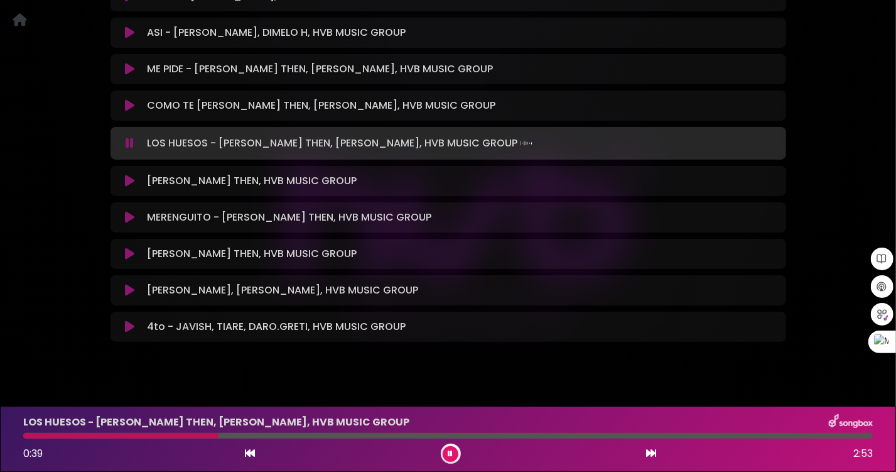
click at [129, 175] on icon at bounding box center [129, 181] width 9 height 13
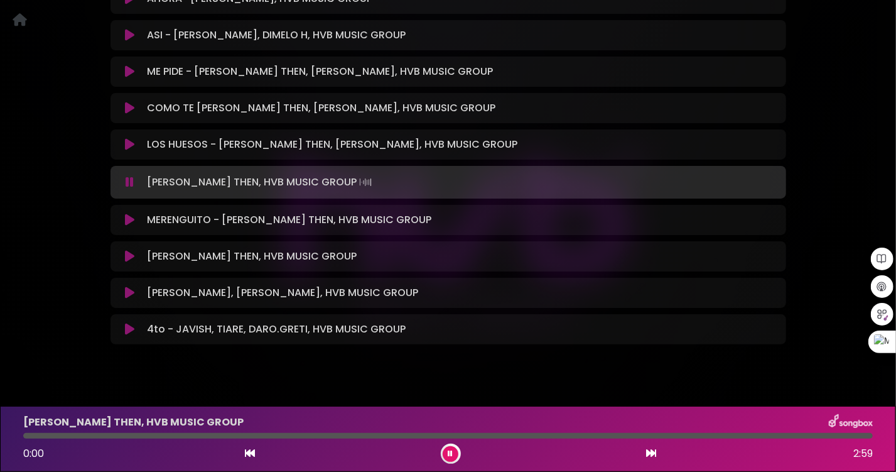
click at [124, 214] on button at bounding box center [130, 220] width 25 height 13
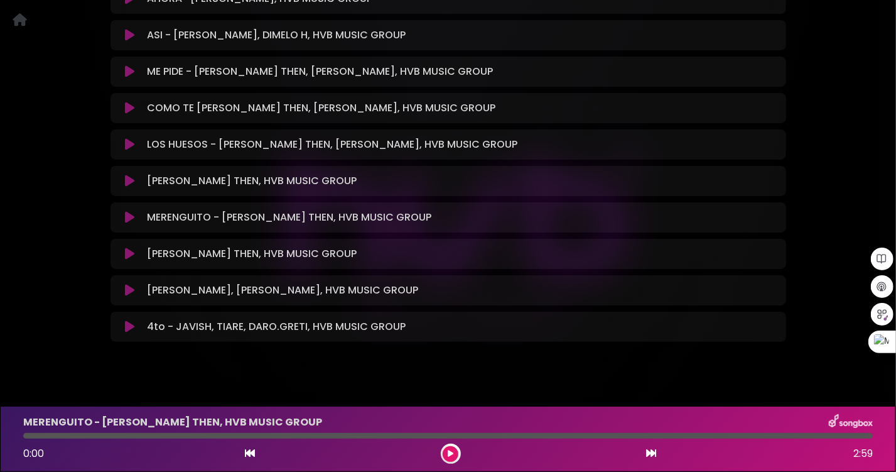
click at [125, 211] on button at bounding box center [130, 217] width 25 height 13
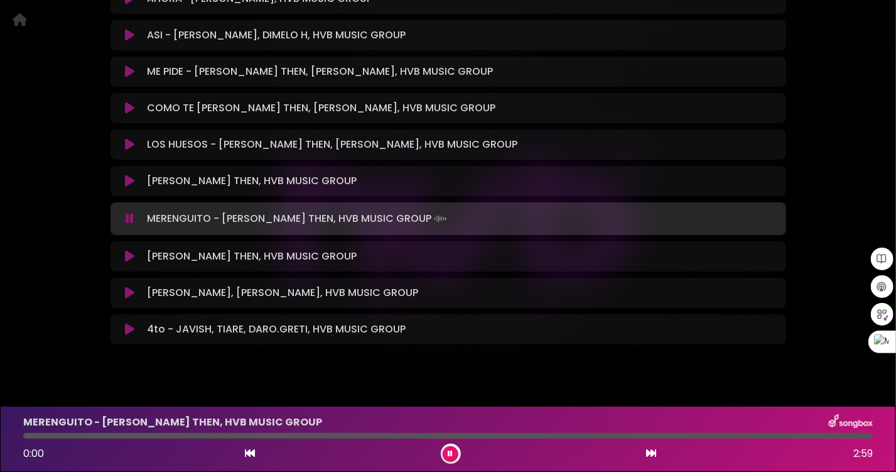
scroll to position [7002, 0]
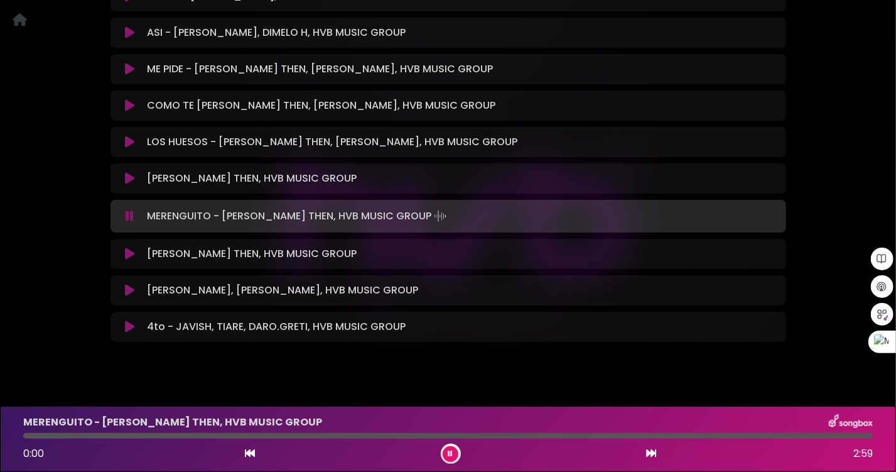
click at [78, 437] on div at bounding box center [448, 436] width 850 height 6
click at [123, 432] on div "MERENGUITO - [PERSON_NAME] THEN, HVB MUSIC GROUP 0:15 2:59" at bounding box center [448, 439] width 865 height 50
click at [141, 434] on div at bounding box center [448, 436] width 850 height 6
click at [191, 436] on div at bounding box center [448, 436] width 850 height 6
click at [266, 437] on div at bounding box center [448, 436] width 850 height 6
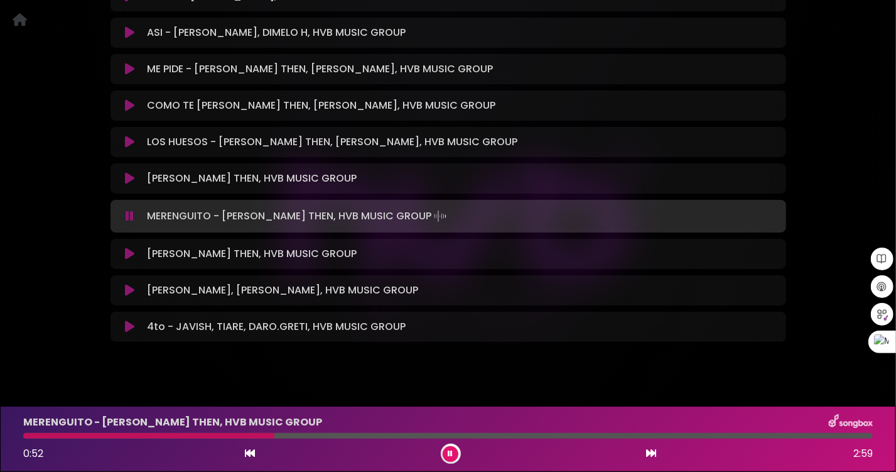
click at [129, 284] on icon at bounding box center [129, 290] width 9 height 13
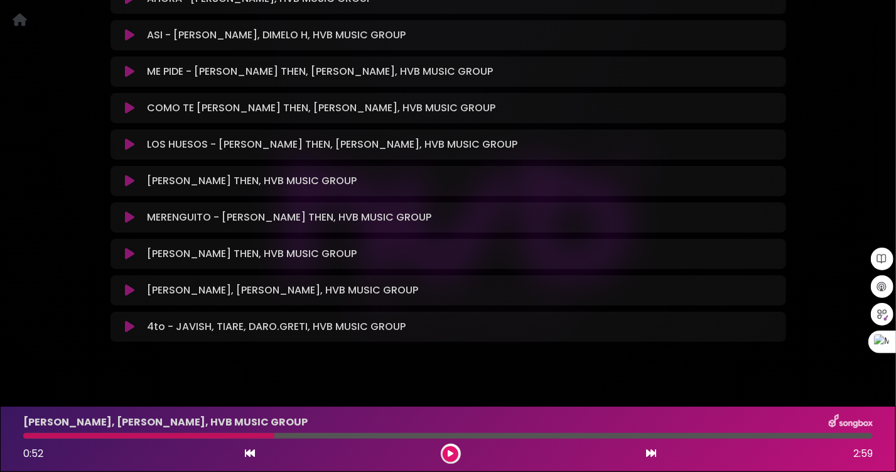
click at [132, 320] on icon at bounding box center [129, 326] width 9 height 13
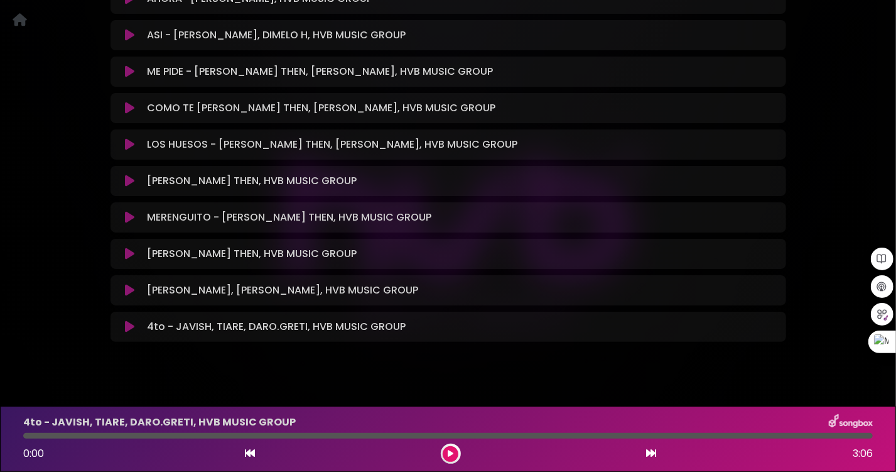
click at [78, 435] on div at bounding box center [448, 436] width 850 height 6
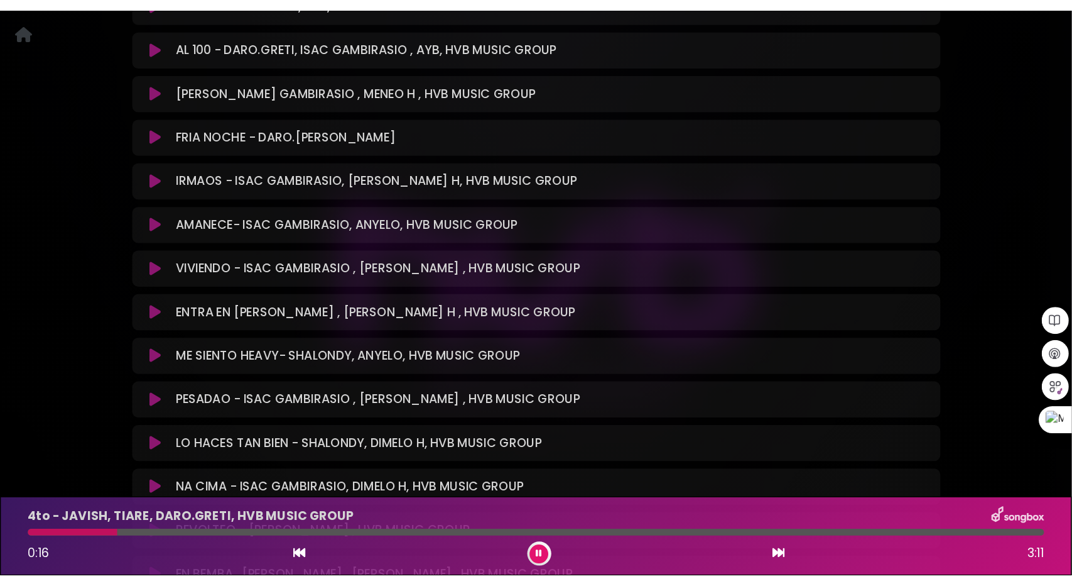
scroll to position [3921, 0]
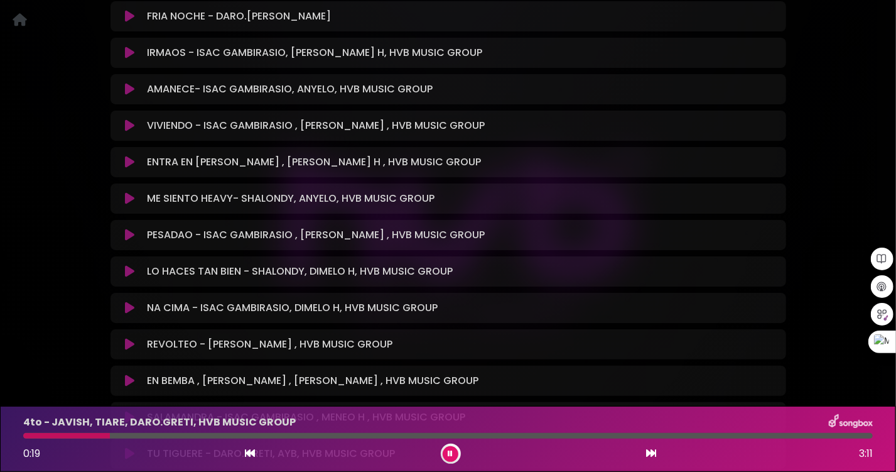
click at [128, 192] on icon at bounding box center [129, 198] width 9 height 13
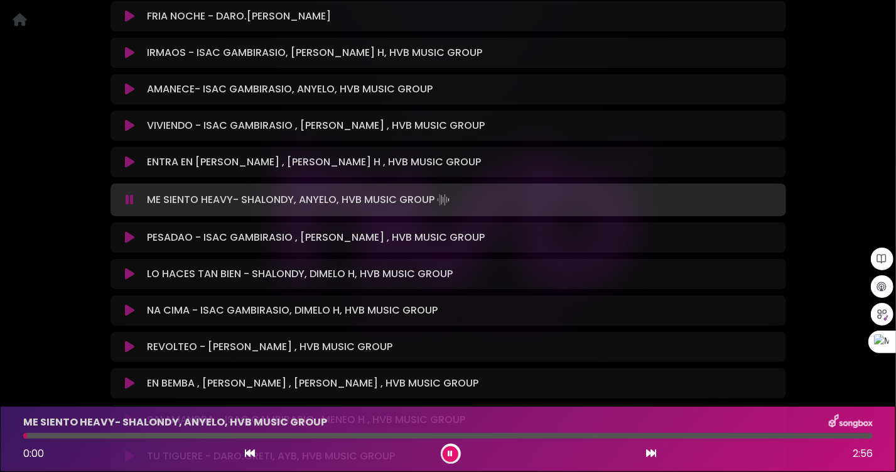
click at [79, 437] on div at bounding box center [448, 436] width 850 height 6
click at [121, 437] on div at bounding box center [448, 436] width 850 height 6
click at [124, 231] on button at bounding box center [130, 237] width 25 height 13
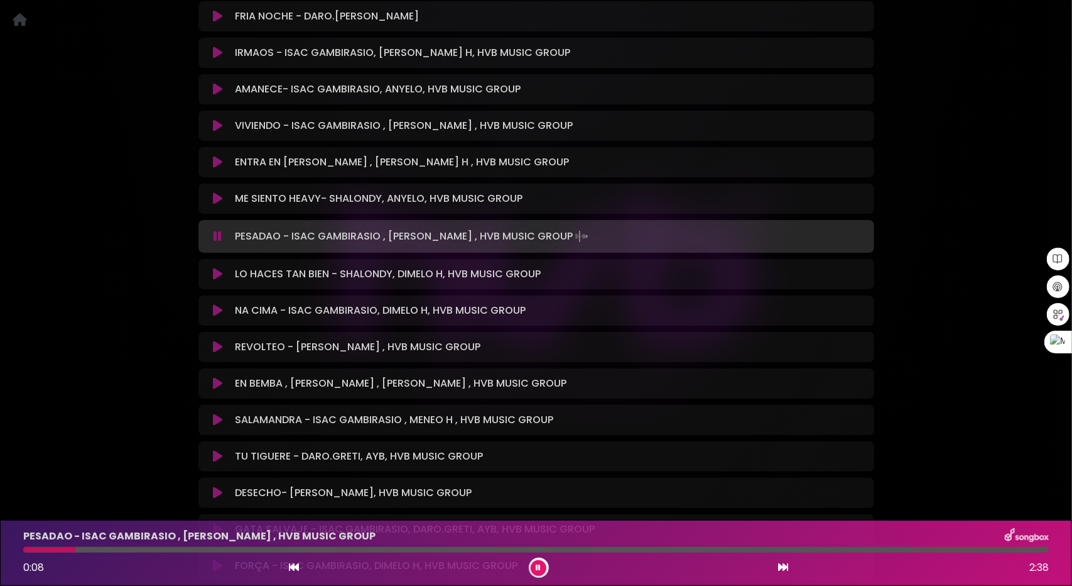
click at [216, 340] on icon at bounding box center [217, 346] width 9 height 13
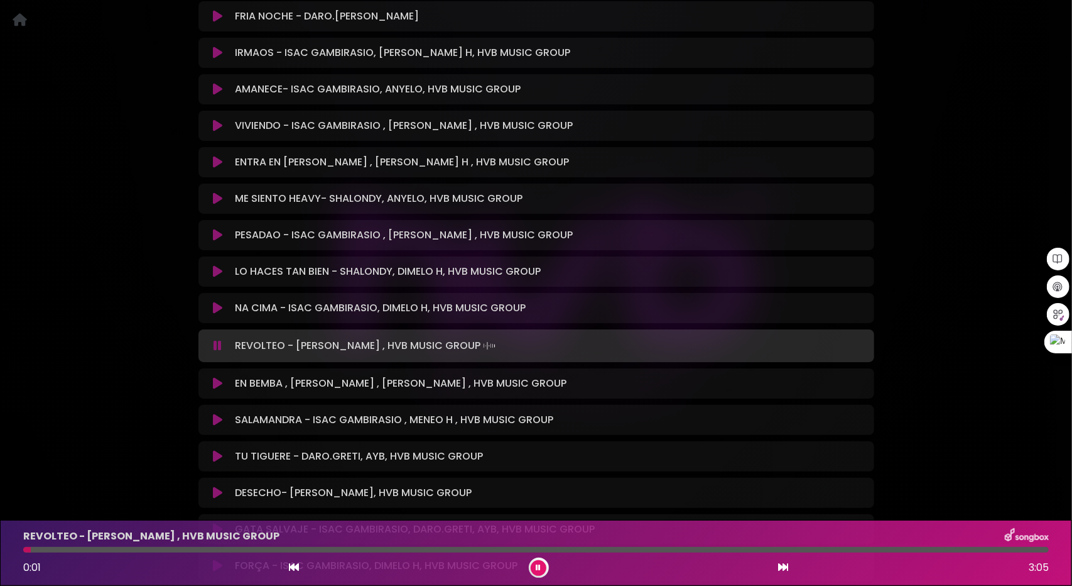
drag, startPoint x: 78, startPoint y: 552, endPoint x: 98, endPoint y: 552, distance: 20.1
click at [82, 552] on div at bounding box center [536, 550] width 1026 height 6
drag, startPoint x: 106, startPoint y: 551, endPoint x: 113, endPoint y: 551, distance: 7.5
click at [107, 551] on div at bounding box center [536, 550] width 1026 height 6
click at [159, 548] on div at bounding box center [536, 550] width 1026 height 6
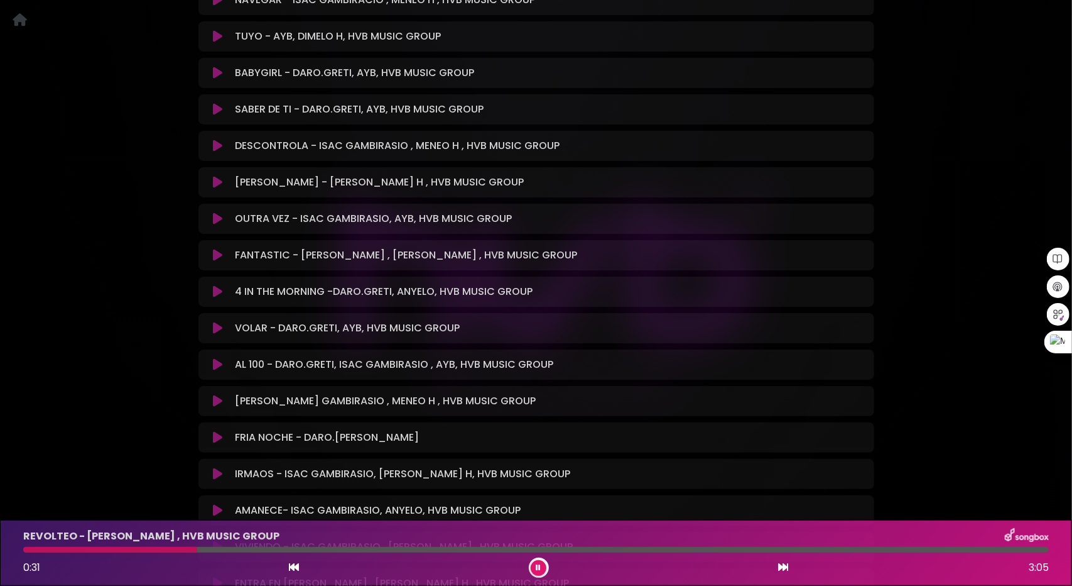
scroll to position [3481, 0]
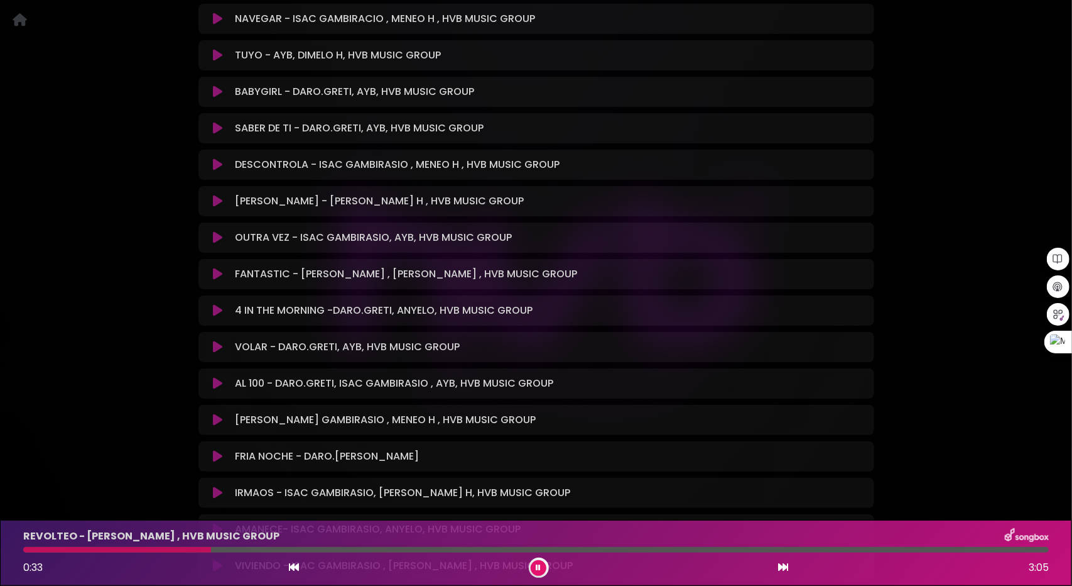
click at [220, 158] on icon at bounding box center [217, 164] width 9 height 13
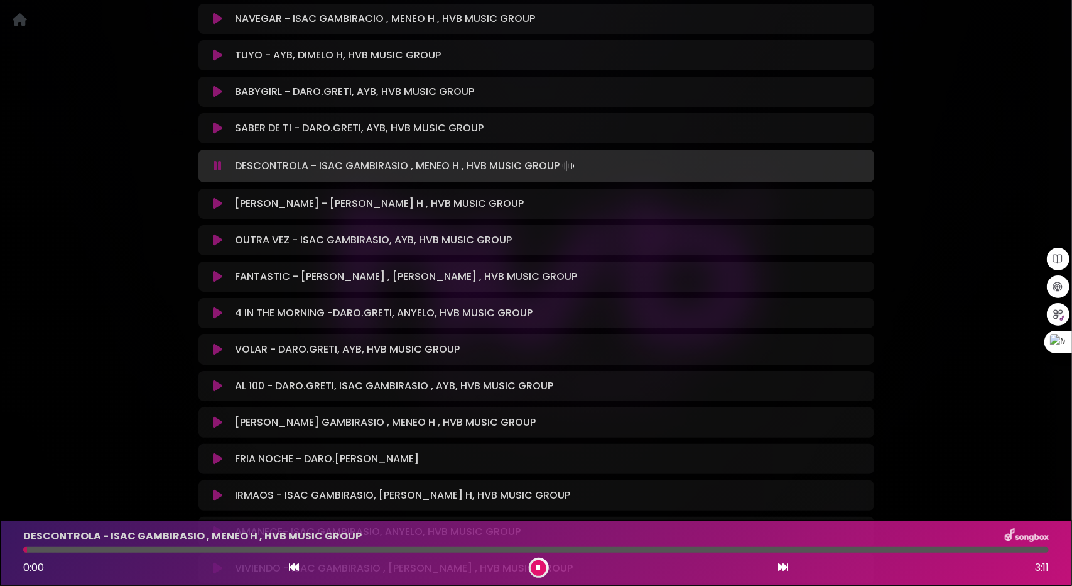
click at [133, 553] on div "DESCONTROLA - ISAC GAMBIRASIO , MENEO H , HVB MUSIC GROUP 0:00 3:11" at bounding box center [536, 553] width 1041 height 50
click at [146, 550] on div at bounding box center [536, 550] width 1026 height 6
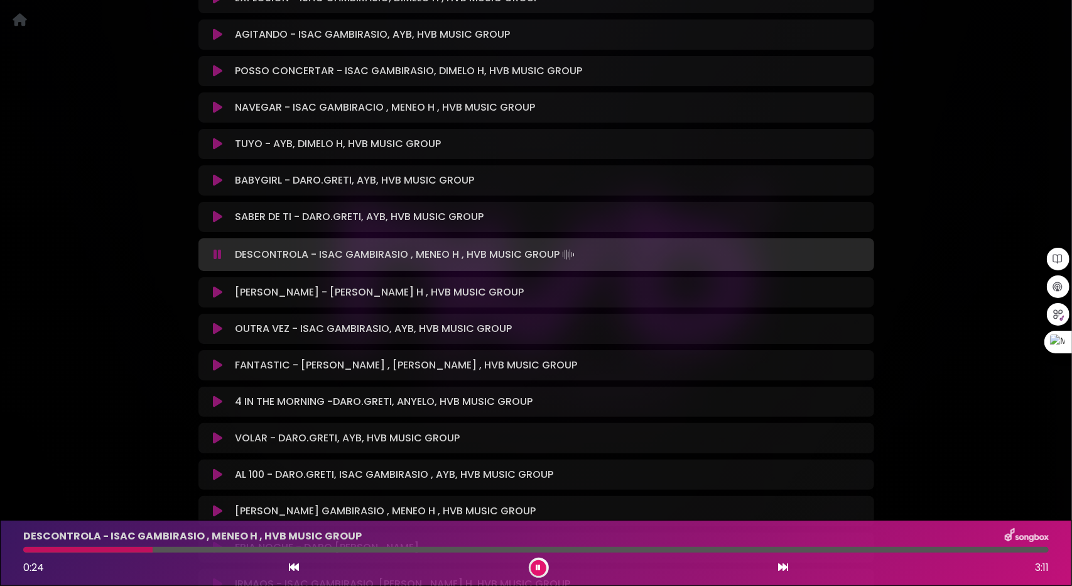
scroll to position [3355, 0]
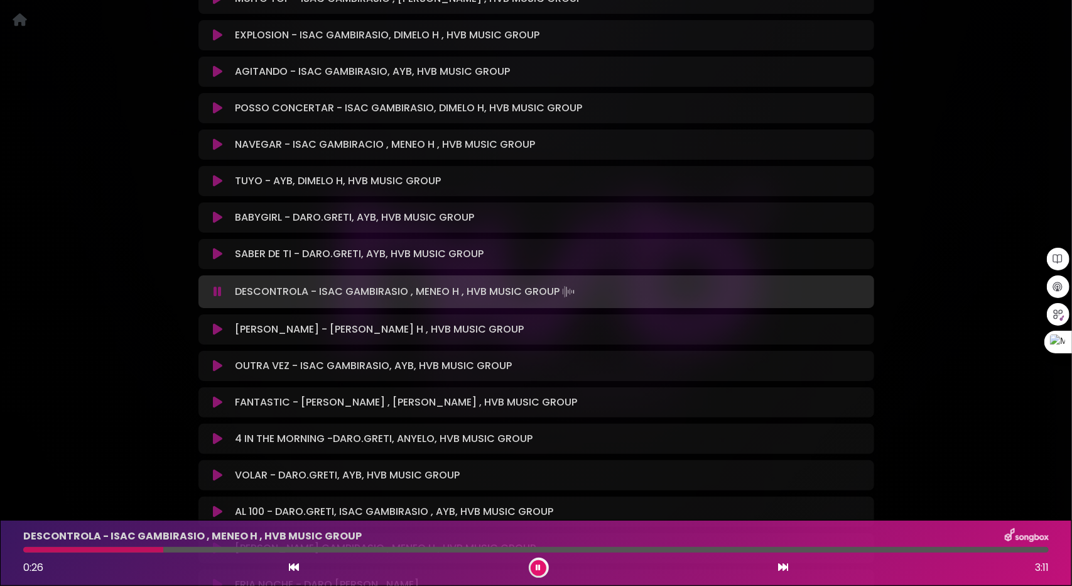
click at [214, 211] on icon at bounding box center [217, 217] width 9 height 13
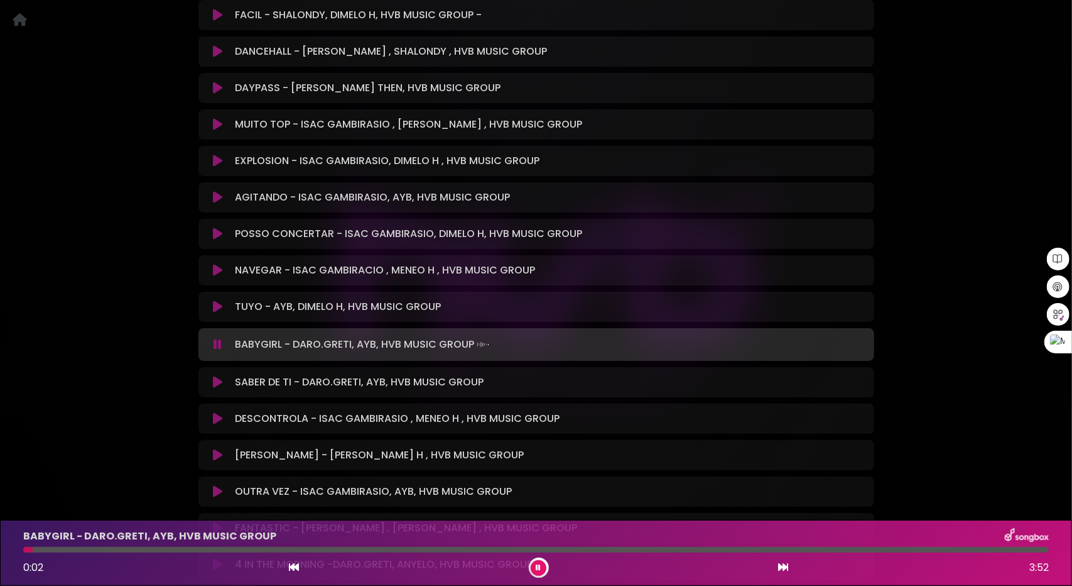
scroll to position [3167, 0]
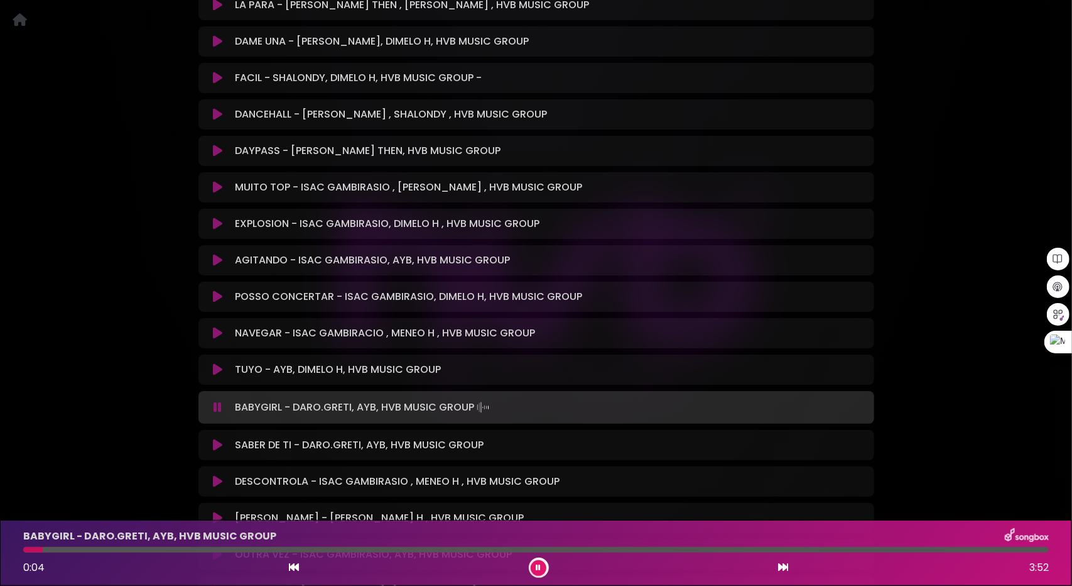
click at [212, 217] on button at bounding box center [218, 223] width 25 height 13
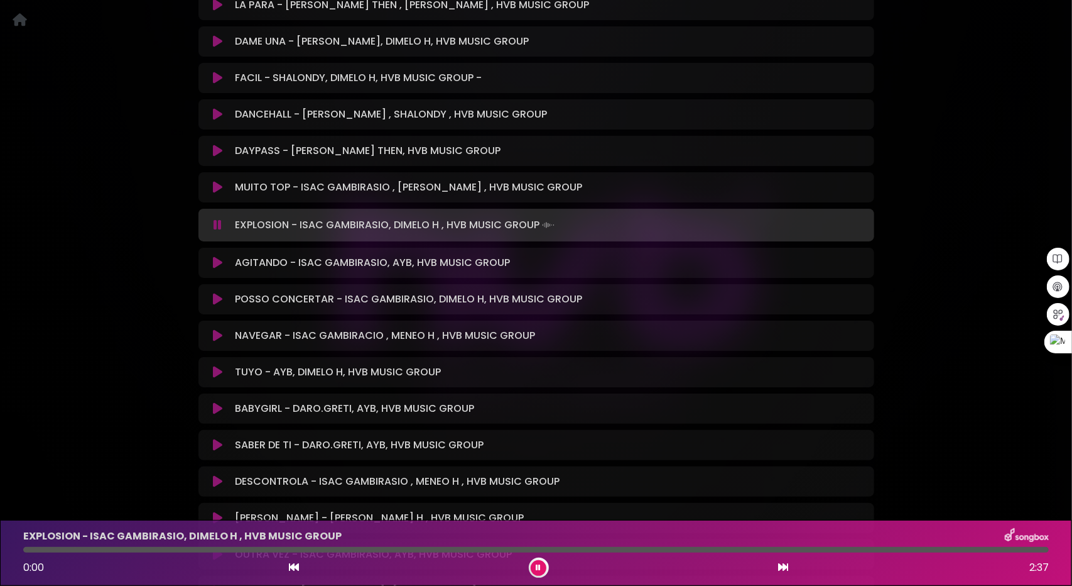
click at [216, 219] on icon at bounding box center [218, 225] width 8 height 13
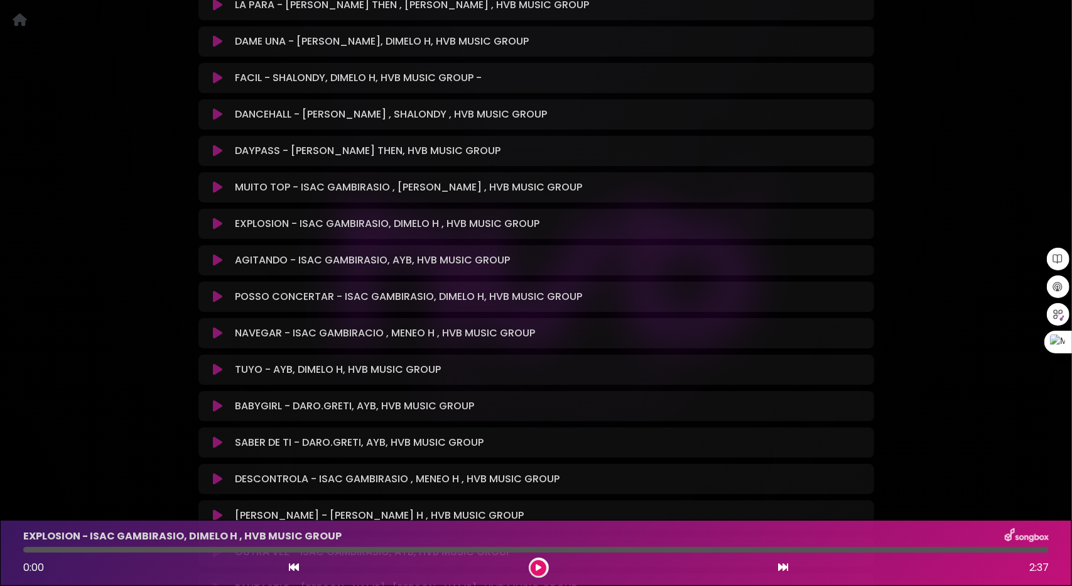
click at [68, 548] on div at bounding box center [536, 550] width 1026 height 6
click at [217, 217] on icon at bounding box center [217, 223] width 9 height 13
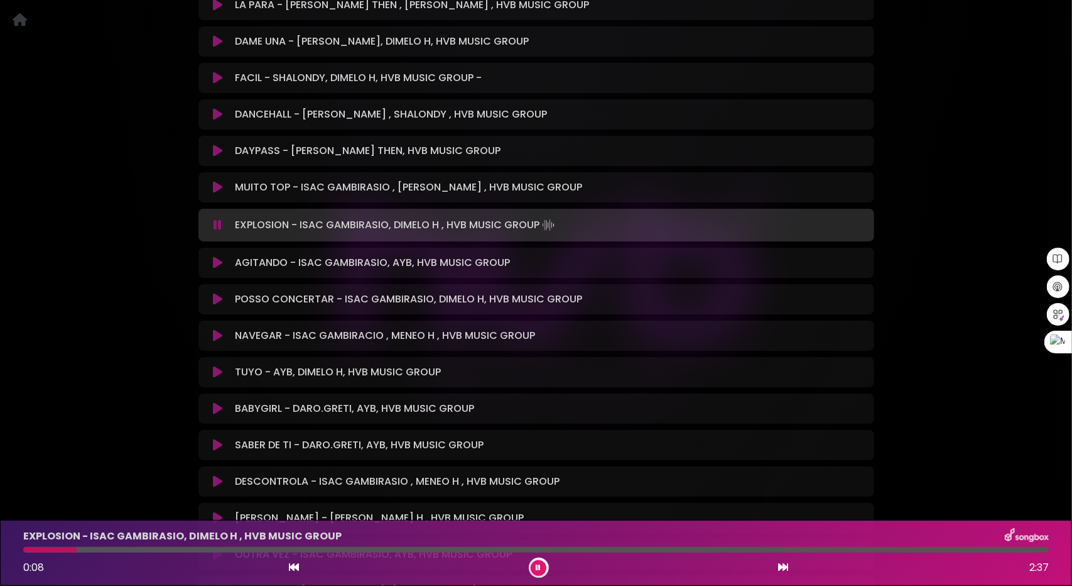
drag, startPoint x: 122, startPoint y: 549, endPoint x: 139, endPoint y: 547, distance: 17.7
click at [124, 549] on div at bounding box center [536, 550] width 1026 height 6
click at [215, 181] on icon at bounding box center [217, 187] width 9 height 13
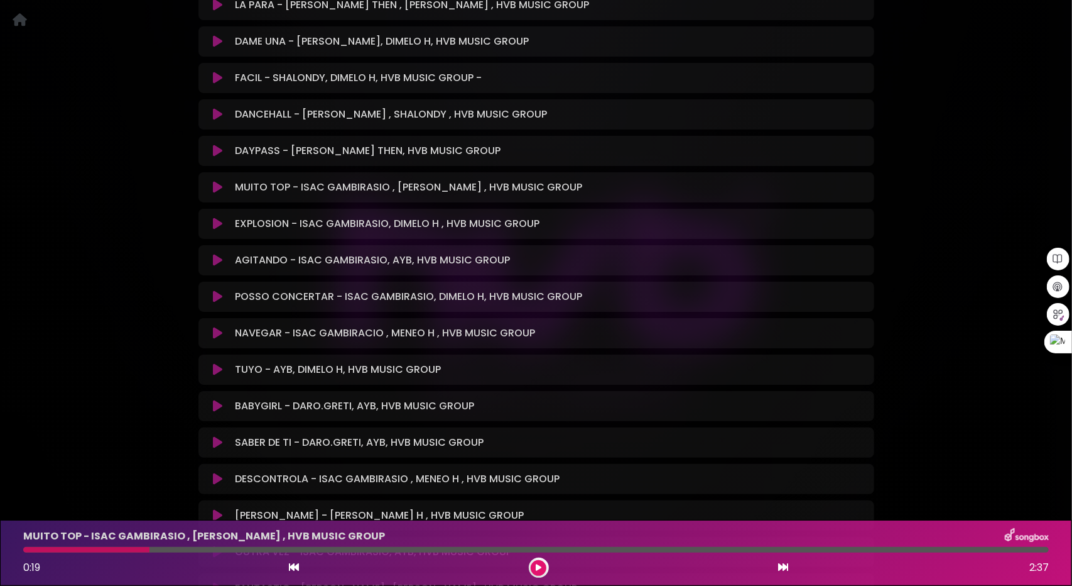
click at [215, 181] on icon at bounding box center [217, 187] width 9 height 13
click at [219, 181] on icon at bounding box center [217, 187] width 9 height 13
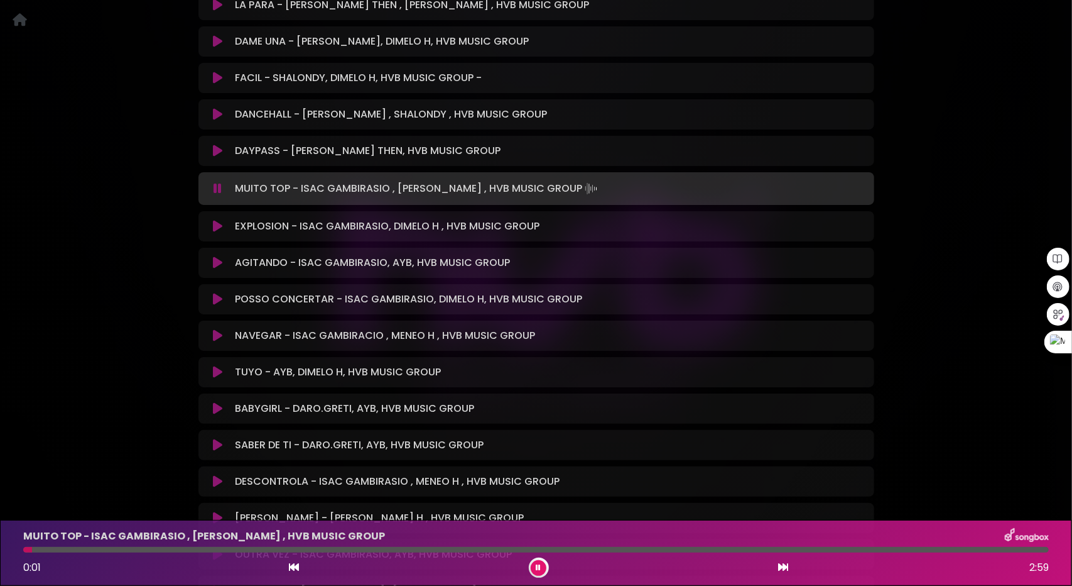
click at [108, 551] on div at bounding box center [536, 550] width 1026 height 6
click at [178, 548] on div at bounding box center [536, 550] width 1026 height 6
click at [267, 545] on div "MUITO TOP - ISAC GAMBIRASIO , [PERSON_NAME] , HVB MUSIC GROUP 0:32 2:59" at bounding box center [536, 553] width 1041 height 50
click at [285, 550] on div at bounding box center [536, 550] width 1026 height 6
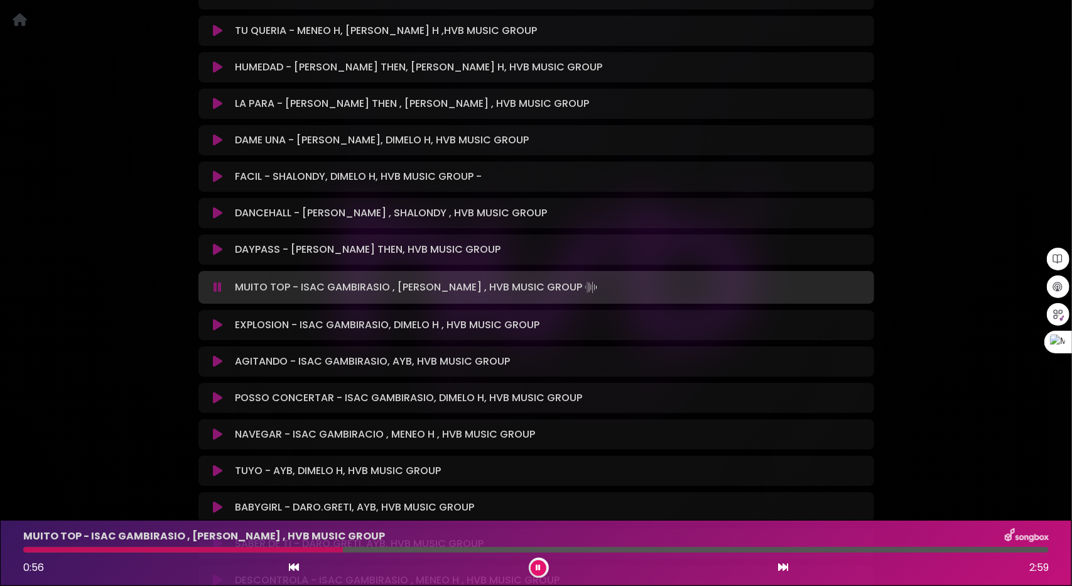
scroll to position [3041, 0]
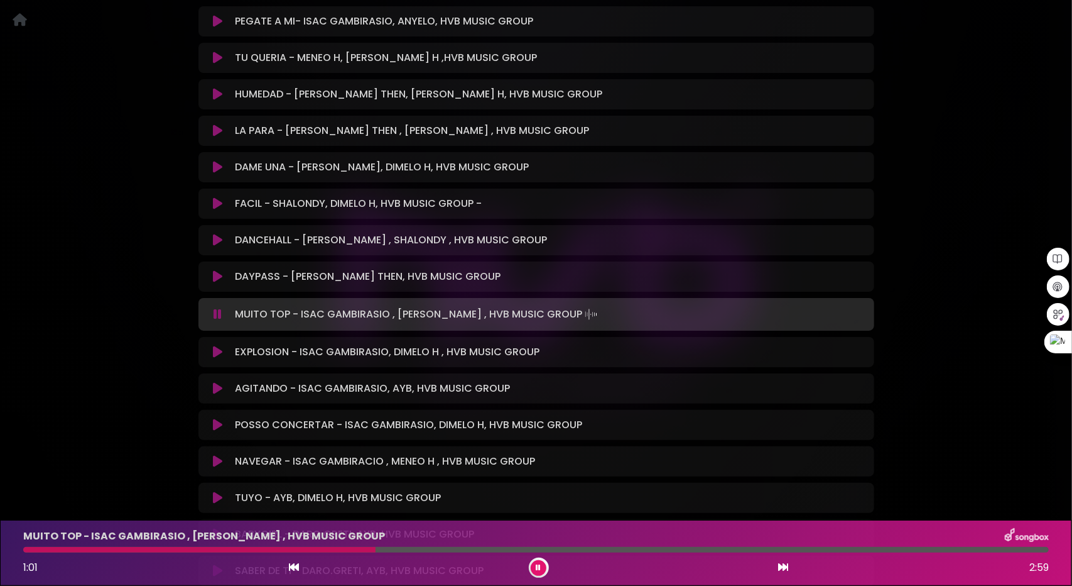
click at [543, 567] on button at bounding box center [539, 568] width 16 height 16
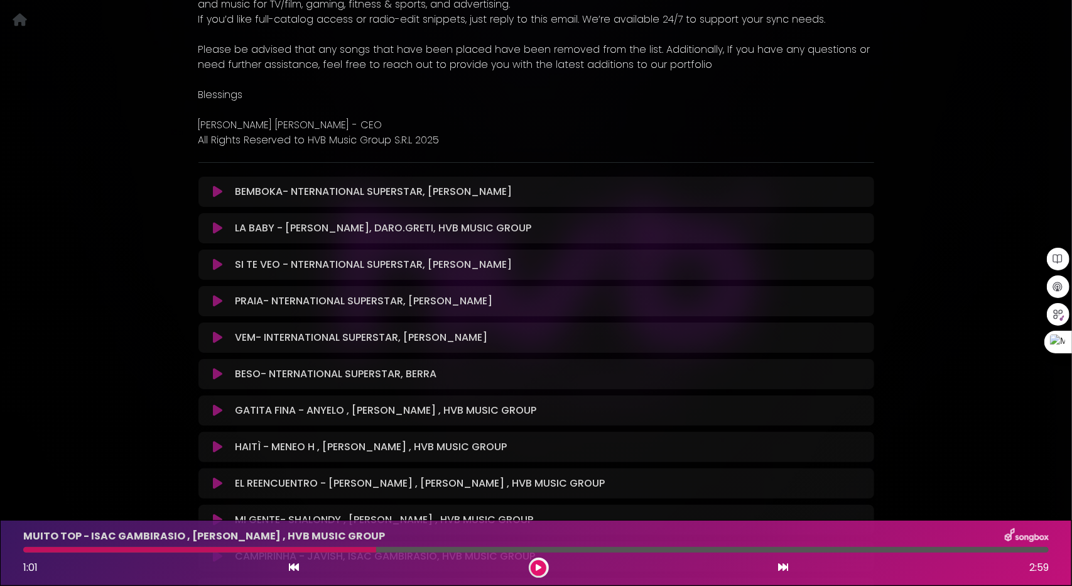
scroll to position [628, 0]
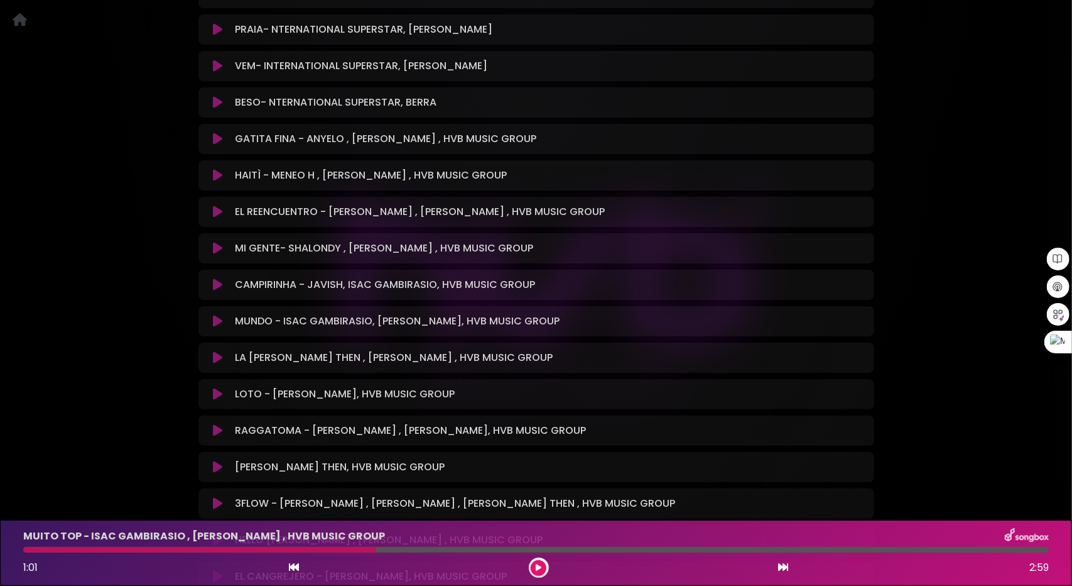
click at [212, 315] on button at bounding box center [218, 321] width 25 height 13
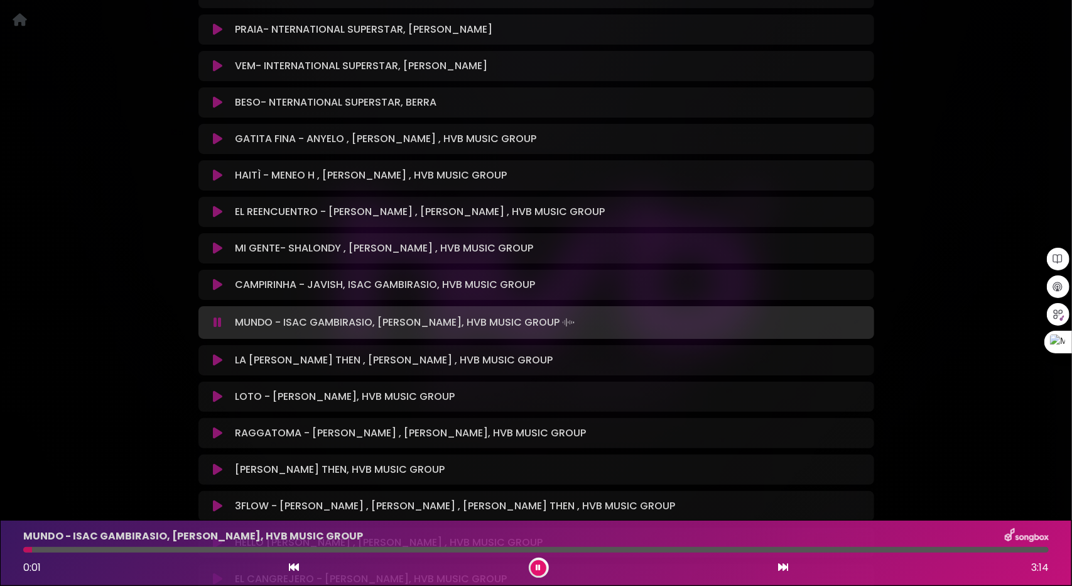
click at [101, 550] on div at bounding box center [536, 550] width 1026 height 6
click at [541, 567] on icon at bounding box center [538, 568] width 5 height 8
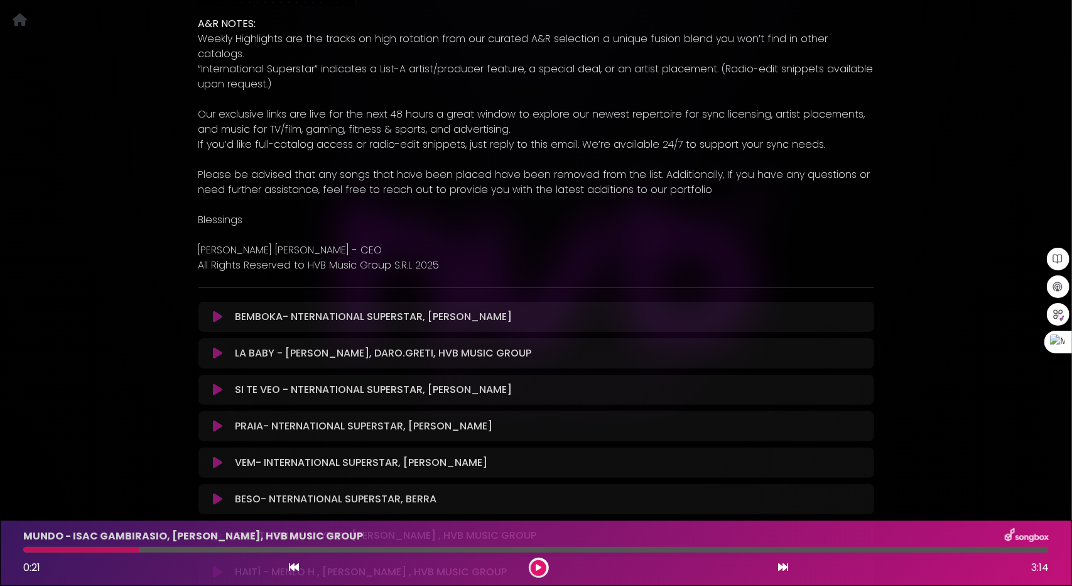
scroll to position [188, 0]
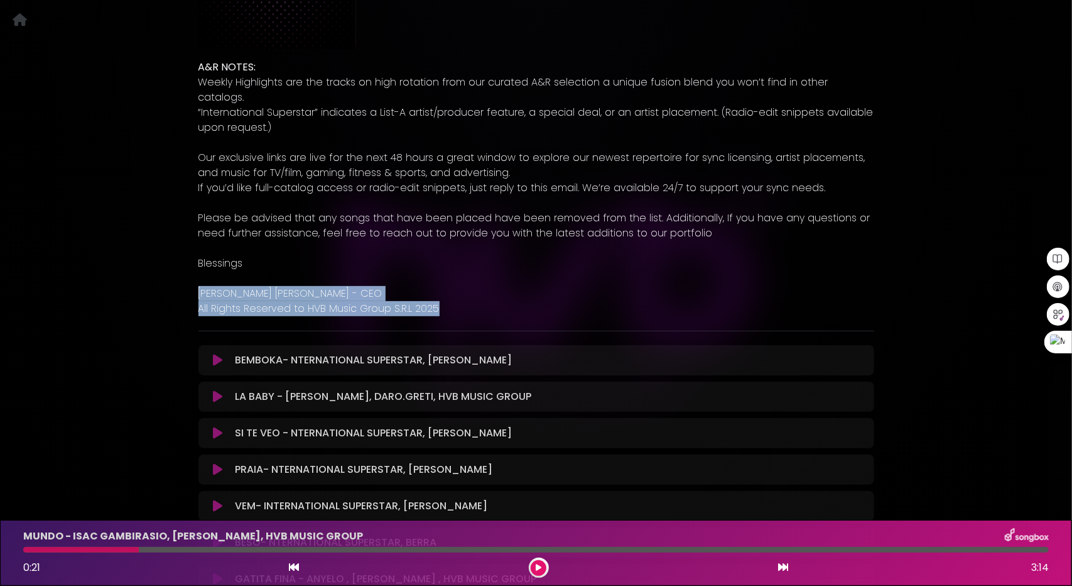
drag, startPoint x: 410, startPoint y: 290, endPoint x: 189, endPoint y: 278, distance: 220.8
copy div "Helder [PERSON_NAME] - CEO All Rights Reserved to HVB Music Group S.R.L 2025"
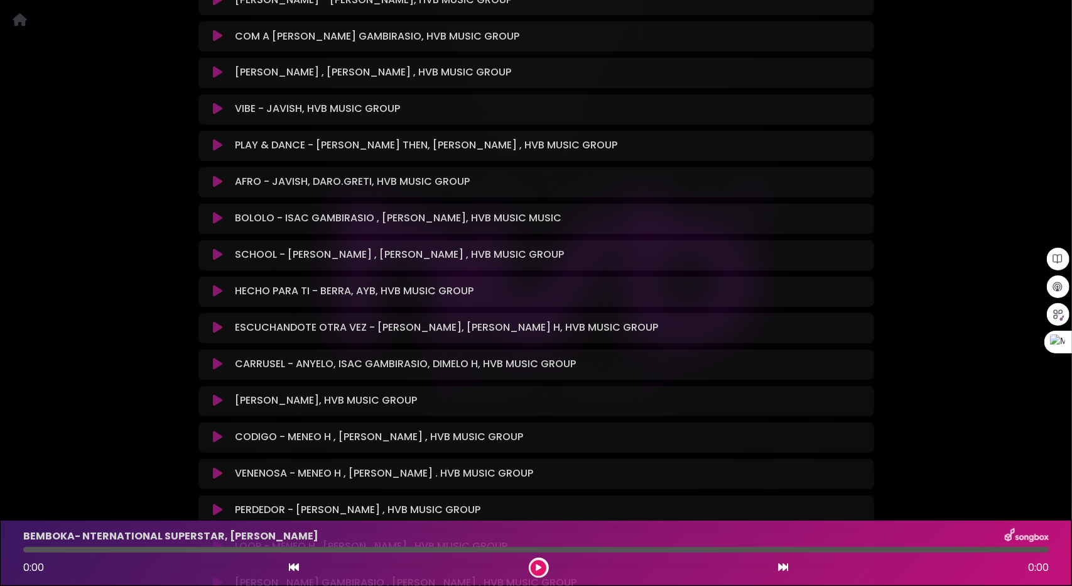
scroll to position [1571, 0]
click at [217, 393] on icon at bounding box center [217, 399] width 9 height 13
click at [219, 393] on icon at bounding box center [217, 399] width 9 height 13
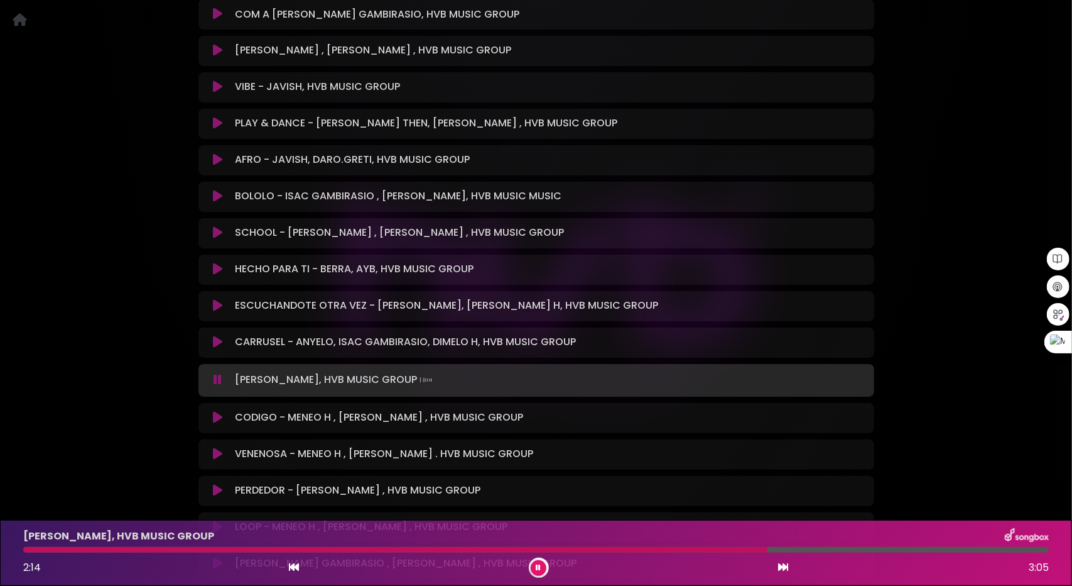
scroll to position [1633, 0]
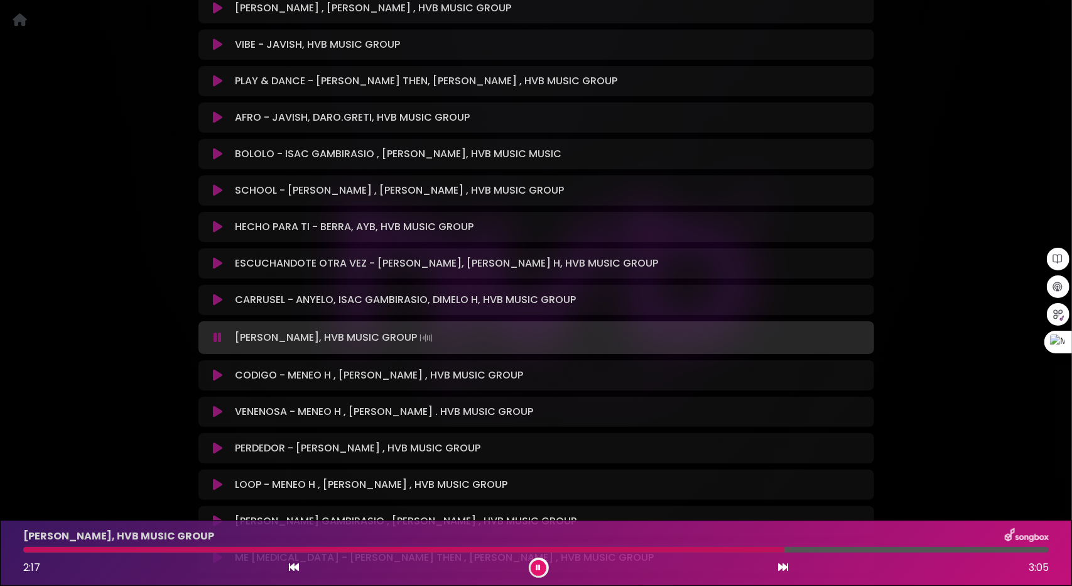
click at [217, 257] on icon at bounding box center [217, 263] width 9 height 13
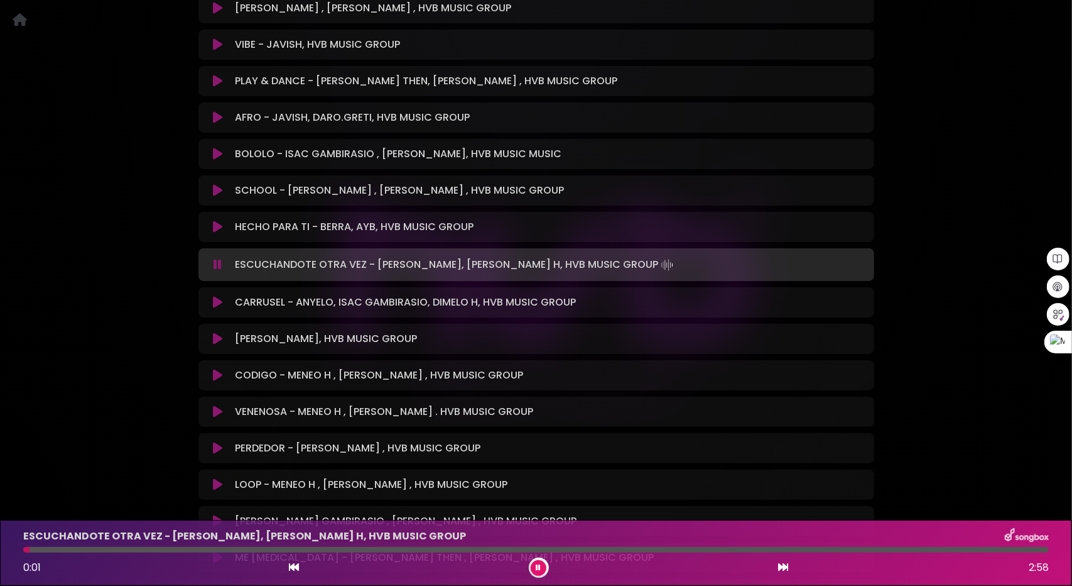
click at [82, 547] on div at bounding box center [536, 550] width 1026 height 6
click at [135, 550] on div at bounding box center [536, 550] width 1026 height 6
click at [187, 548] on div at bounding box center [536, 550] width 1026 height 6
click at [217, 221] on icon at bounding box center [217, 227] width 9 height 13
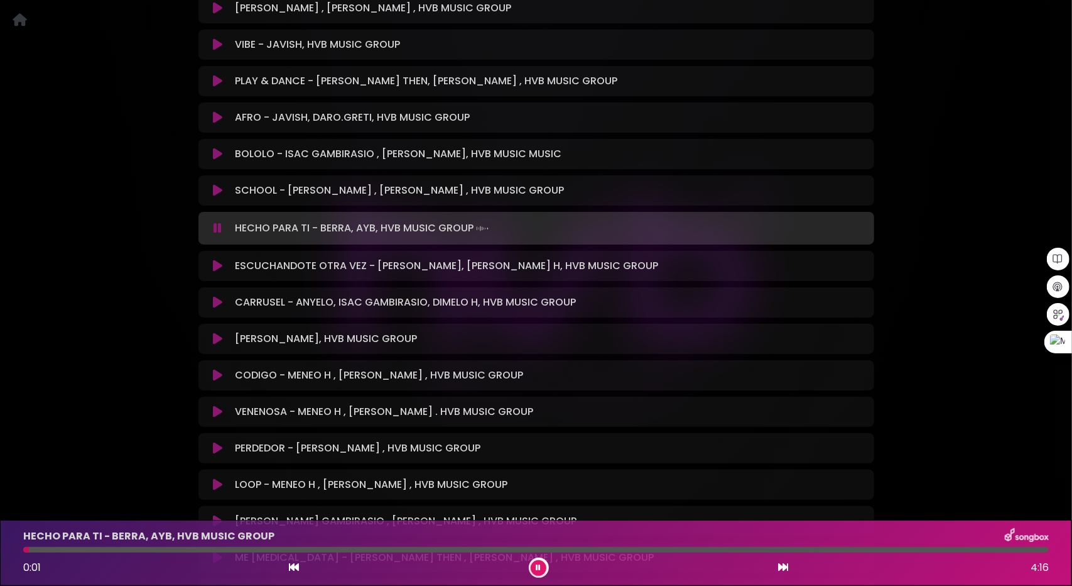
click at [70, 550] on div at bounding box center [536, 550] width 1026 height 6
click at [104, 549] on div at bounding box center [536, 550] width 1026 height 6
click at [153, 548] on div at bounding box center [536, 550] width 1026 height 6
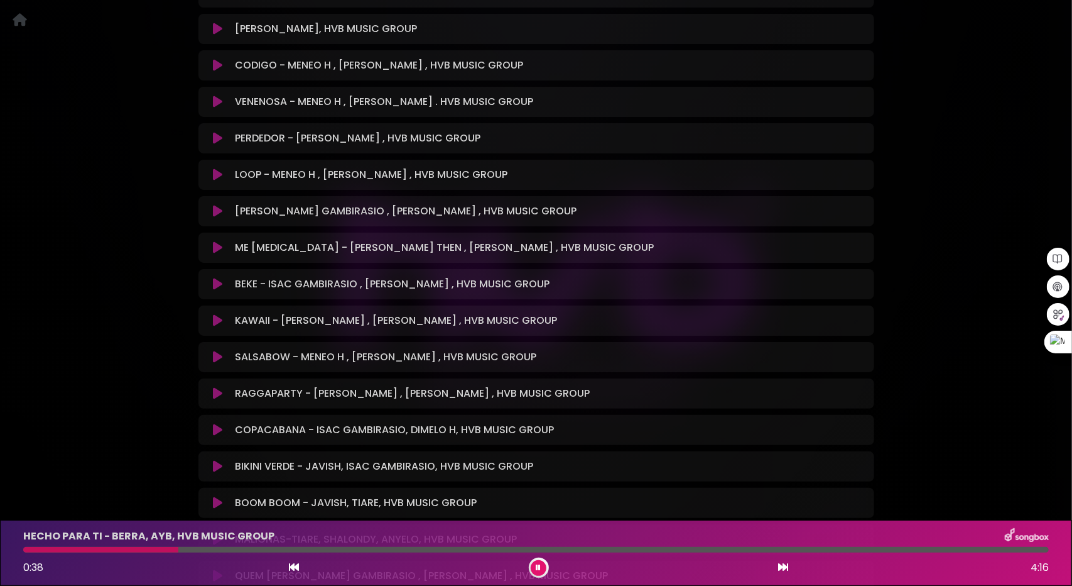
scroll to position [1947, 0]
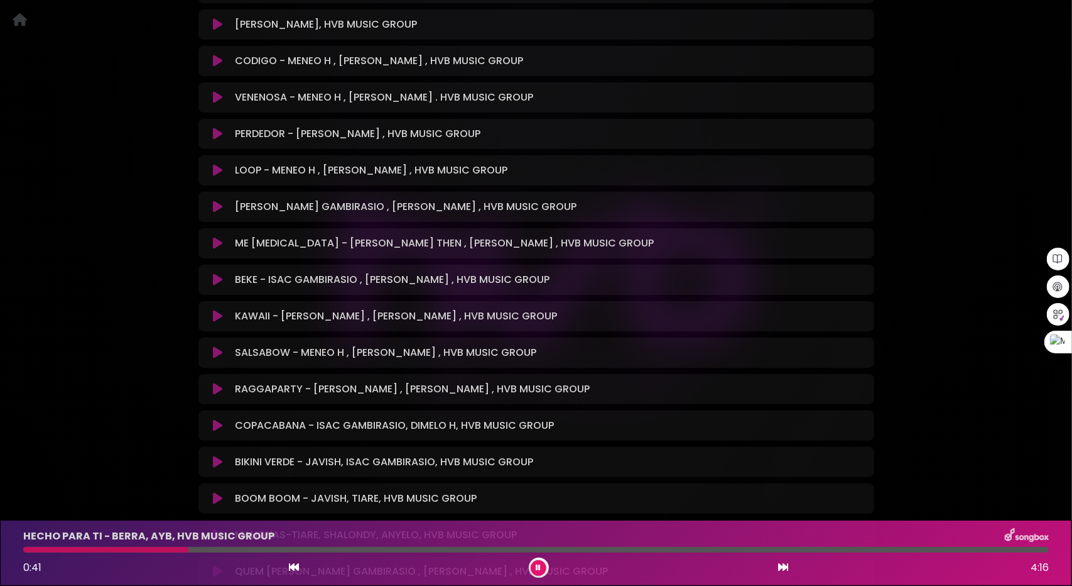
click at [217, 310] on icon at bounding box center [217, 316] width 9 height 13
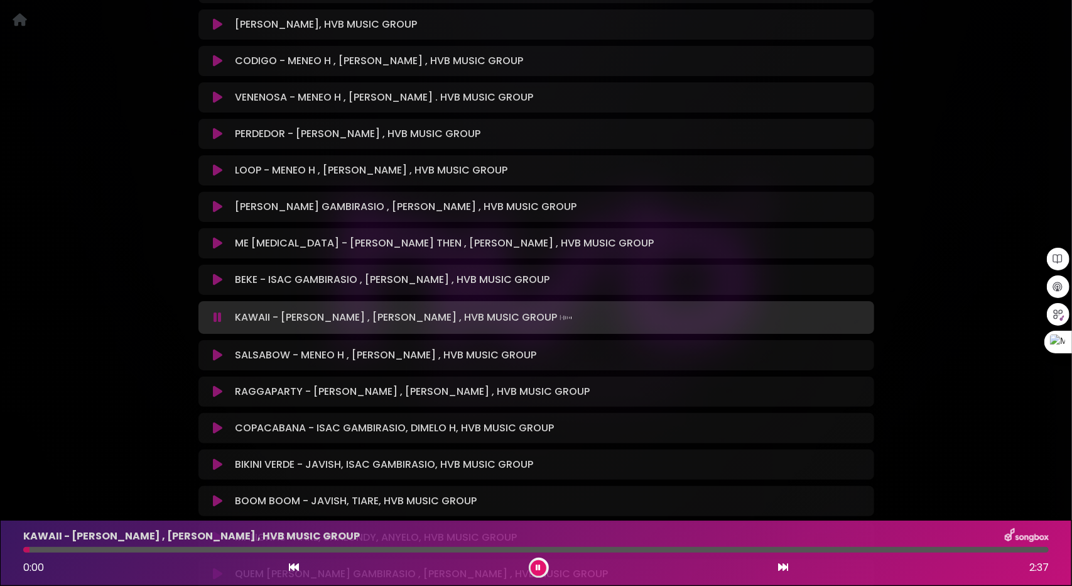
drag, startPoint x: 79, startPoint y: 550, endPoint x: 88, endPoint y: 550, distance: 8.8
click at [80, 550] on div at bounding box center [536, 550] width 1026 height 6
click at [252, 550] on div at bounding box center [536, 550] width 1026 height 6
click at [293, 547] on div at bounding box center [536, 550] width 1026 height 6
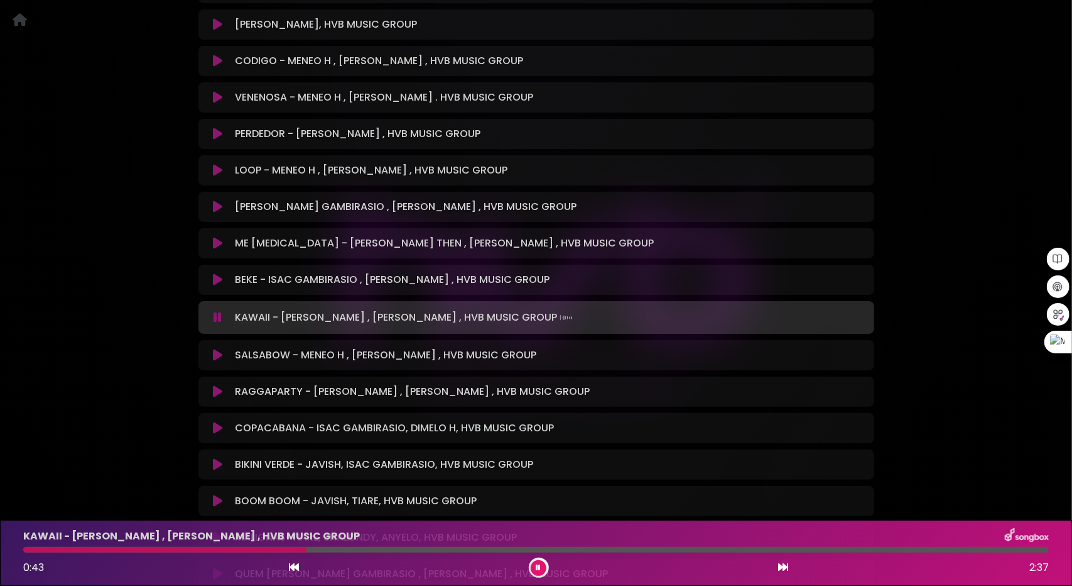
scroll to position [2008, 0]
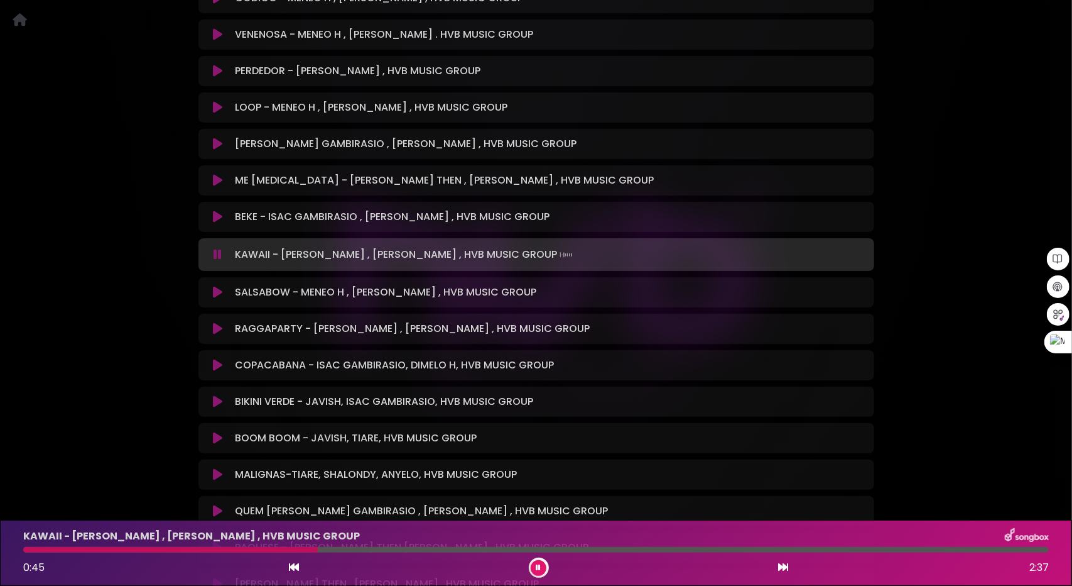
click at [214, 286] on icon at bounding box center [217, 292] width 9 height 13
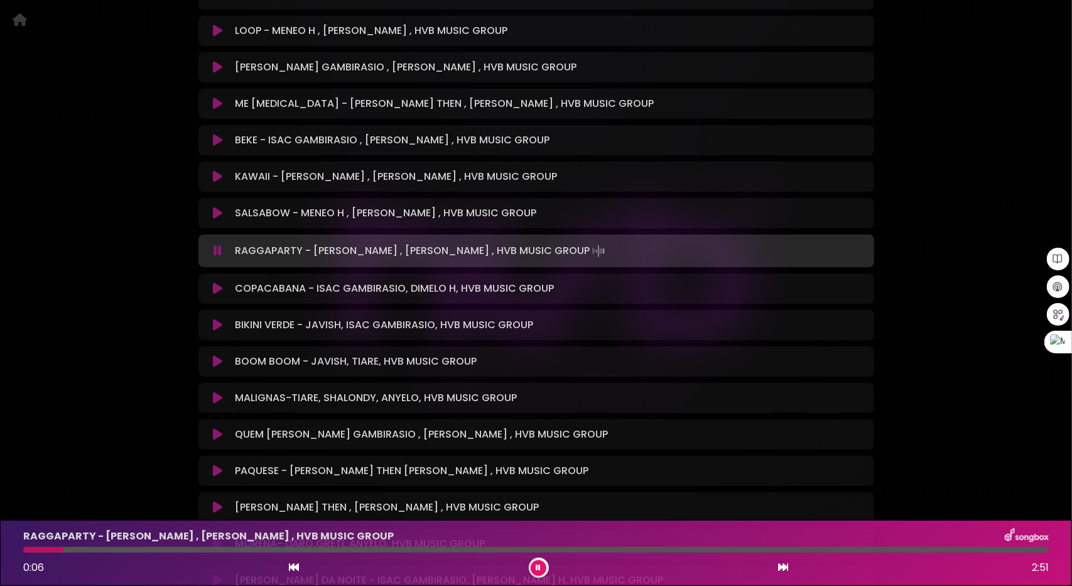
scroll to position [2133, 0]
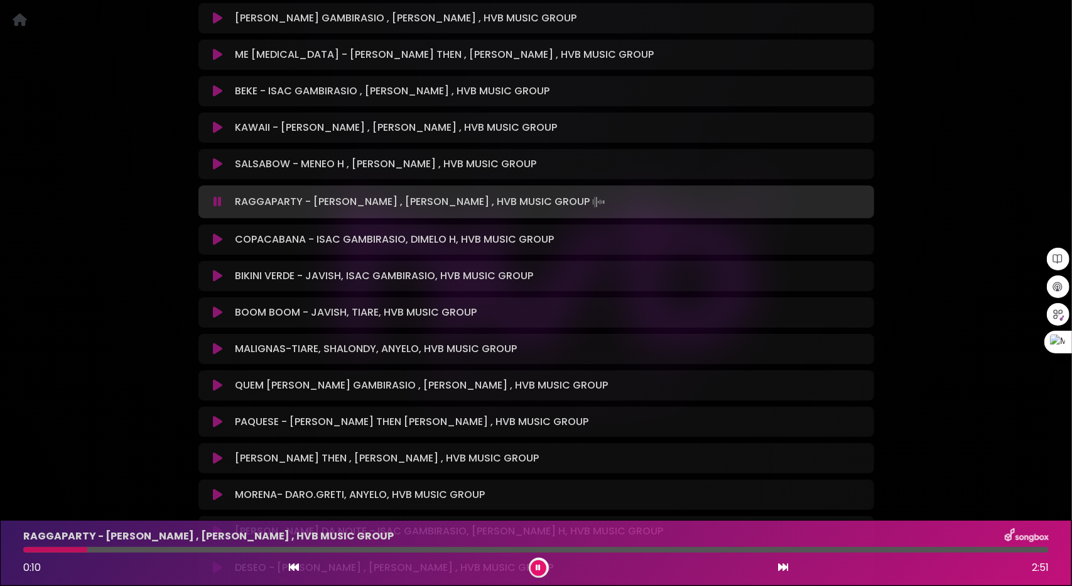
click at [153, 548] on div at bounding box center [536, 550] width 1026 height 6
click at [240, 550] on div at bounding box center [536, 550] width 1026 height 6
click at [303, 548] on div at bounding box center [536, 550] width 1026 height 6
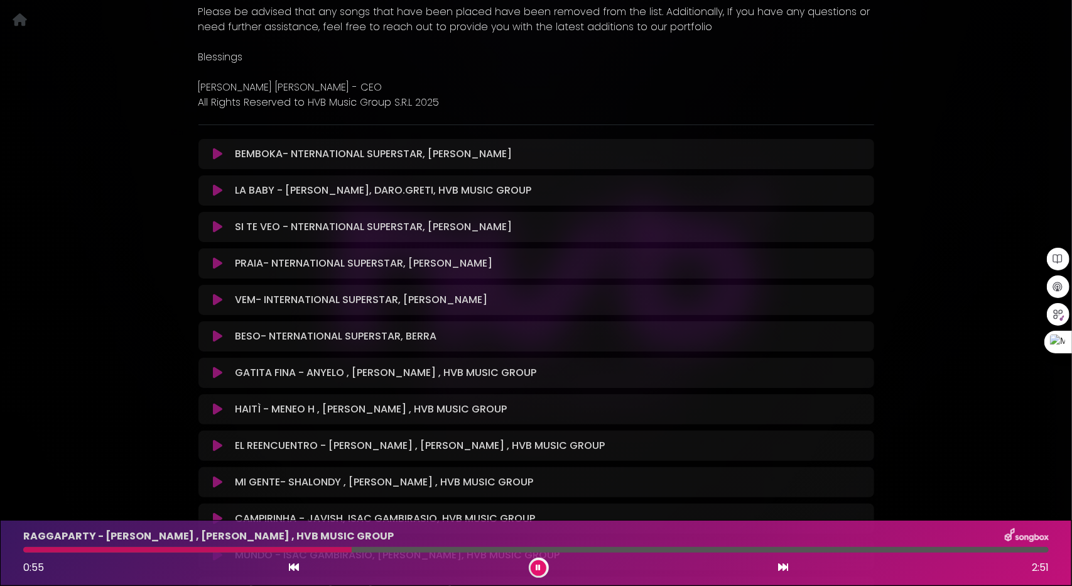
scroll to position [500, 0]
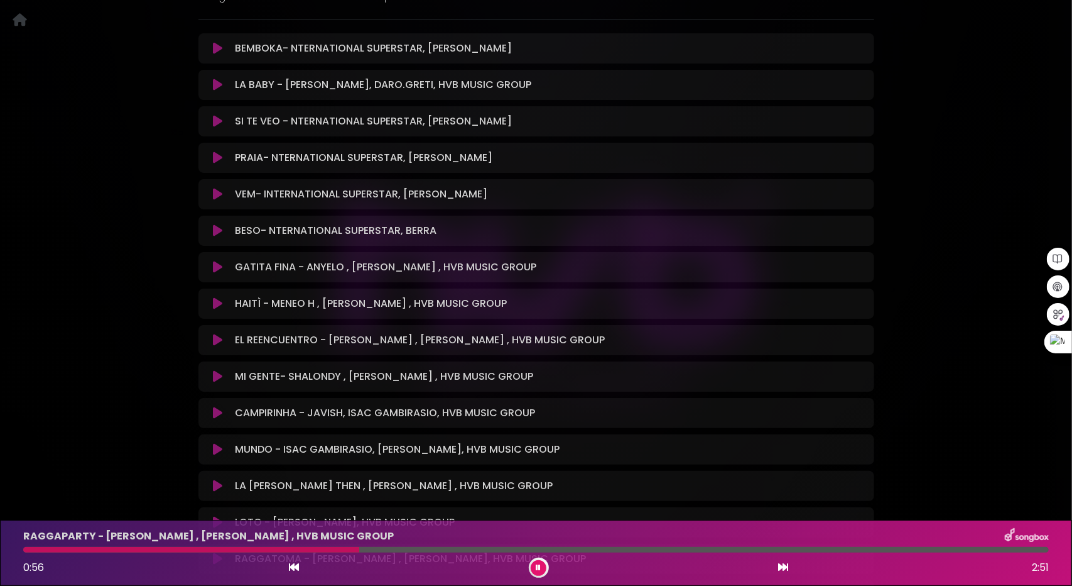
click at [538, 569] on icon at bounding box center [538, 568] width 5 height 8
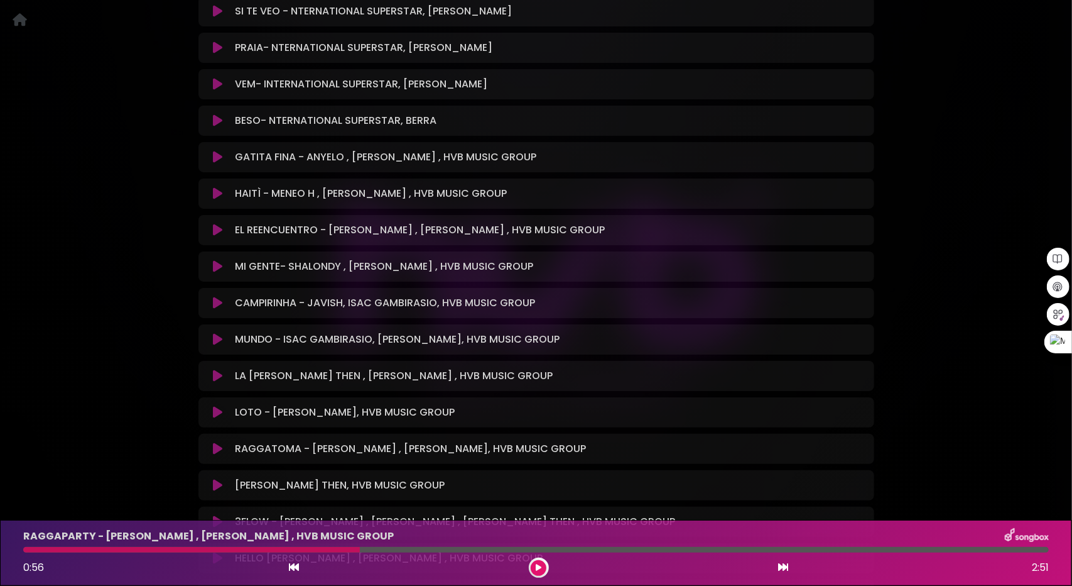
scroll to position [689, 0]
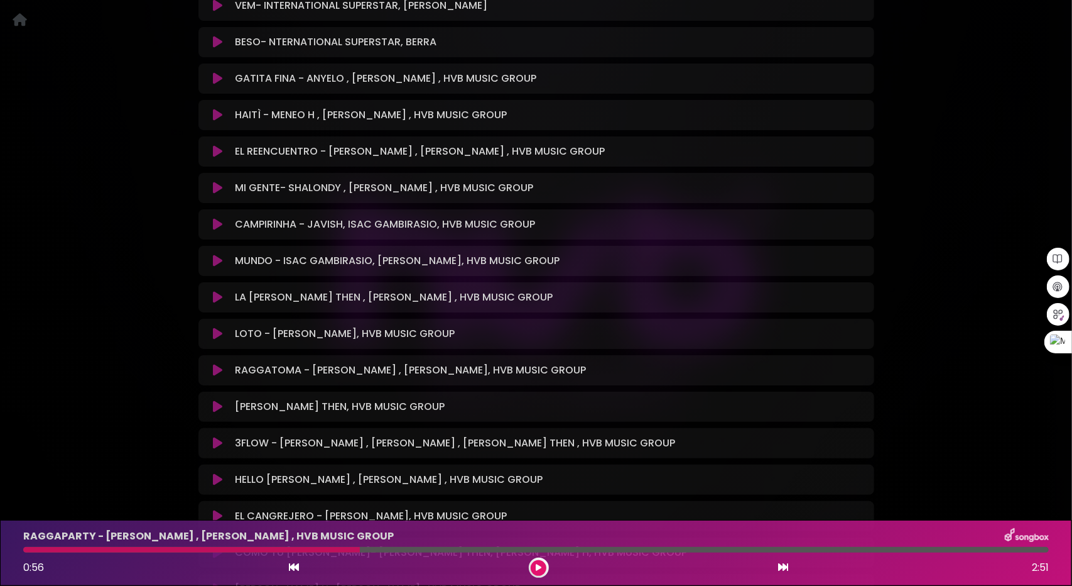
click at [217, 364] on icon at bounding box center [217, 370] width 9 height 13
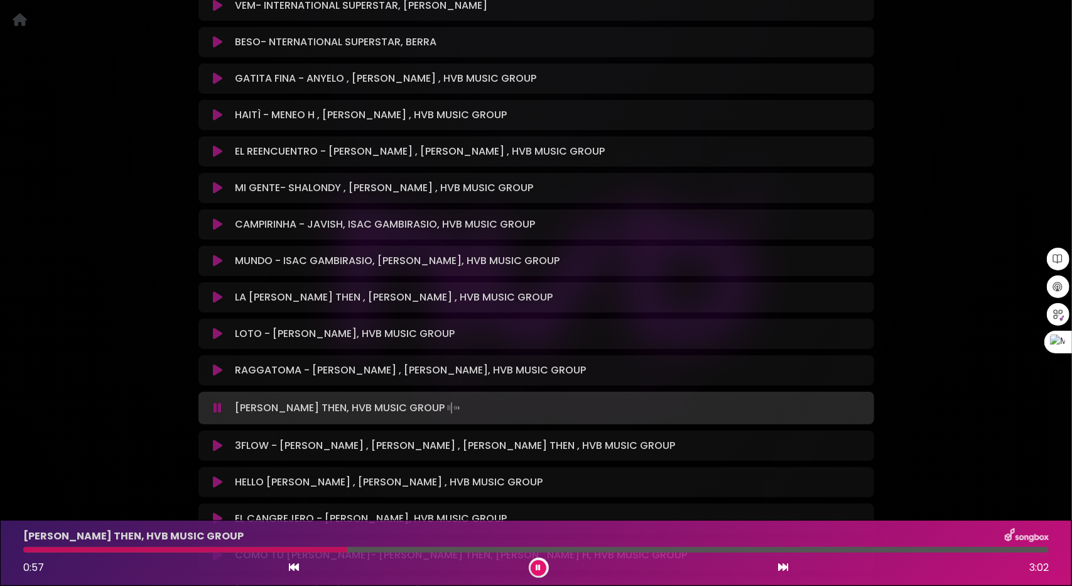
click at [374, 550] on div at bounding box center [536, 550] width 1026 height 6
click at [428, 548] on div at bounding box center [536, 550] width 1026 height 6
click at [540, 564] on icon at bounding box center [538, 568] width 5 height 8
